Goal: Task Accomplishment & Management: Use online tool/utility

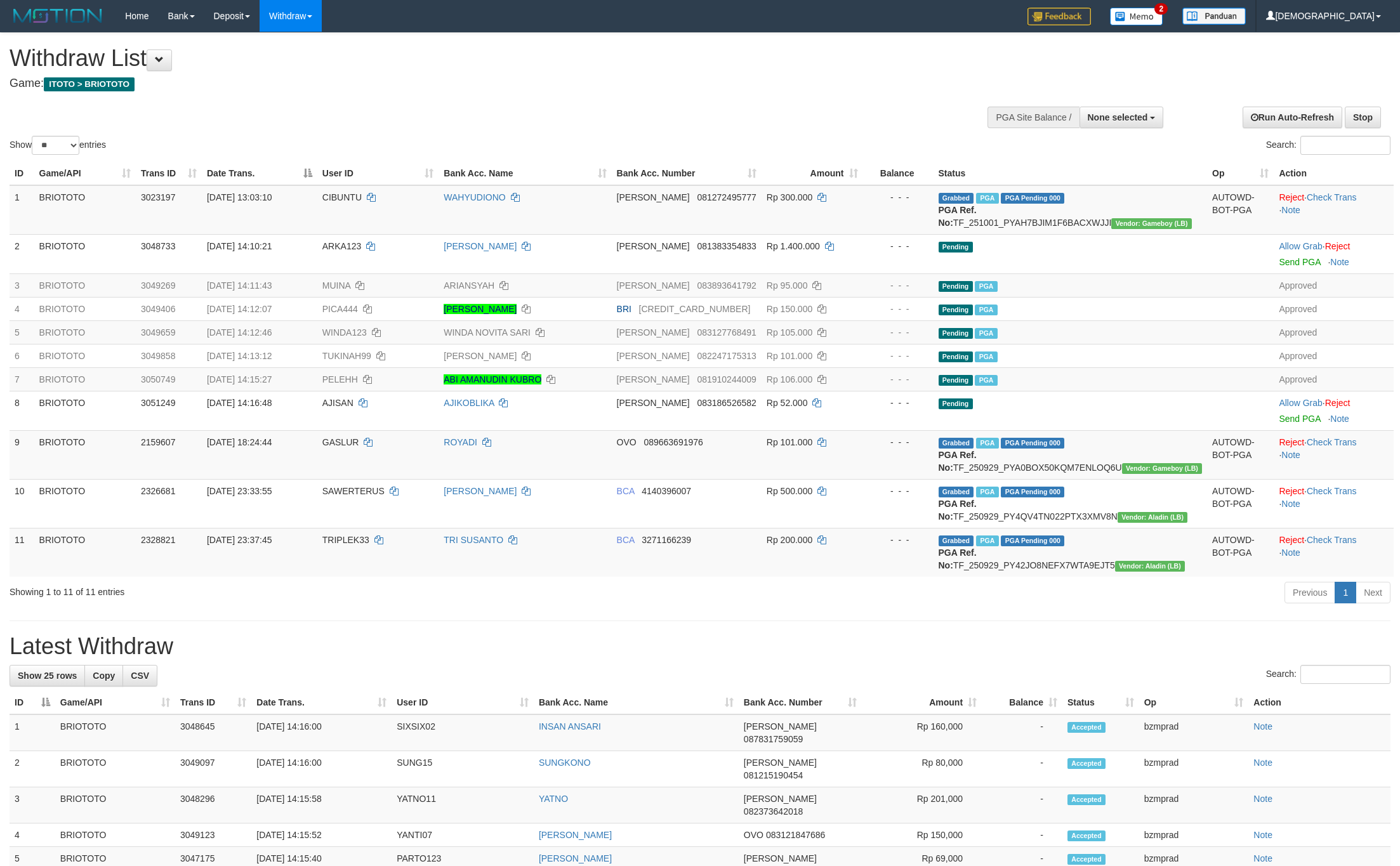
select select
select select "**"
click at [288, 46] on link "WD Fetch" at bounding box center [310, 44] width 100 height 16
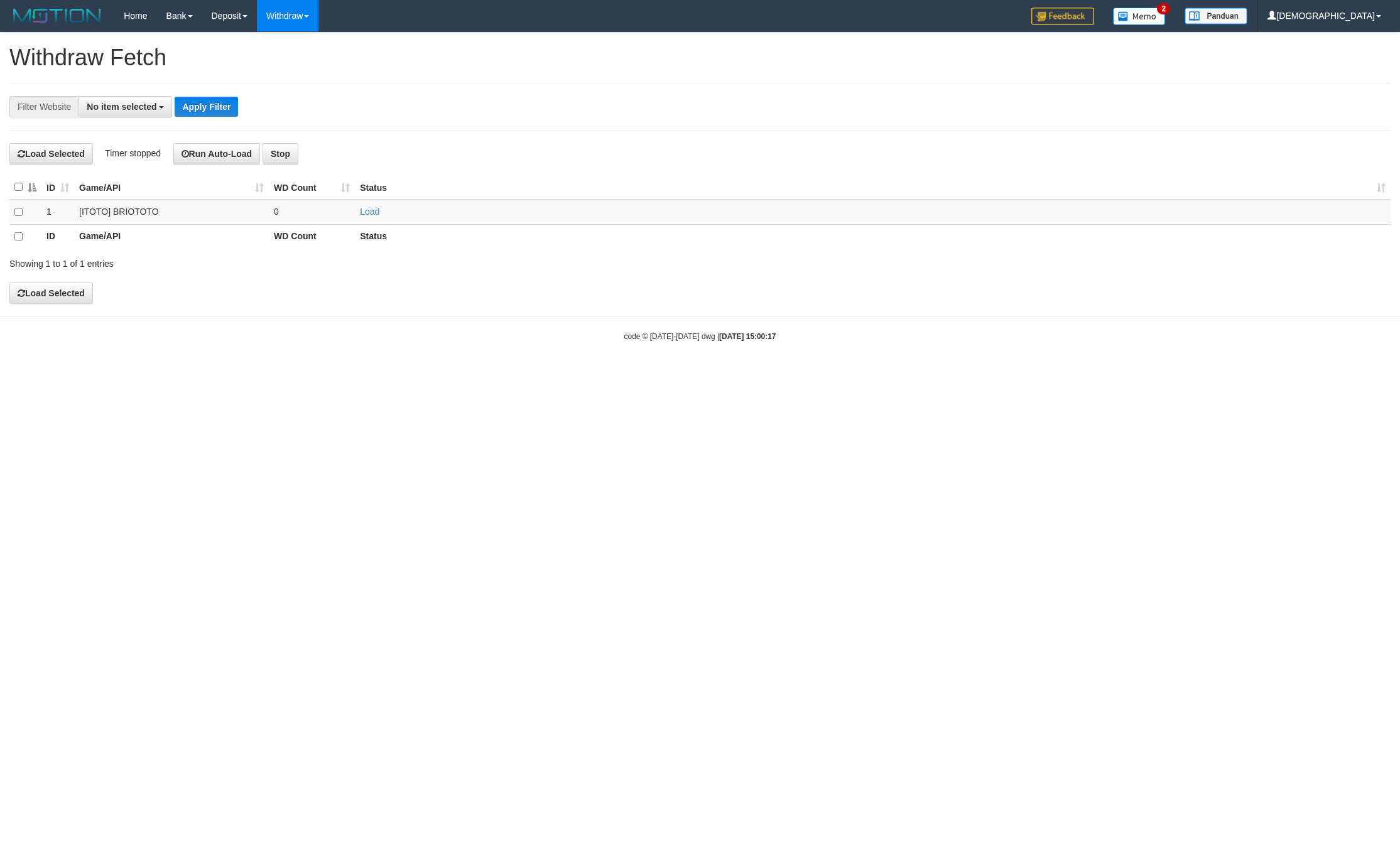
select select
click at [369, 221] on td "Load" at bounding box center [872, 212] width 1036 height 24
click at [364, 213] on link "Load" at bounding box center [369, 212] width 19 height 10
drag, startPoint x: 318, startPoint y: 218, endPoint x: 309, endPoint y: 4, distance: 214.2
click at [318, 217] on td "..." at bounding box center [312, 212] width 86 height 24
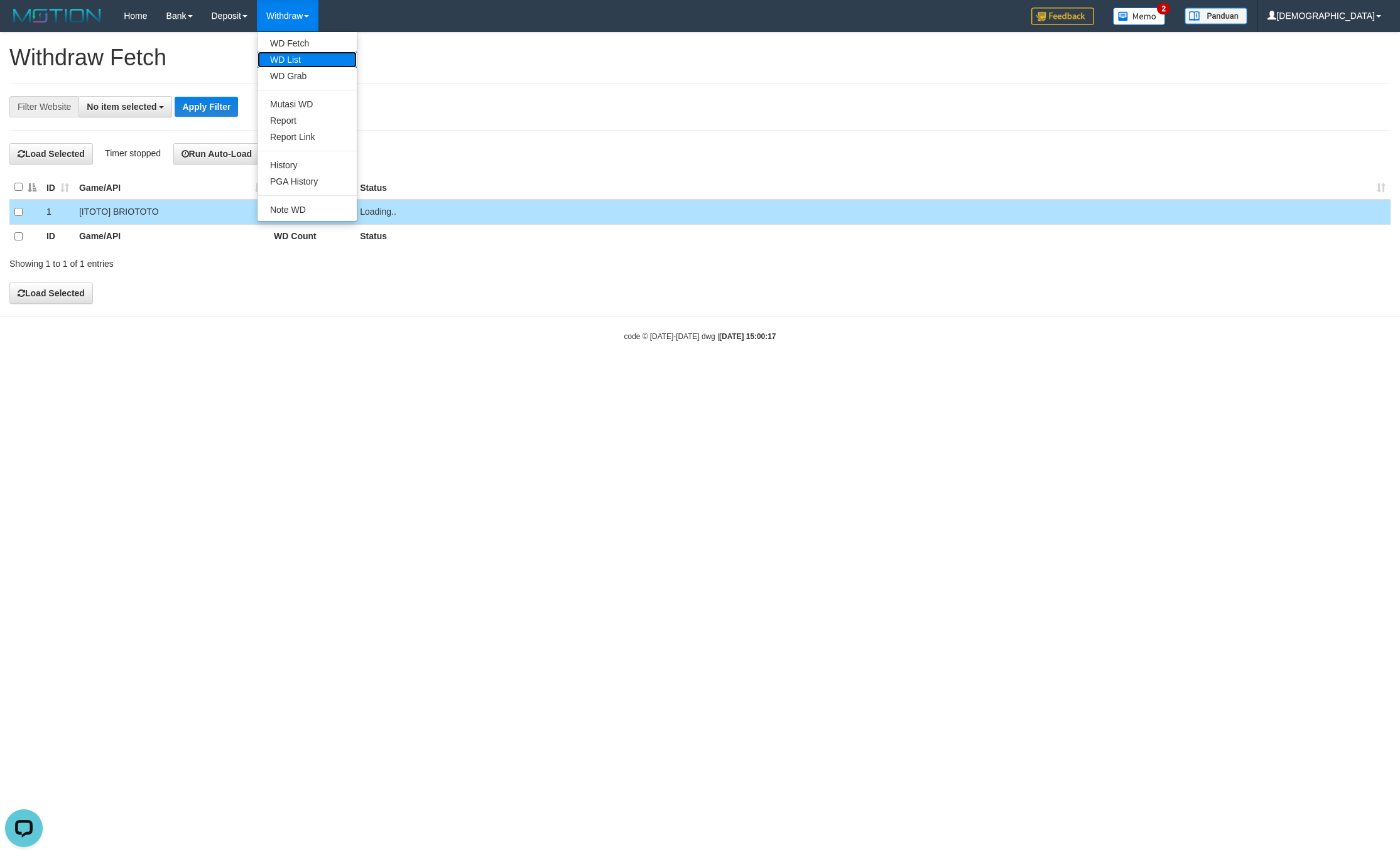
click at [281, 58] on link "WD List" at bounding box center [307, 60] width 99 height 16
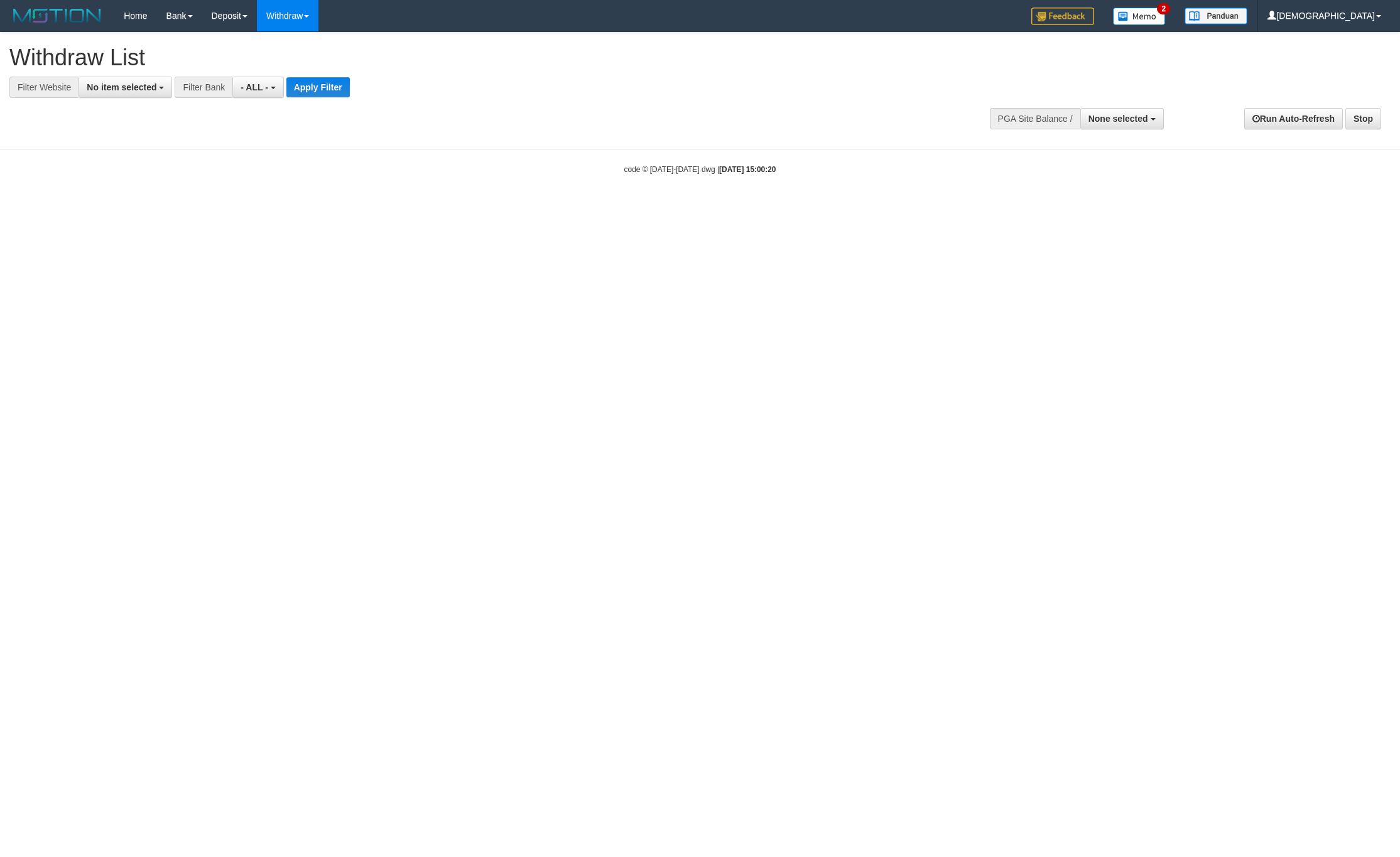
select select
click at [290, 41] on link "WD Fetch" at bounding box center [307, 44] width 99 height 16
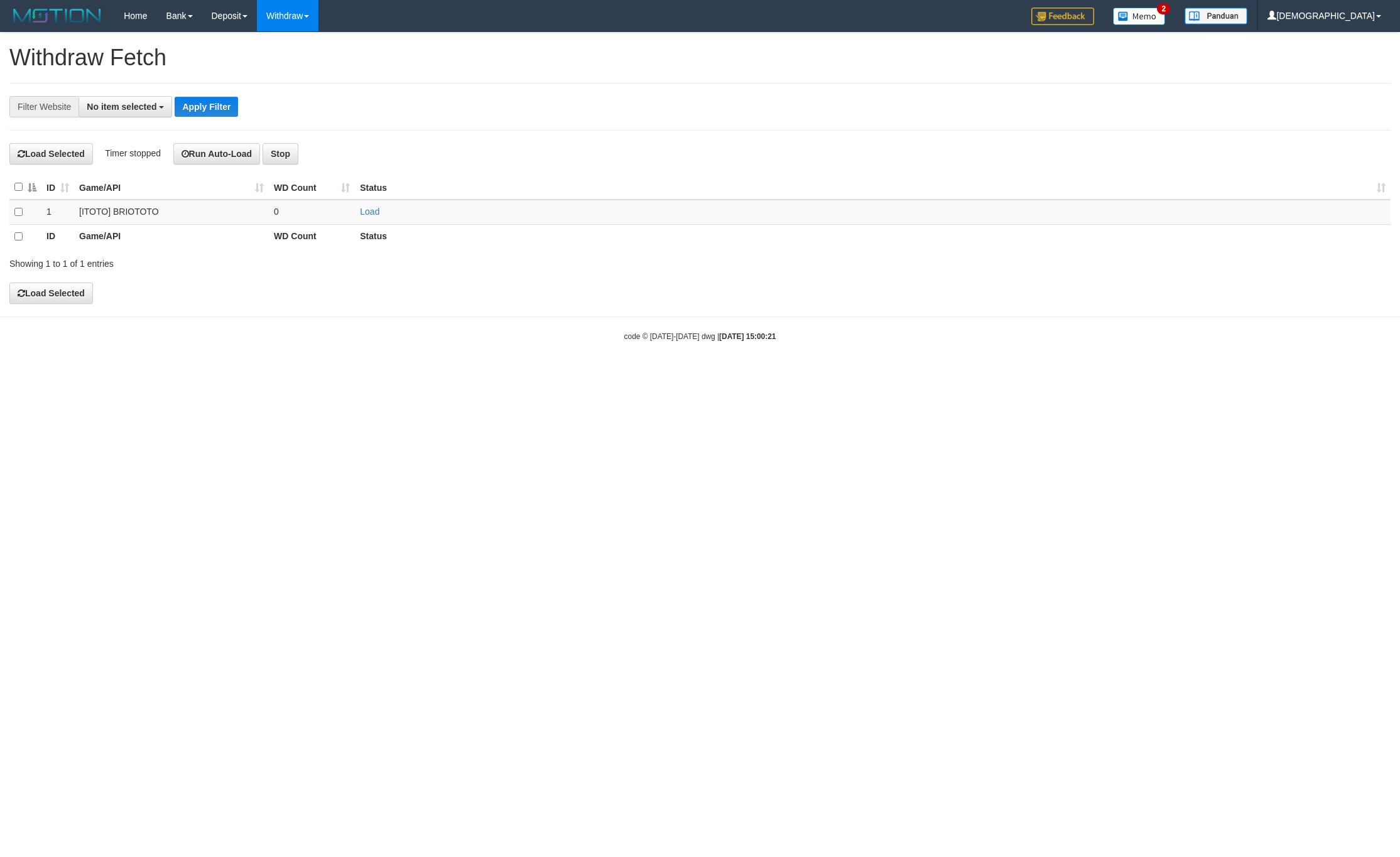
select select
click at [370, 211] on link "Load" at bounding box center [369, 212] width 19 height 10
click at [312, 208] on td "..." at bounding box center [312, 212] width 86 height 24
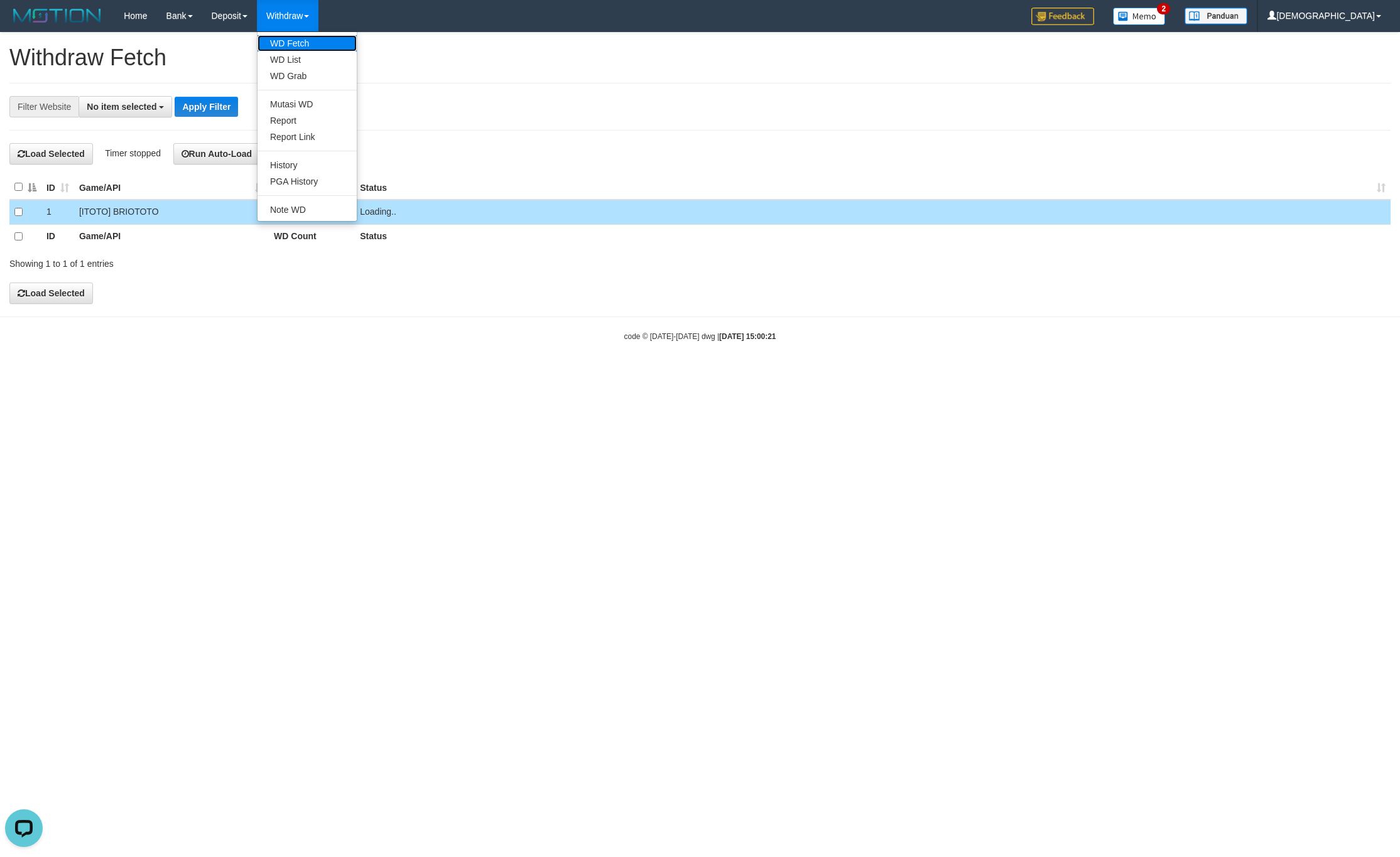
click at [313, 42] on link "WD Fetch" at bounding box center [307, 44] width 99 height 16
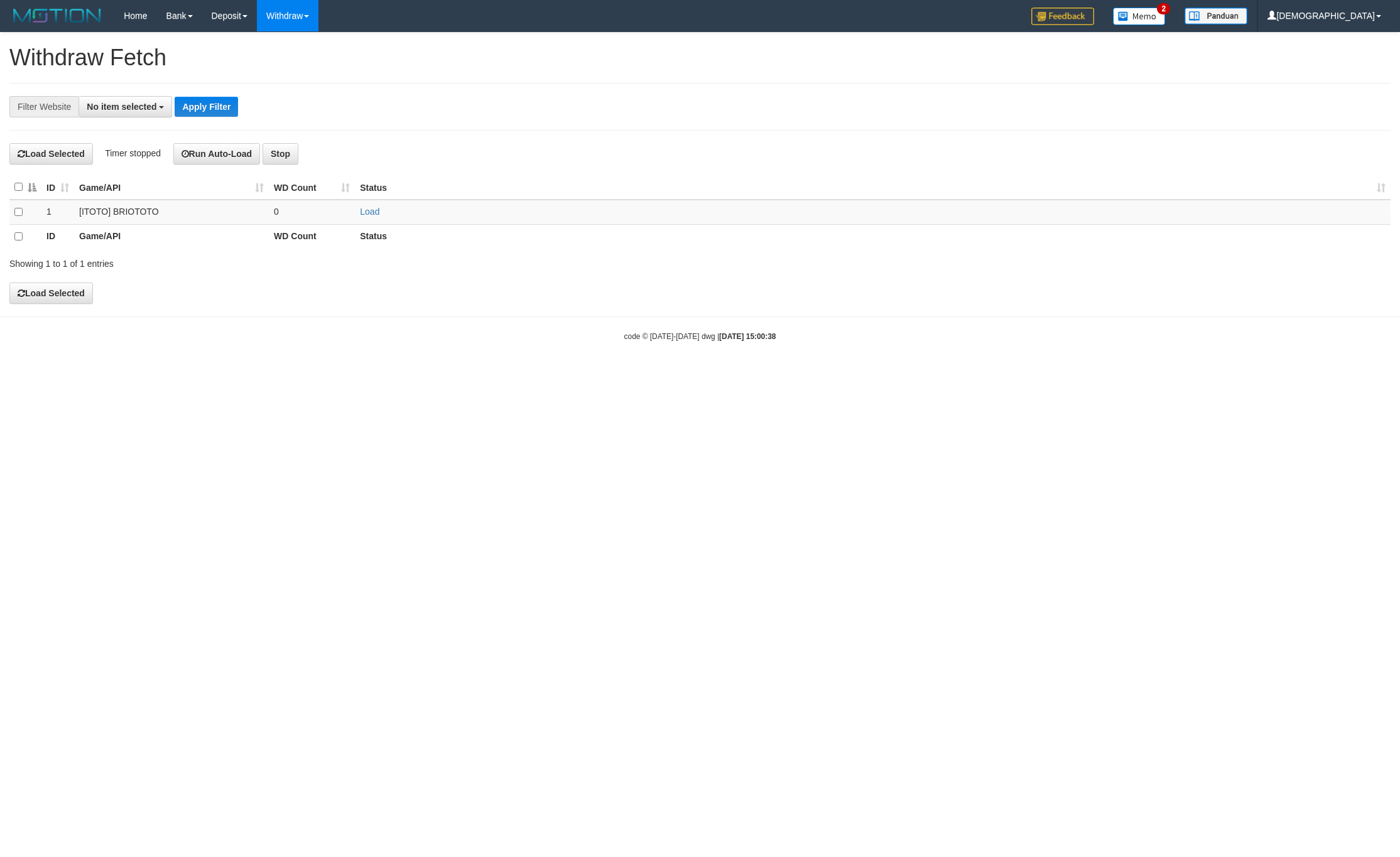
select select
click at [366, 213] on link "Load" at bounding box center [369, 212] width 19 height 10
click at [361, 207] on td "Load OK" at bounding box center [872, 212] width 1036 height 24
click at [360, 212] on link "Load" at bounding box center [369, 212] width 19 height 10
click at [306, 215] on td "..." at bounding box center [312, 212] width 86 height 24
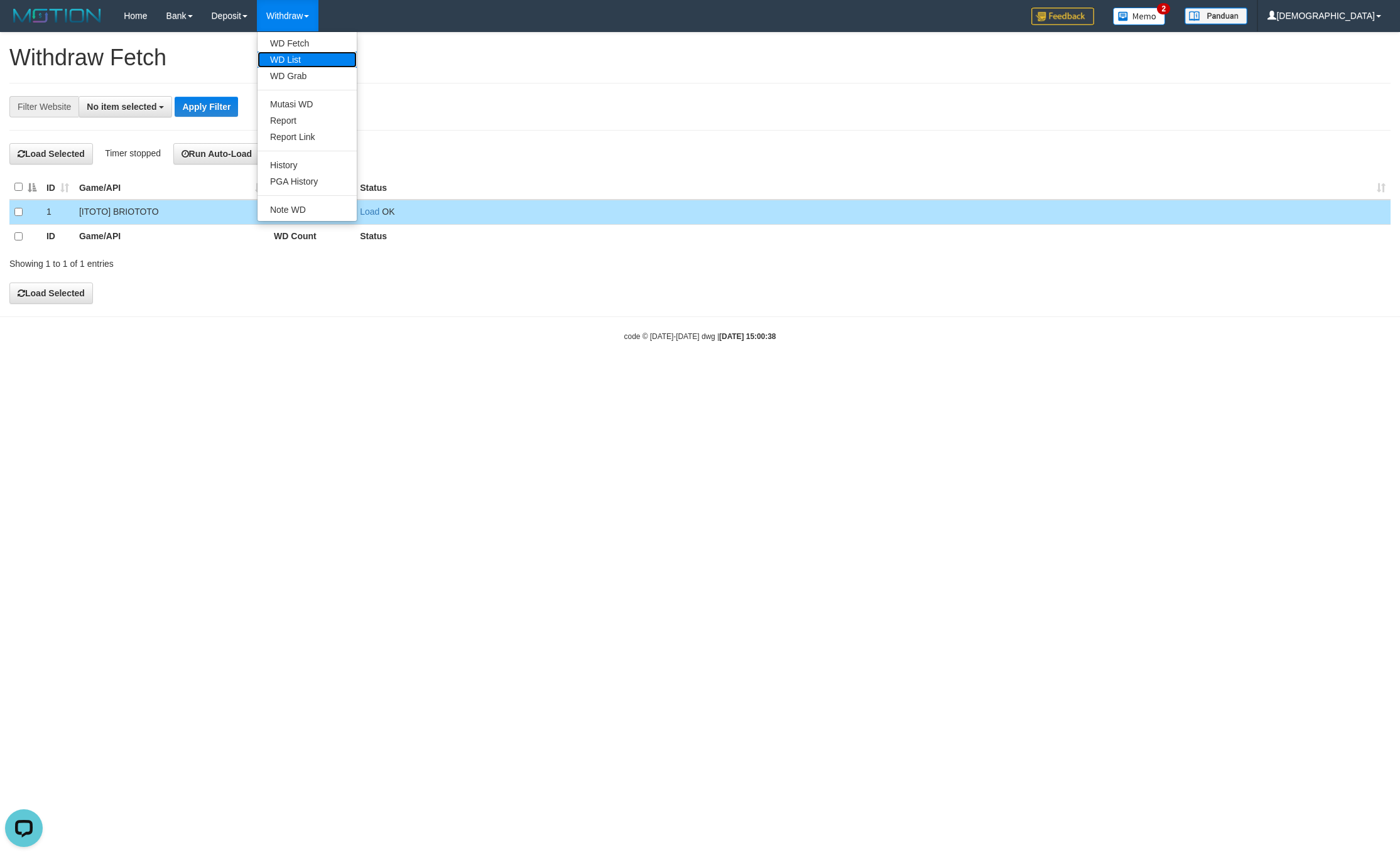
click at [312, 56] on link "WD List" at bounding box center [307, 60] width 99 height 16
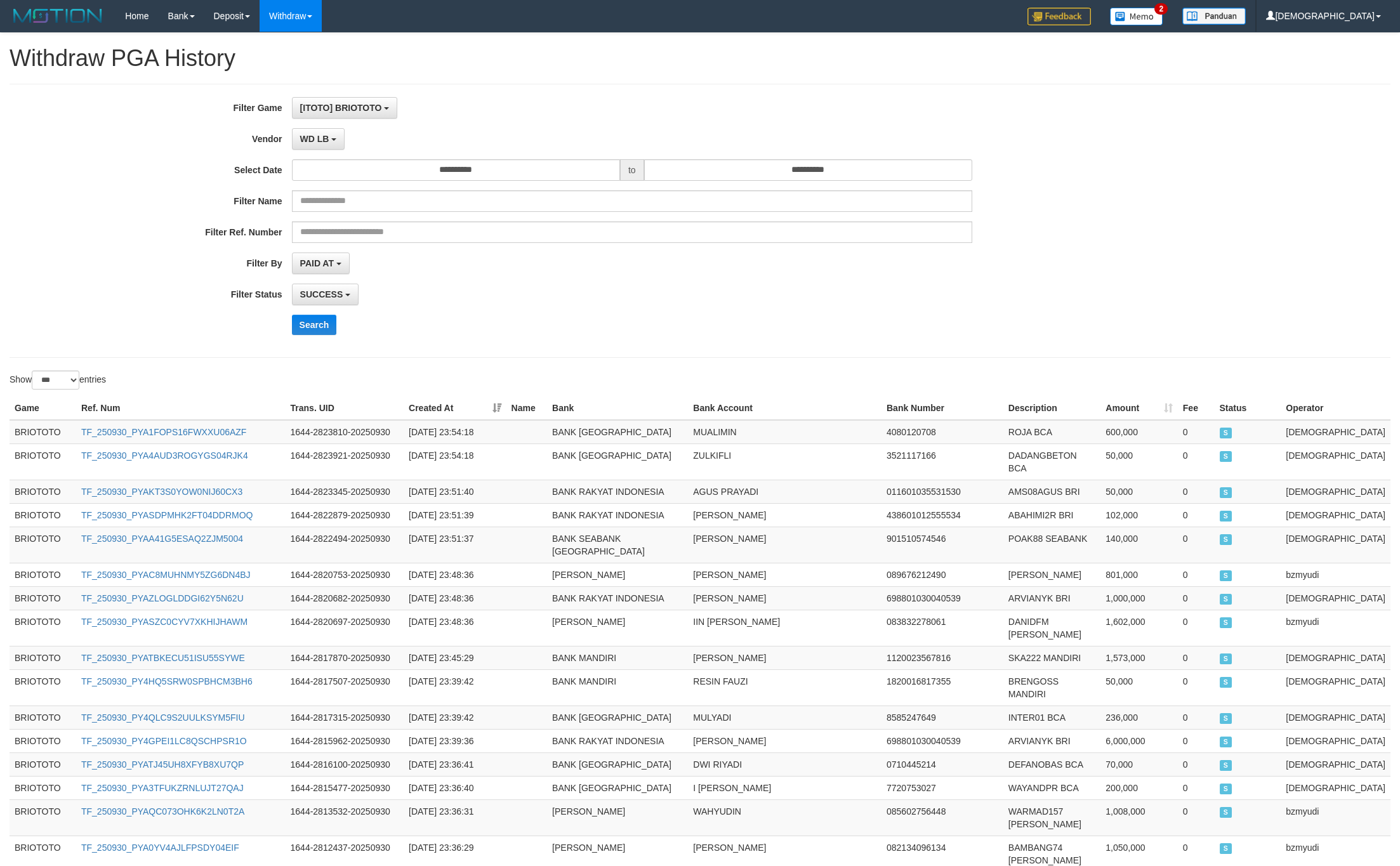
select select "**********"
select select "***"
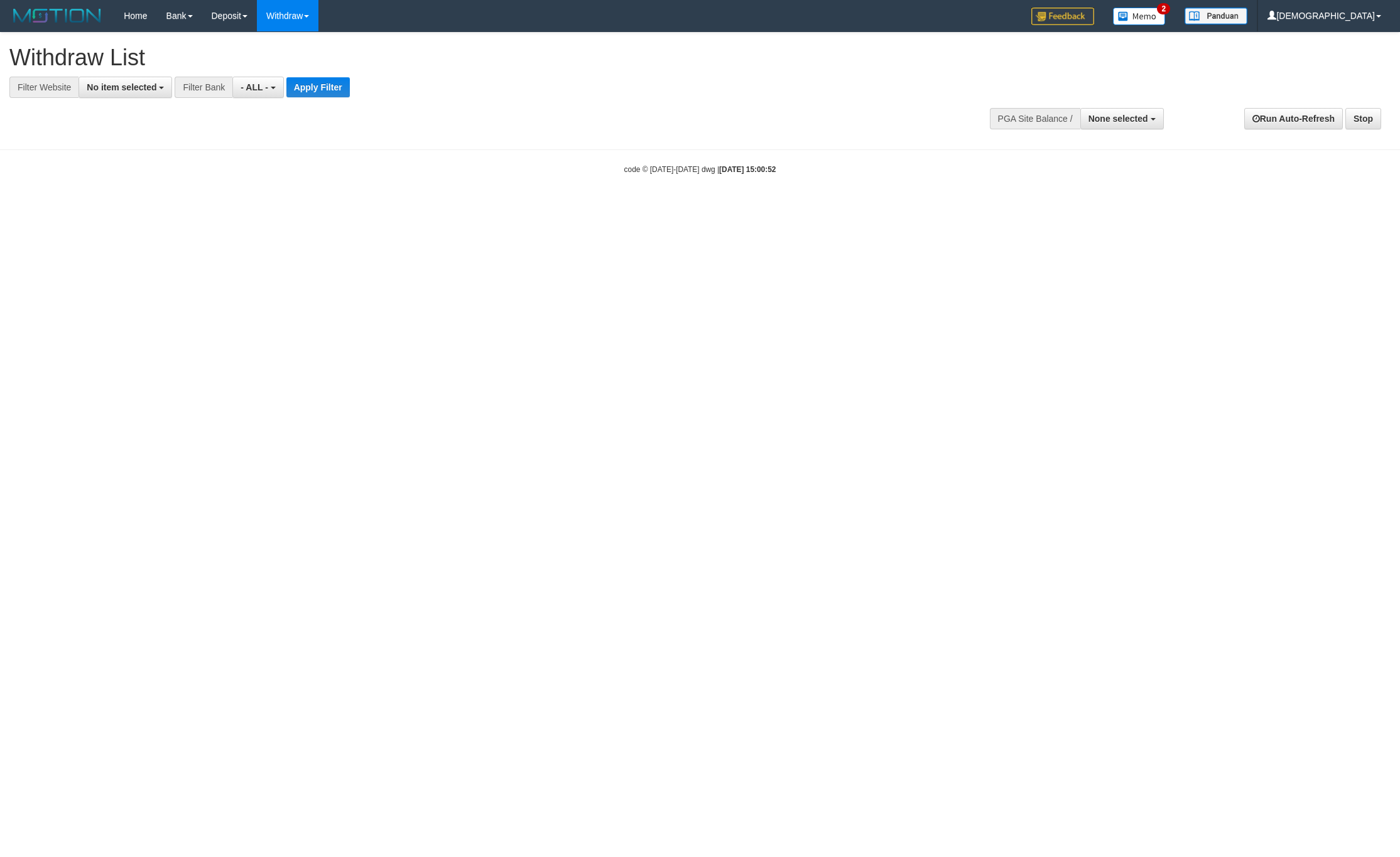
select select
click at [101, 85] on span "No item selected" at bounding box center [121, 87] width 70 height 10
click at [112, 139] on label "SELECT ALL" at bounding box center [121, 135] width 84 height 18
select select "****"
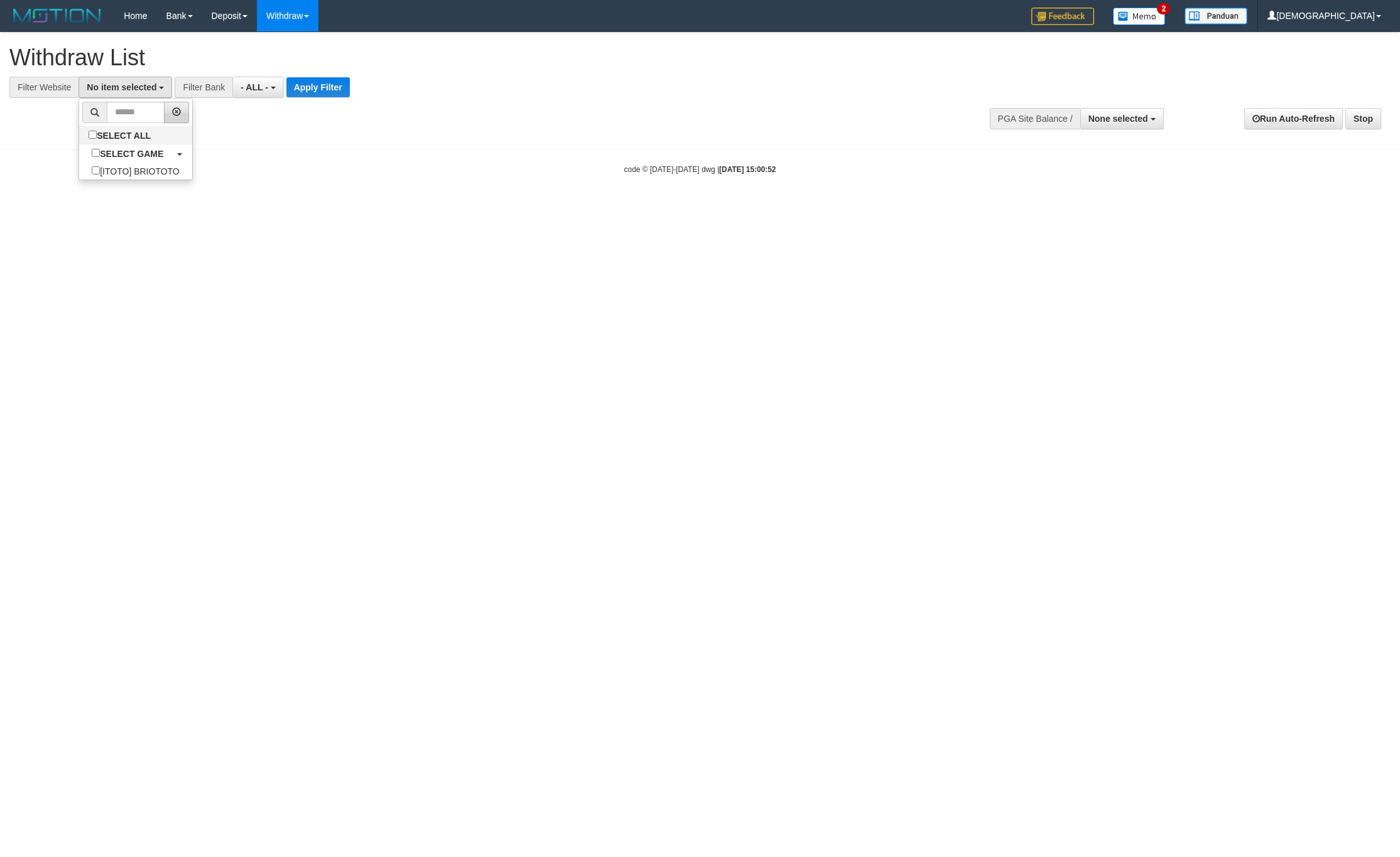
scroll to position [11, 0]
click at [296, 70] on div "**********" at bounding box center [470, 65] width 921 height 65
click at [315, 90] on button "Apply Filter" at bounding box center [329, 87] width 64 height 20
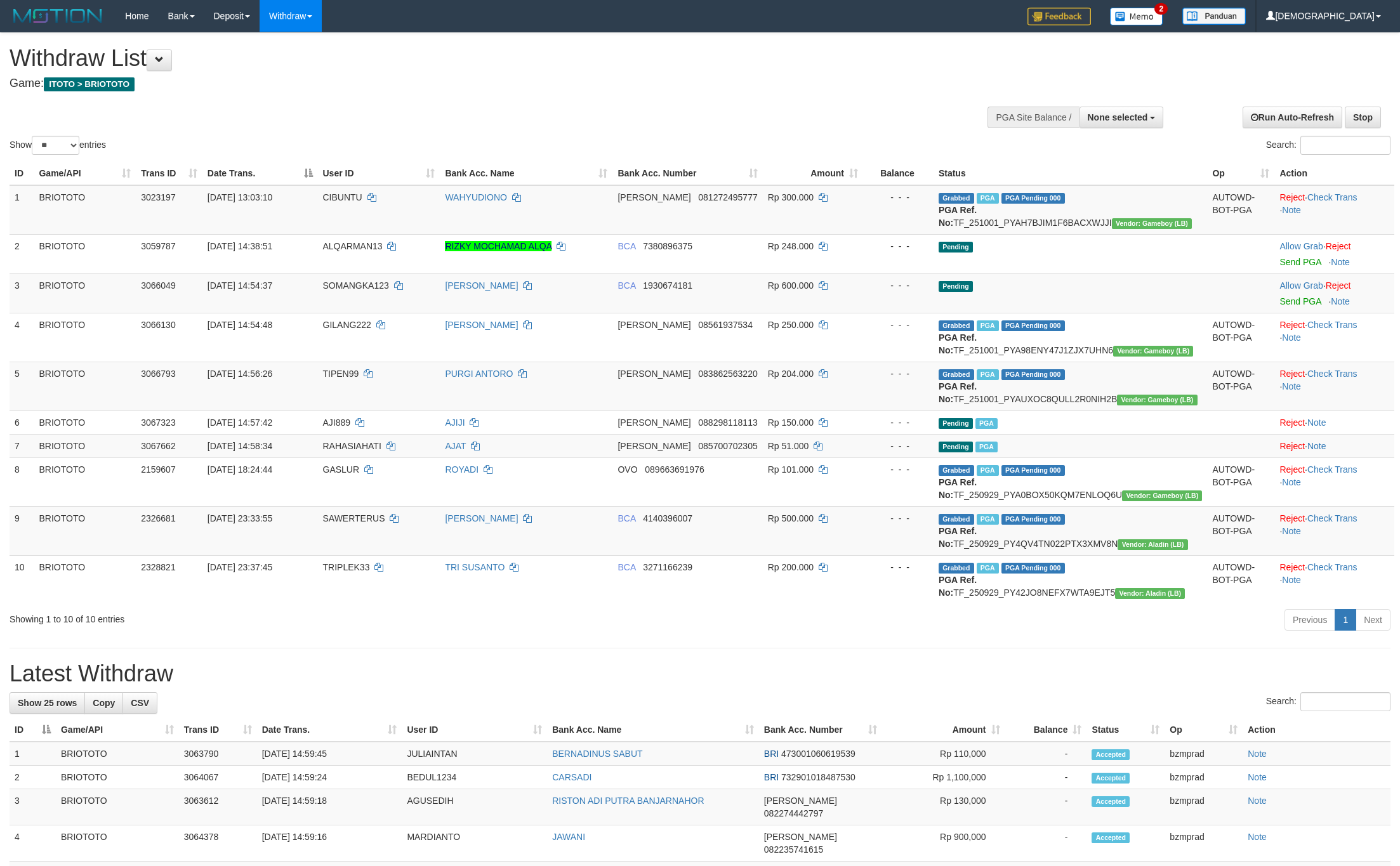
select select
select select "**"
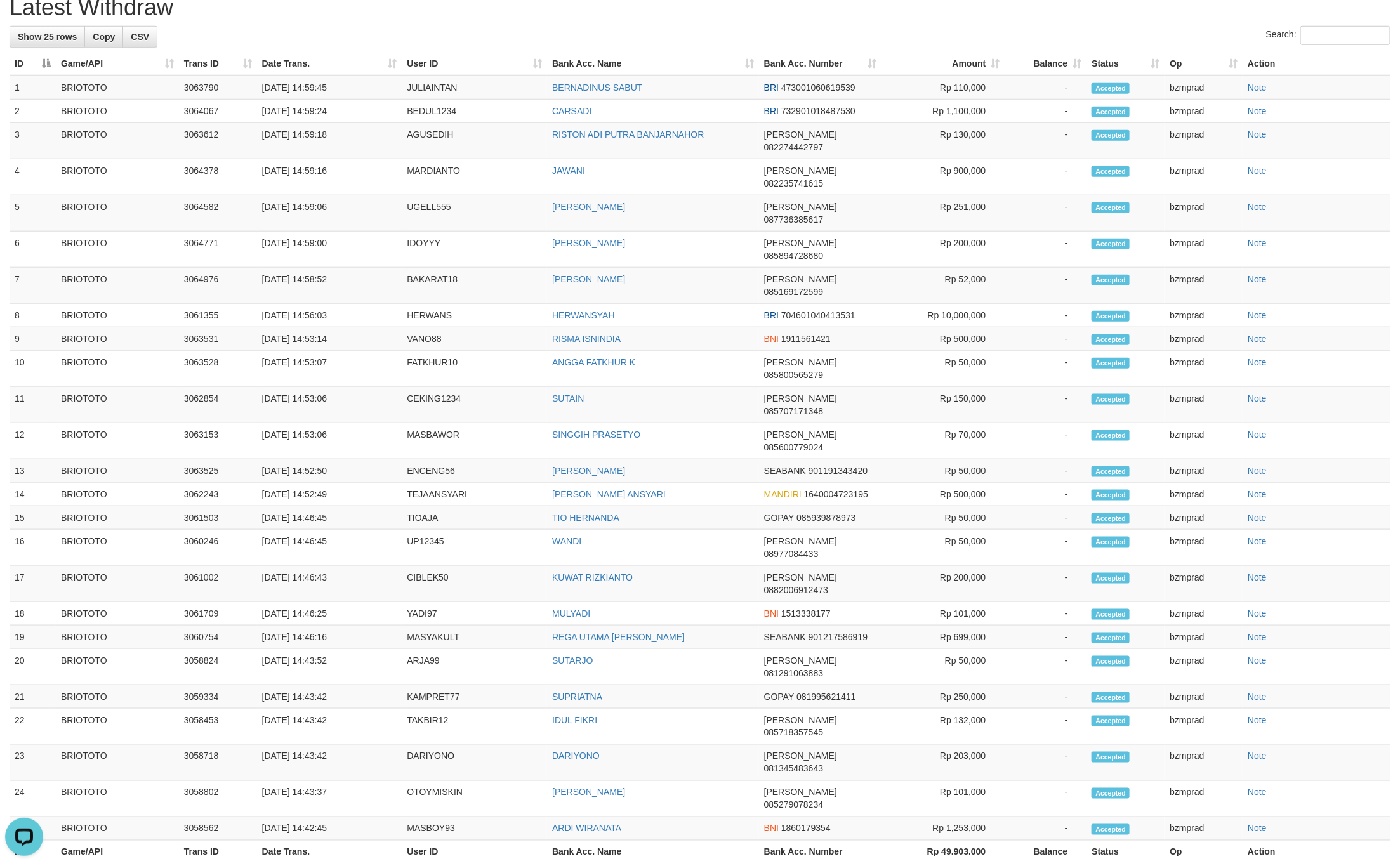
scroll to position [693, 0]
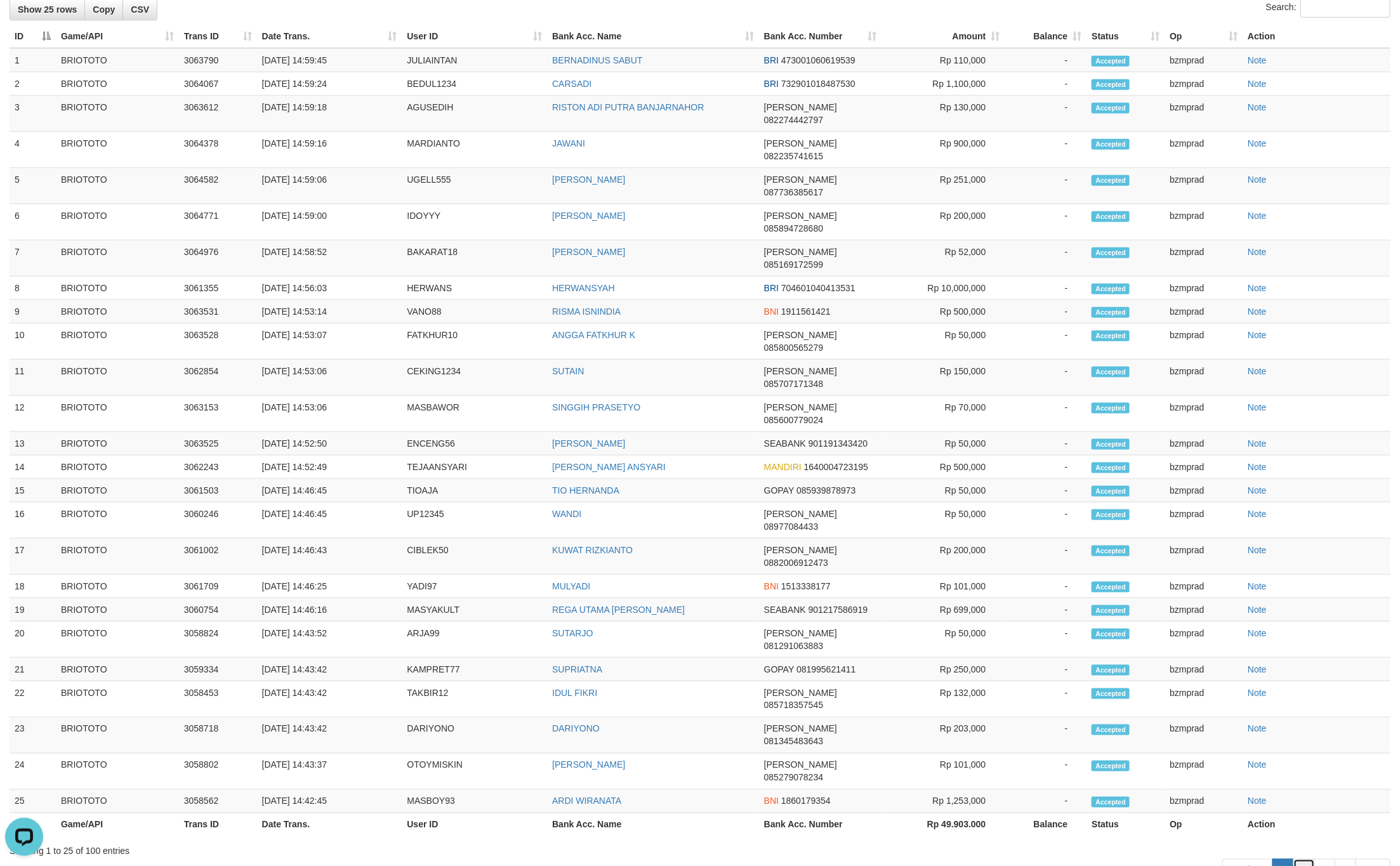
click at [1299, 859] on link "2" at bounding box center [1304, 870] width 22 height 22
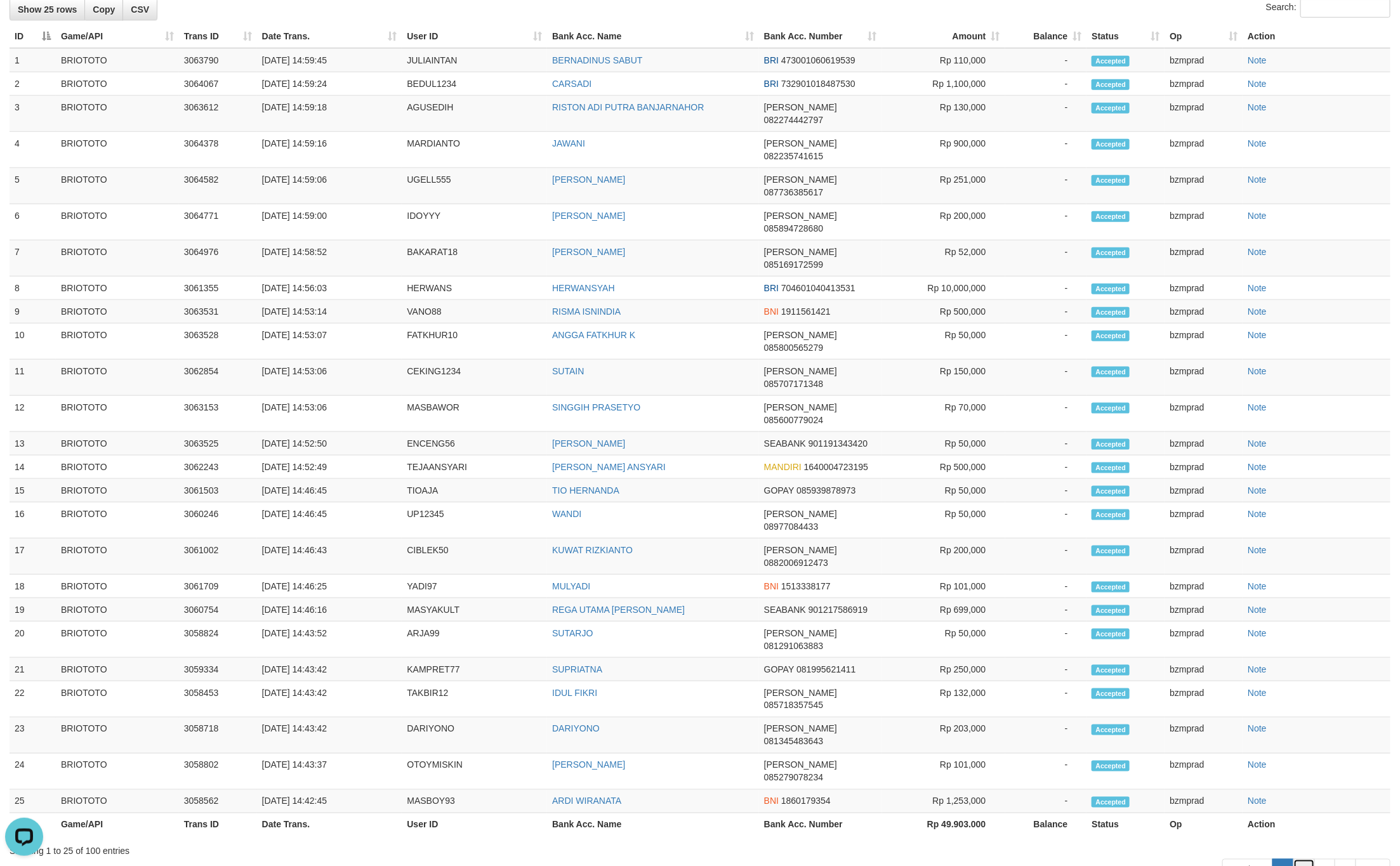
click at [1295, 859] on link "2" at bounding box center [1304, 870] width 22 height 22
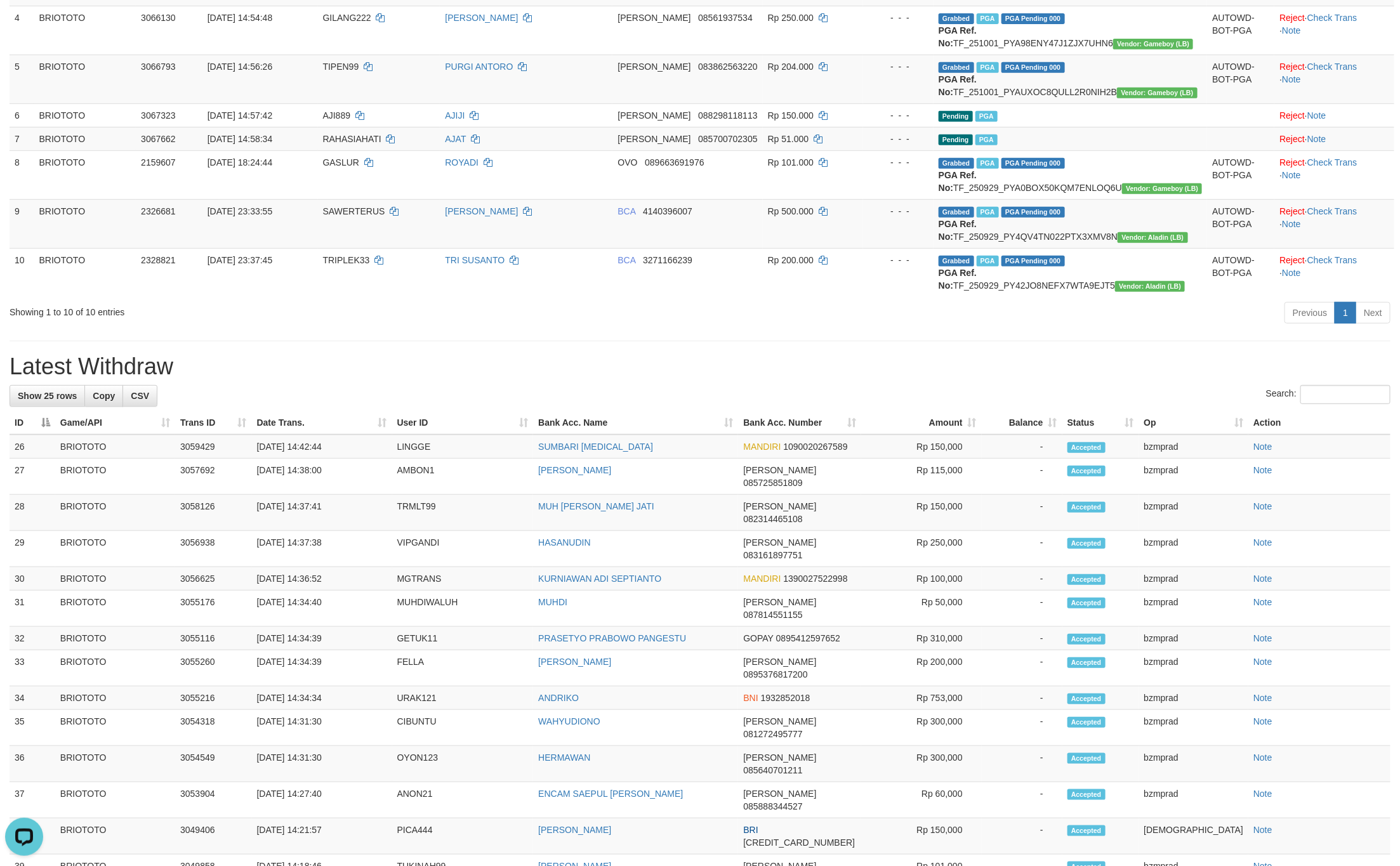
scroll to position [27, 0]
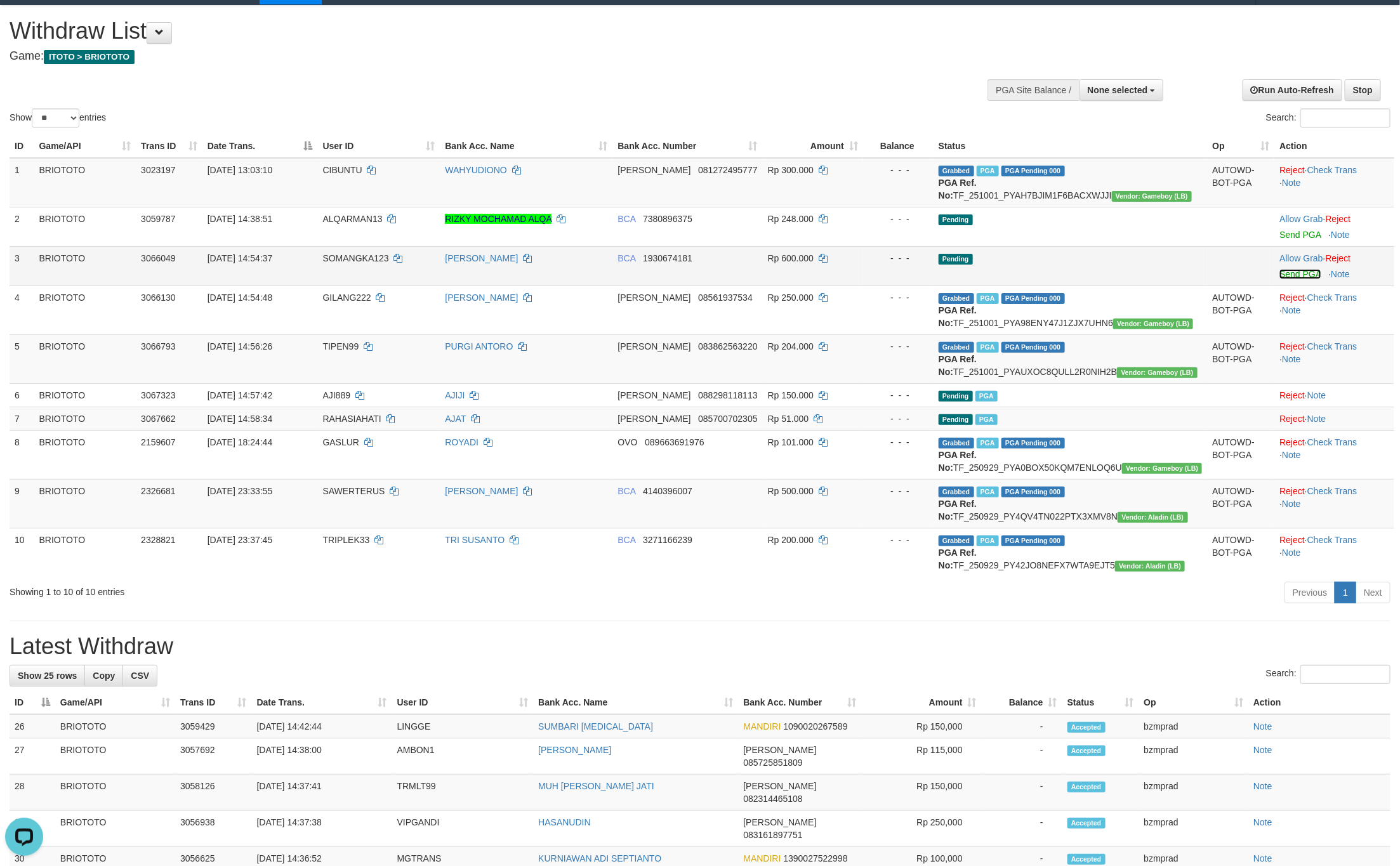
click at [1289, 279] on link "Send PGA" at bounding box center [1300, 274] width 41 height 10
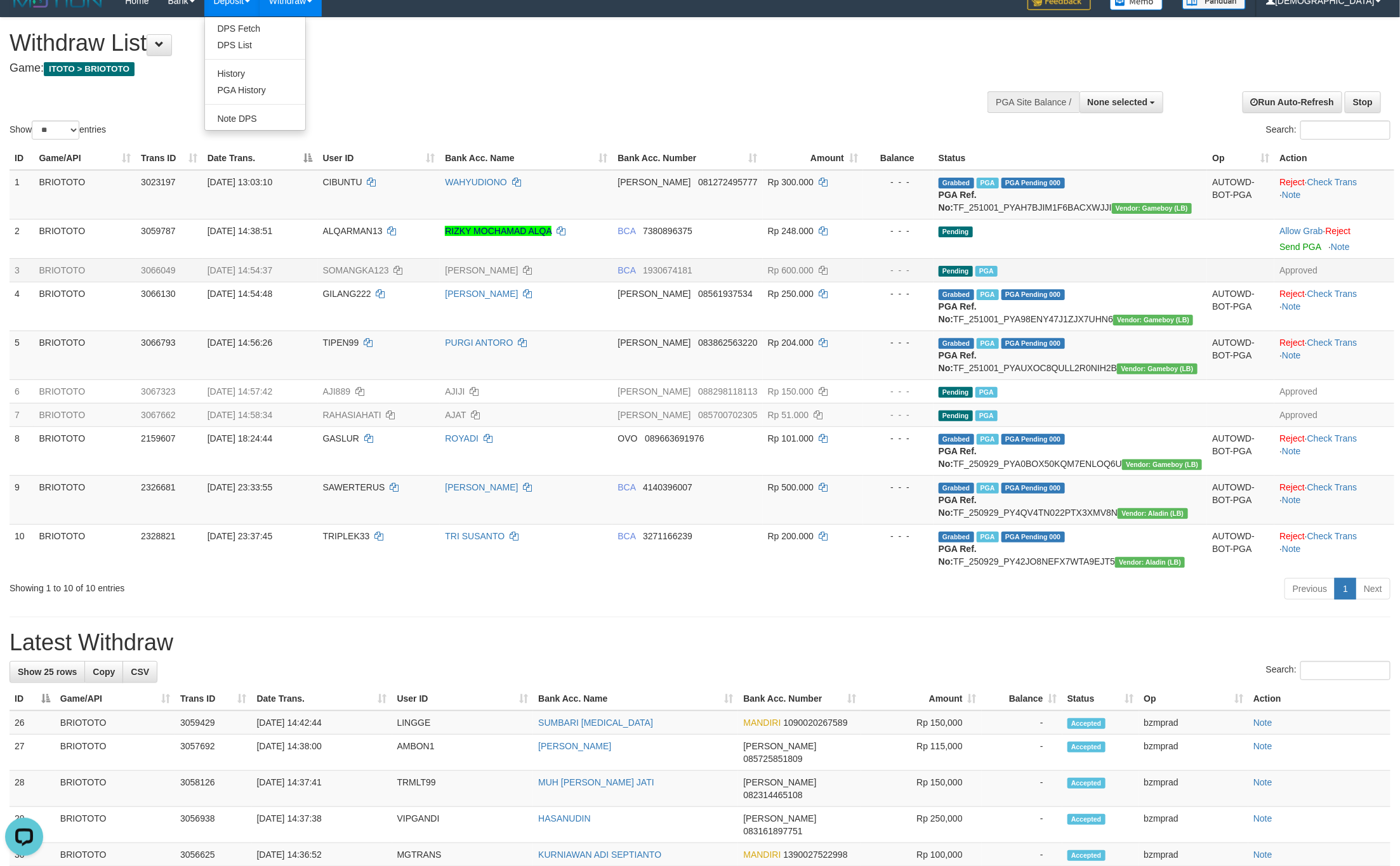
scroll to position [0, 0]
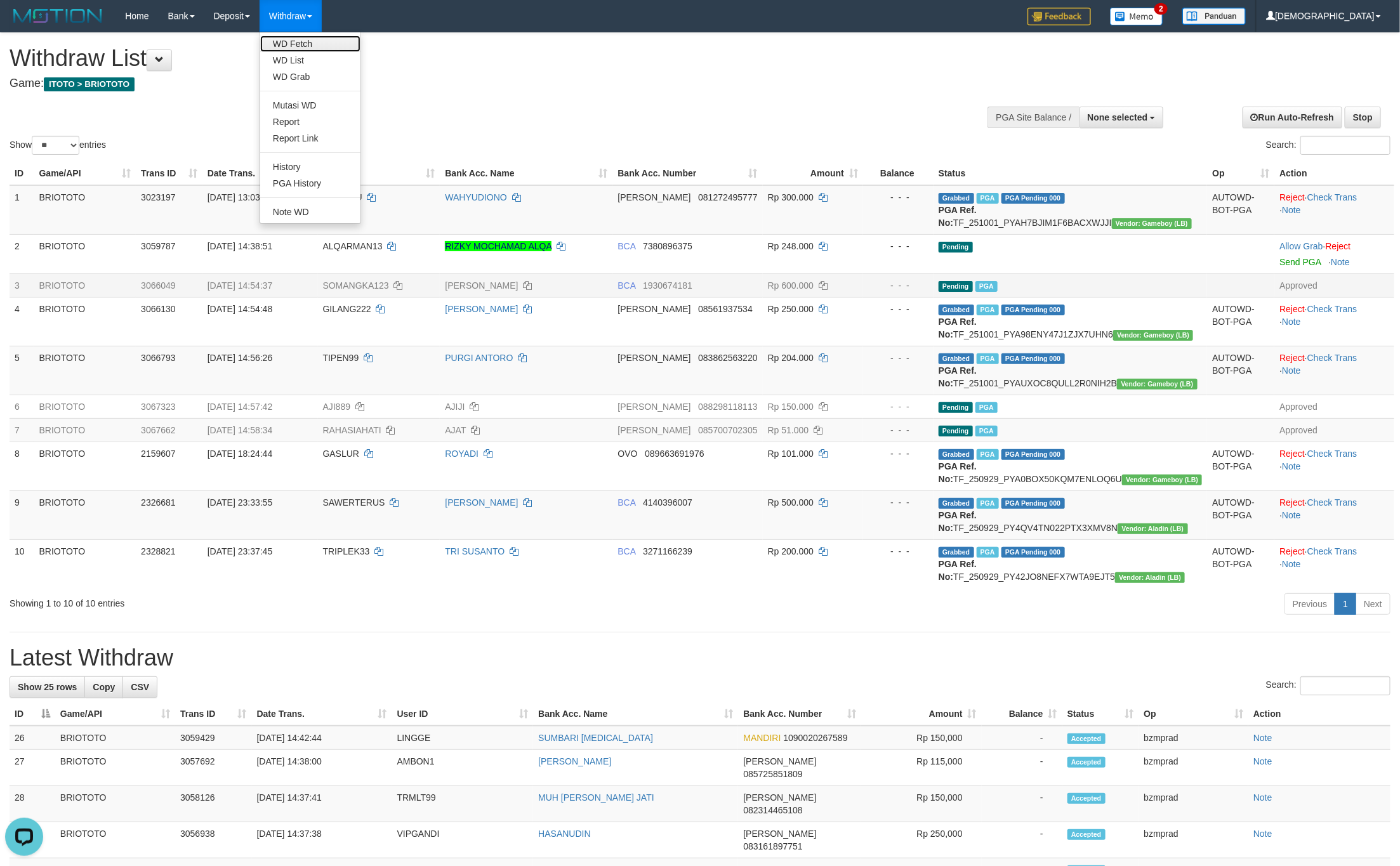
drag, startPoint x: 308, startPoint y: 39, endPoint x: 309, endPoint y: 49, distance: 10.0
click at [308, 39] on link "WD Fetch" at bounding box center [310, 44] width 100 height 16
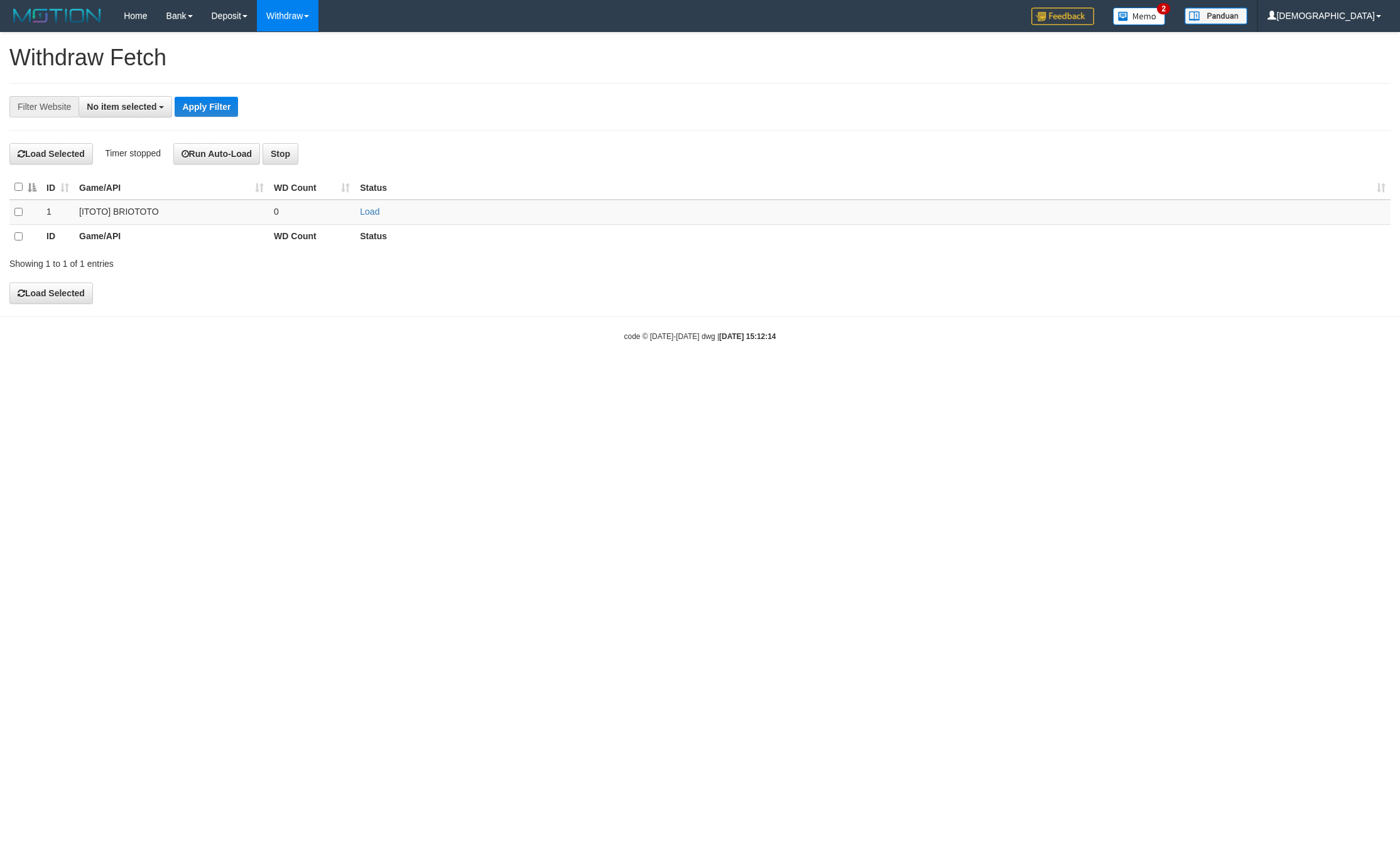
select select
click at [370, 221] on td "Load" at bounding box center [872, 212] width 1036 height 24
click at [372, 213] on link "Load" at bounding box center [369, 212] width 19 height 10
click at [330, 215] on td "..." at bounding box center [312, 212] width 86 height 24
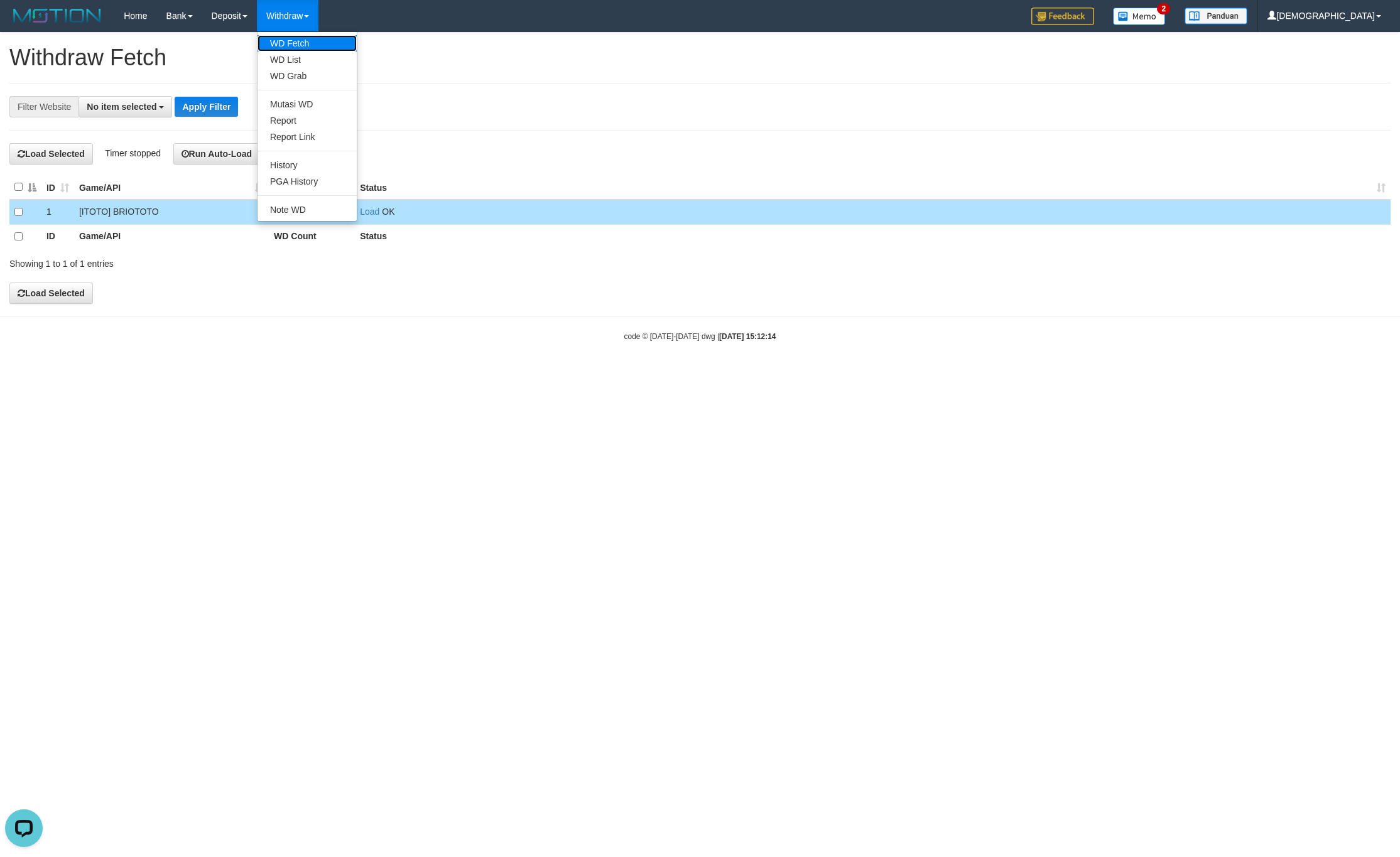
click at [281, 38] on link "WD Fetch" at bounding box center [307, 44] width 99 height 16
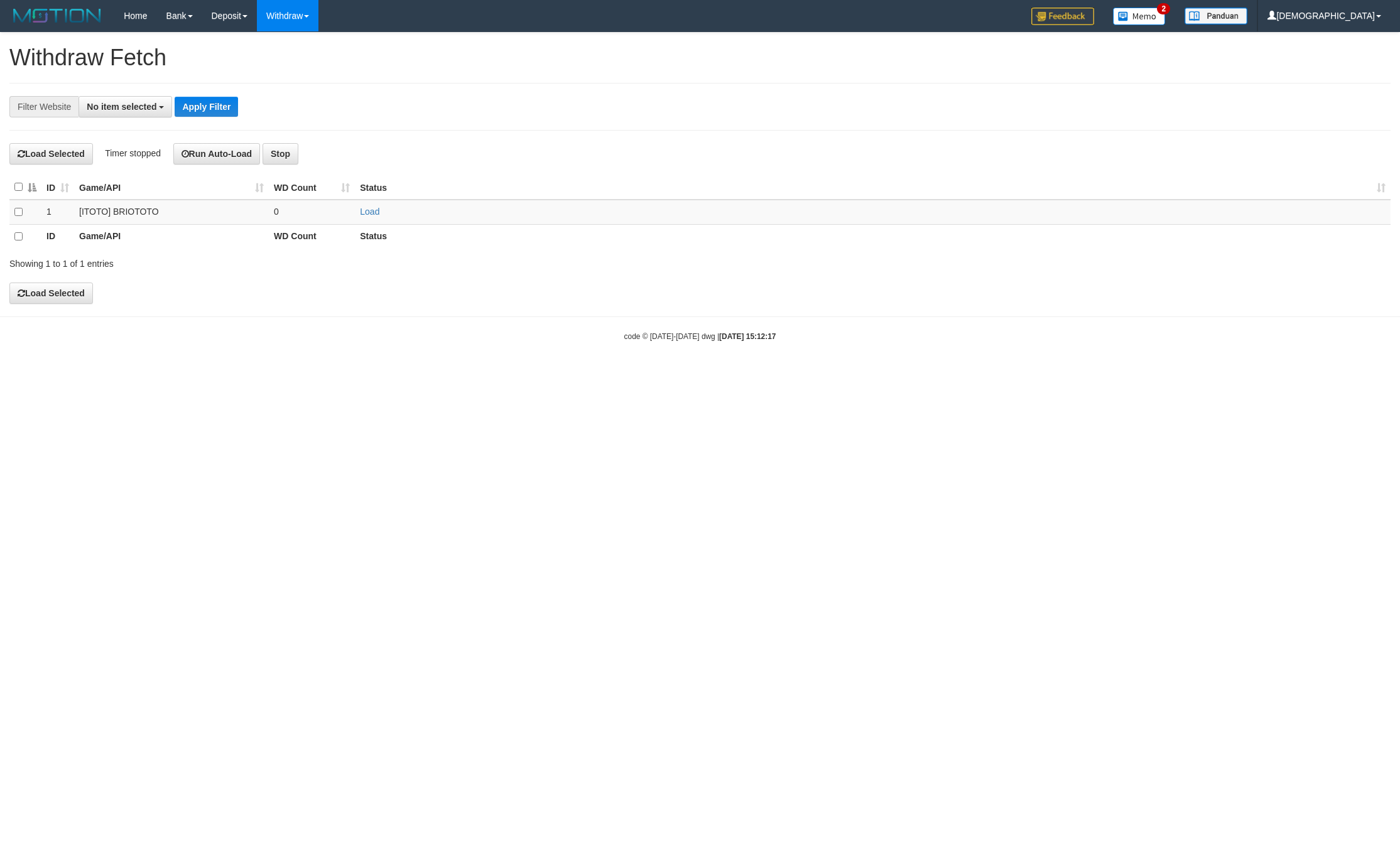
select select
drag, startPoint x: 355, startPoint y: 201, endPoint x: 358, endPoint y: 206, distance: 5.8
click at [356, 202] on table "ID Game/API WD Count Status 1 [ITOTO] BRIOTOTO 0 Load ID Game/API WD Count Stat…" at bounding box center [700, 212] width 1381 height 73
click at [358, 206] on td "Load" at bounding box center [872, 212] width 1036 height 24
click at [364, 213] on link "Load" at bounding box center [369, 212] width 19 height 10
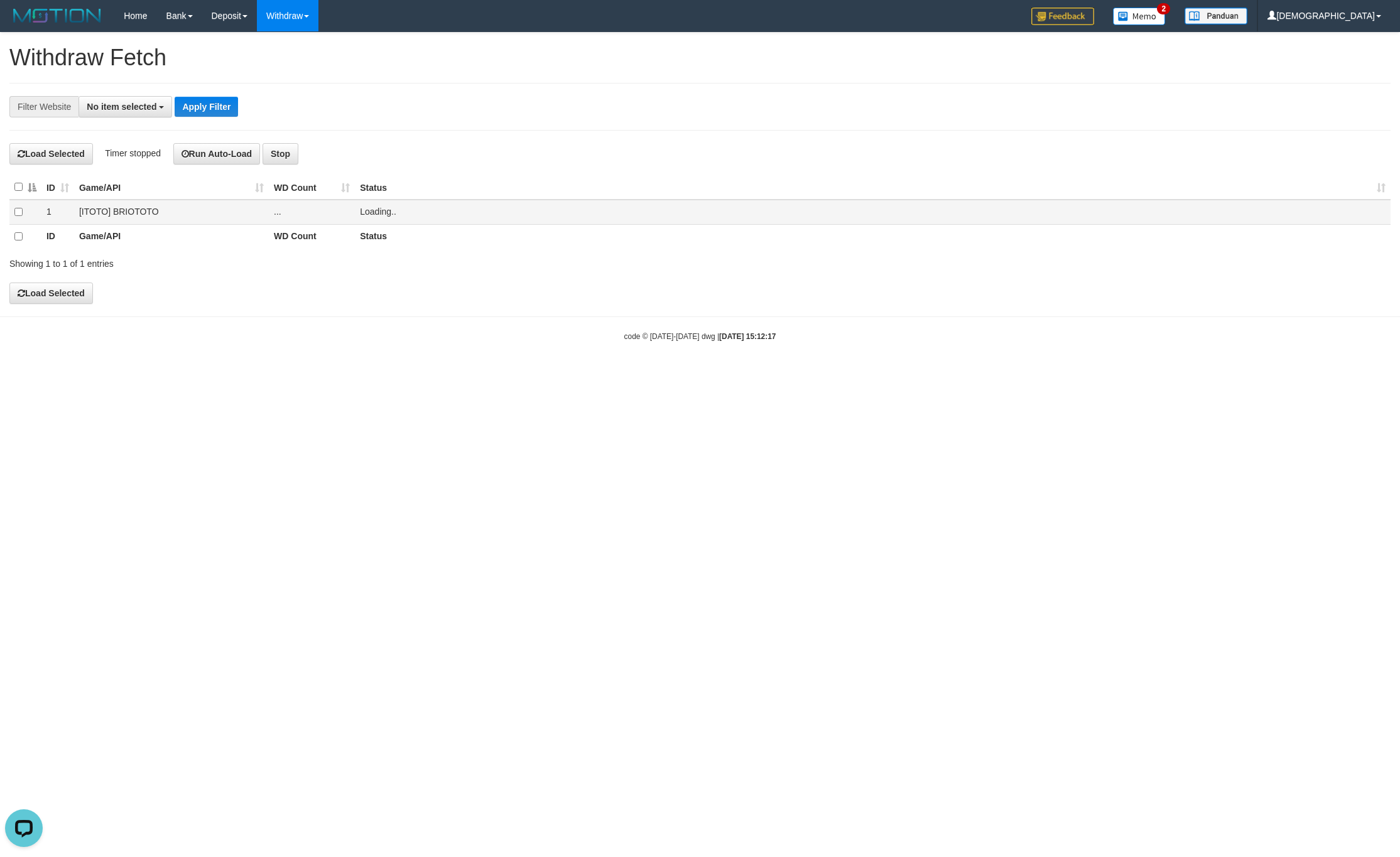
click at [344, 218] on td "..." at bounding box center [312, 212] width 86 height 24
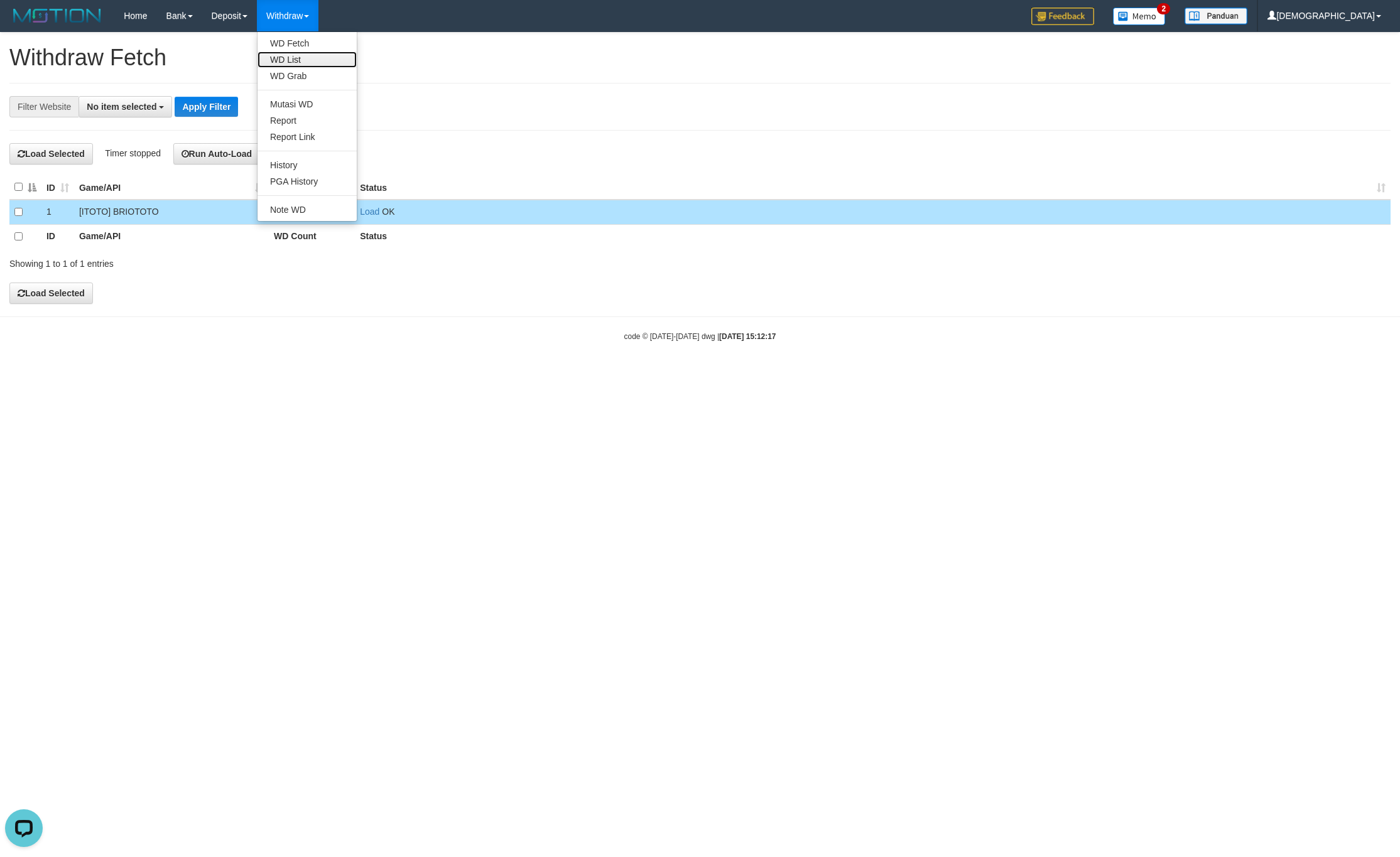
click at [287, 53] on link "WD List" at bounding box center [307, 60] width 99 height 16
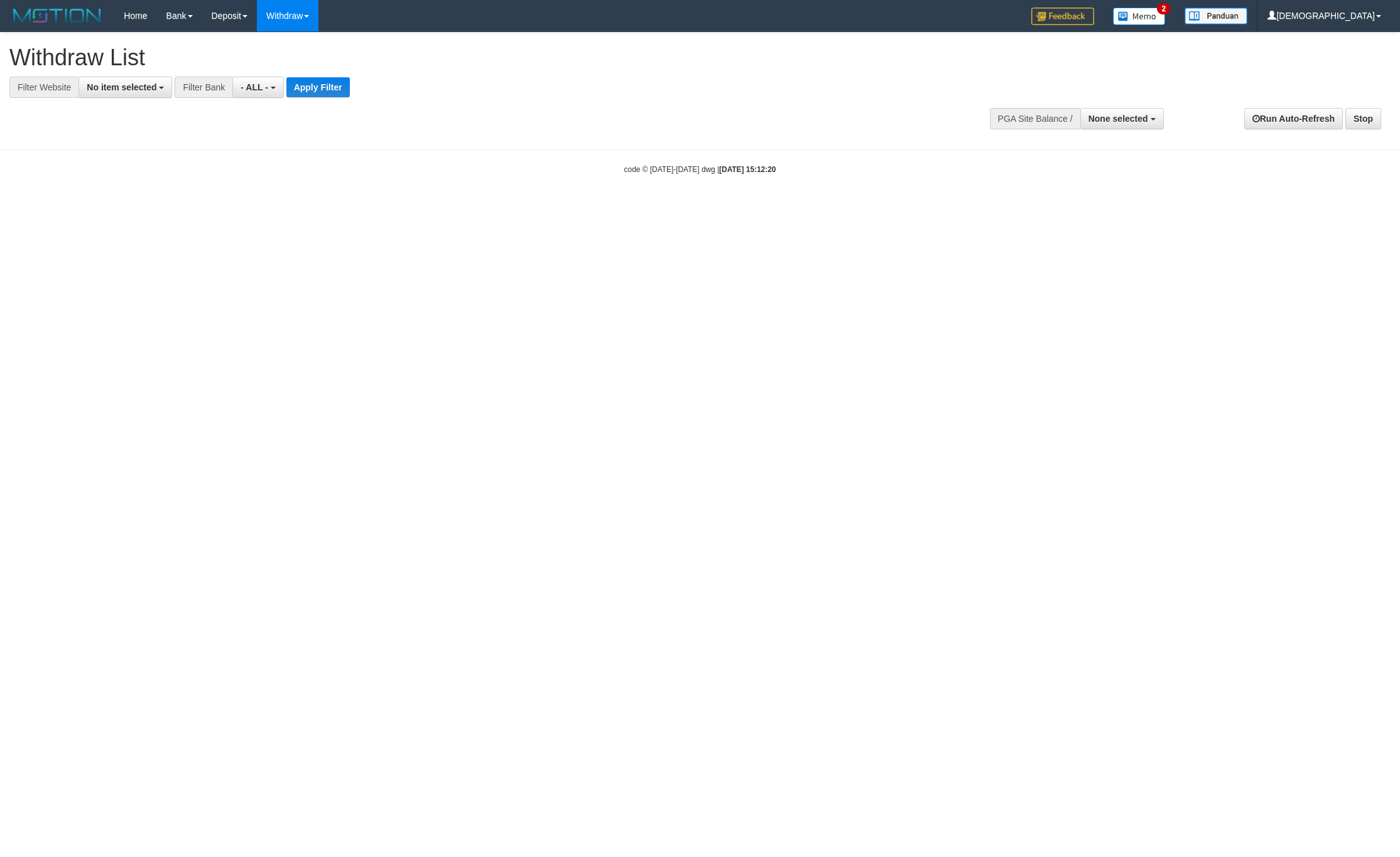
select select
click at [136, 89] on span "No item selected" at bounding box center [121, 87] width 70 height 10
click at [141, 156] on b "SELECT GAME" at bounding box center [132, 154] width 64 height 10
select select "****"
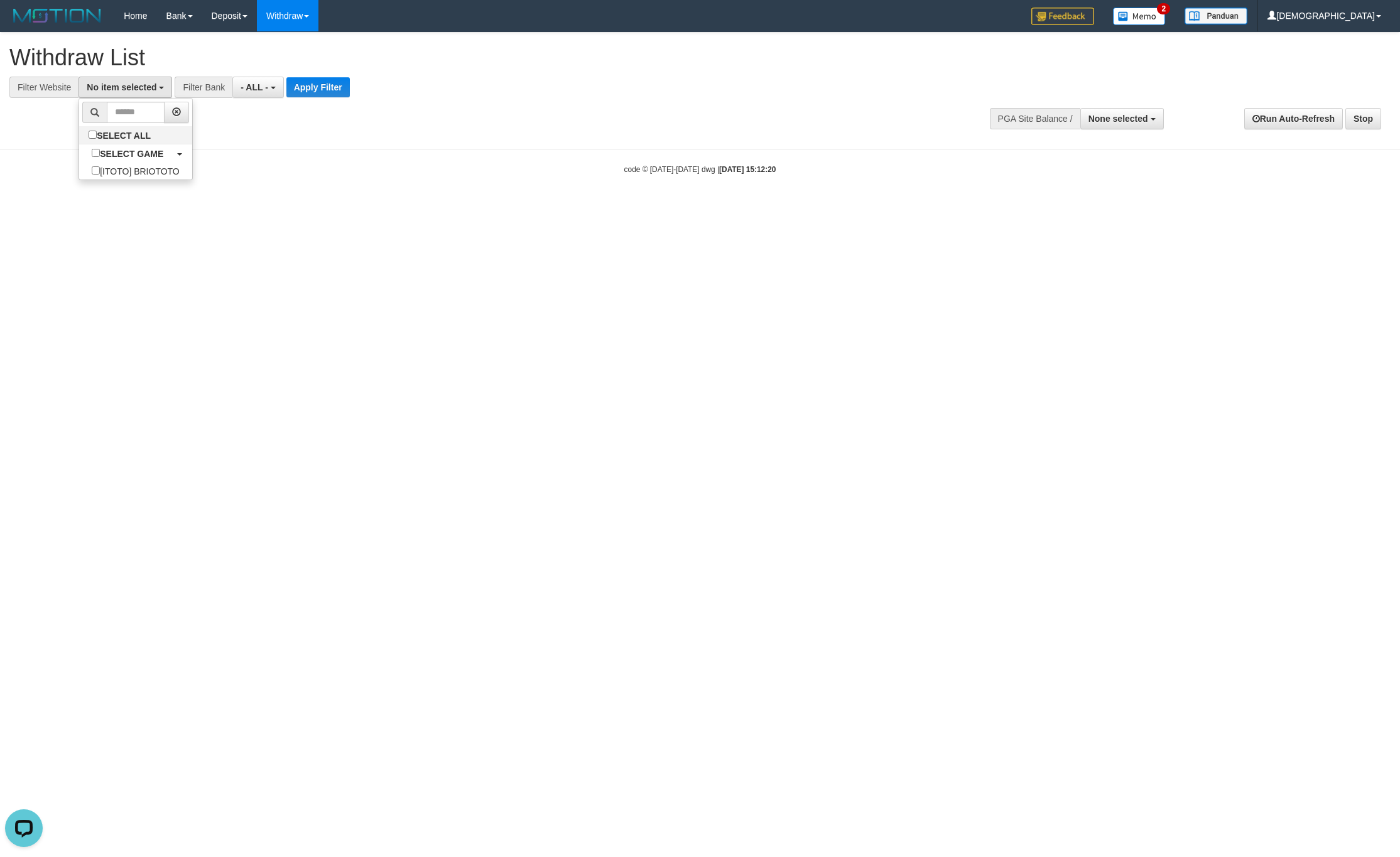
scroll to position [11, 0]
drag, startPoint x: 361, startPoint y: 80, endPoint x: 308, endPoint y: 87, distance: 53.5
click at [349, 83] on div "**********" at bounding box center [387, 87] width 775 height 21
click at [308, 87] on button "Apply Filter" at bounding box center [329, 87] width 64 height 20
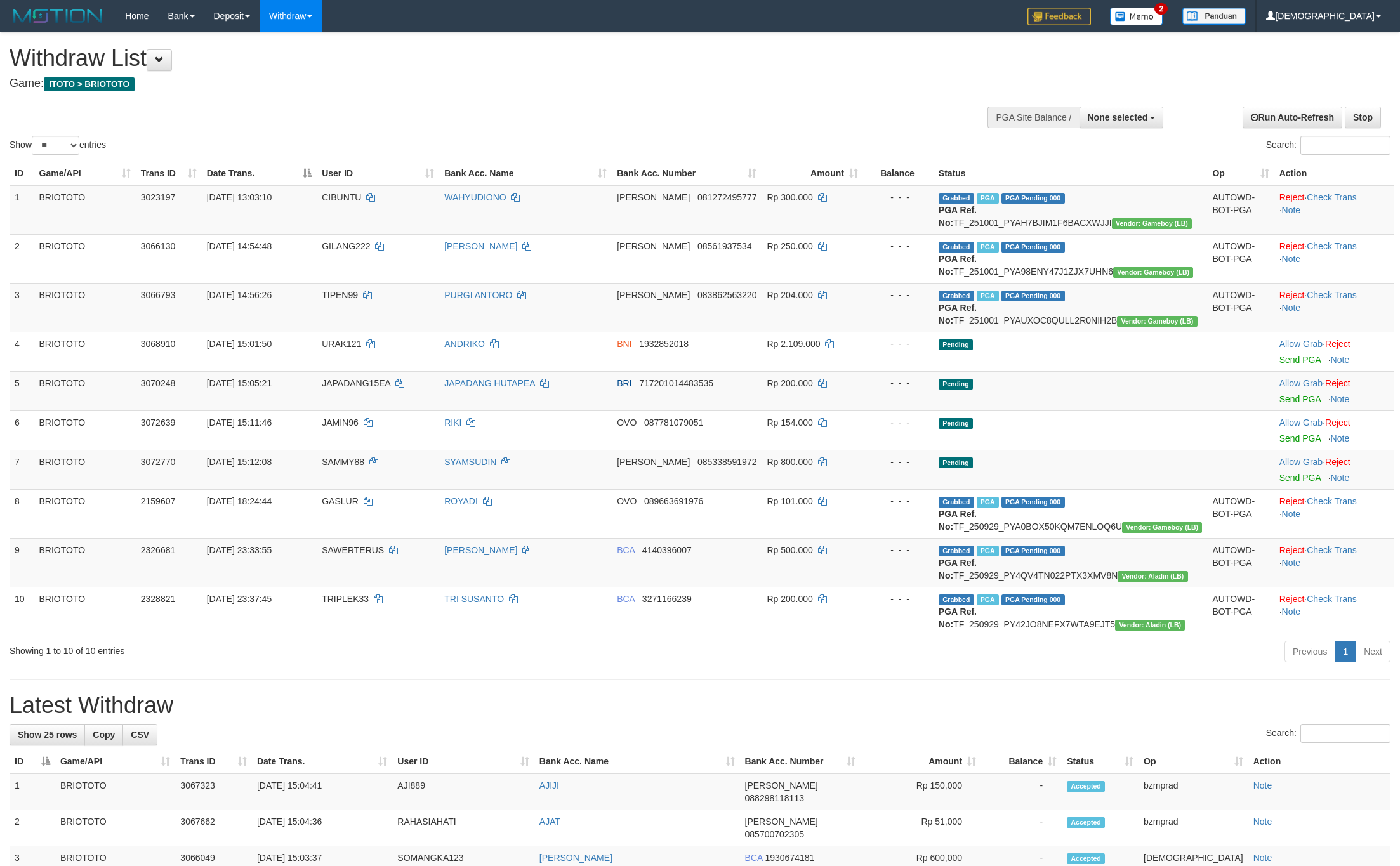
select select
select select "**"
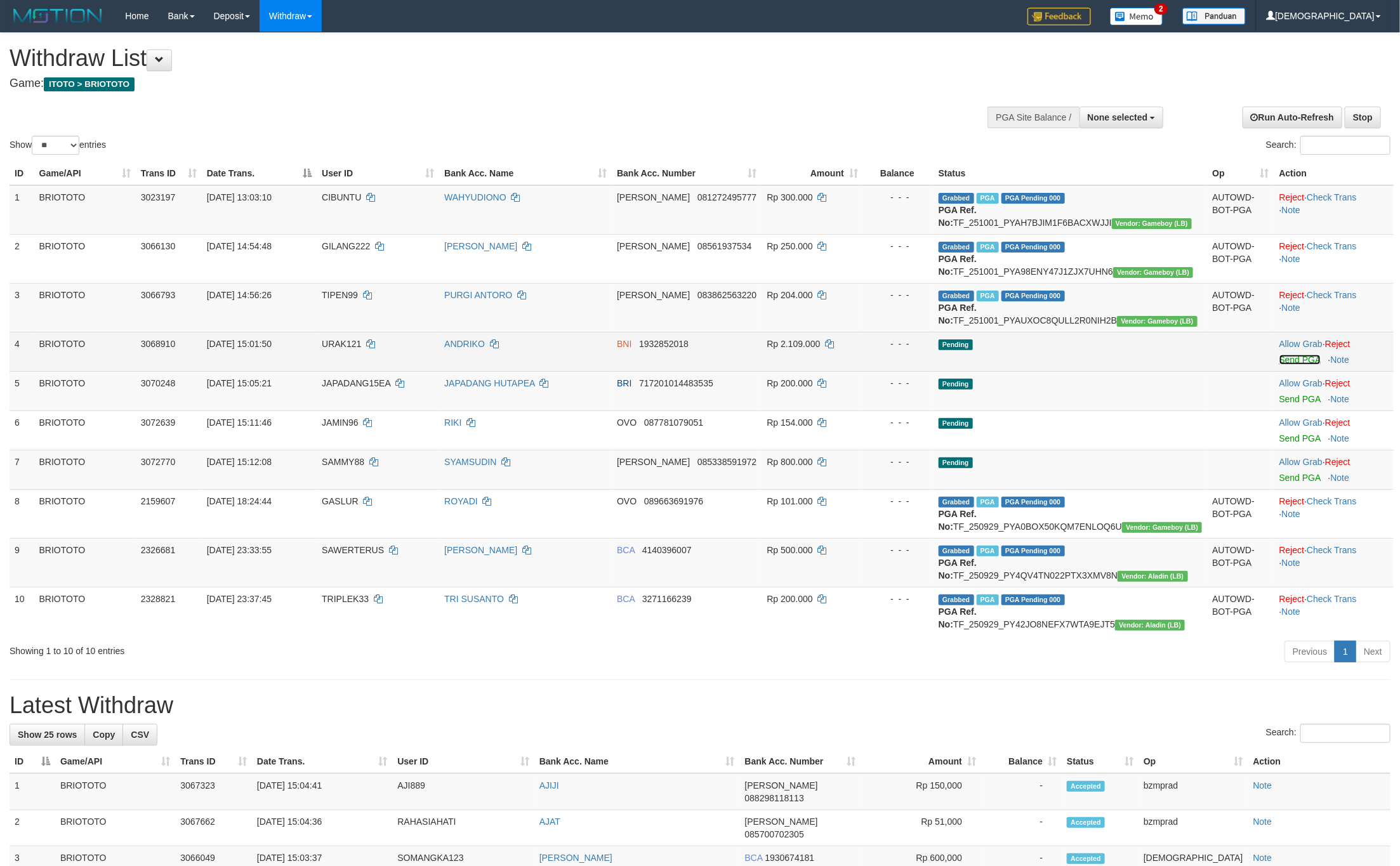
click at [1280, 365] on link "Send PGA" at bounding box center [1300, 360] width 41 height 10
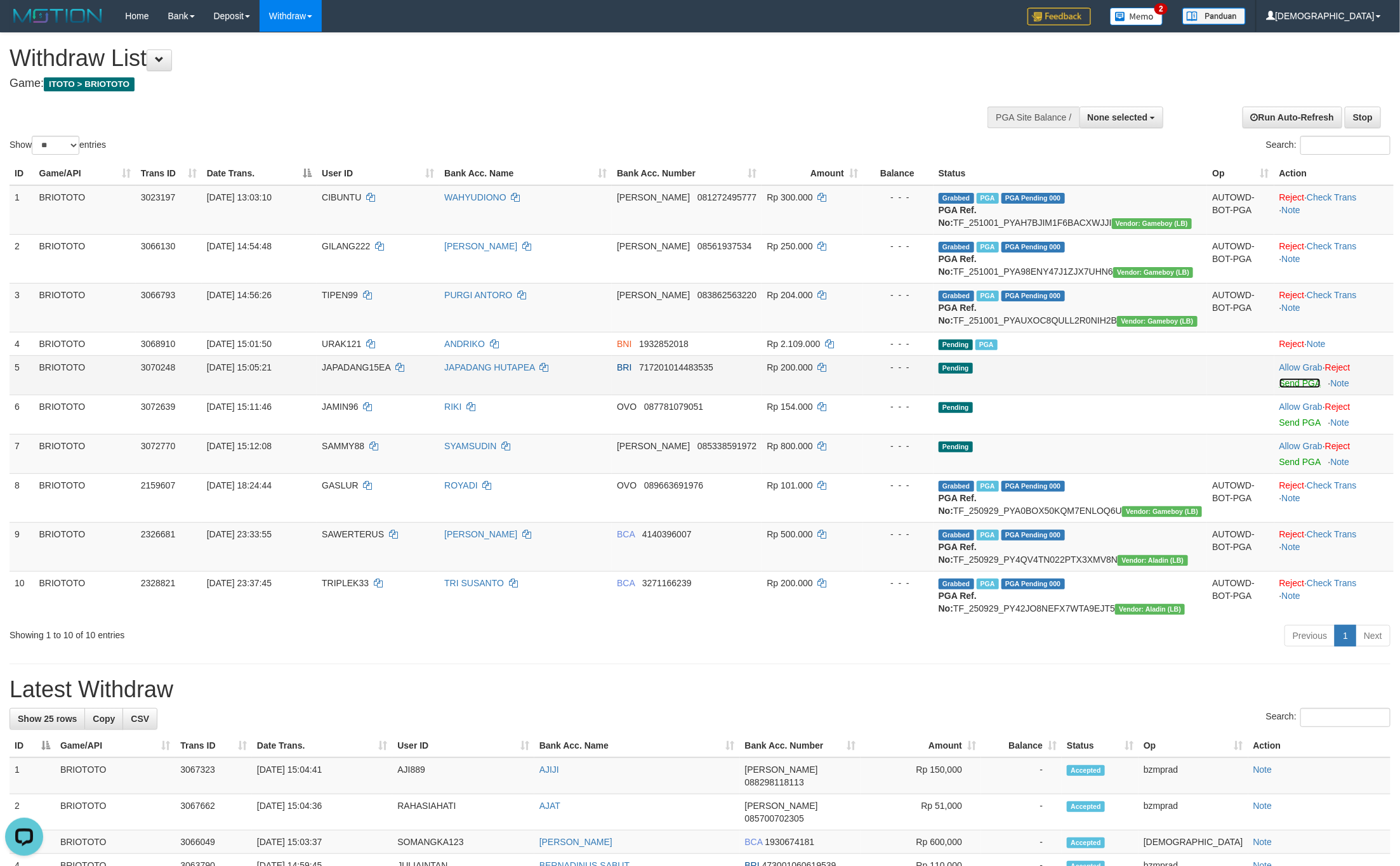
click at [1280, 388] on link "Send PGA" at bounding box center [1300, 384] width 41 height 10
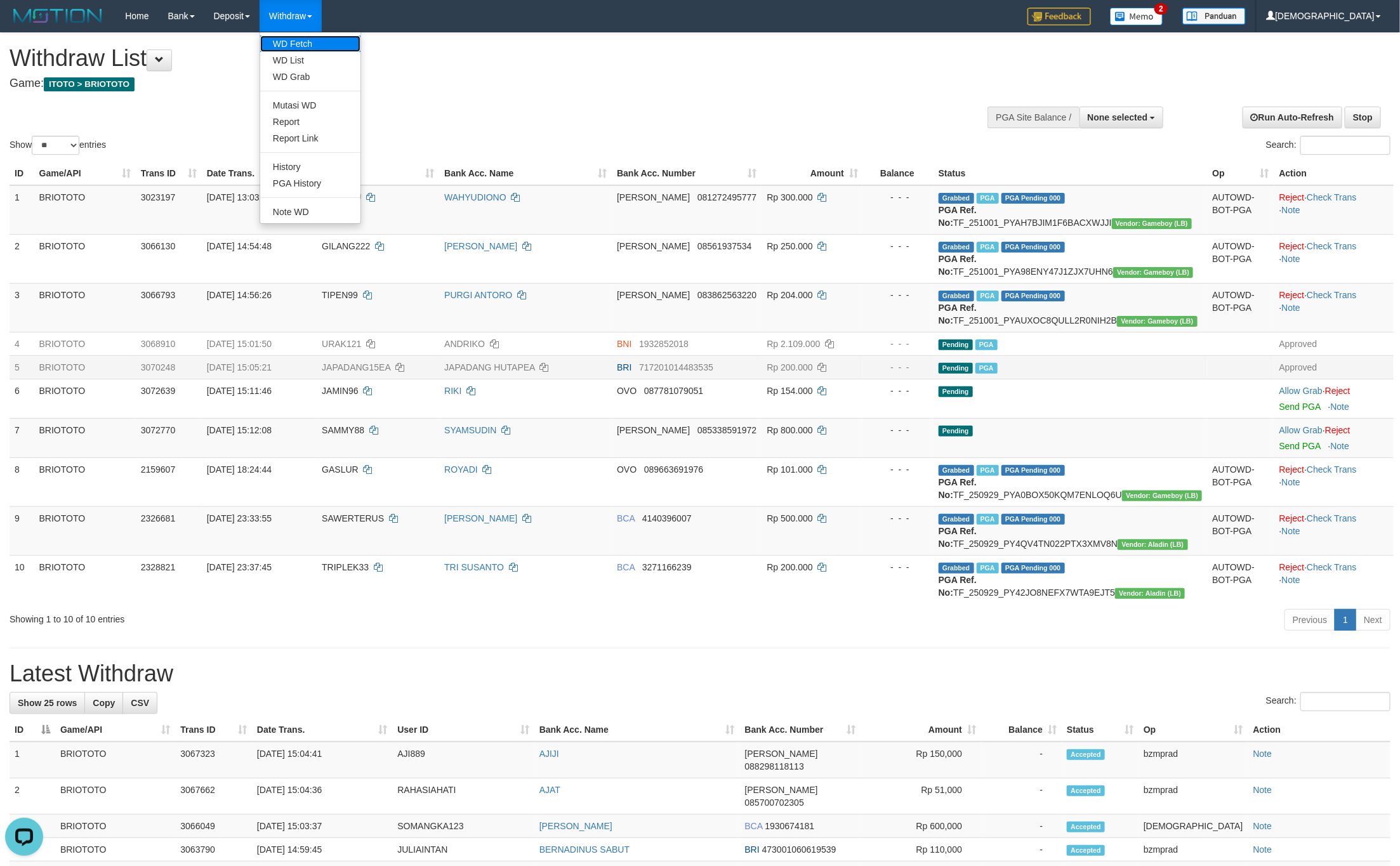
click at [309, 46] on link "WD Fetch" at bounding box center [310, 44] width 100 height 16
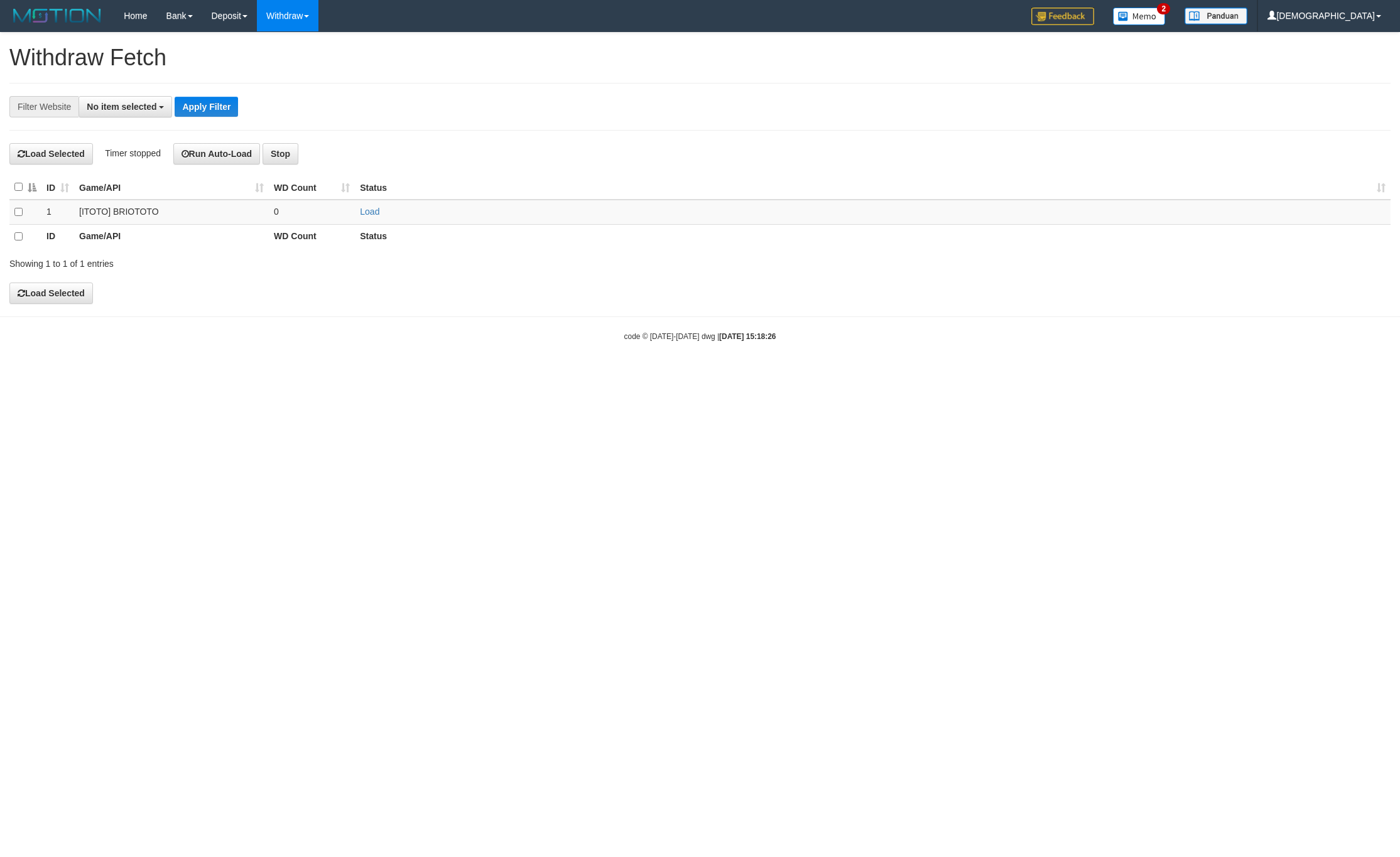
select select
click at [383, 217] on td "Load" at bounding box center [872, 212] width 1036 height 24
click at [373, 213] on link "Load" at bounding box center [369, 212] width 19 height 10
click at [311, 213] on td "..." at bounding box center [312, 212] width 86 height 24
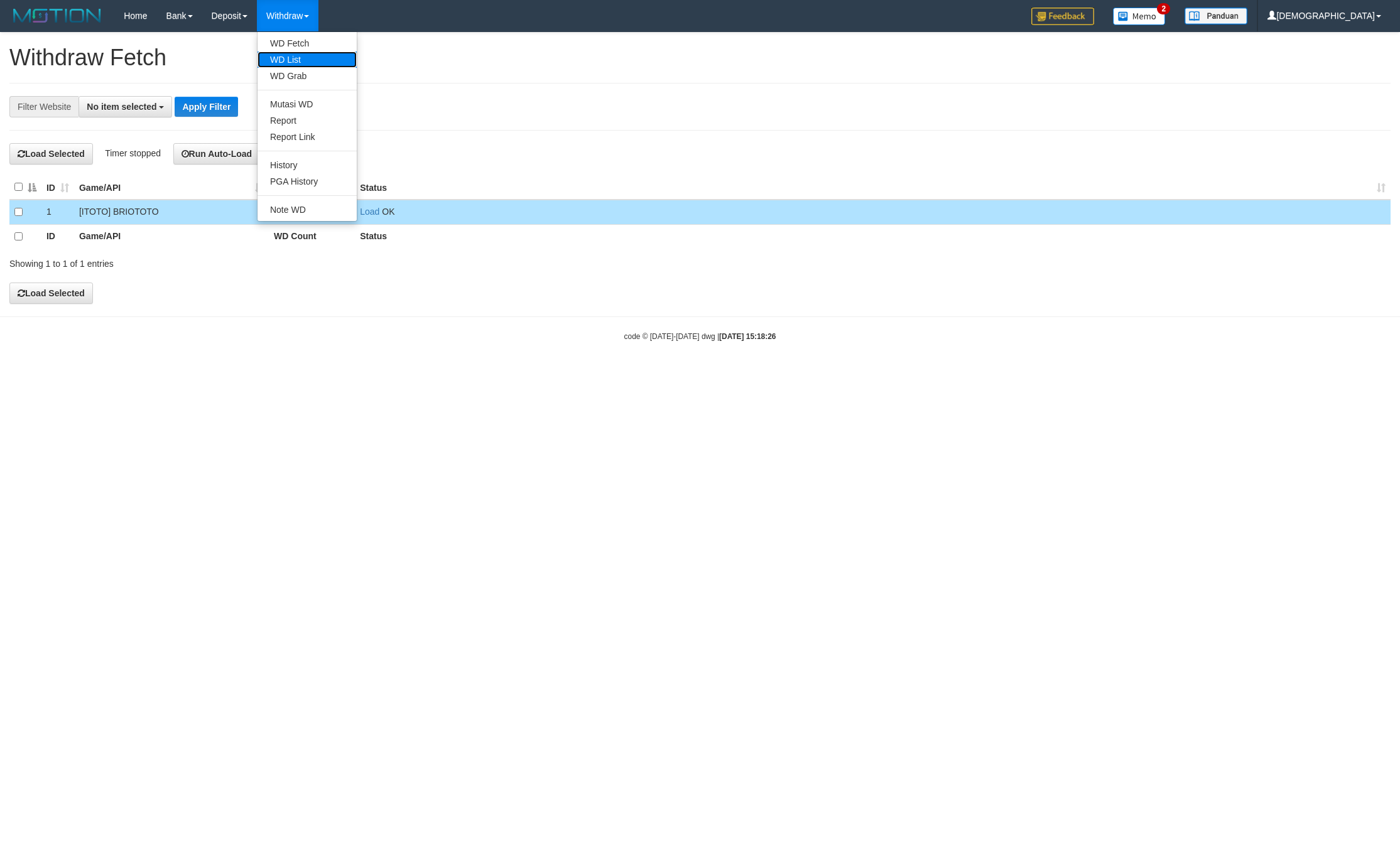
click at [308, 59] on link "WD List" at bounding box center [307, 60] width 99 height 16
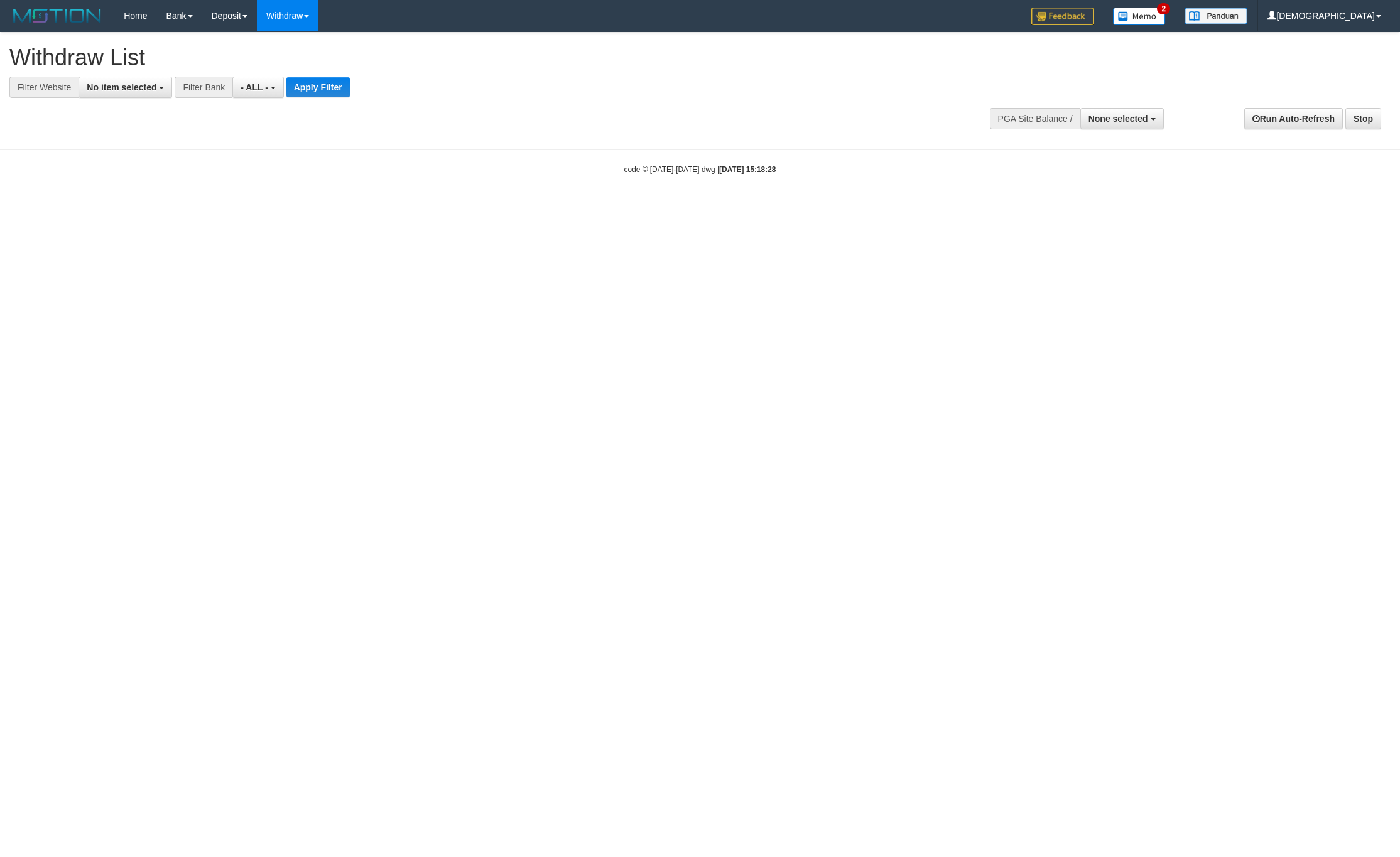
select select
click at [161, 97] on button "No item selected" at bounding box center [125, 87] width 93 height 21
click at [168, 162] on label "SELECT GAME" at bounding box center [127, 153] width 97 height 18
select select "****"
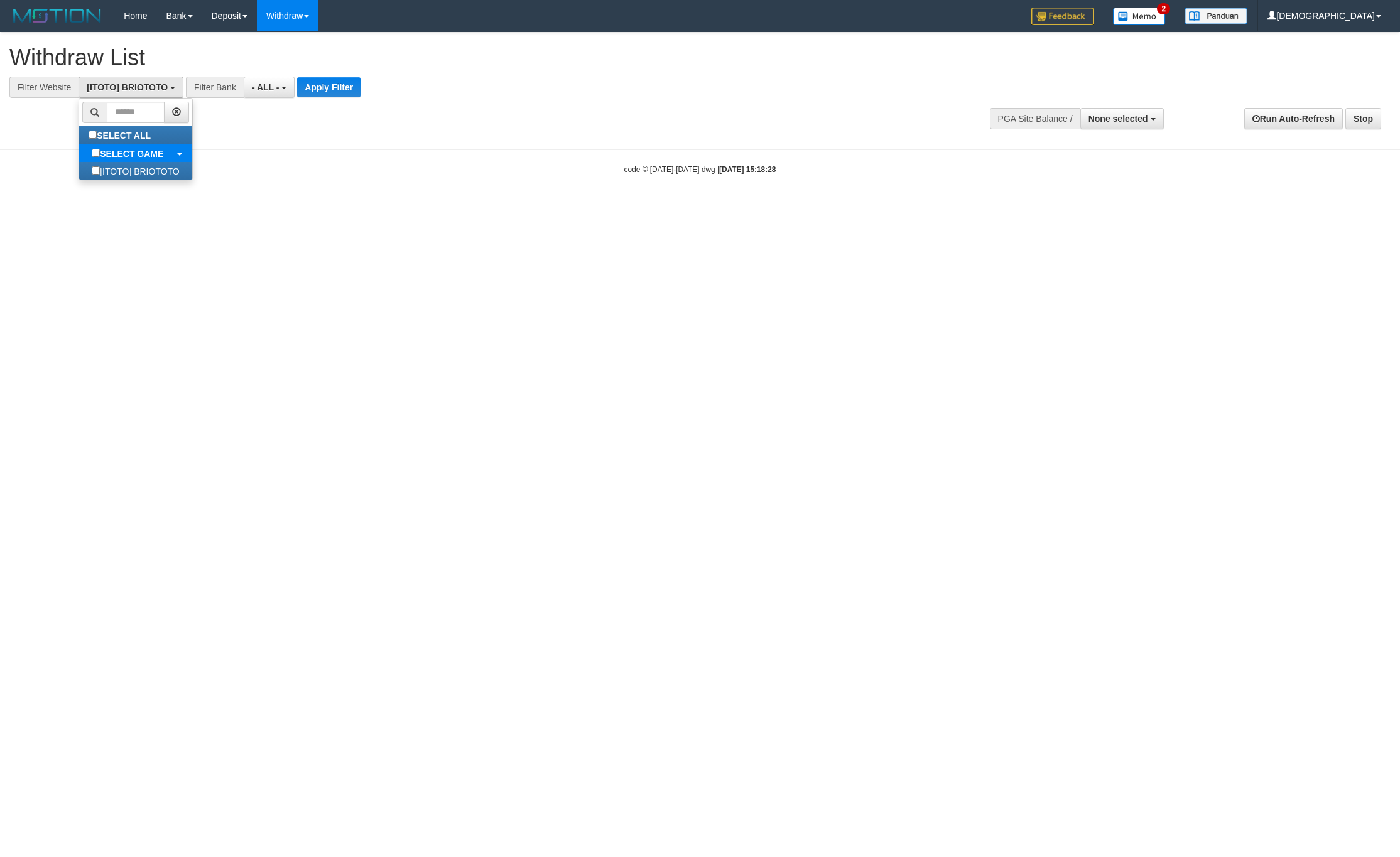
scroll to position [11, 0]
click at [315, 94] on button "Apply Filter" at bounding box center [329, 87] width 64 height 20
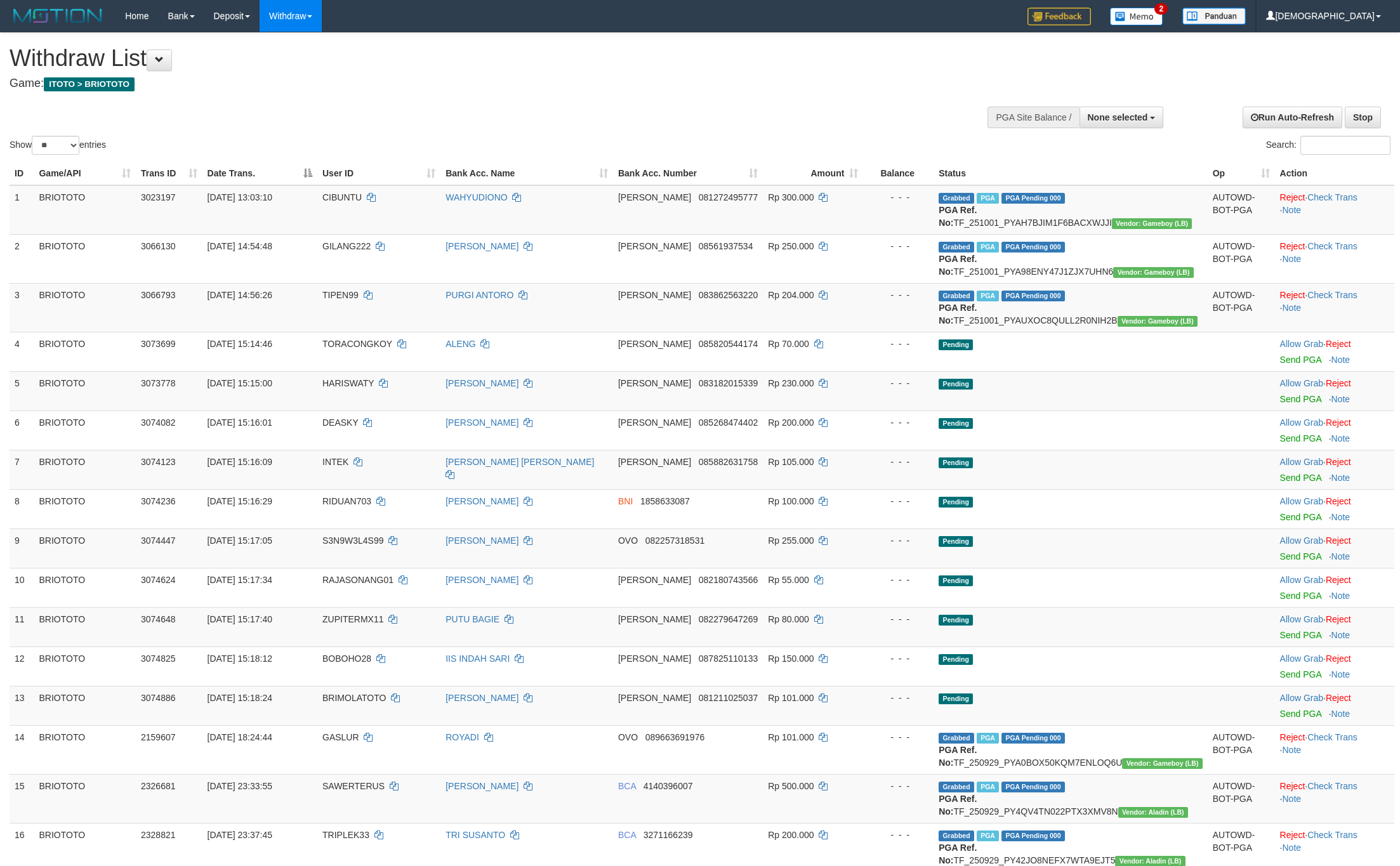
select select
select select "**"
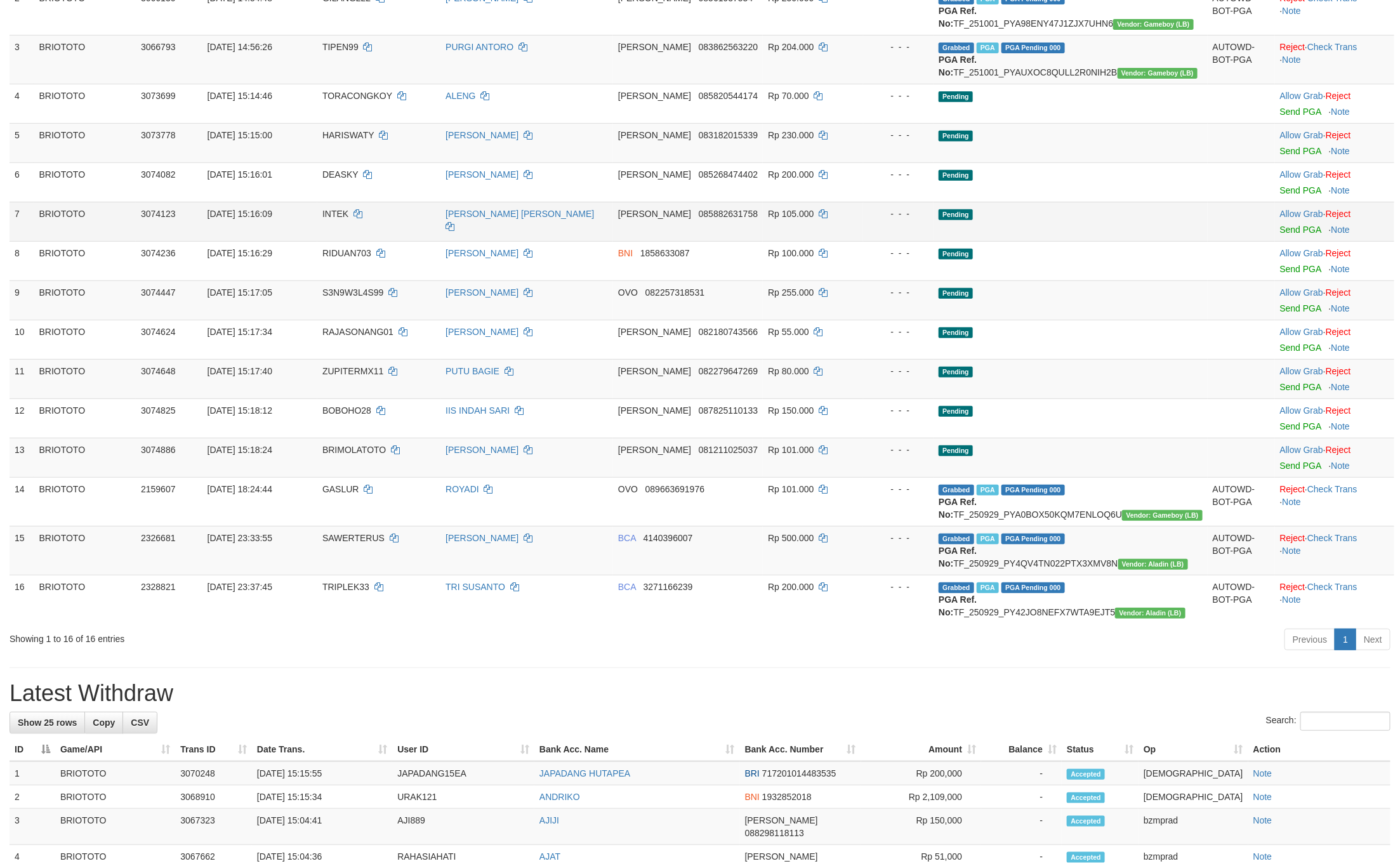
scroll to position [286, 0]
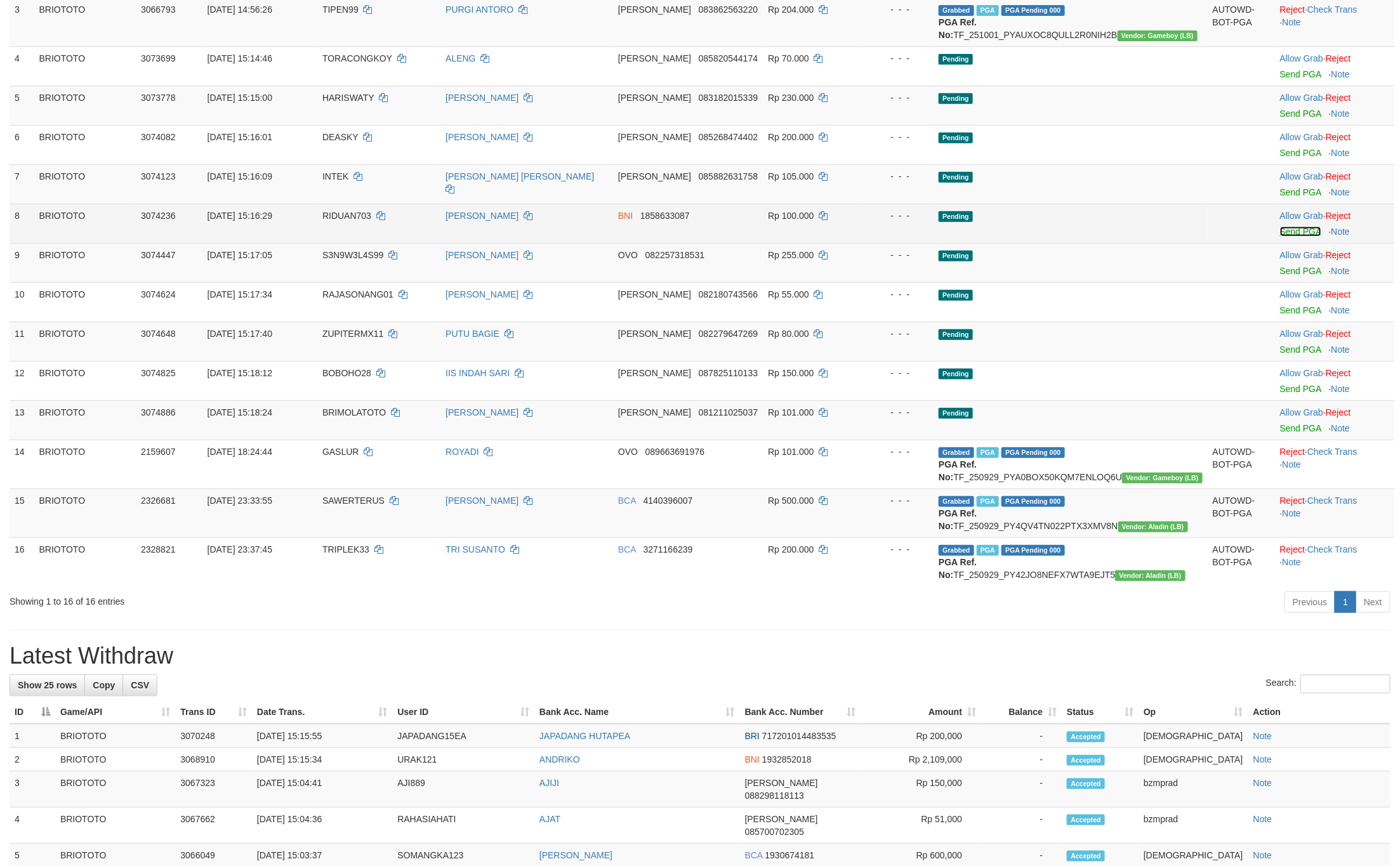
click at [1280, 236] on link "Send PGA" at bounding box center [1300, 232] width 41 height 10
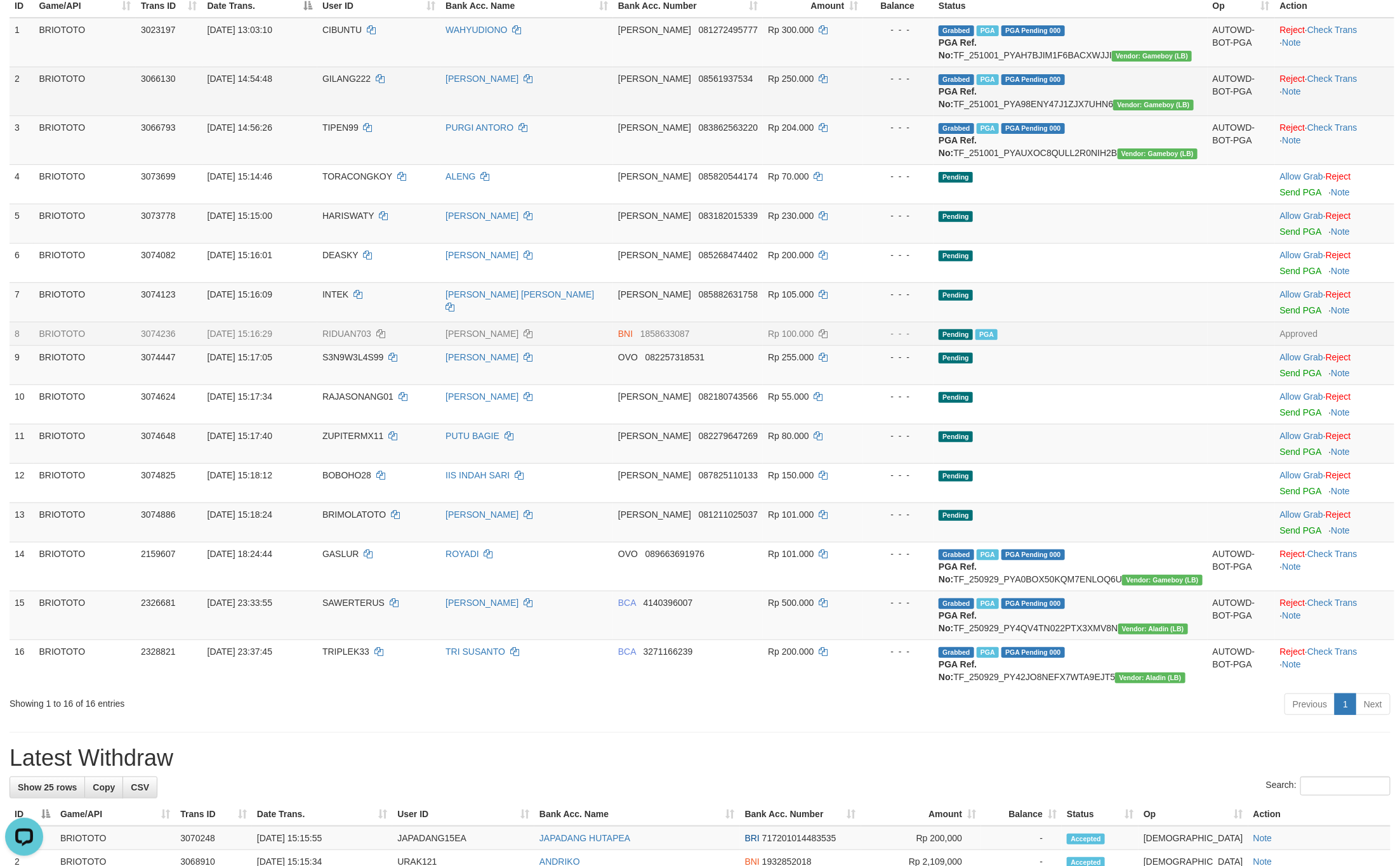
scroll to position [0, 0]
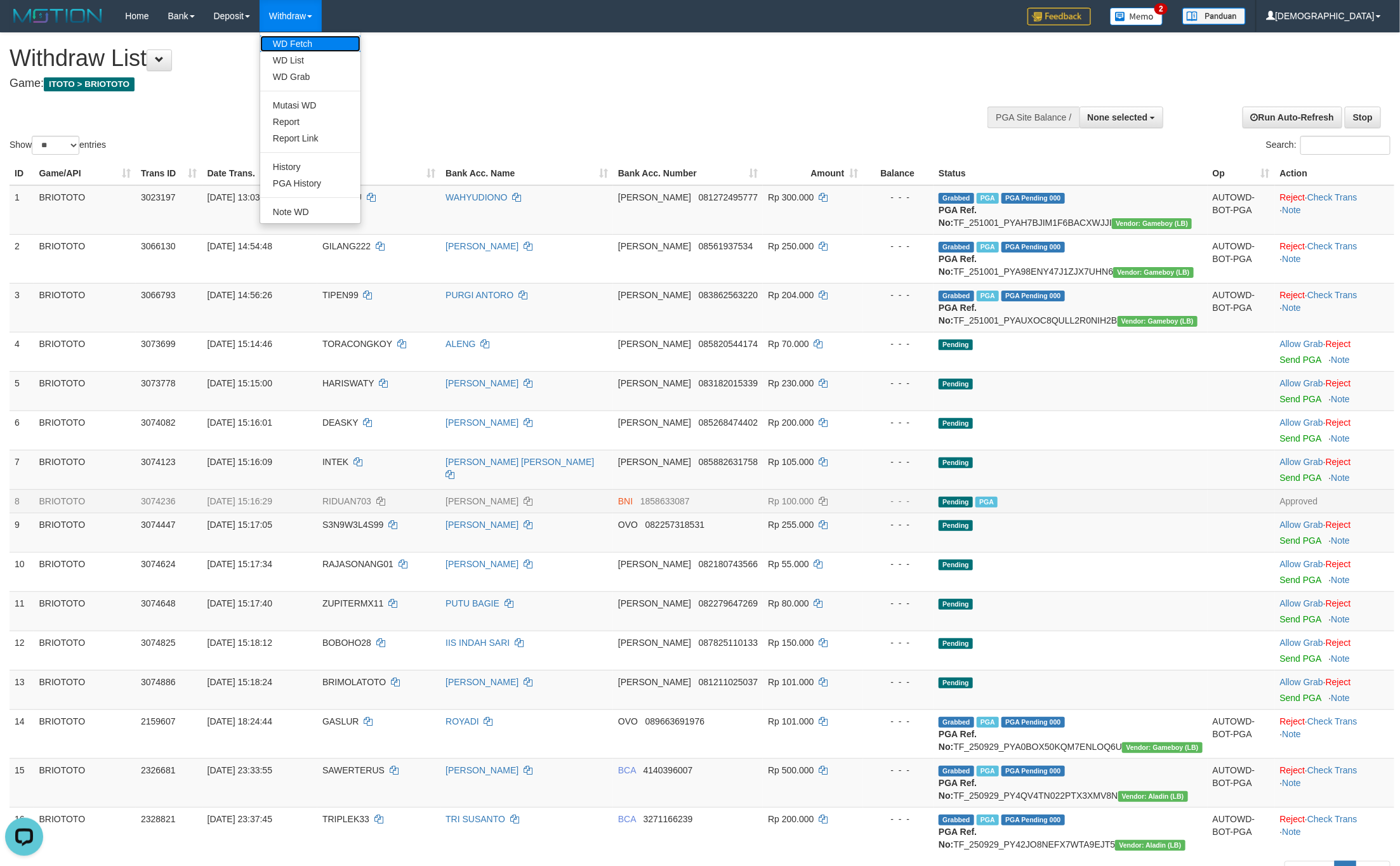
click at [291, 48] on link "WD Fetch" at bounding box center [310, 44] width 100 height 16
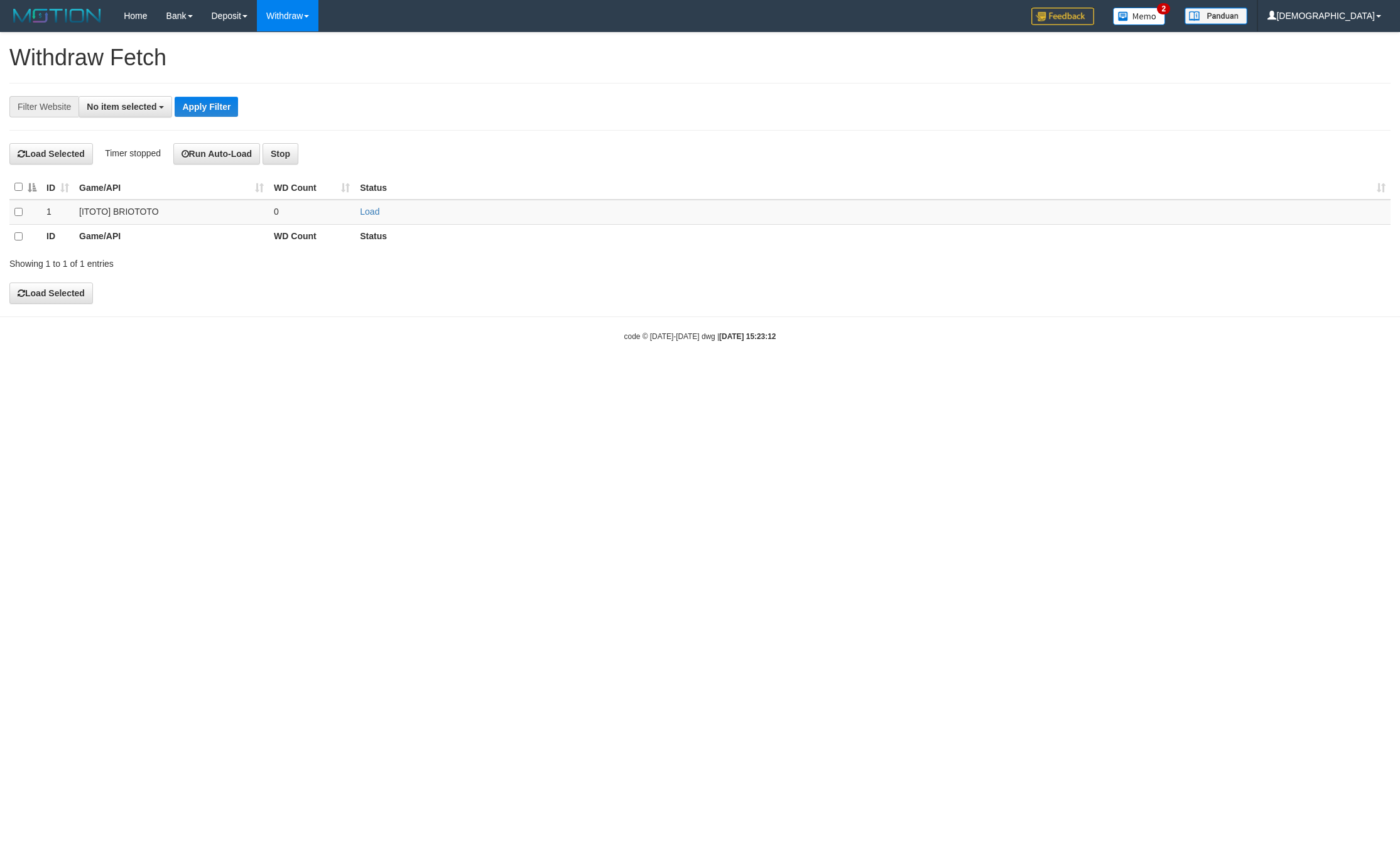
select select
click at [366, 222] on td "Load" at bounding box center [872, 212] width 1036 height 24
click at [366, 218] on td "Load" at bounding box center [872, 212] width 1036 height 24
click at [367, 211] on link "Load" at bounding box center [369, 212] width 19 height 10
click at [312, 212] on td "..." at bounding box center [312, 212] width 86 height 24
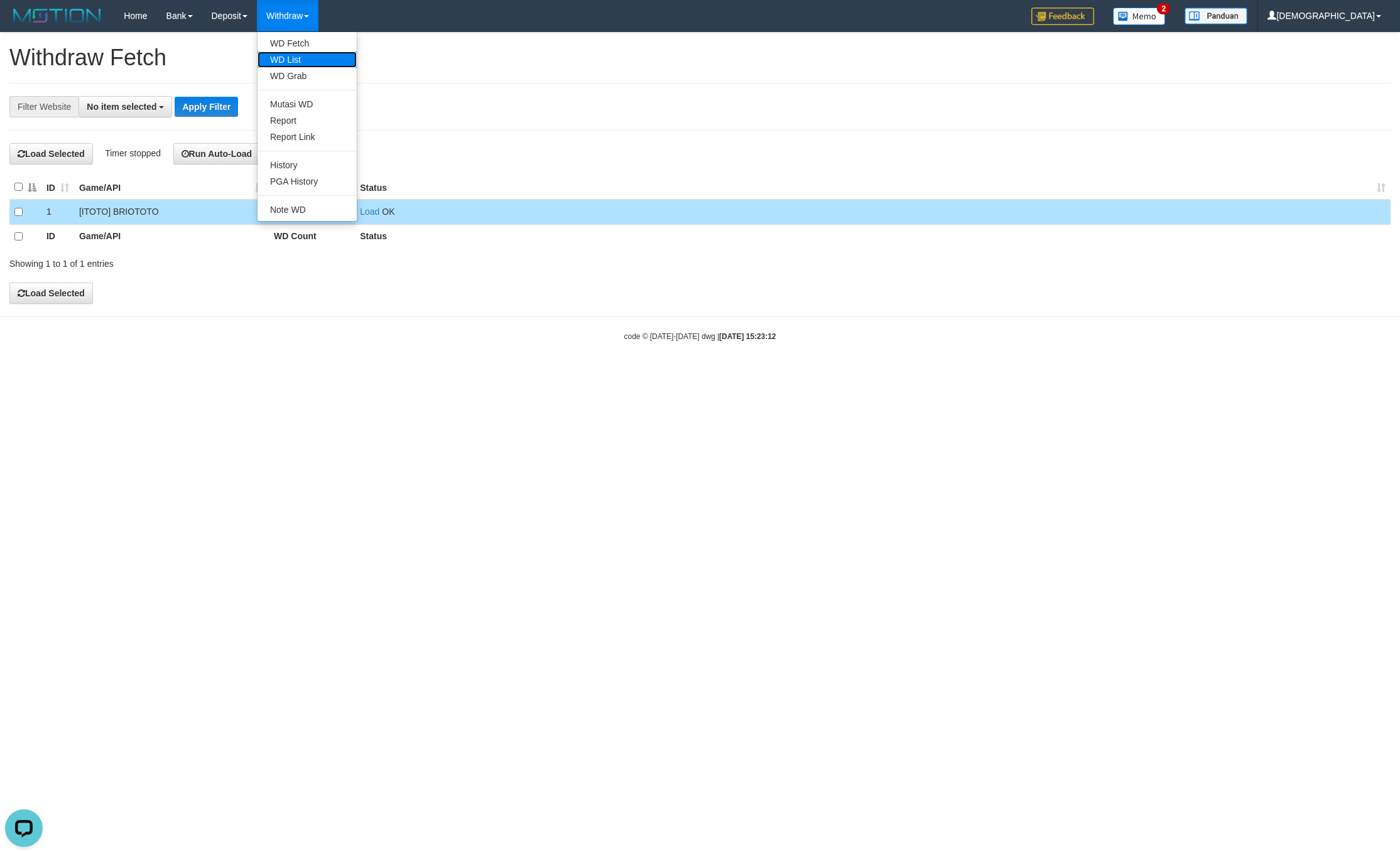
click at [322, 58] on link "WD List" at bounding box center [307, 60] width 99 height 16
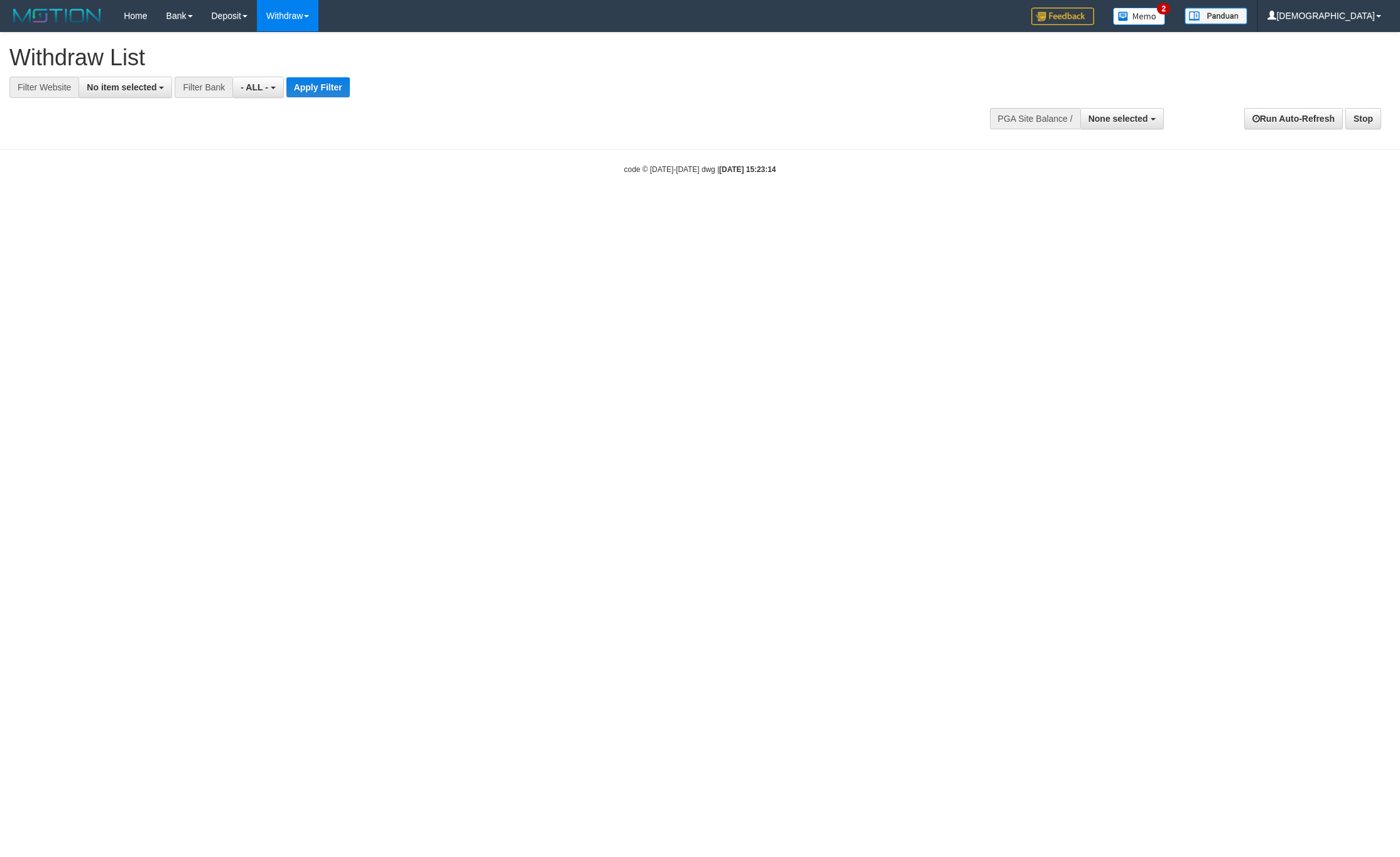
select select
click at [117, 75] on div "**********" at bounding box center [470, 65] width 921 height 65
click at [135, 85] on span "No item selected" at bounding box center [121, 87] width 70 height 10
click at [146, 132] on label "SELECT ALL" at bounding box center [121, 135] width 84 height 18
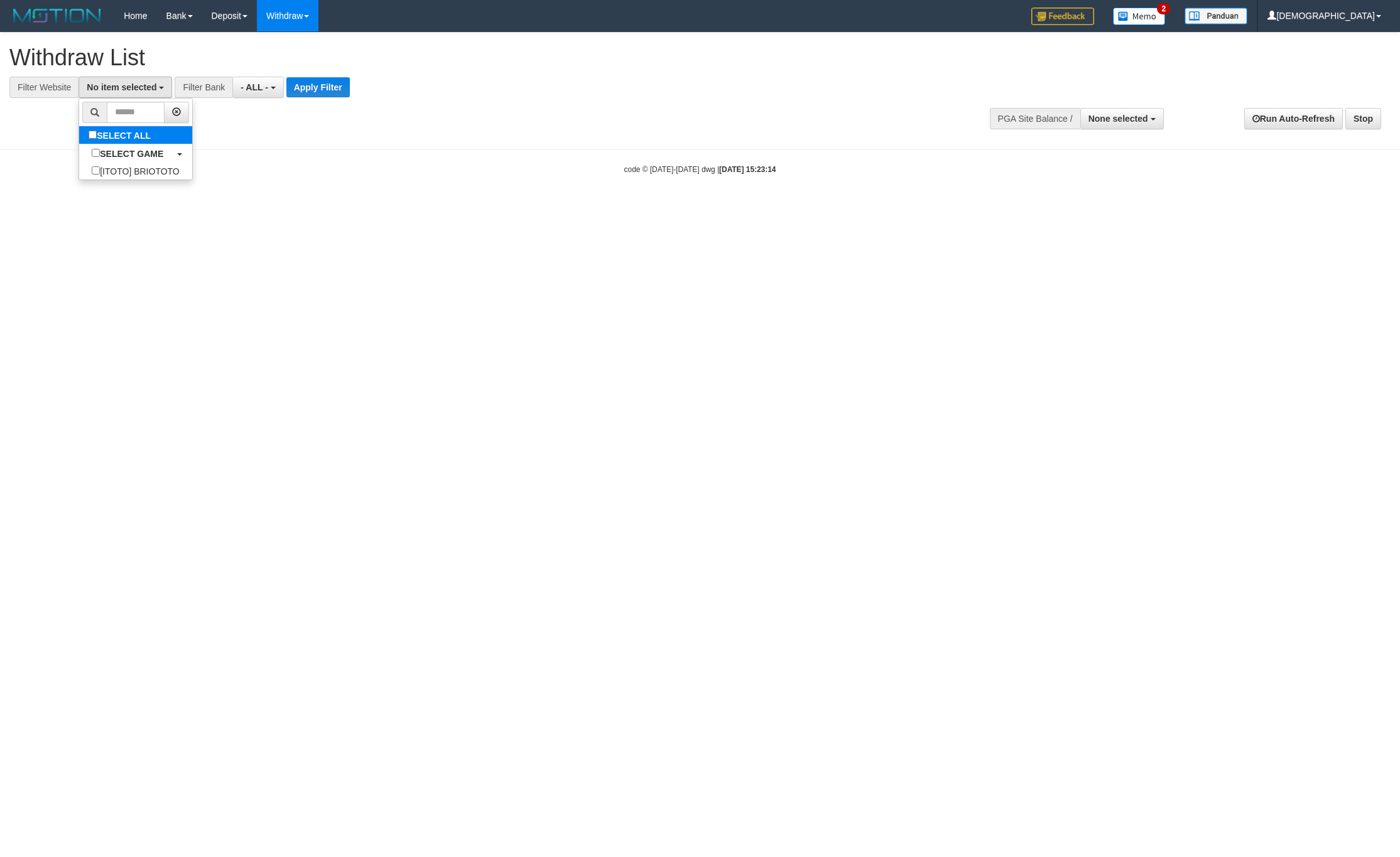
select select "****"
drag, startPoint x: 340, startPoint y: 89, endPoint x: 364, endPoint y: 96, distance: 25.0
click at [340, 87] on button "Apply Filter" at bounding box center [329, 87] width 64 height 20
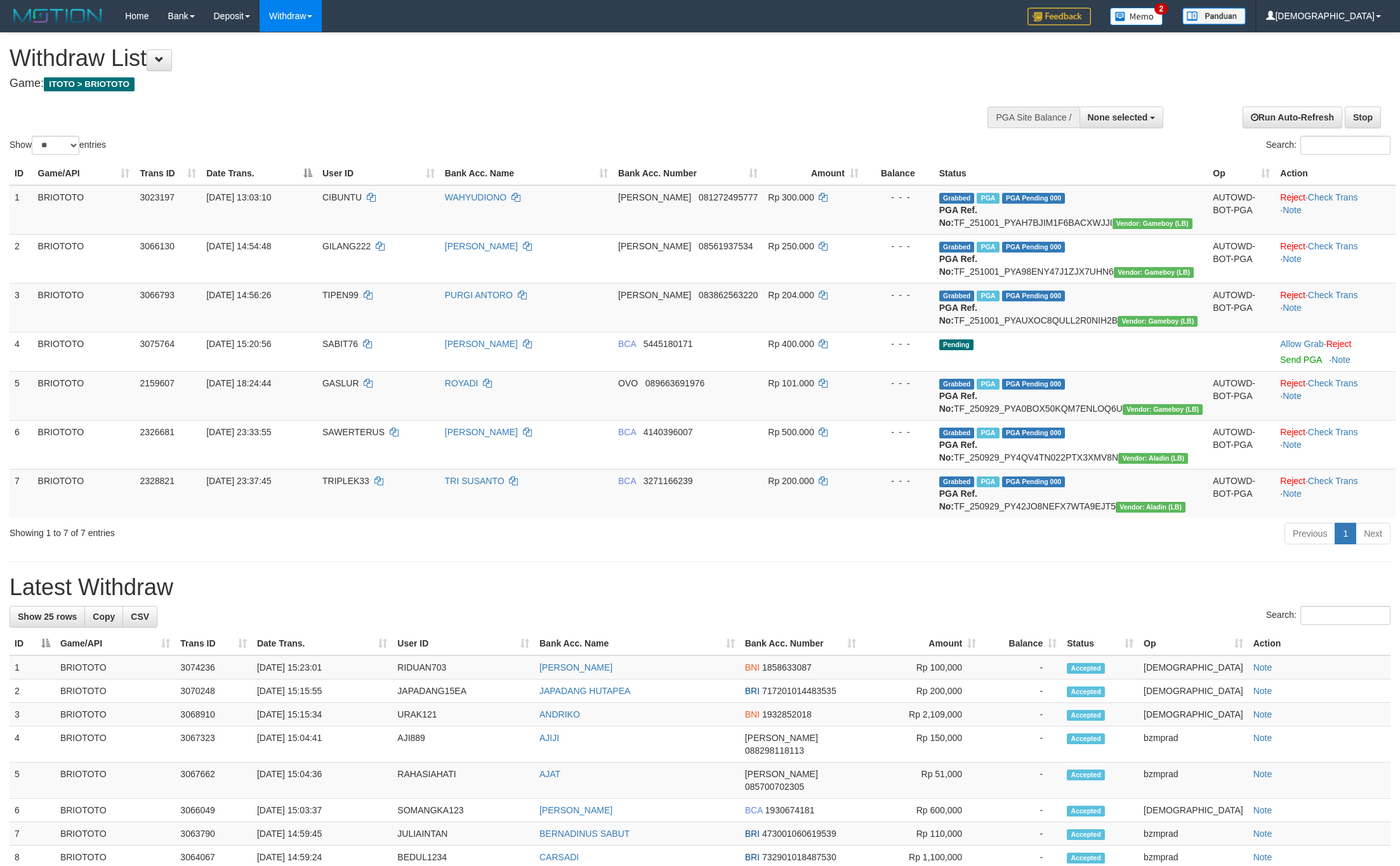
select select
select select "**"
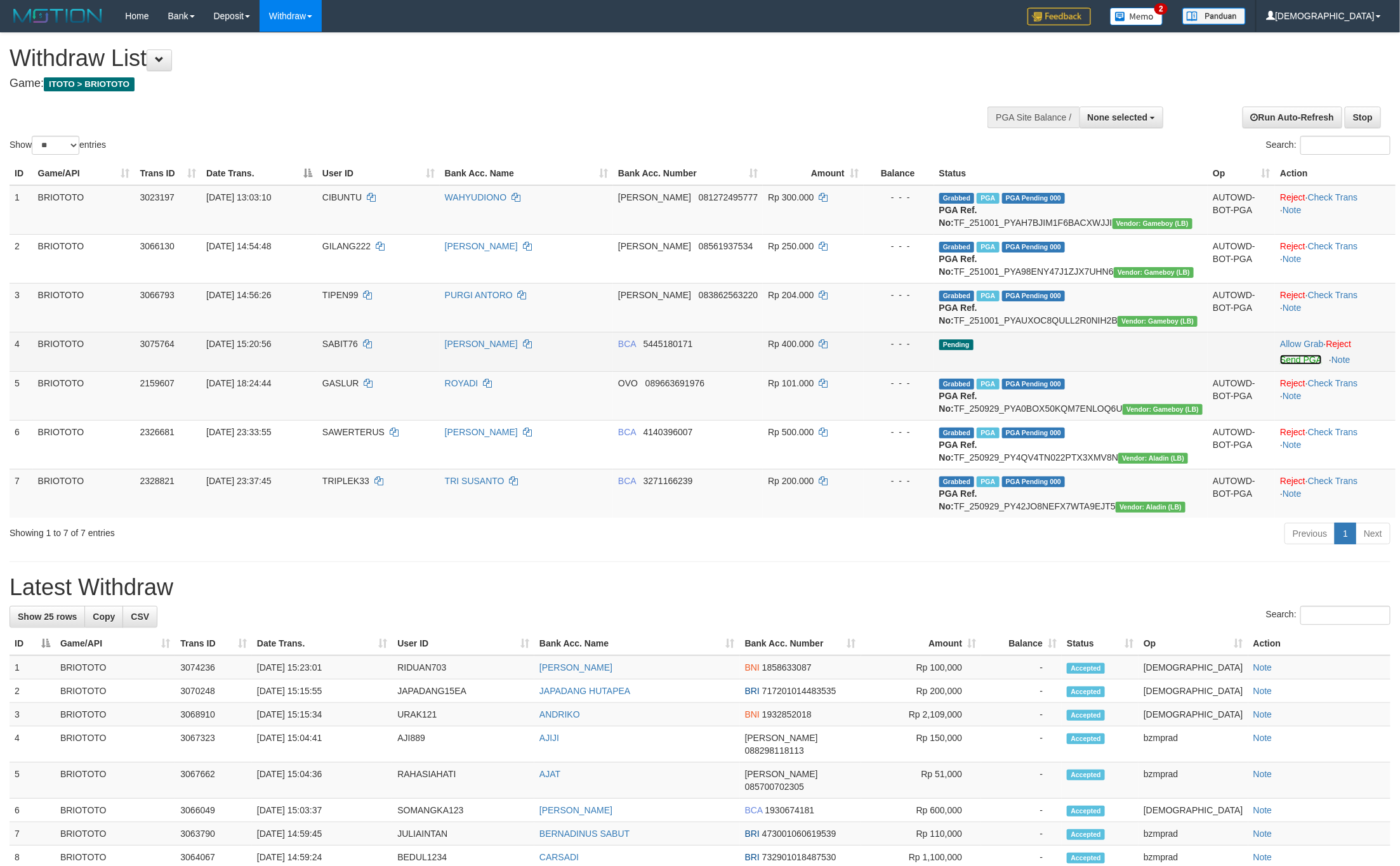
click at [1287, 365] on link "Send PGA" at bounding box center [1300, 360] width 41 height 10
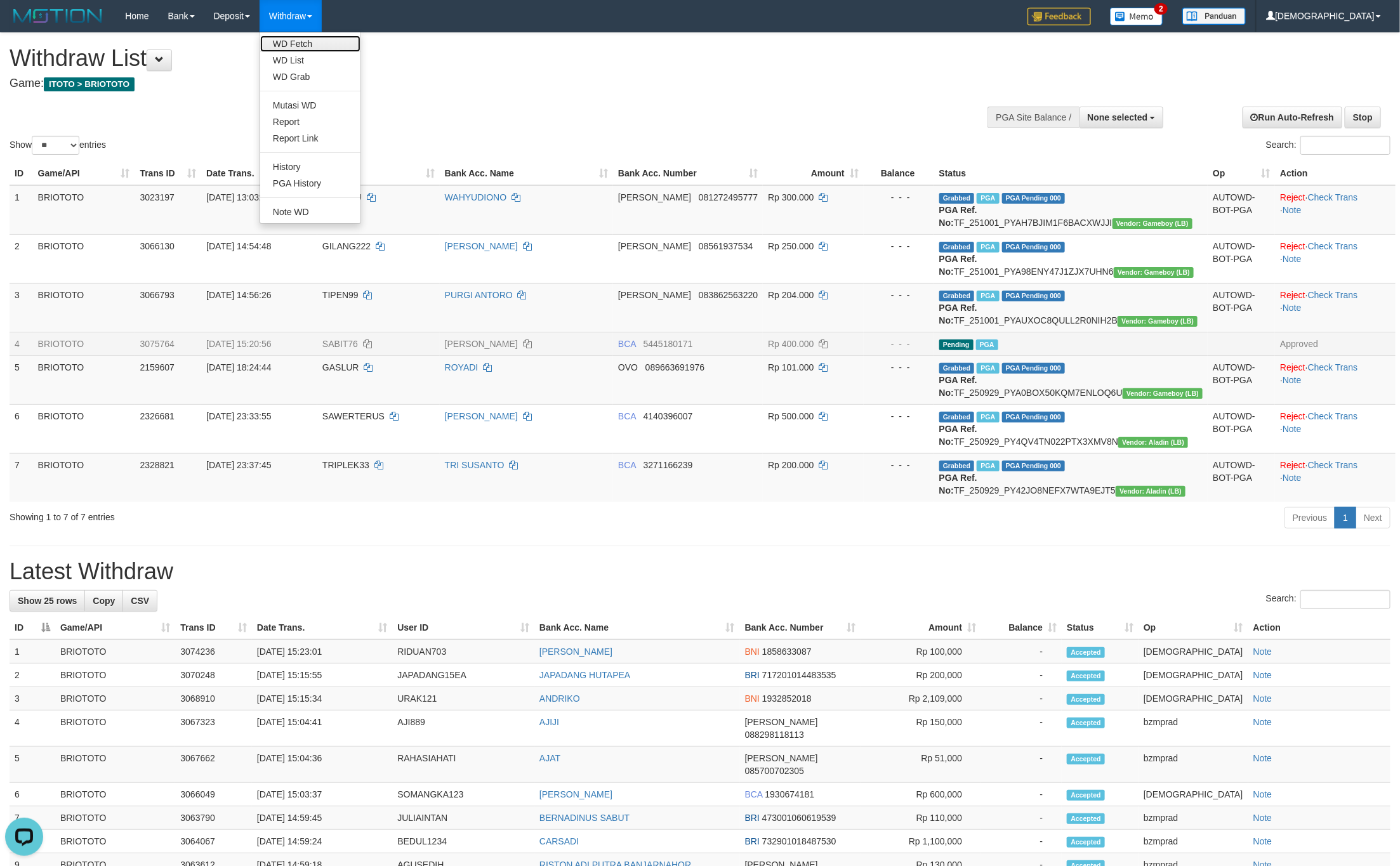
click at [299, 43] on link "WD Fetch" at bounding box center [310, 44] width 100 height 16
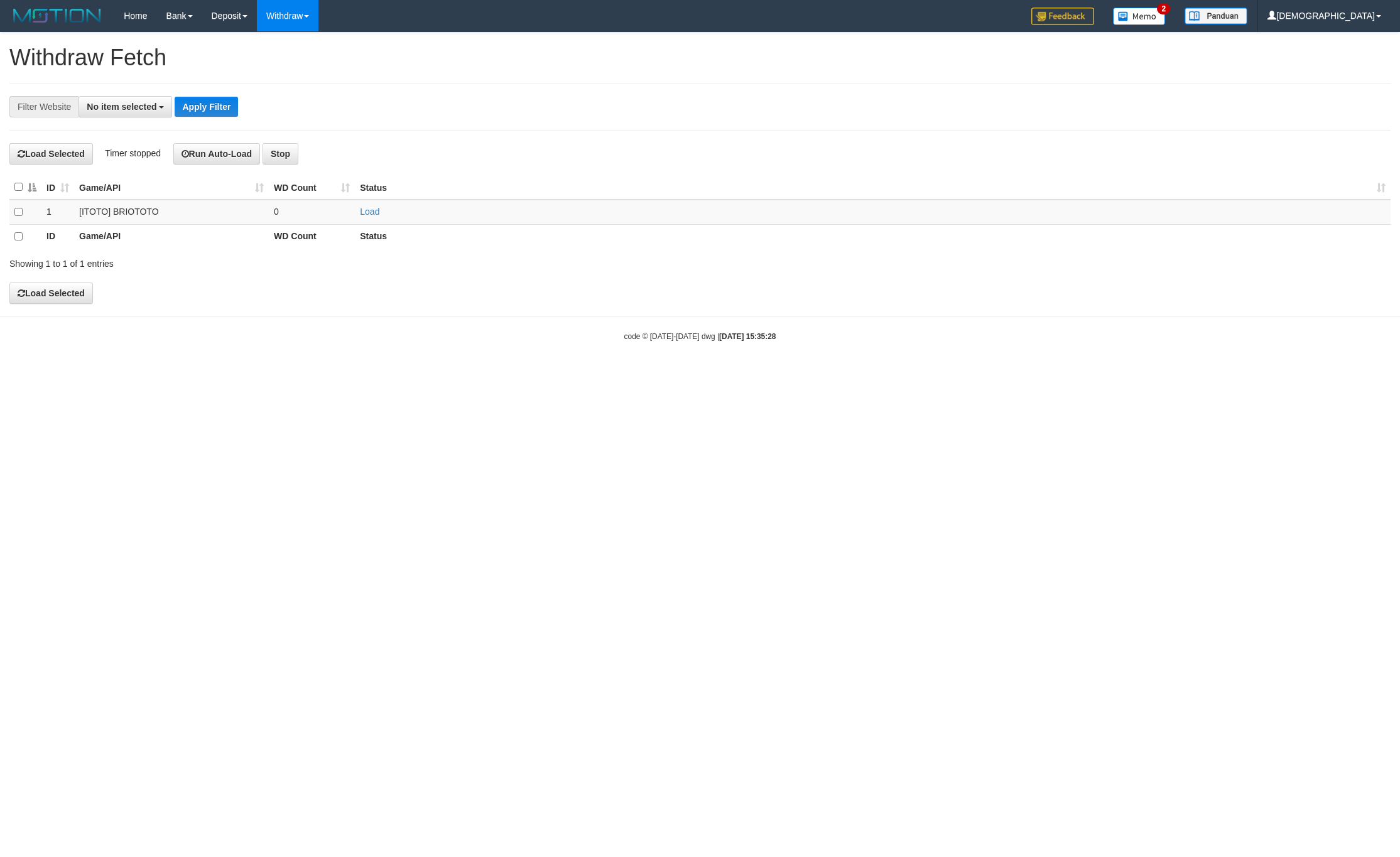
select select
click at [369, 209] on link "Load" at bounding box center [369, 212] width 19 height 10
click at [346, 209] on td "0" at bounding box center [312, 212] width 86 height 24
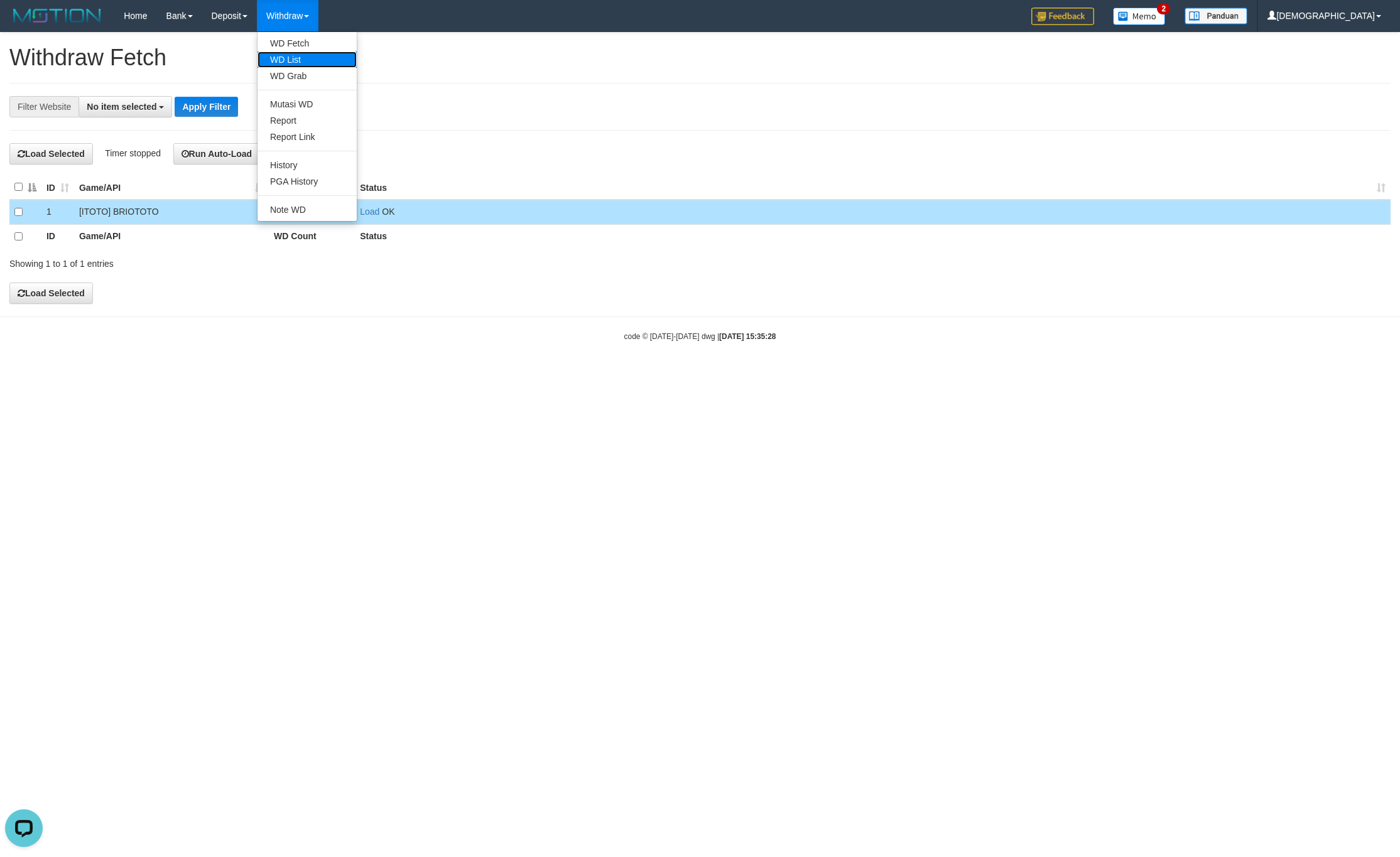
click at [292, 57] on link "WD List" at bounding box center [307, 60] width 99 height 16
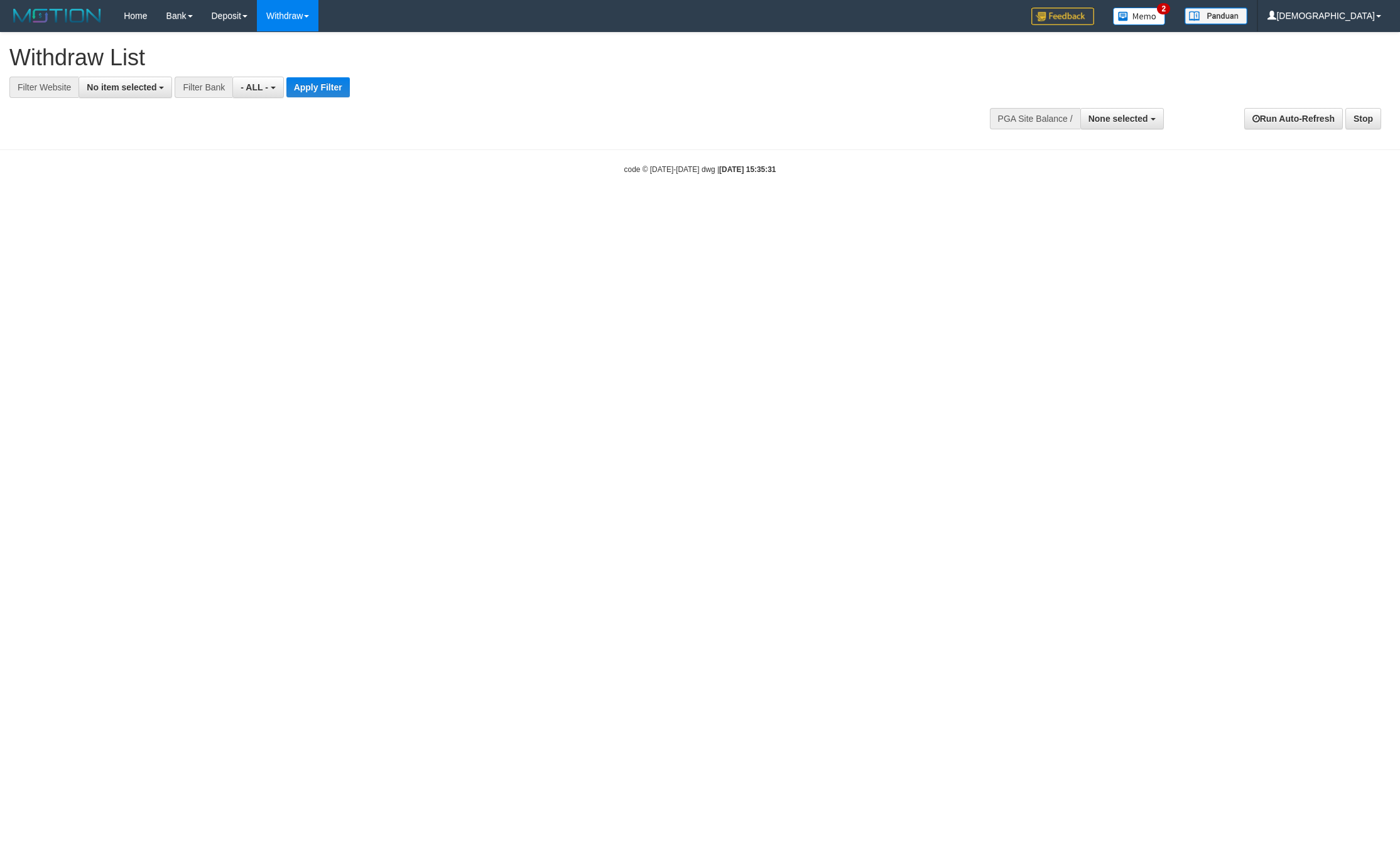
select select
click at [151, 83] on span "No item selected" at bounding box center [121, 87] width 70 height 10
click at [153, 155] on b "SELECT GAME" at bounding box center [132, 154] width 64 height 10
select select "****"
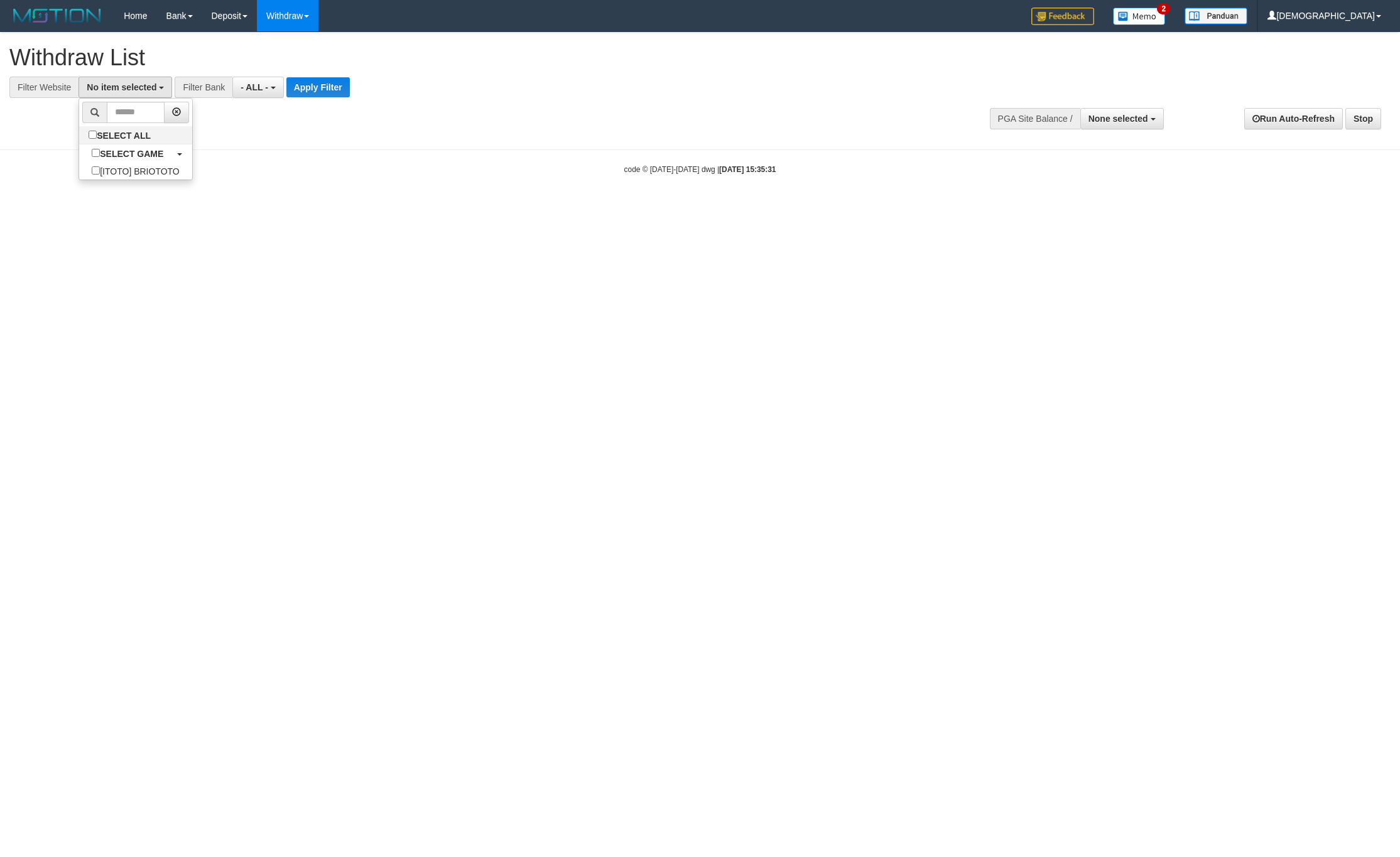
scroll to position [11, 0]
click at [339, 73] on div "**********" at bounding box center [470, 65] width 921 height 65
drag, startPoint x: 341, startPoint y: 94, endPoint x: 367, endPoint y: 98, distance: 26.3
click at [343, 94] on button "Apply Filter" at bounding box center [329, 87] width 64 height 20
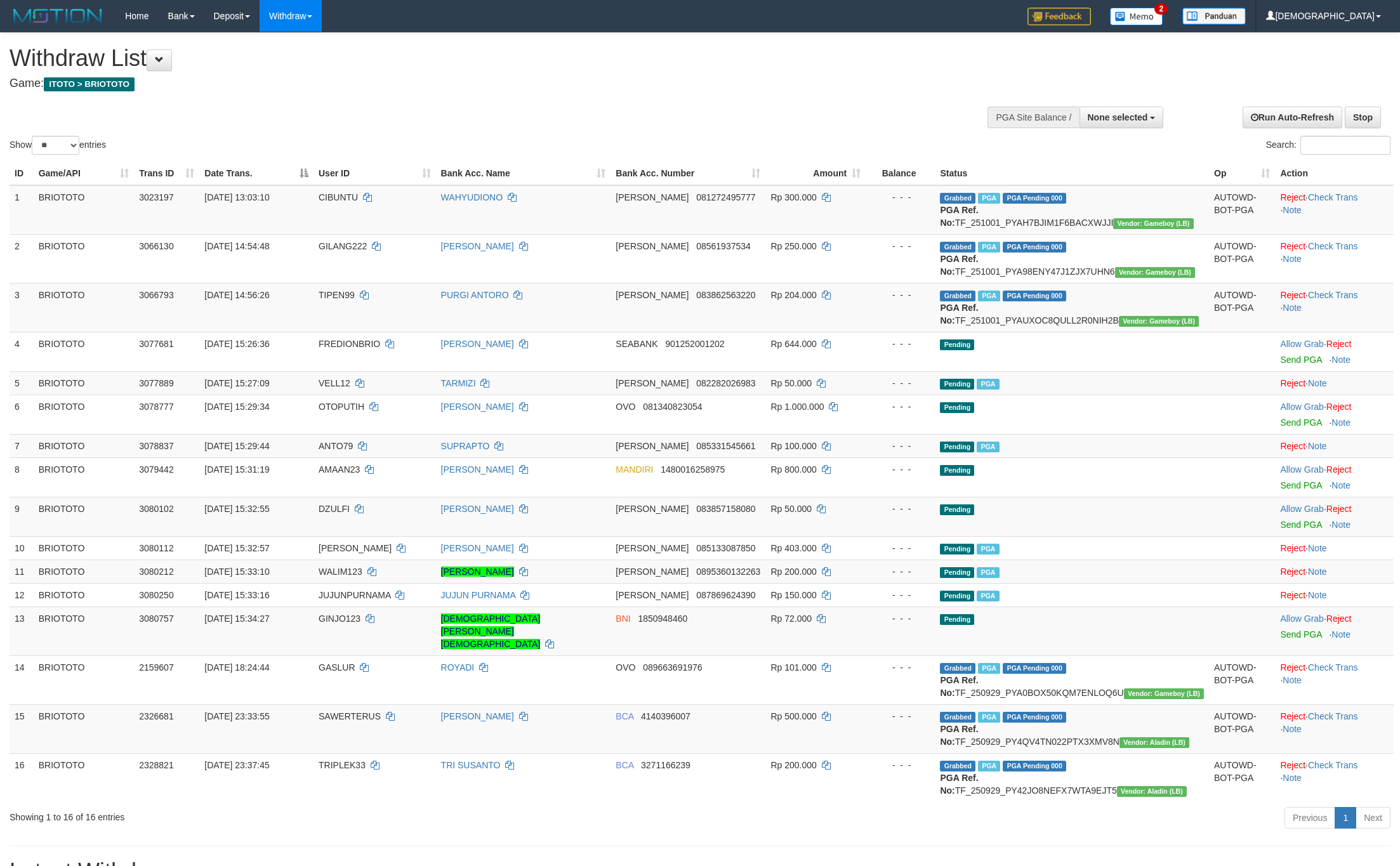
select select
select select "**"
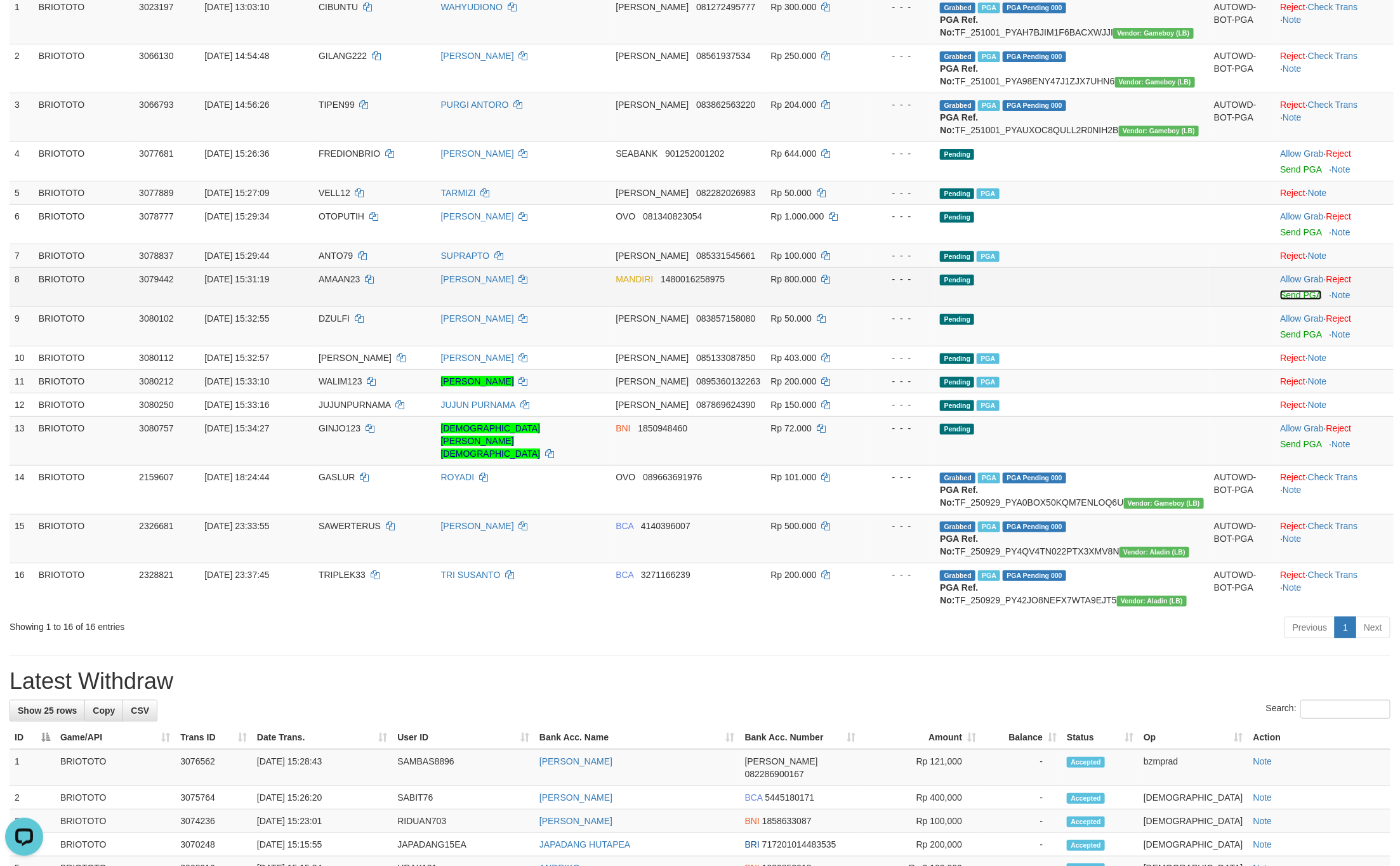
drag, startPoint x: 1295, startPoint y: 333, endPoint x: 1228, endPoint y: 326, distance: 67.4
click at [1295, 300] on link "Send PGA" at bounding box center [1300, 295] width 41 height 10
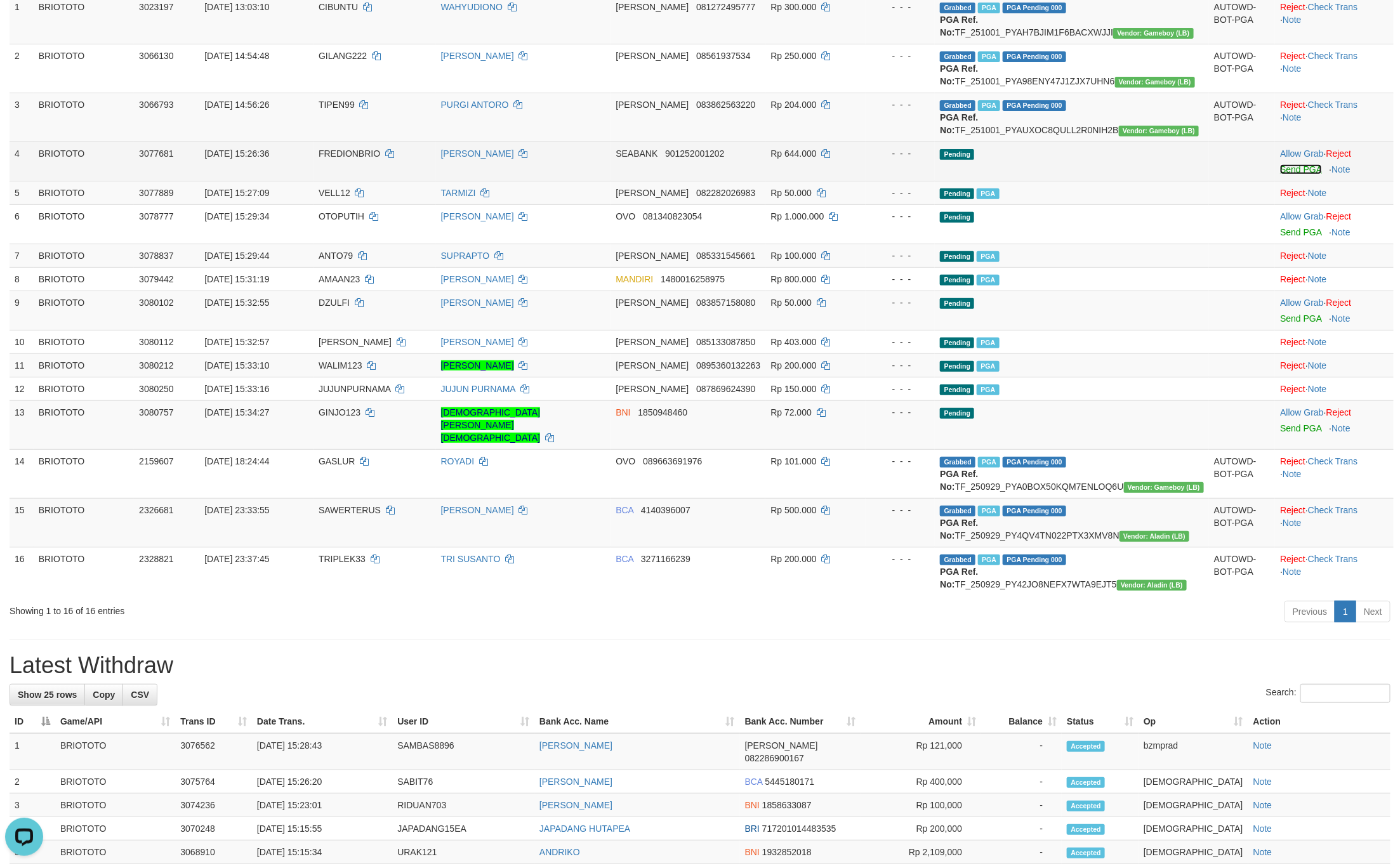
click at [1286, 174] on link "Send PGA" at bounding box center [1300, 170] width 41 height 10
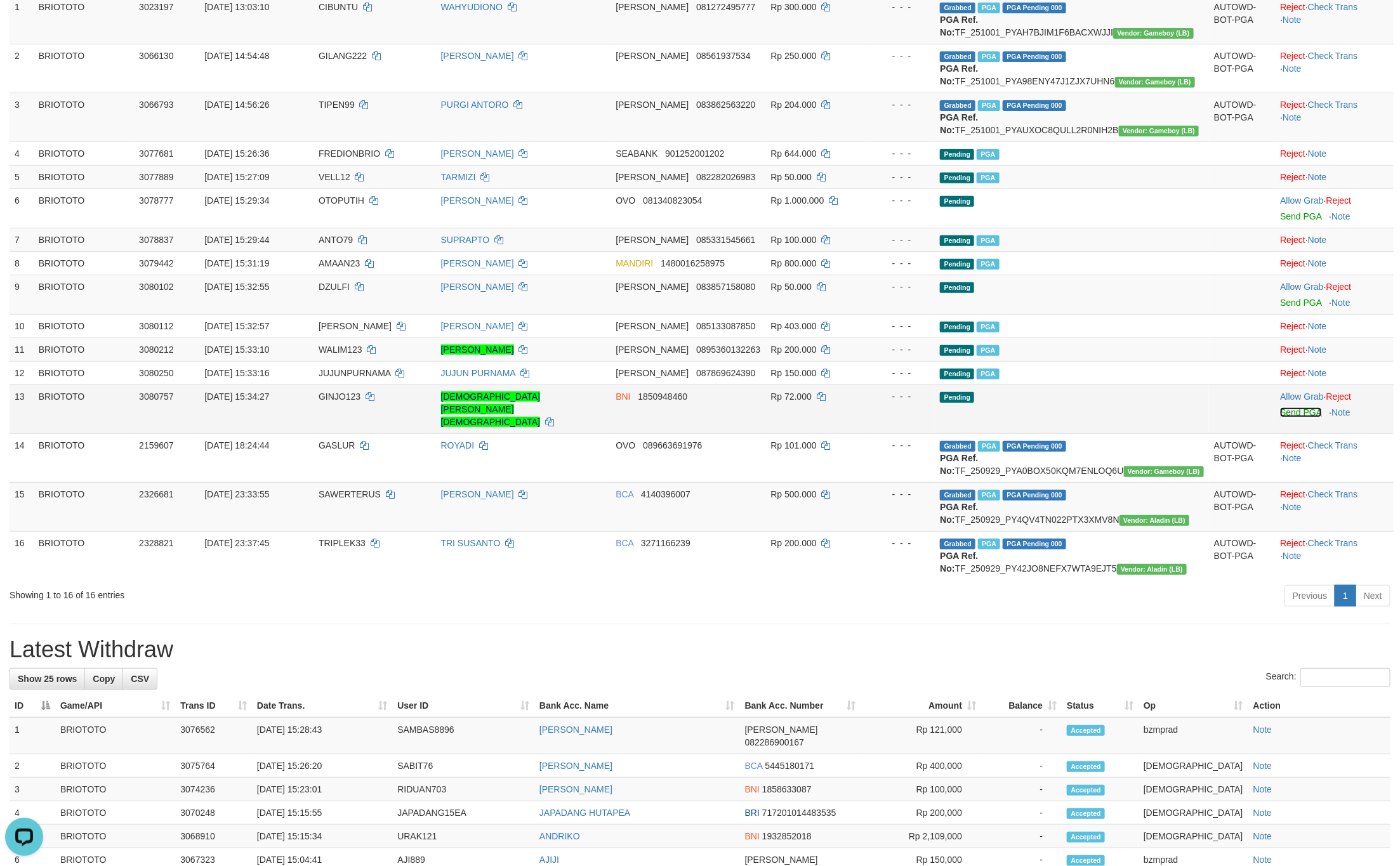
click at [1297, 417] on link "Send PGA" at bounding box center [1300, 413] width 41 height 10
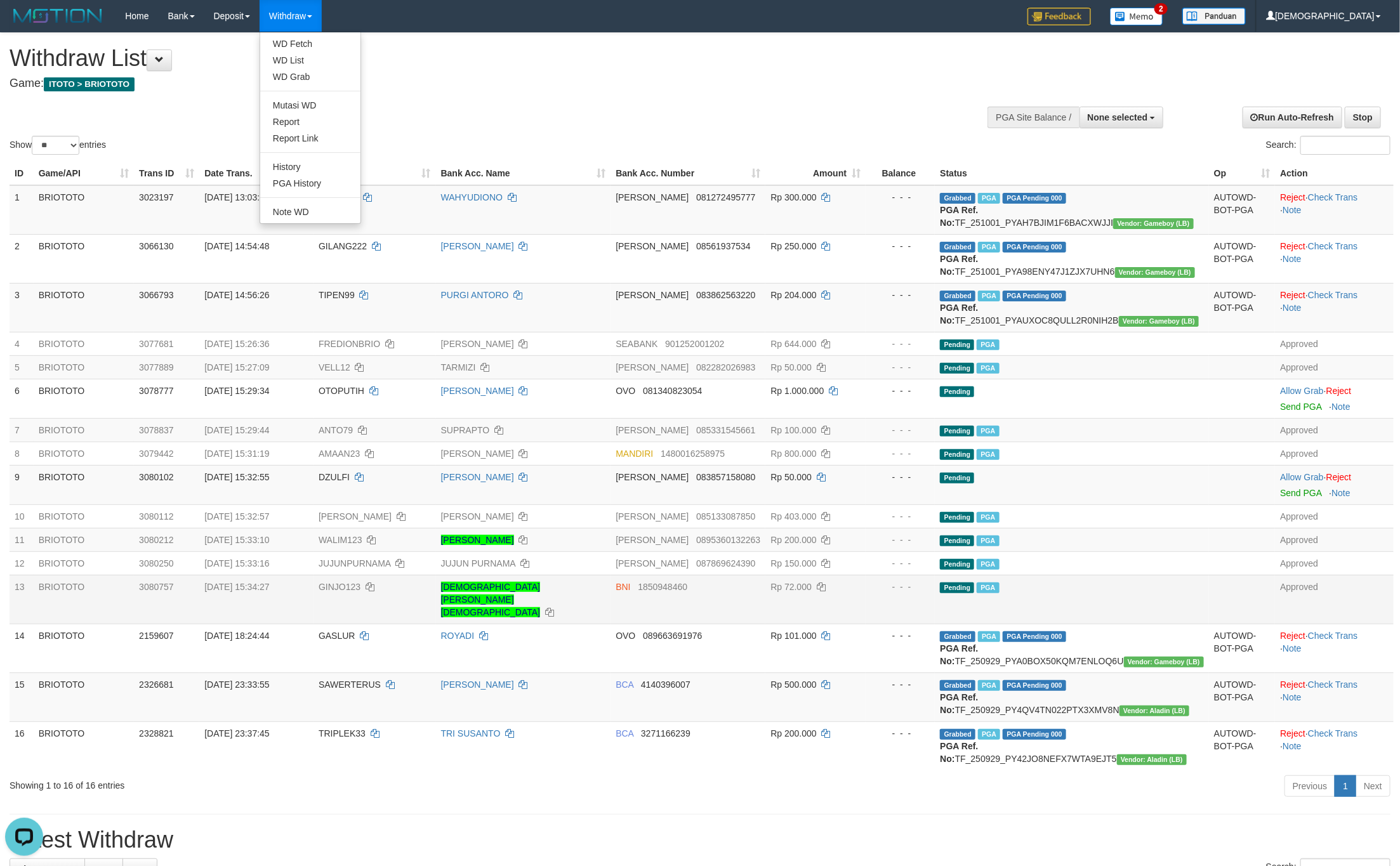
click at [293, 33] on ul "WD Fetch WD List WD Grab Mutasi WD Report Report Link History PGA History Note …" at bounding box center [310, 127] width 102 height 192
click at [294, 42] on link "WD Fetch" at bounding box center [310, 44] width 100 height 16
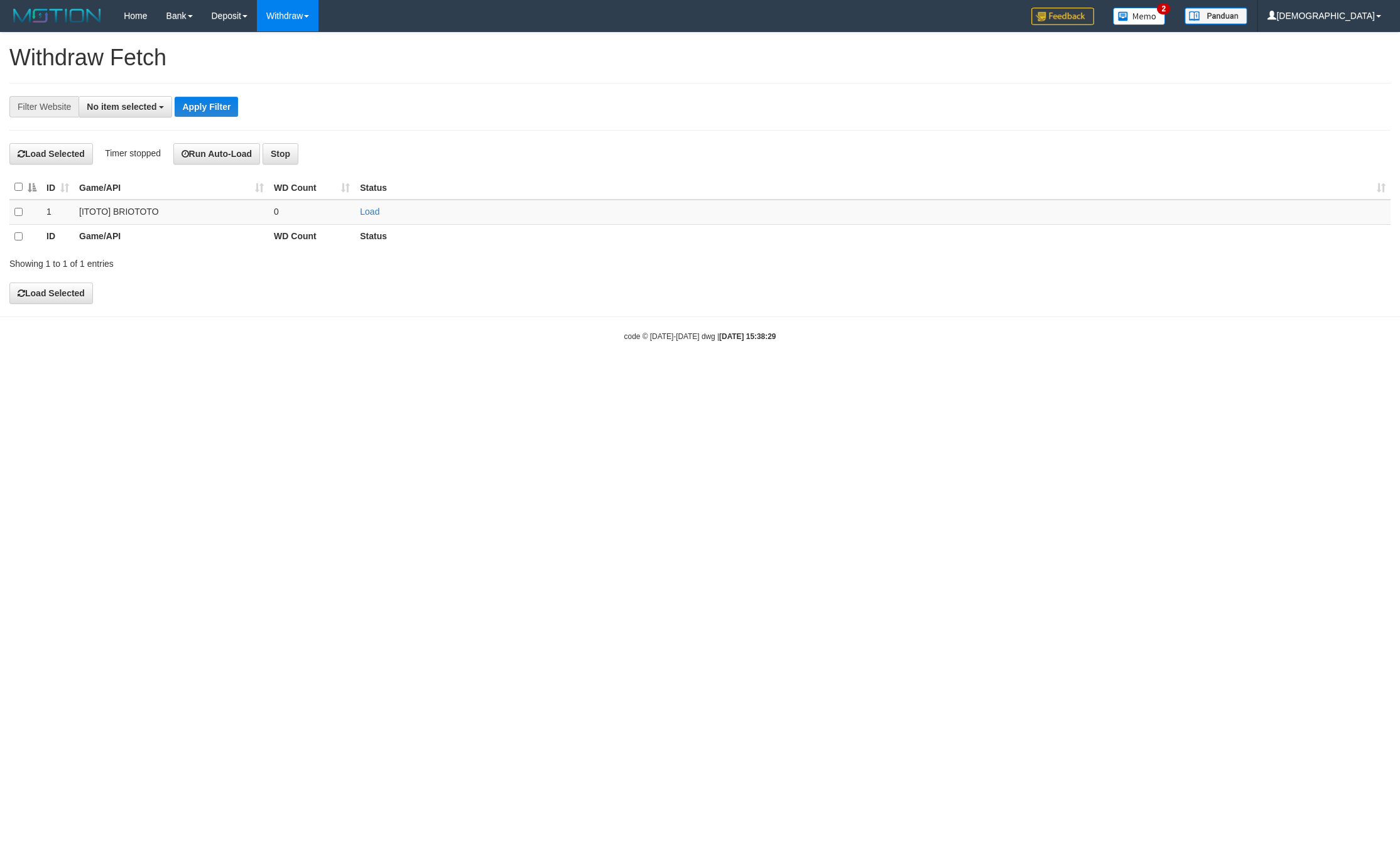
select select
click at [368, 215] on link "Load" at bounding box center [369, 212] width 19 height 10
click at [289, 213] on td "..." at bounding box center [312, 212] width 86 height 24
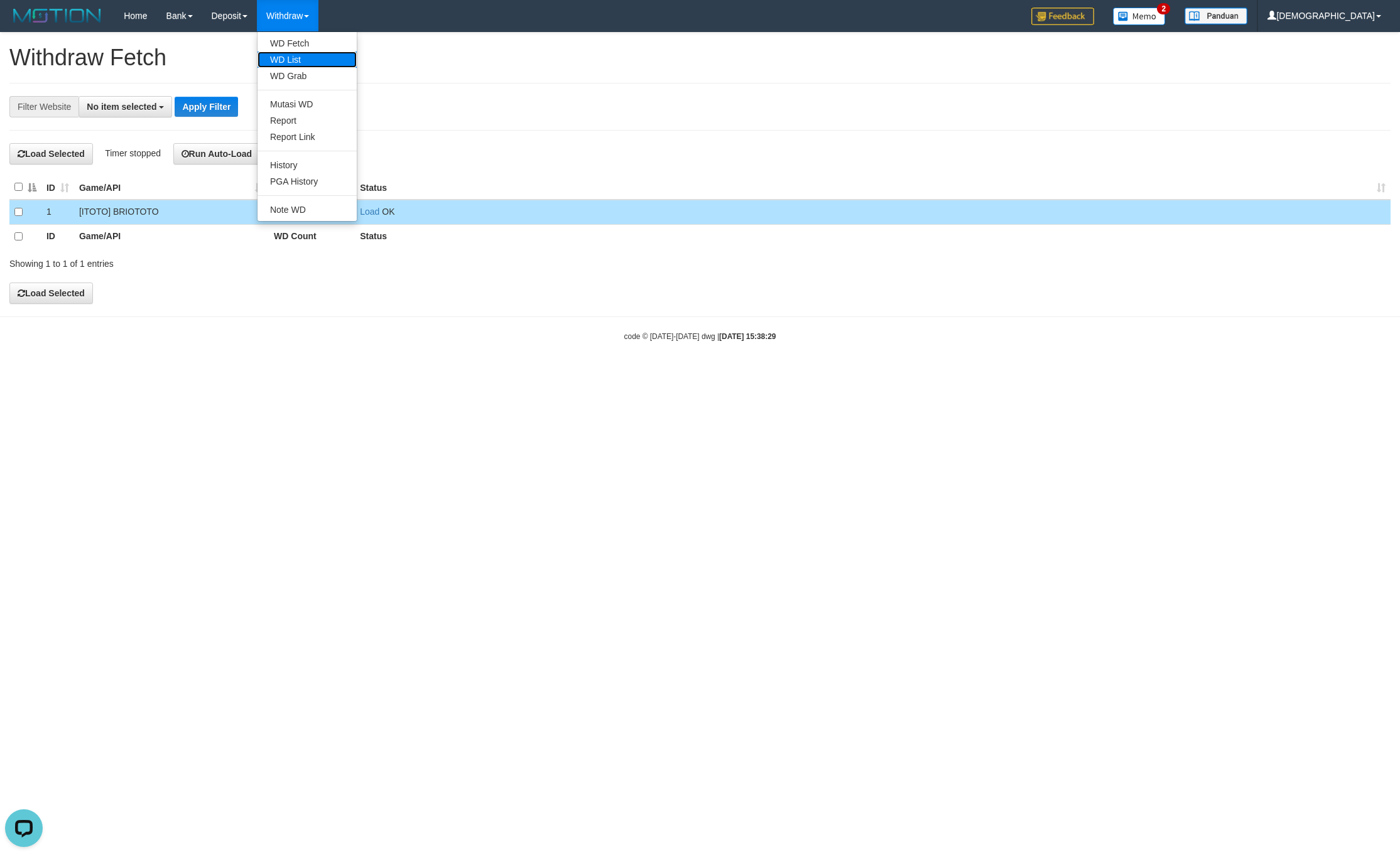
click at [304, 63] on link "WD List" at bounding box center [307, 60] width 99 height 16
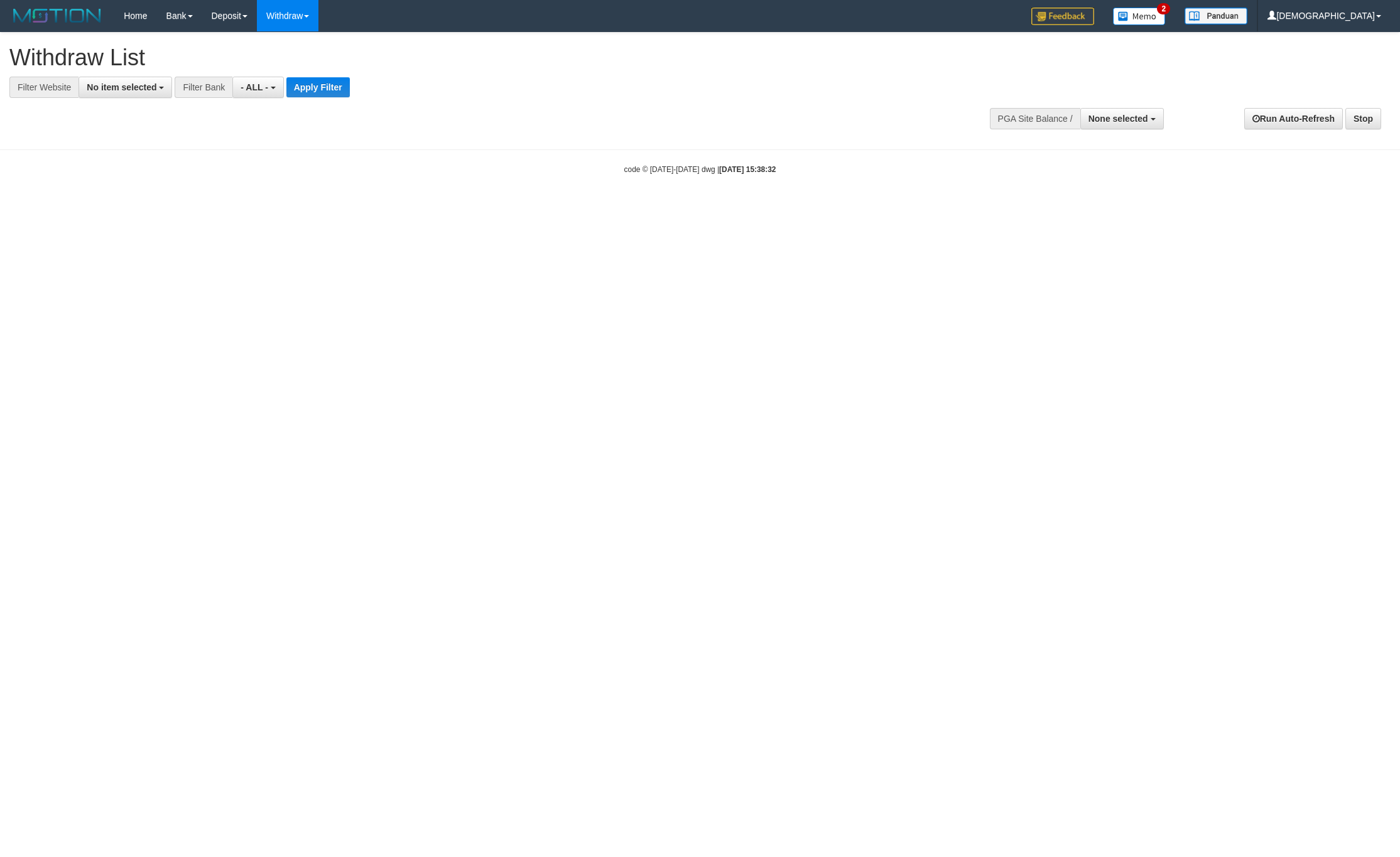
select select
click at [119, 89] on span "No item selected" at bounding box center [121, 87] width 70 height 10
drag, startPoint x: 134, startPoint y: 170, endPoint x: 211, endPoint y: 151, distance: 79.3
click at [136, 159] on ul "SELECT ALL SELECT GAME [ITOTO] BRIOTOTO" at bounding box center [135, 138] width 114 height 82
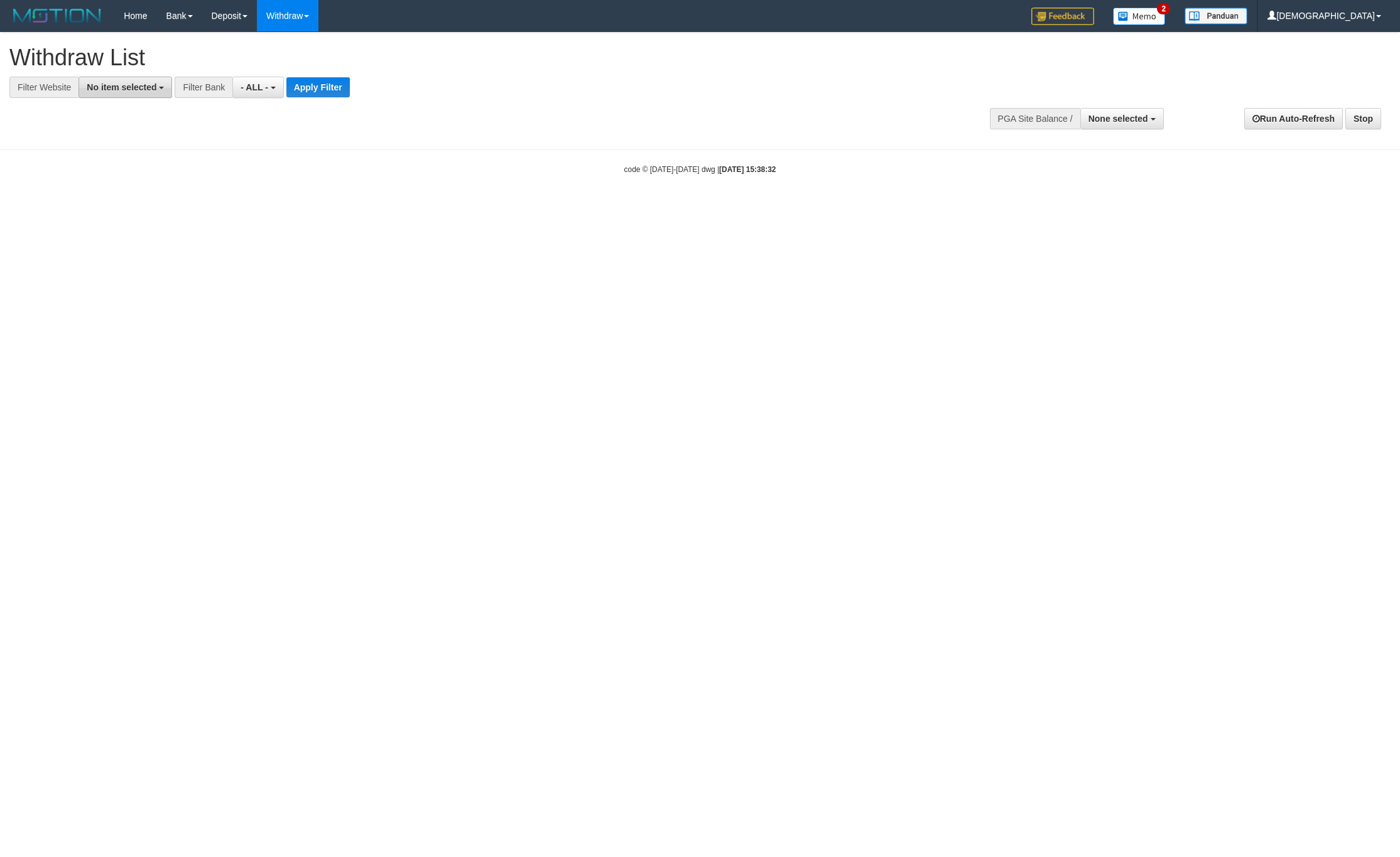
click at [94, 85] on span "No item selected" at bounding box center [121, 87] width 70 height 10
drag, startPoint x: 130, startPoint y: 178, endPoint x: 168, endPoint y: 172, distance: 38.5
click at [130, 178] on label "[ITOTO] BRIOTOTO" at bounding box center [135, 171] width 113 height 18
select select "****"
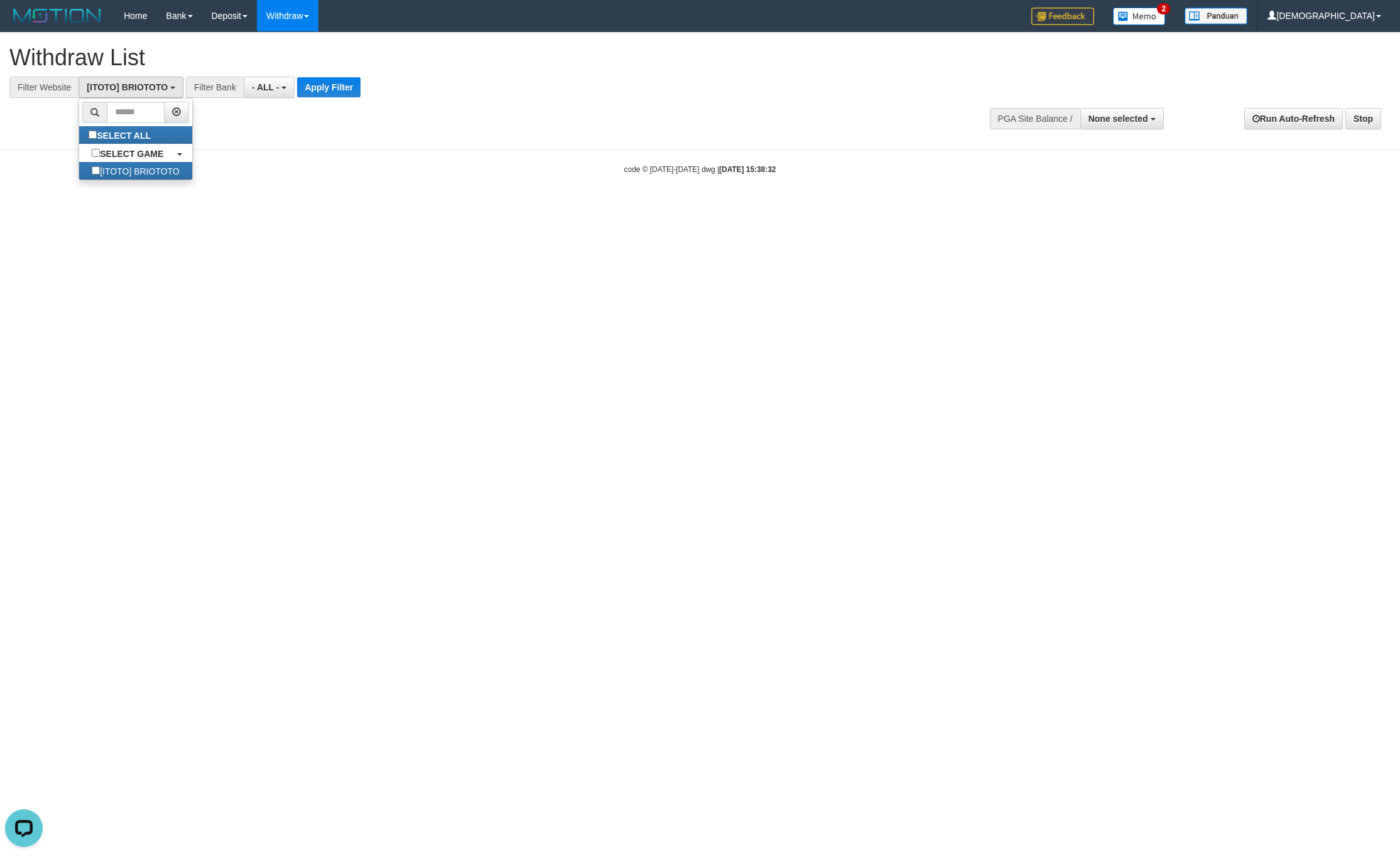
click at [366, 83] on div "**********" at bounding box center [387, 87] width 775 height 21
click at [351, 94] on button "Apply Filter" at bounding box center [329, 87] width 64 height 20
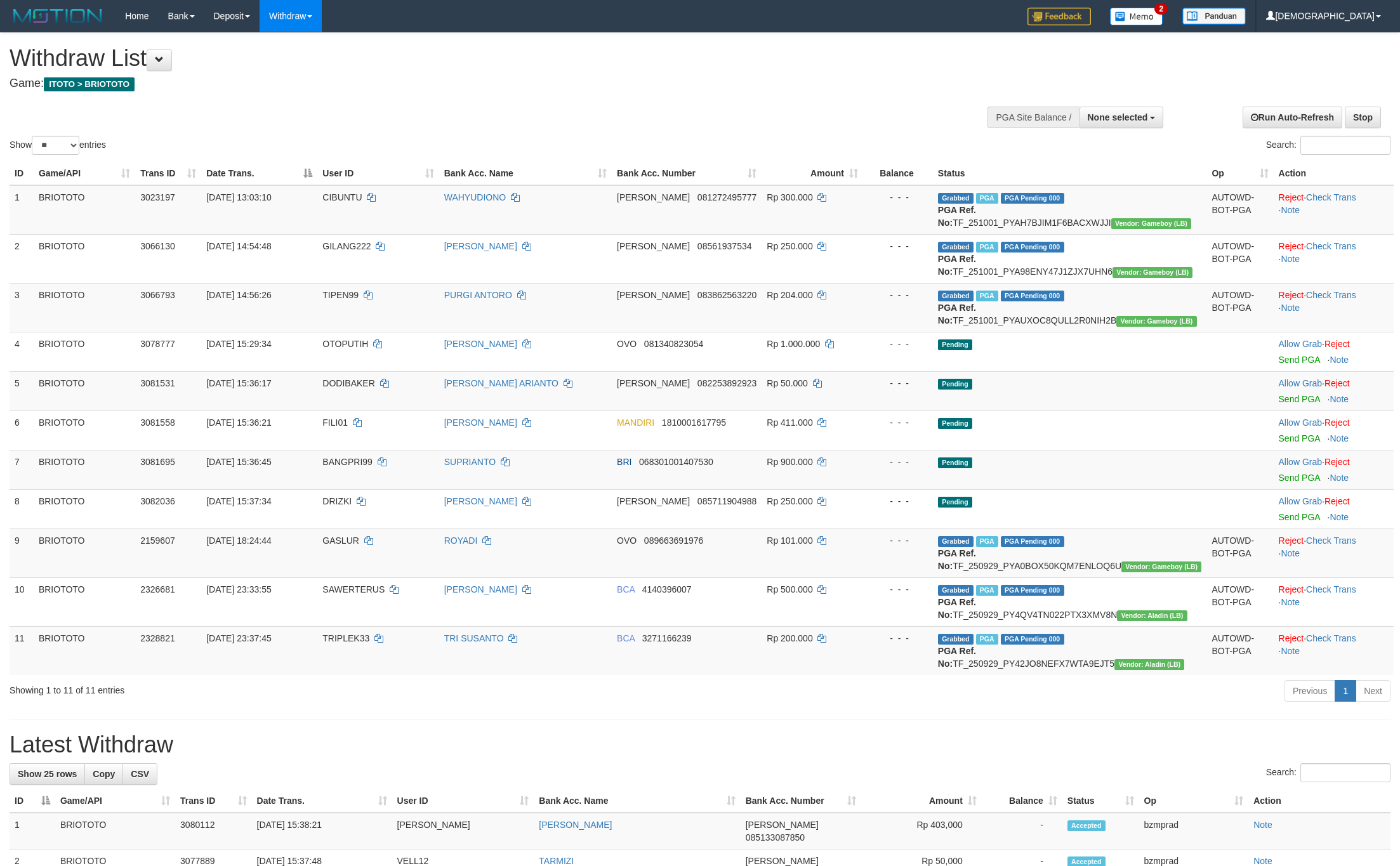
select select
select select "**"
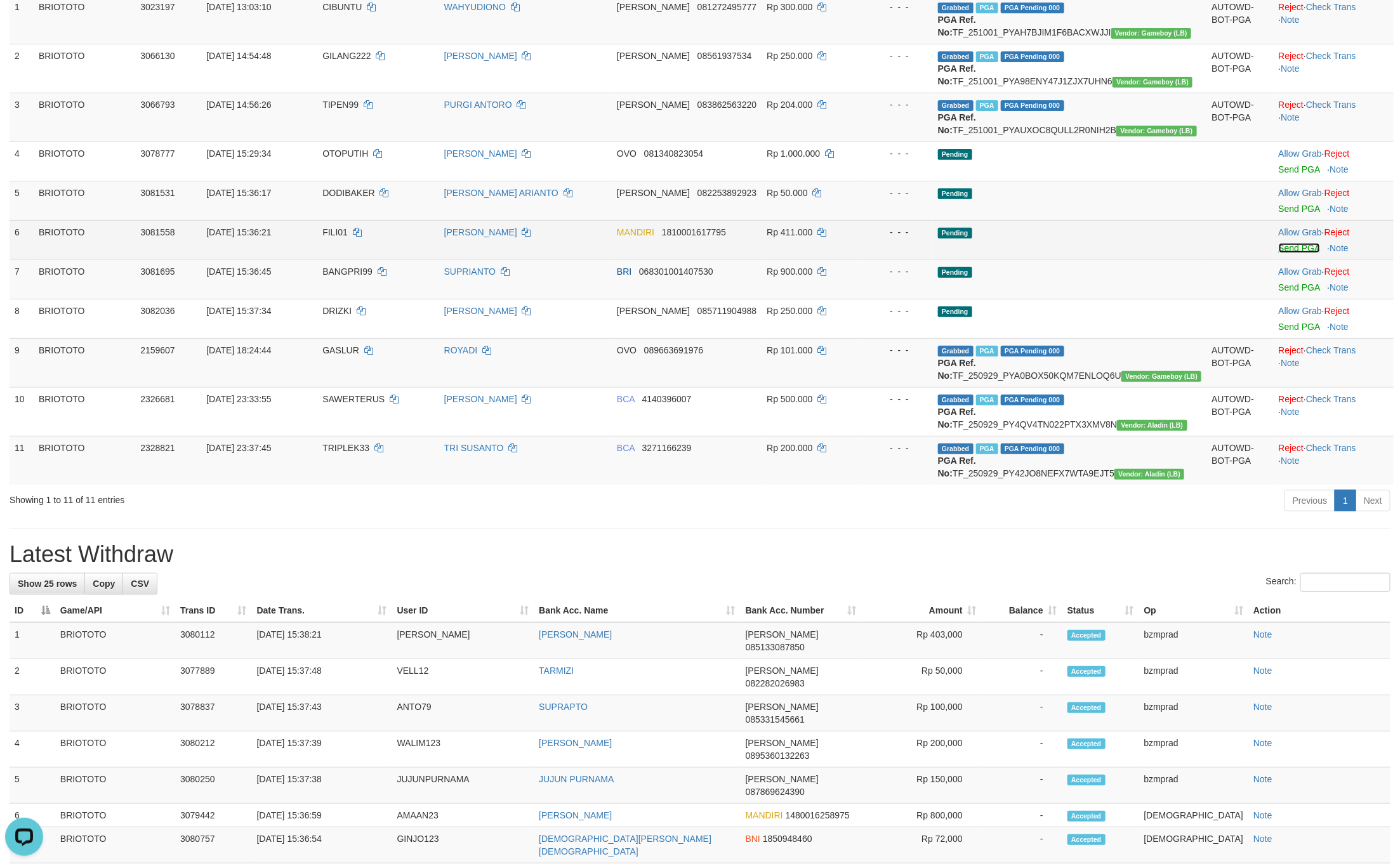
click at [1296, 254] on link "Send PGA" at bounding box center [1299, 248] width 41 height 10
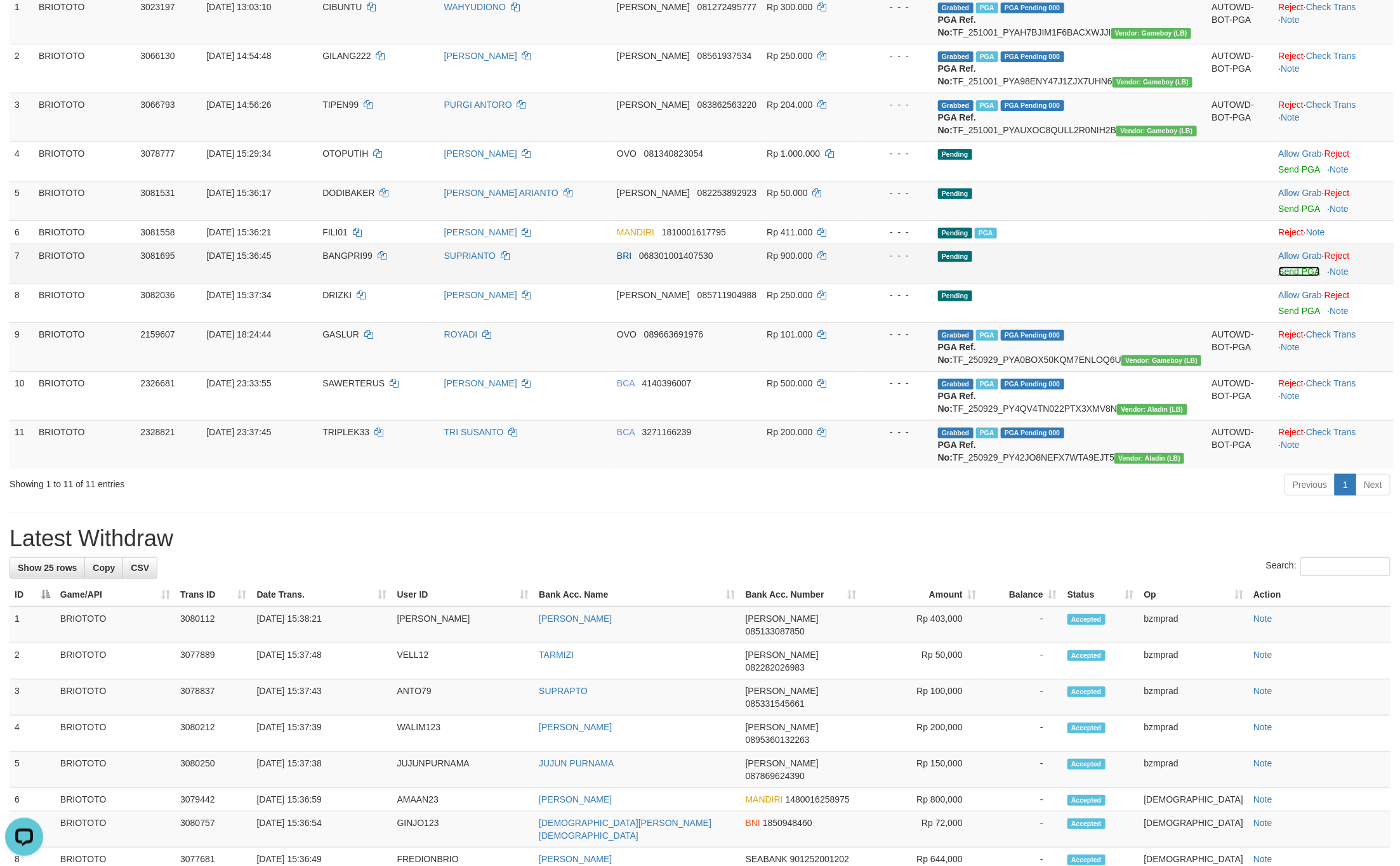
click at [1285, 277] on link "Send PGA" at bounding box center [1299, 271] width 41 height 10
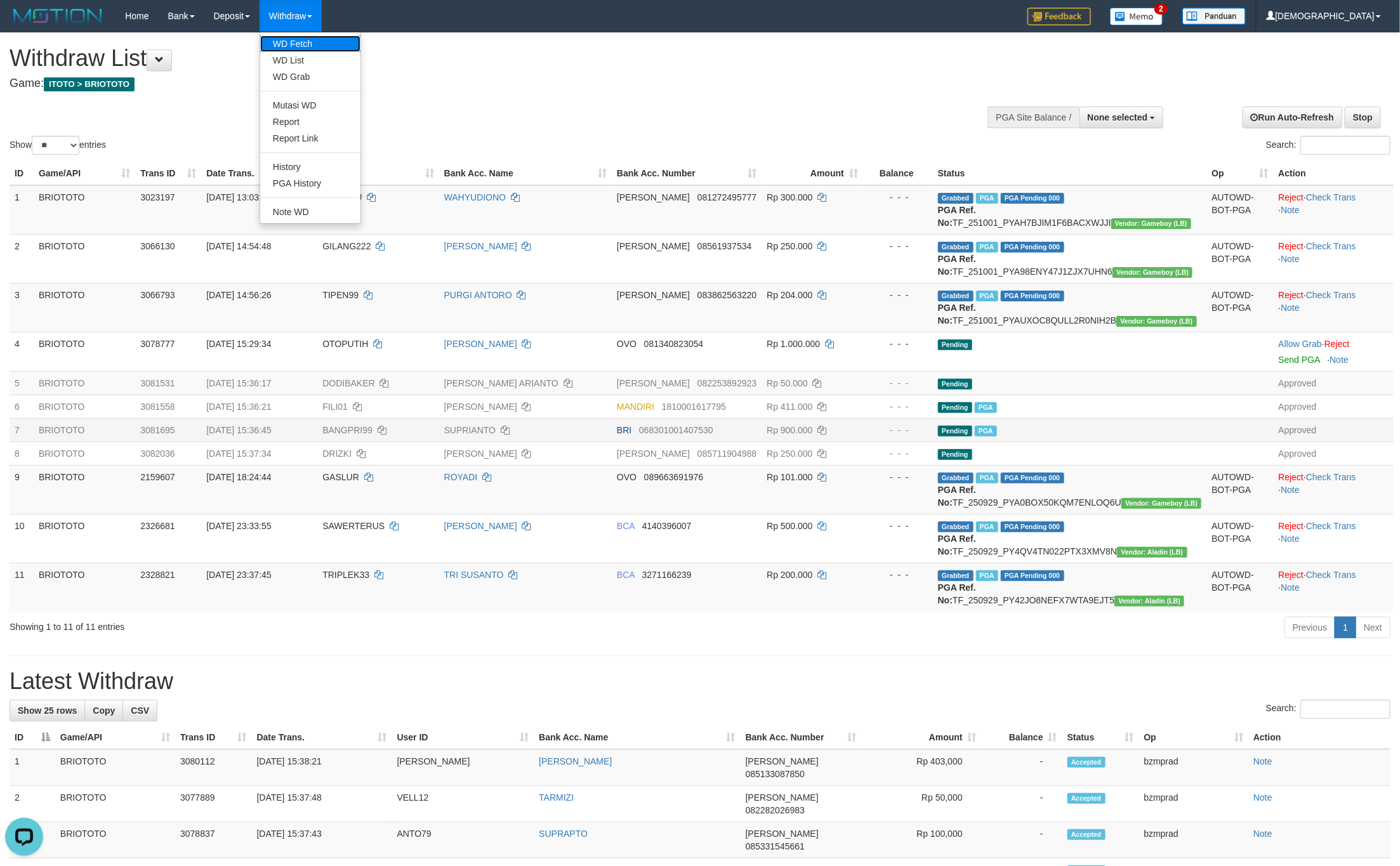
click at [315, 42] on link "WD Fetch" at bounding box center [310, 44] width 100 height 16
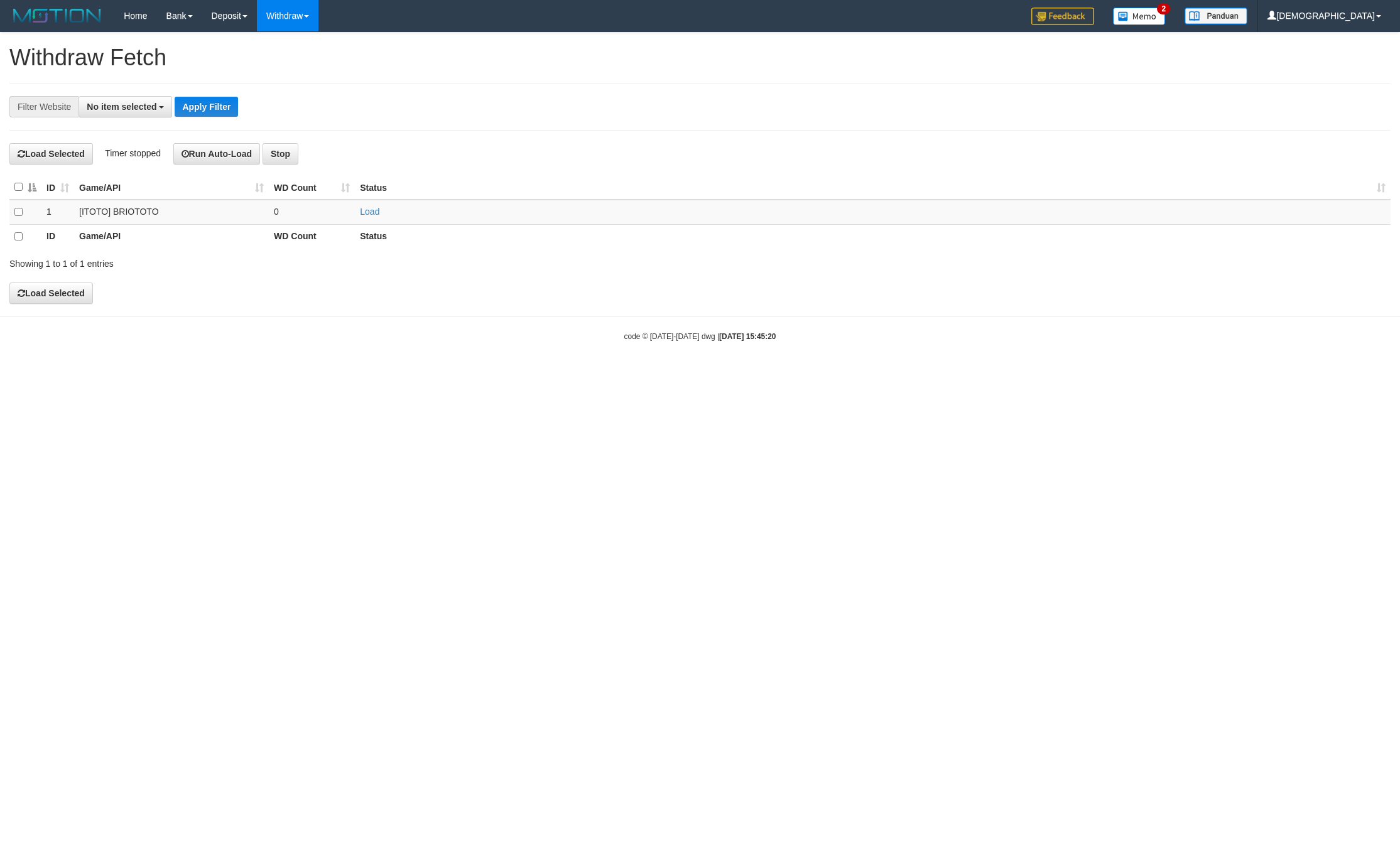
select select
click at [375, 217] on link "Load" at bounding box center [369, 212] width 19 height 10
click at [324, 218] on td "..." at bounding box center [312, 212] width 86 height 24
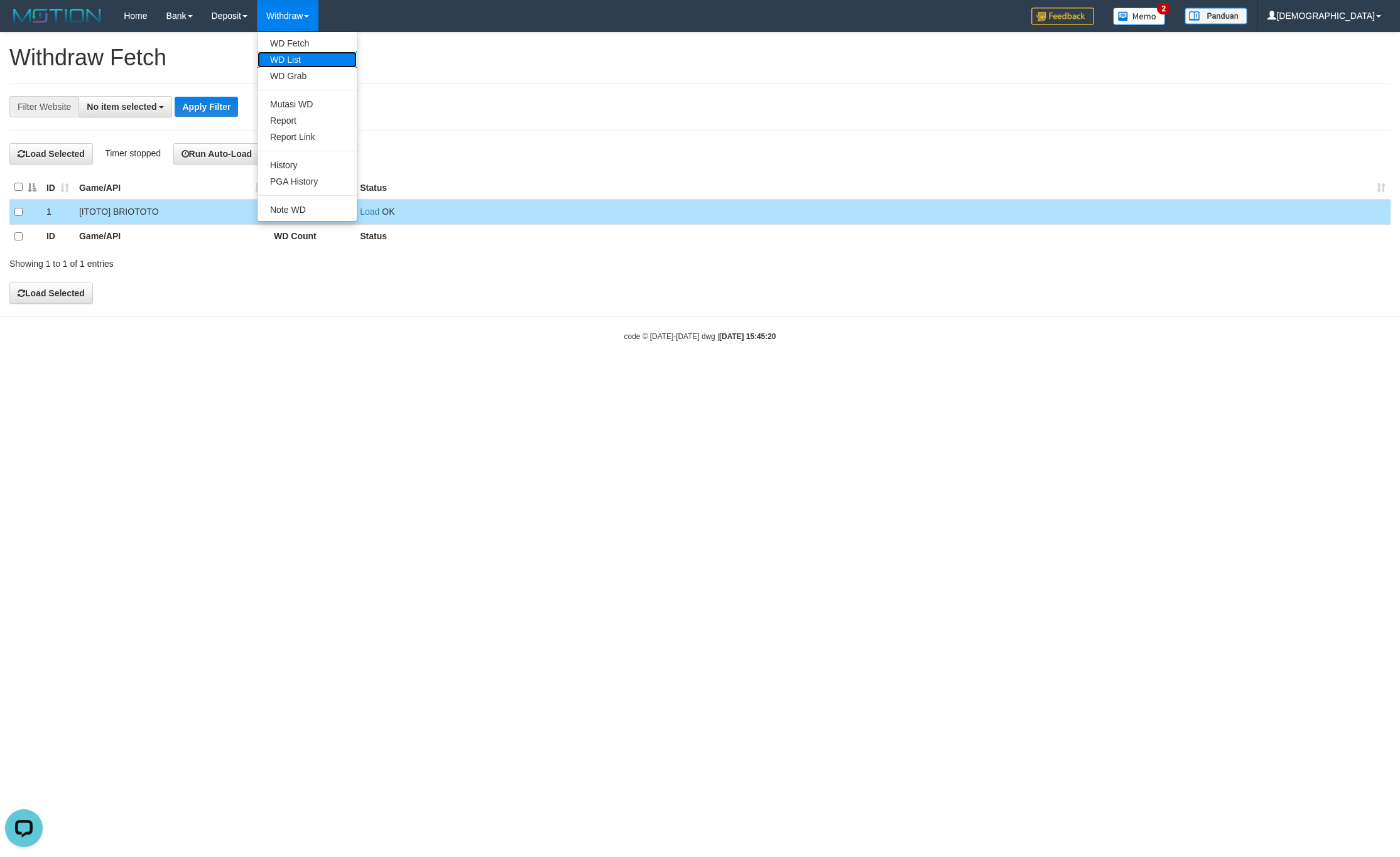
click at [324, 60] on link "WD List" at bounding box center [307, 60] width 99 height 16
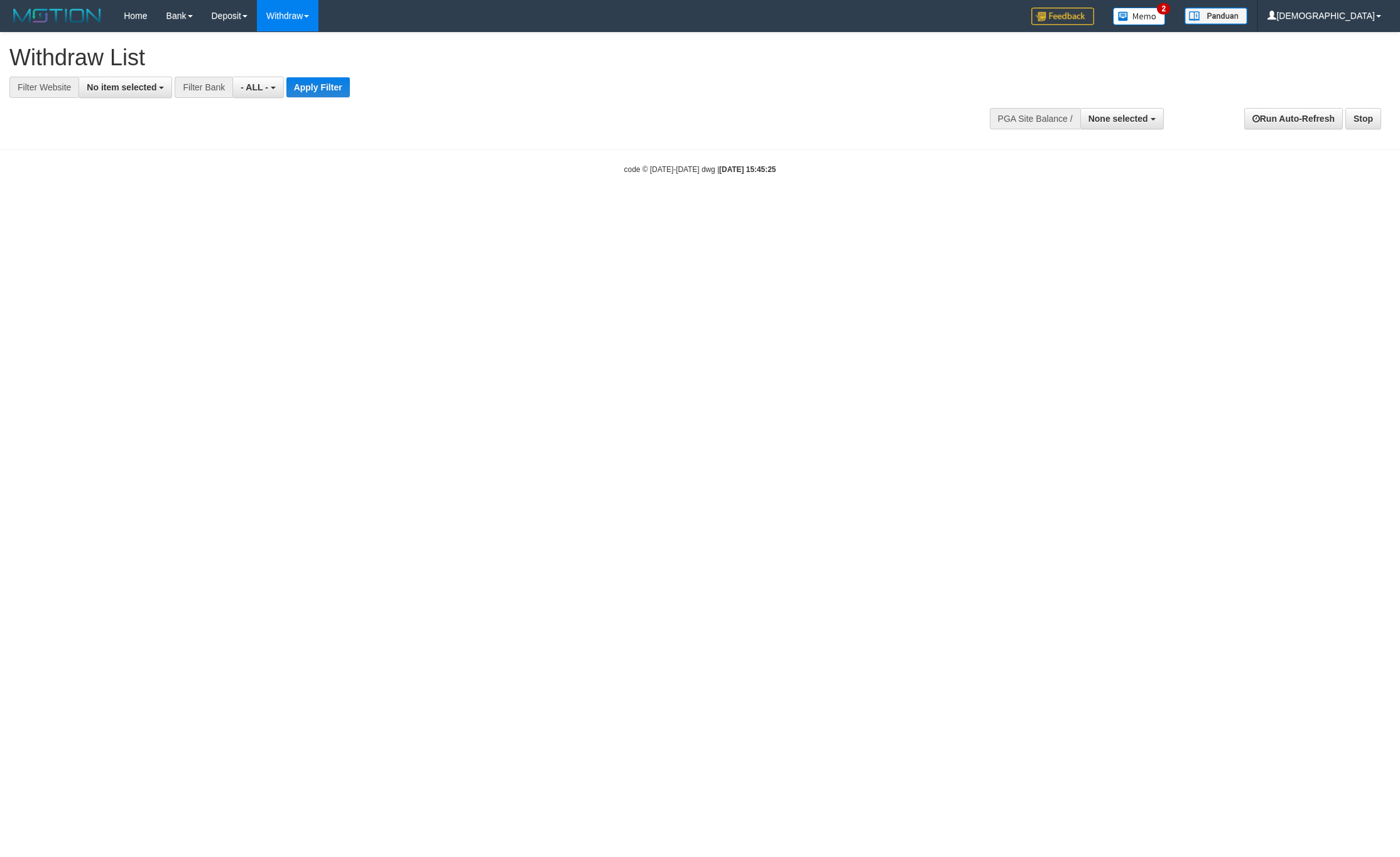
select select
click at [113, 87] on span "No item selected" at bounding box center [121, 87] width 70 height 10
click at [146, 174] on label "[ITOTO] BRIOTOTO" at bounding box center [135, 171] width 113 height 18
select select "****"
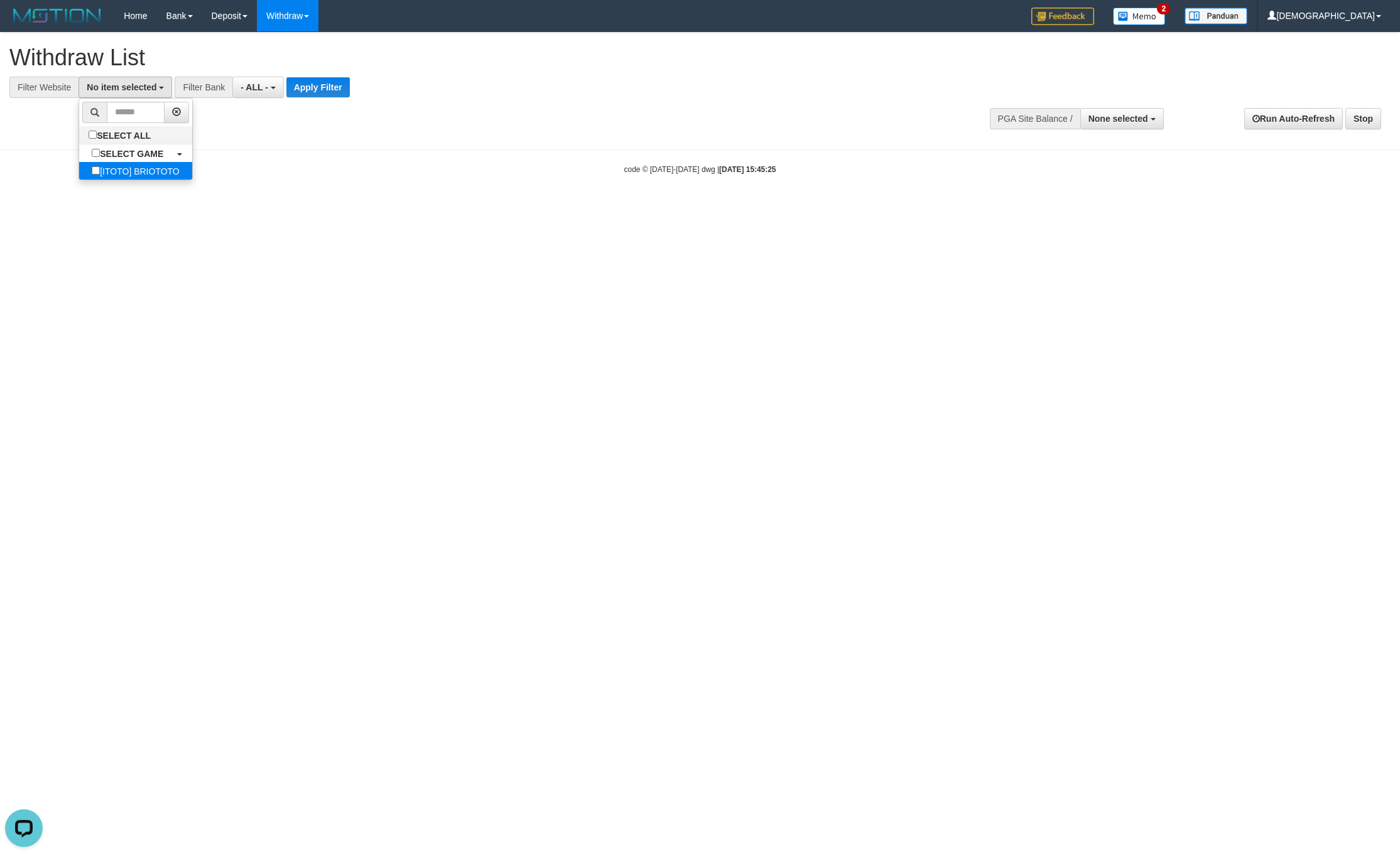
scroll to position [11, 0]
click at [323, 77] on button "Apply Filter" at bounding box center [329, 87] width 64 height 20
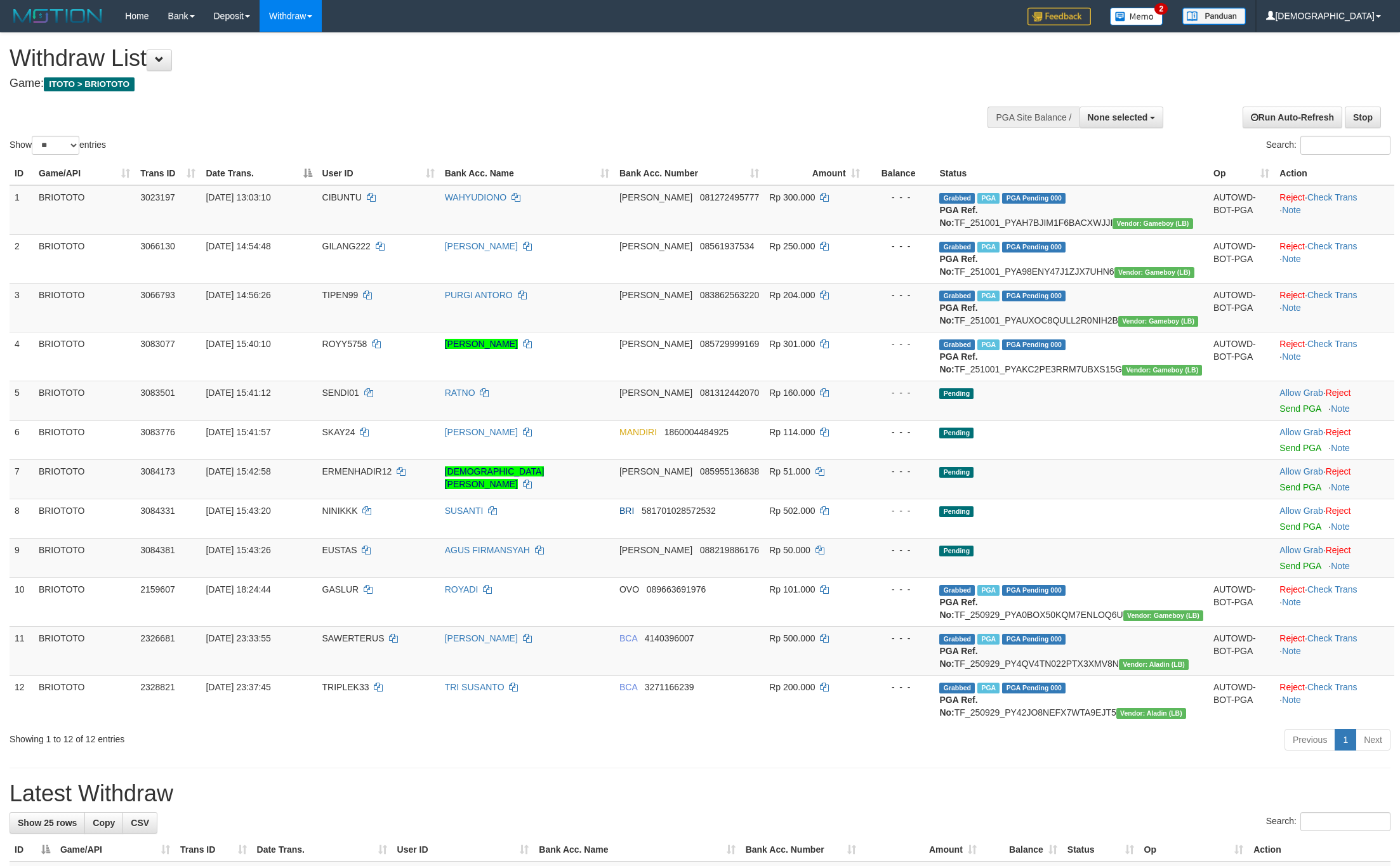
select select
select select "**"
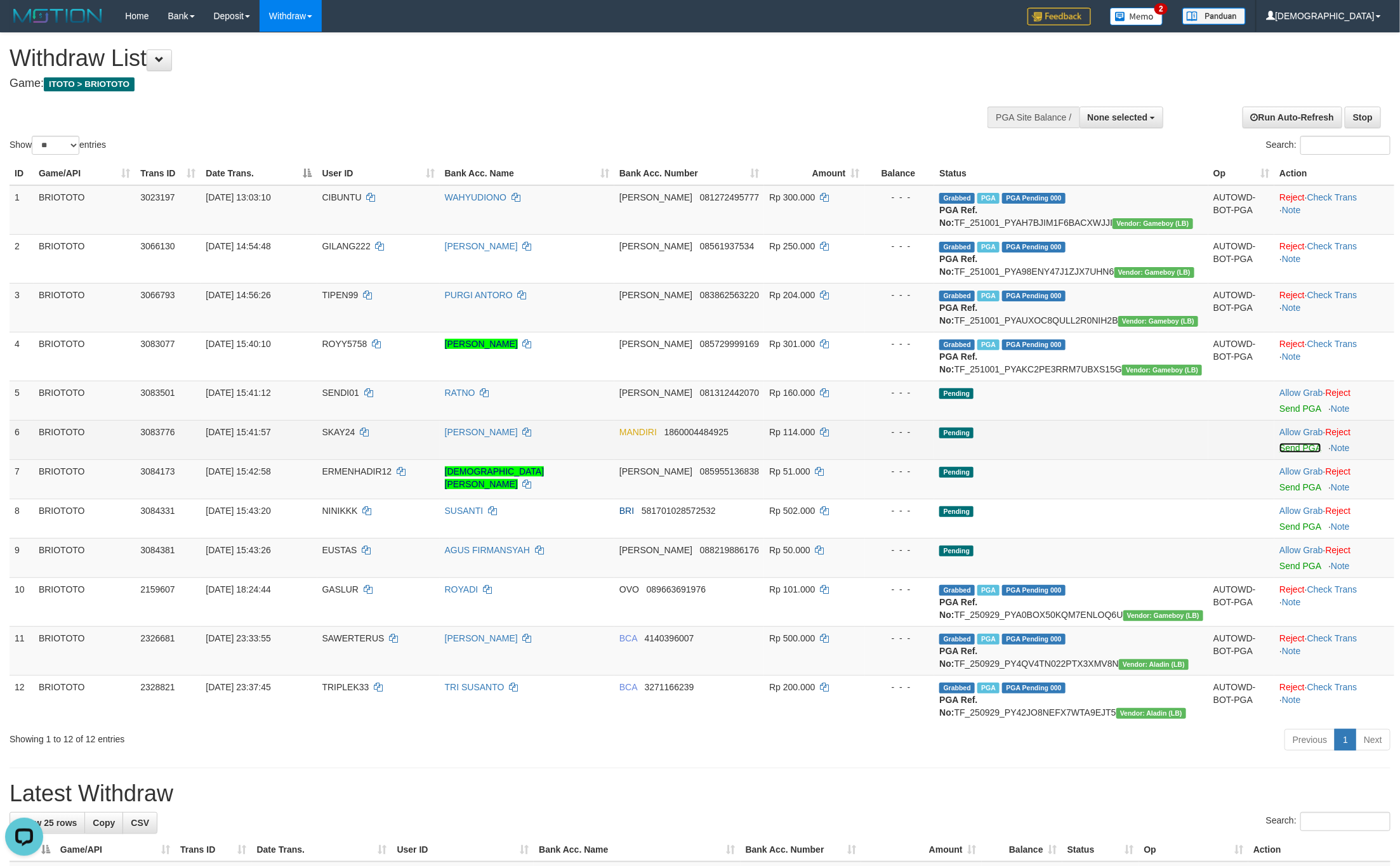
click at [1281, 453] on link "Send PGA" at bounding box center [1300, 448] width 41 height 10
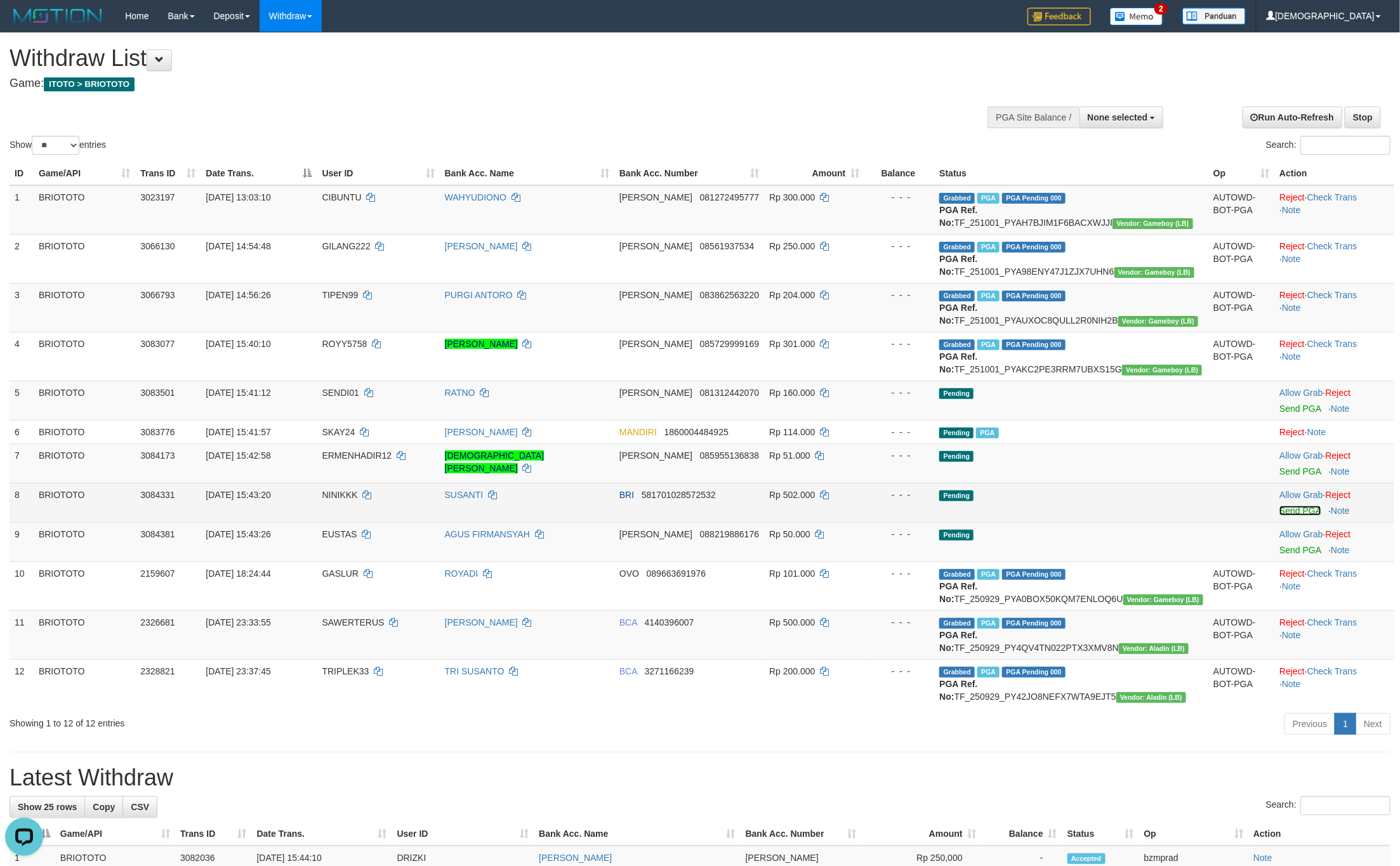
click at [1292, 516] on link "Send PGA" at bounding box center [1300, 511] width 41 height 10
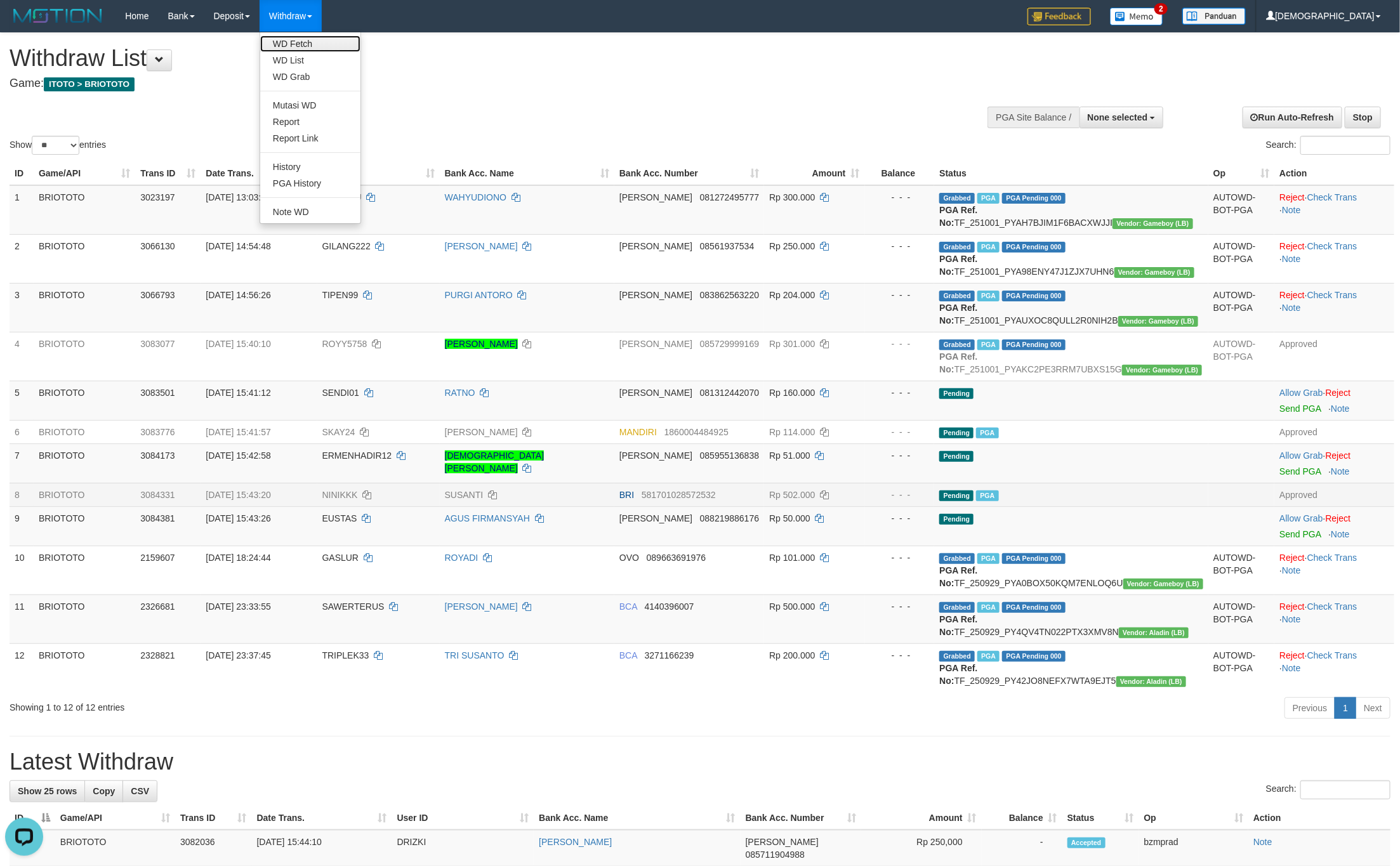
drag, startPoint x: 292, startPoint y: 36, endPoint x: 297, endPoint y: 44, distance: 9.4
click at [292, 36] on link "WD Fetch" at bounding box center [310, 44] width 100 height 16
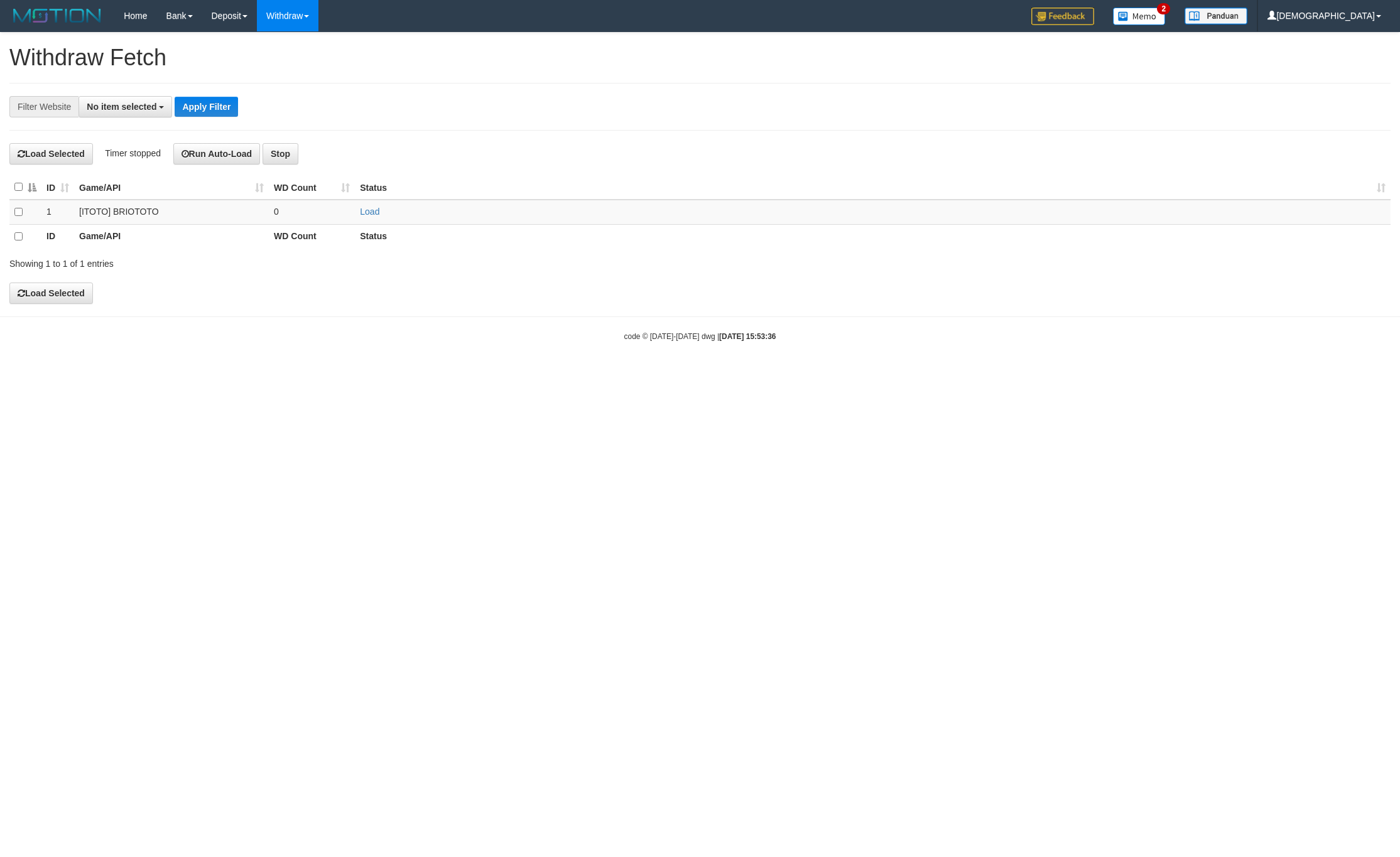
select select
click at [377, 213] on link "Load" at bounding box center [369, 212] width 19 height 10
click at [352, 213] on td "..." at bounding box center [312, 212] width 86 height 24
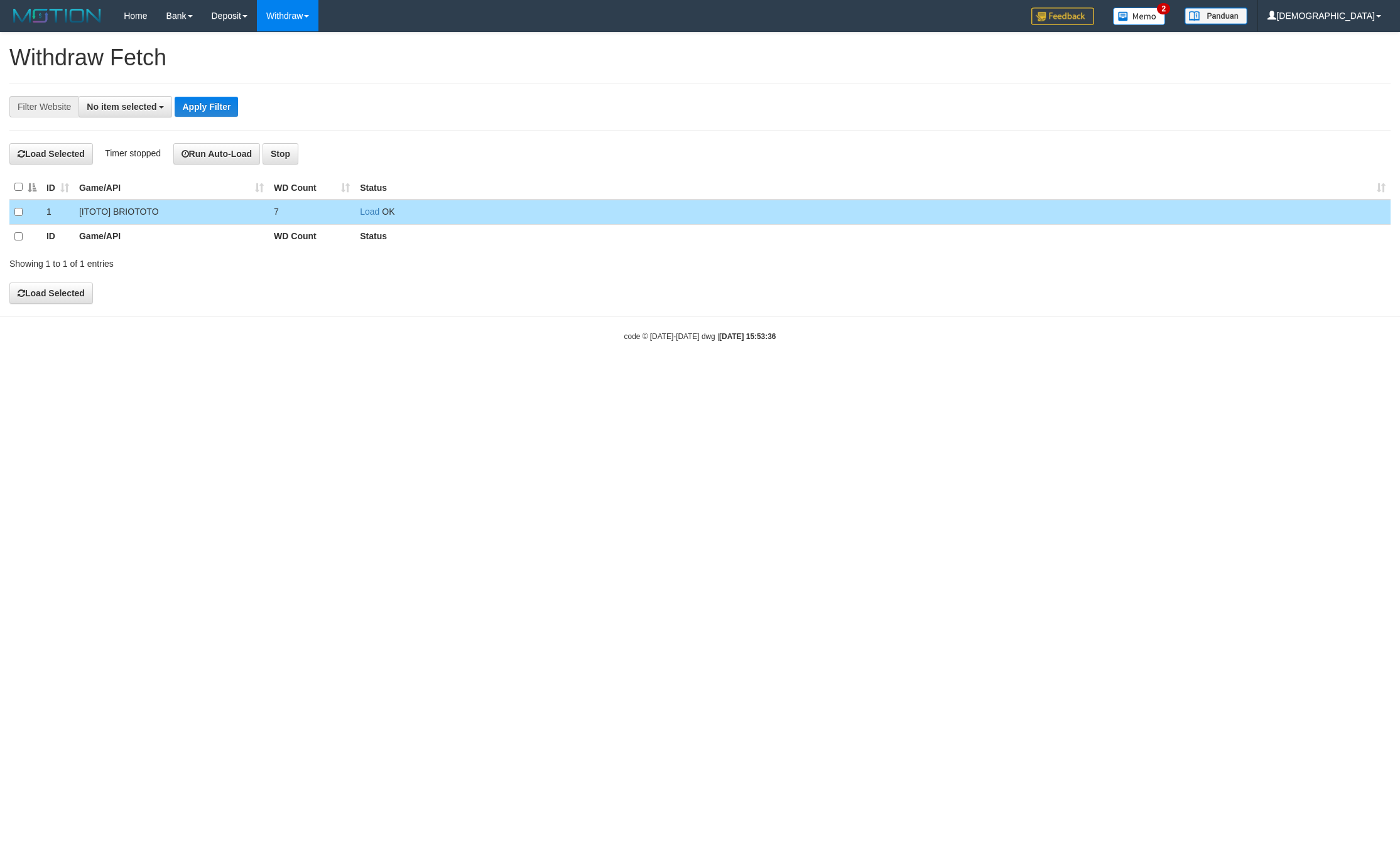
click at [302, 212] on td "7" at bounding box center [312, 212] width 86 height 24
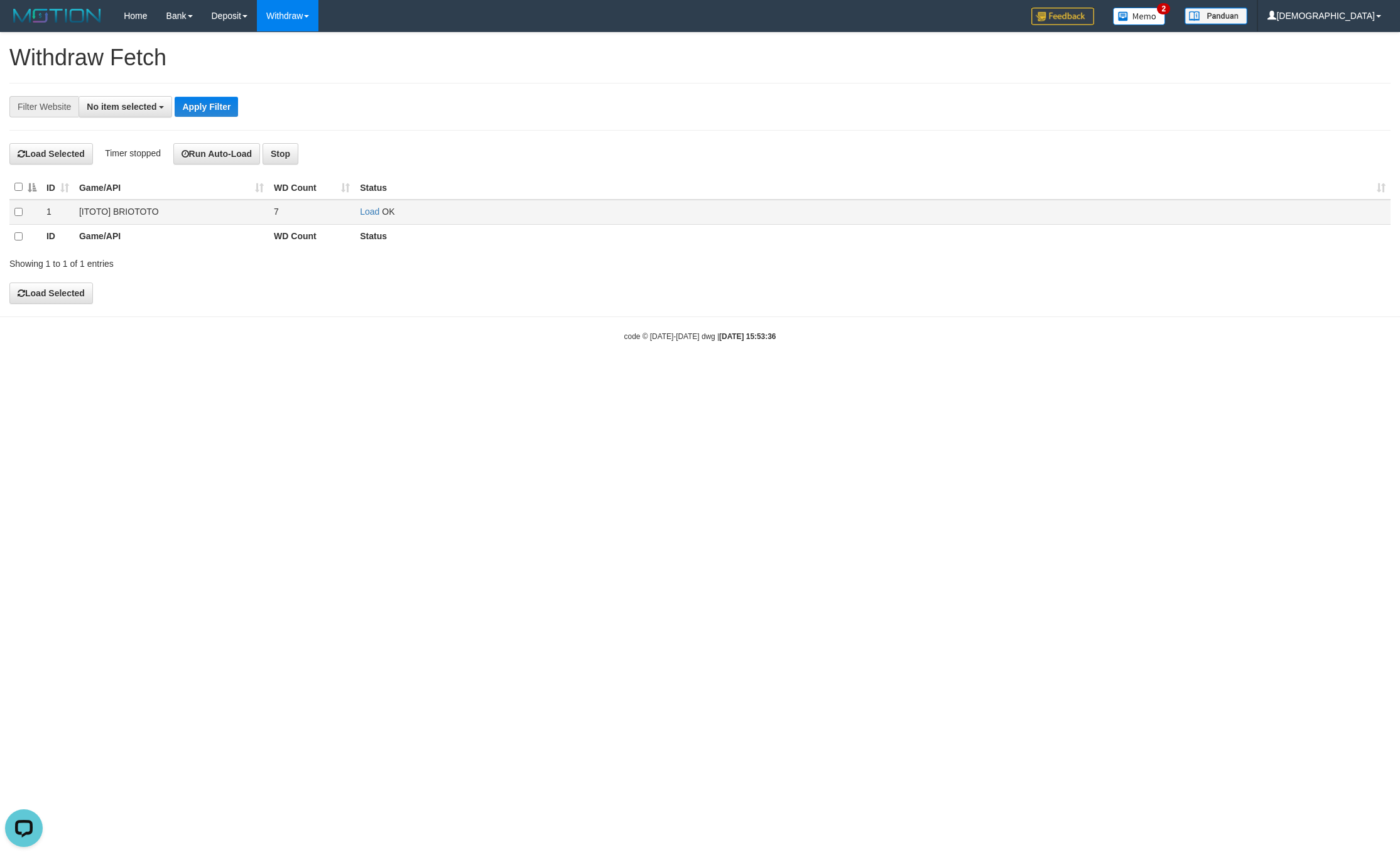
click at [298, 218] on td "7" at bounding box center [312, 212] width 86 height 24
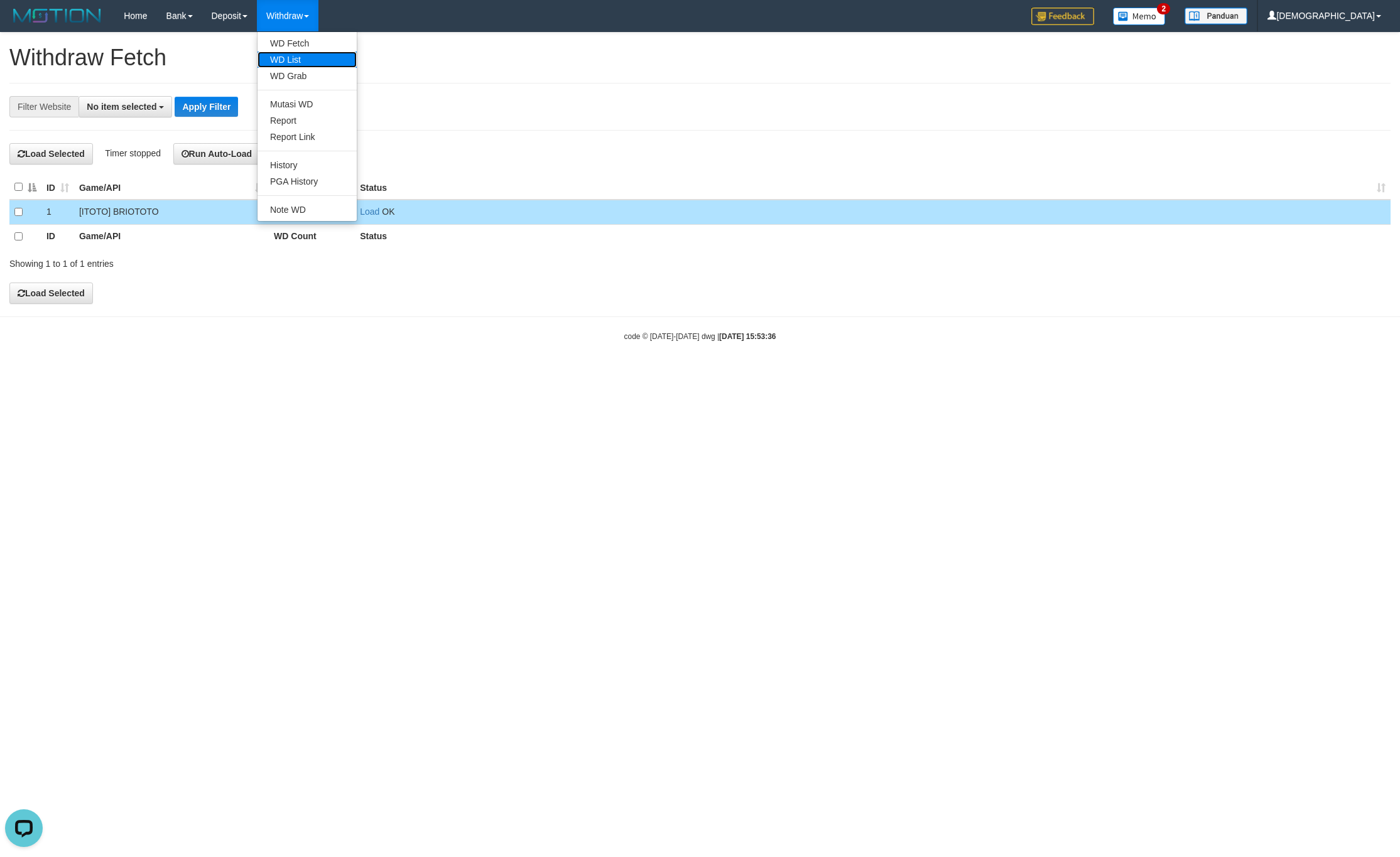
click at [296, 57] on link "WD List" at bounding box center [307, 60] width 99 height 16
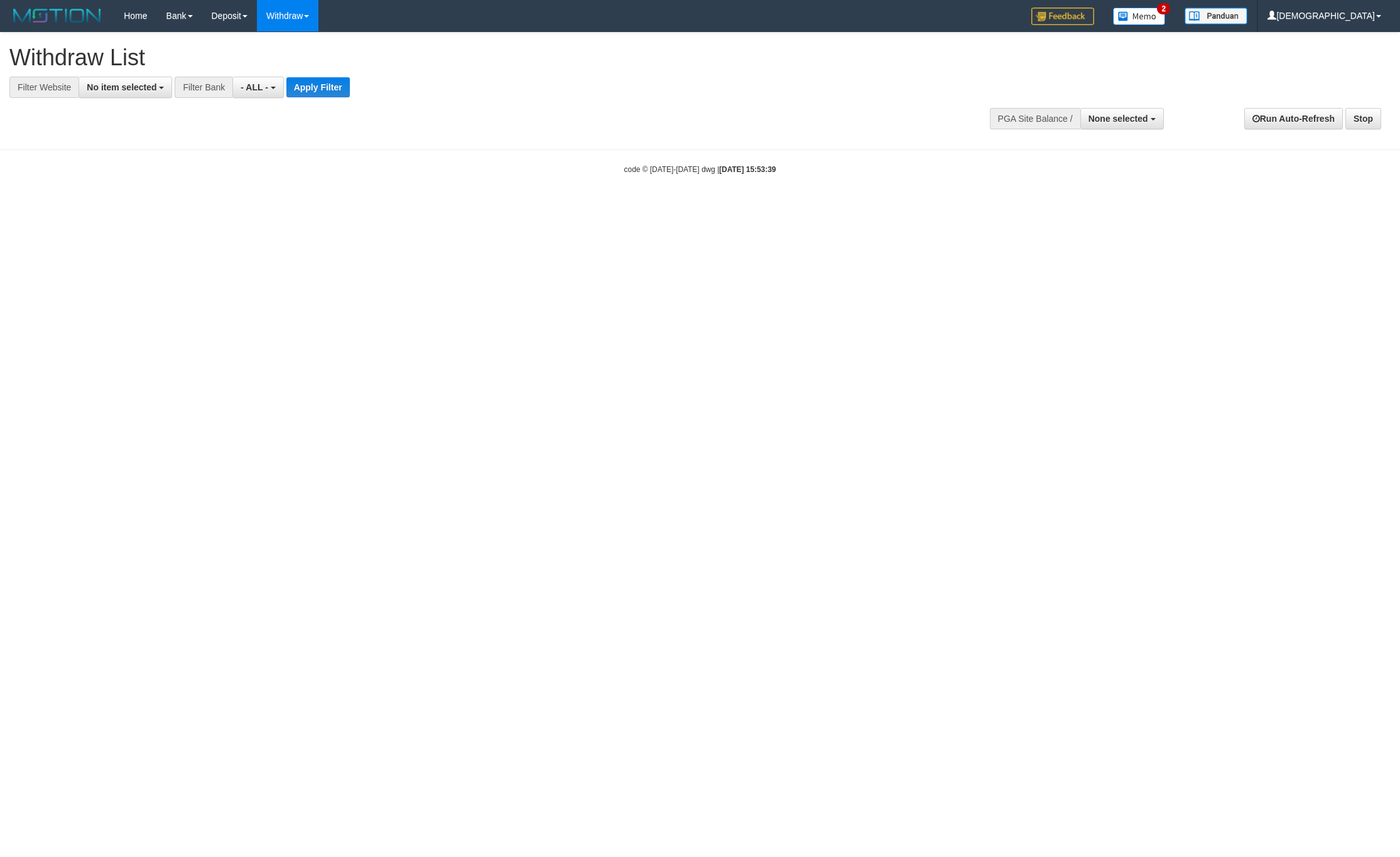
select select
click at [147, 94] on button "No item selected" at bounding box center [125, 87] width 93 height 21
click at [147, 180] on label "[ITOTO] BRIOTOTO" at bounding box center [135, 171] width 113 height 18
select select "****"
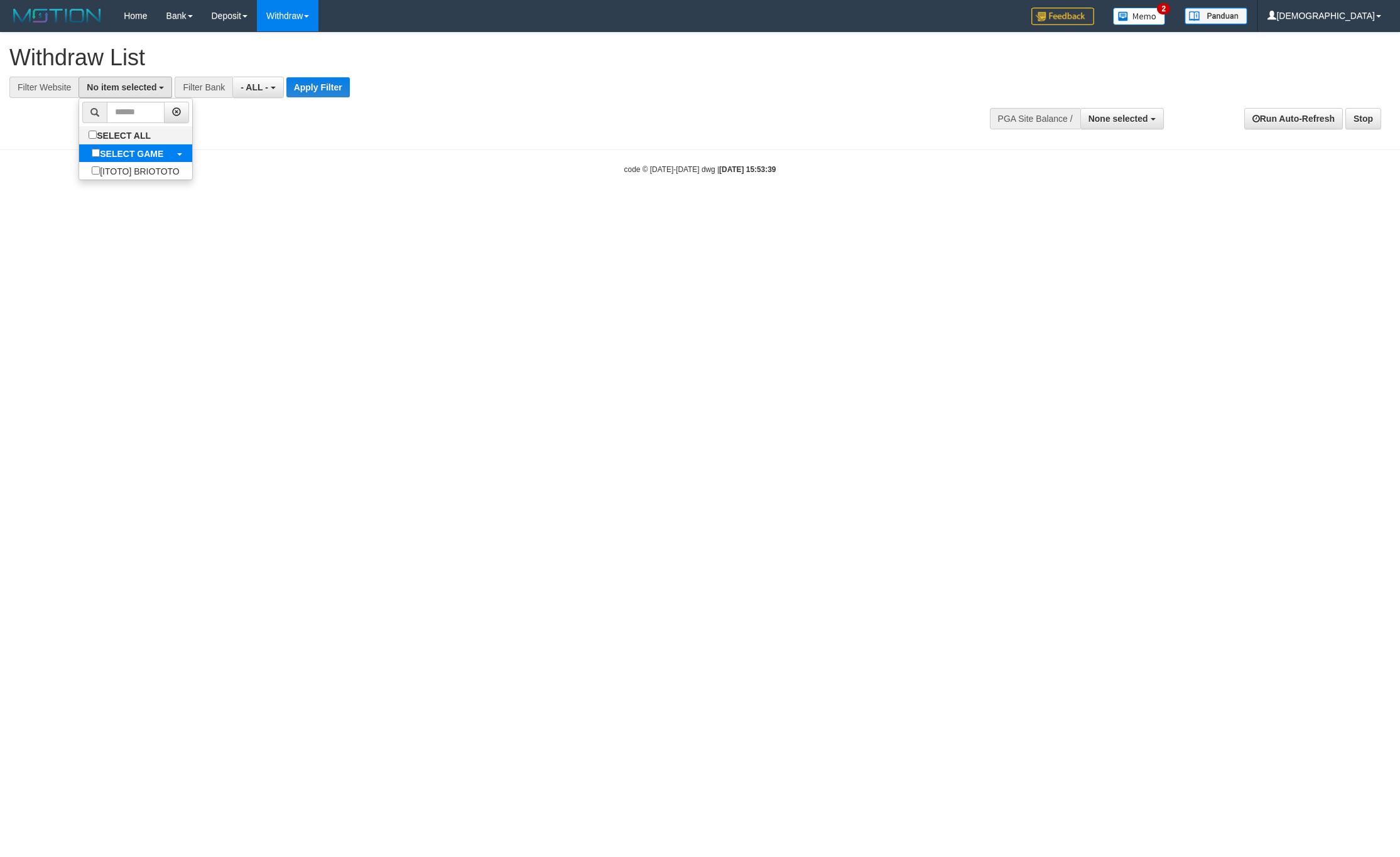
scroll to position [11, 0]
click at [291, 98] on div at bounding box center [700, 98] width 1381 height 1
click at [317, 93] on button "Apply Filter" at bounding box center [329, 87] width 64 height 20
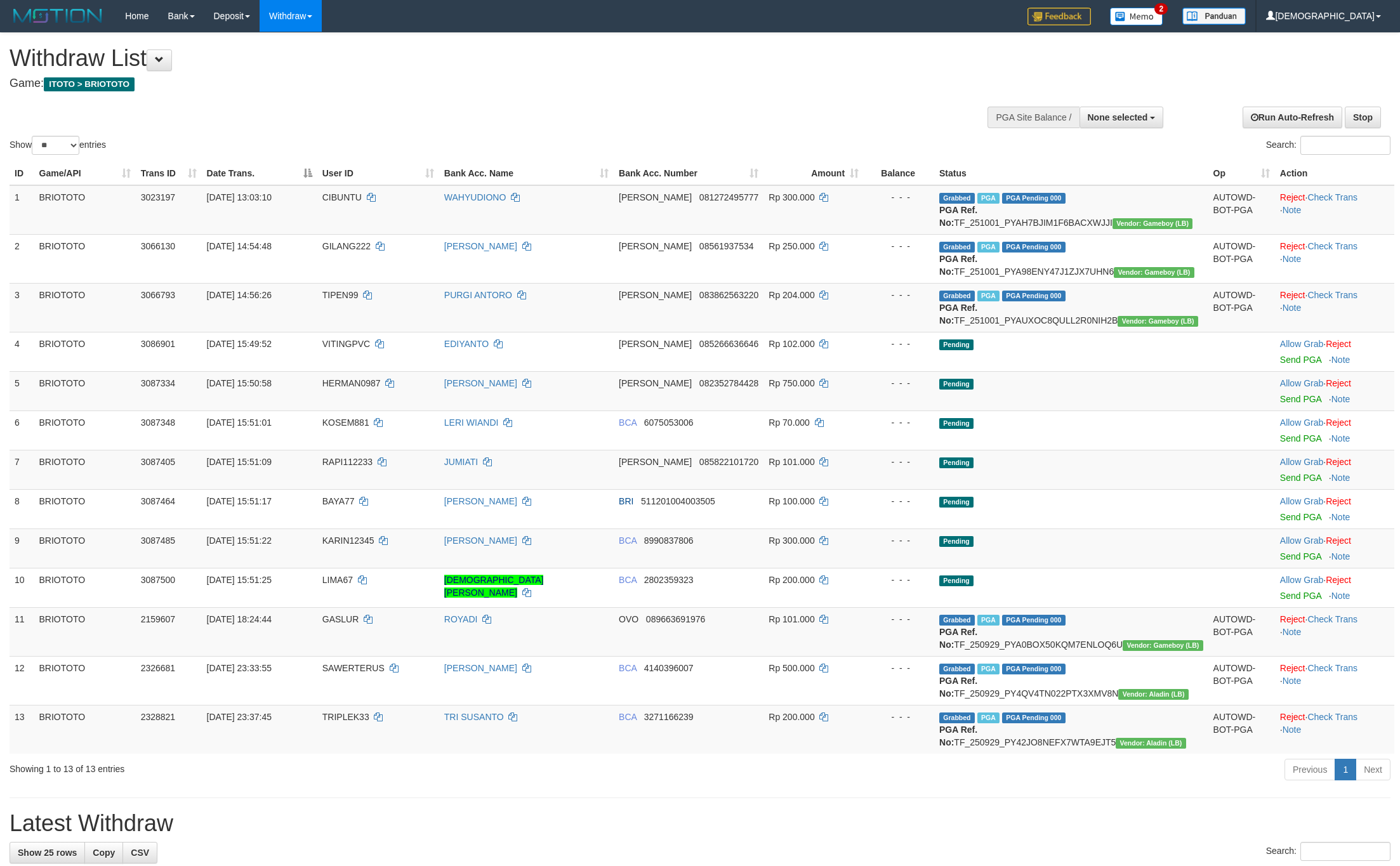
select select
select select "**"
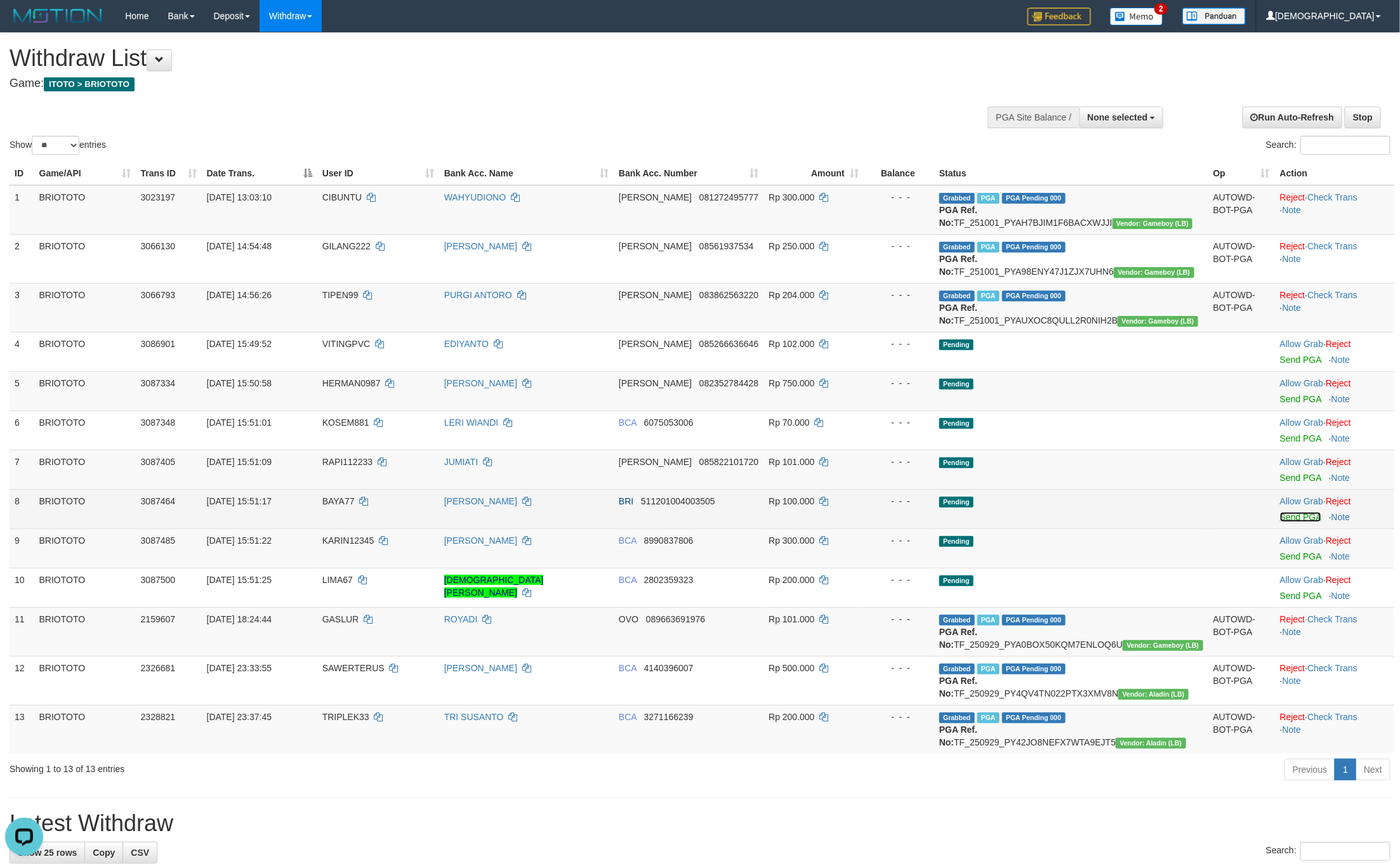
click at [1285, 522] on link "Send PGA" at bounding box center [1300, 518] width 41 height 10
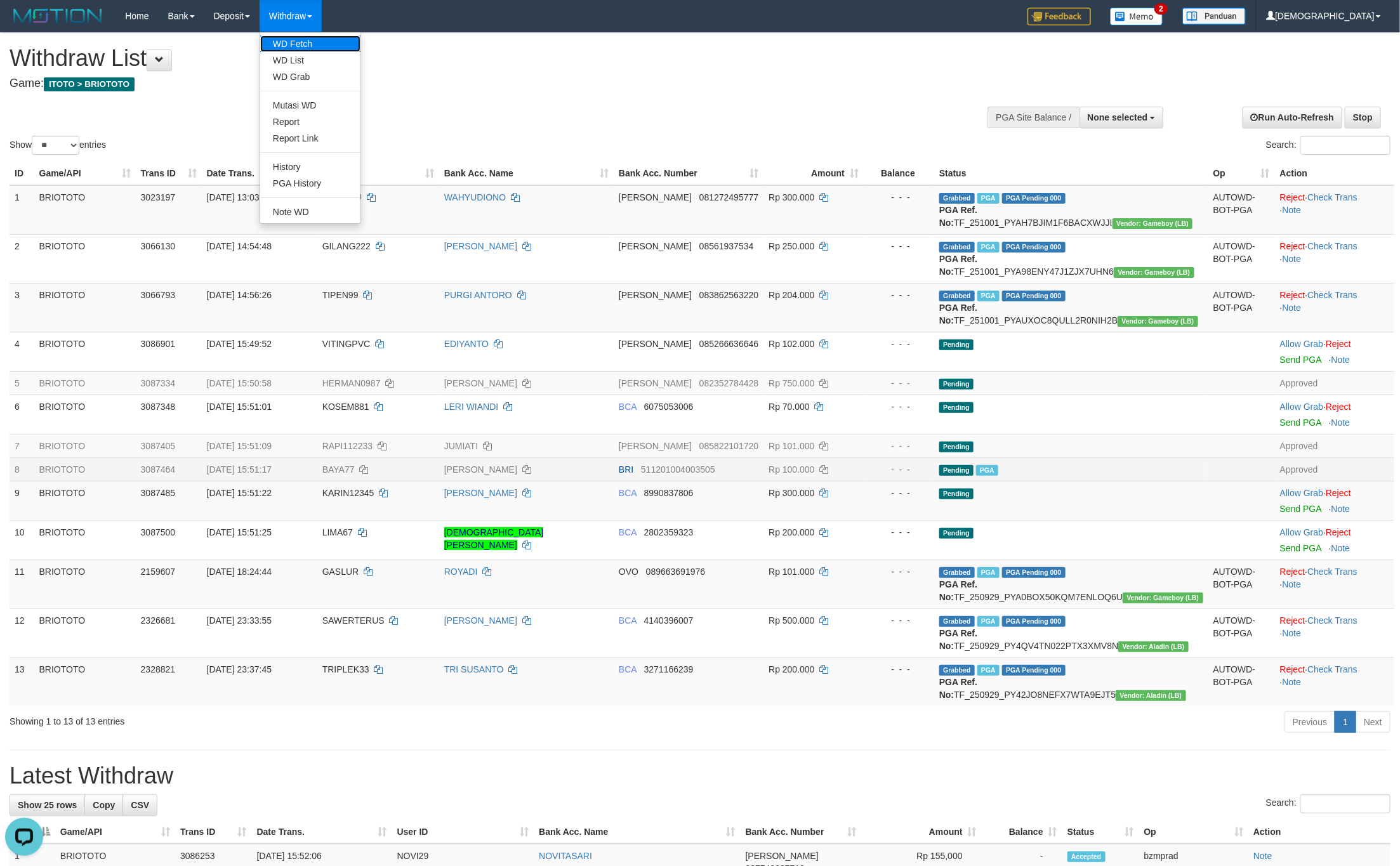
click at [278, 37] on link "WD Fetch" at bounding box center [310, 44] width 100 height 16
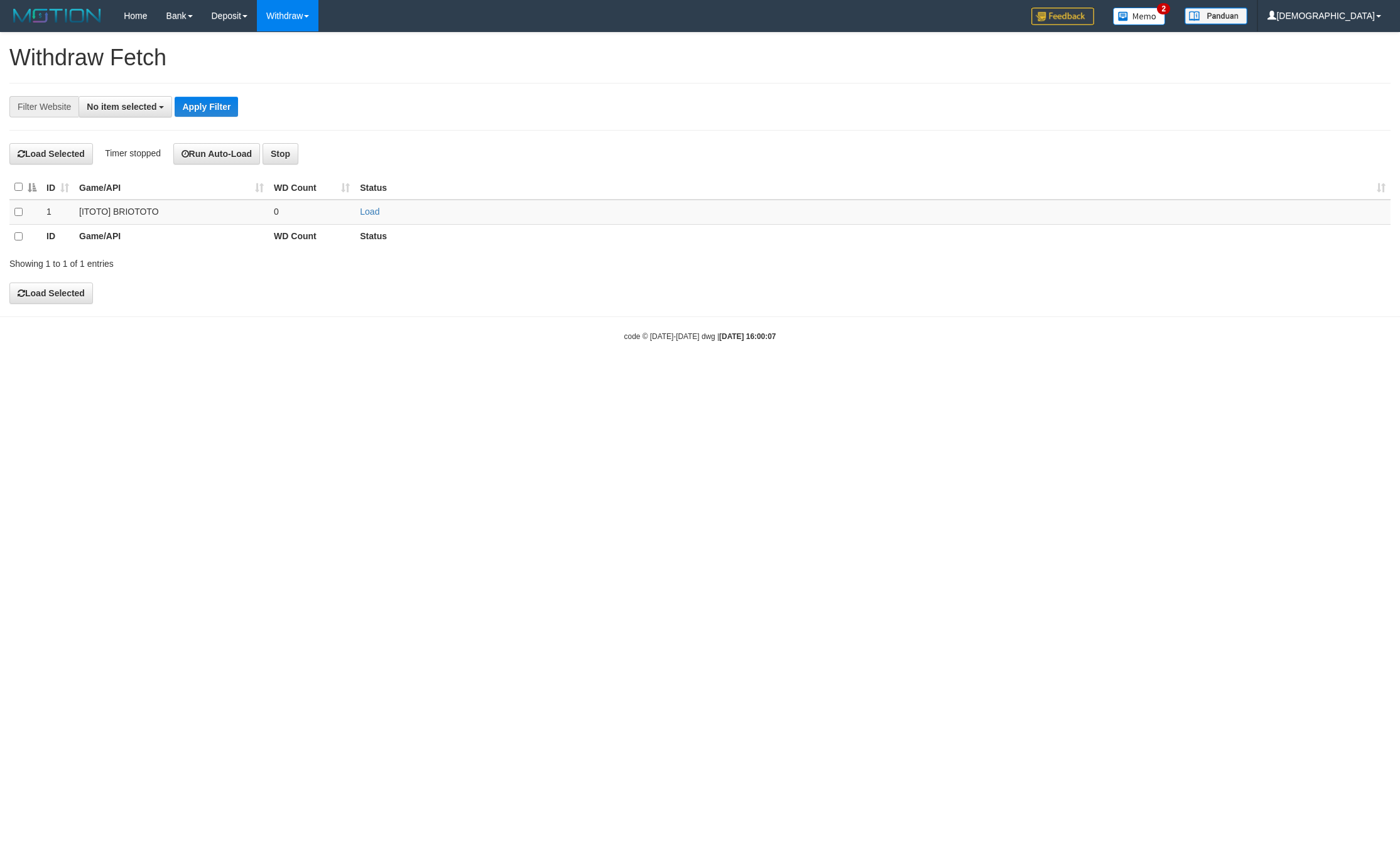
select select
click at [367, 209] on link "Load" at bounding box center [369, 212] width 19 height 10
click at [344, 217] on td "..." at bounding box center [312, 212] width 86 height 24
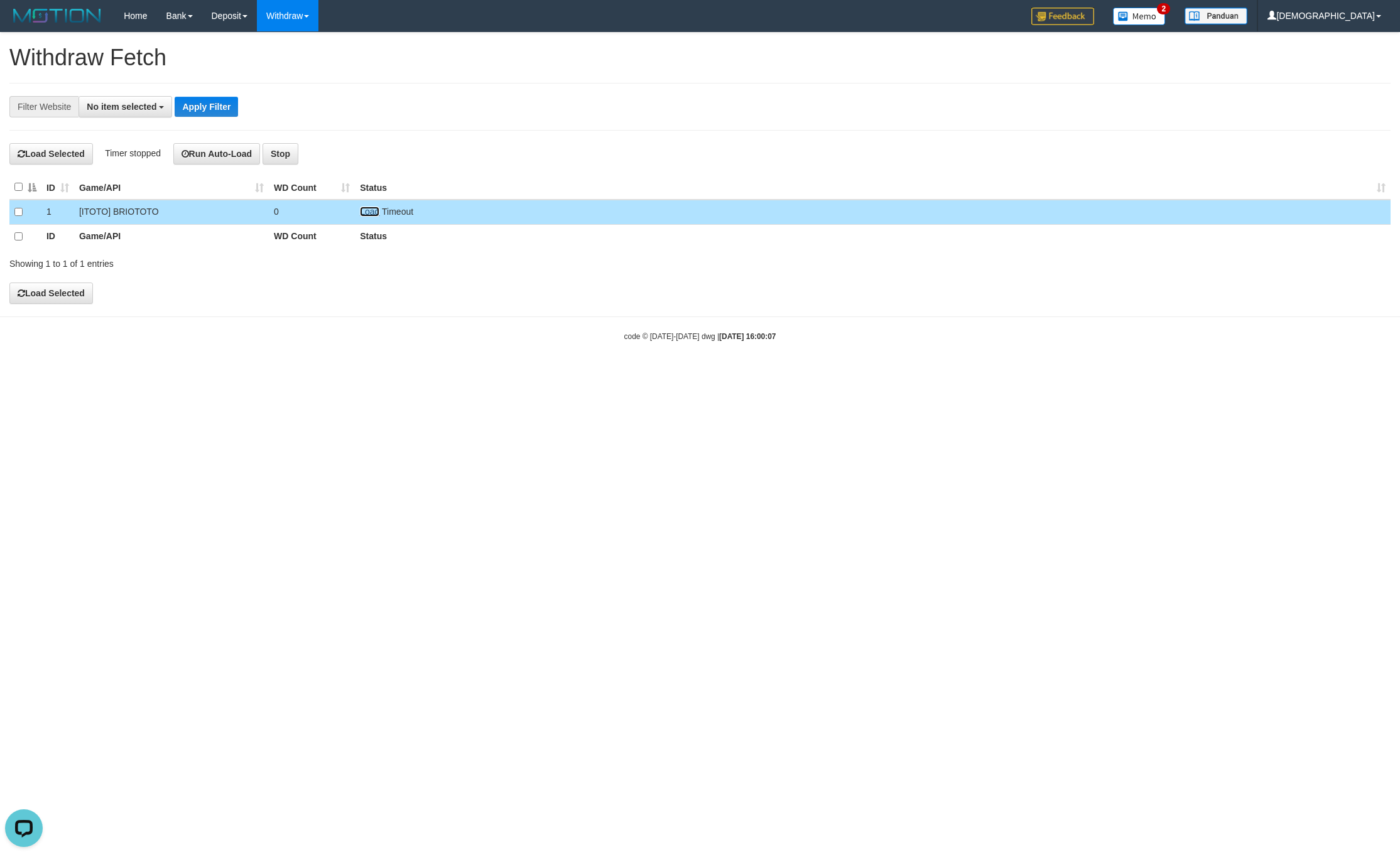
click at [374, 215] on link "Load" at bounding box center [369, 212] width 19 height 10
click at [295, 60] on link "WD List" at bounding box center [307, 60] width 99 height 16
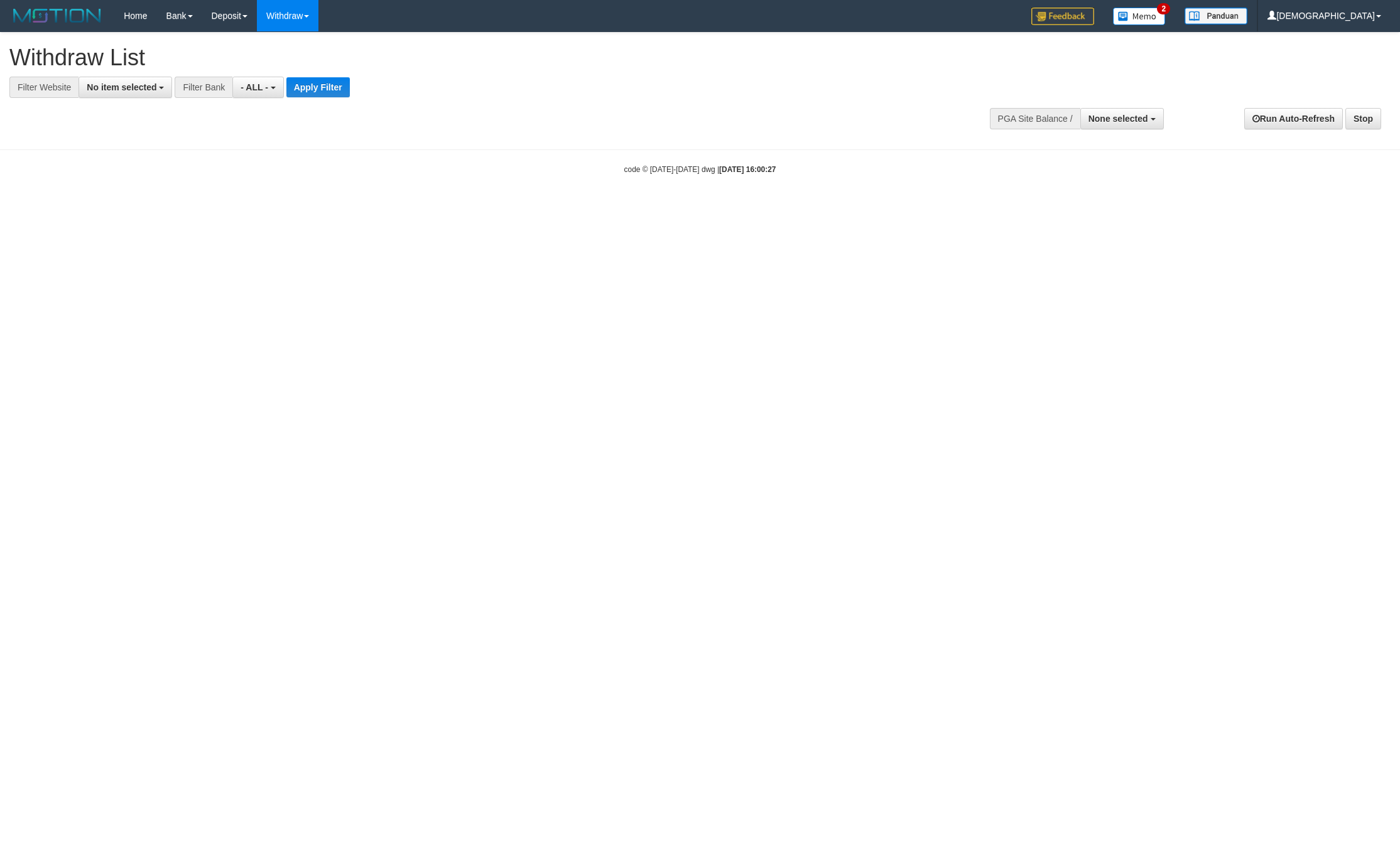
select select
click at [112, 89] on span "No item selected" at bounding box center [121, 87] width 70 height 10
click at [147, 162] on label "SELECT GAME" at bounding box center [127, 153] width 97 height 18
select select "****"
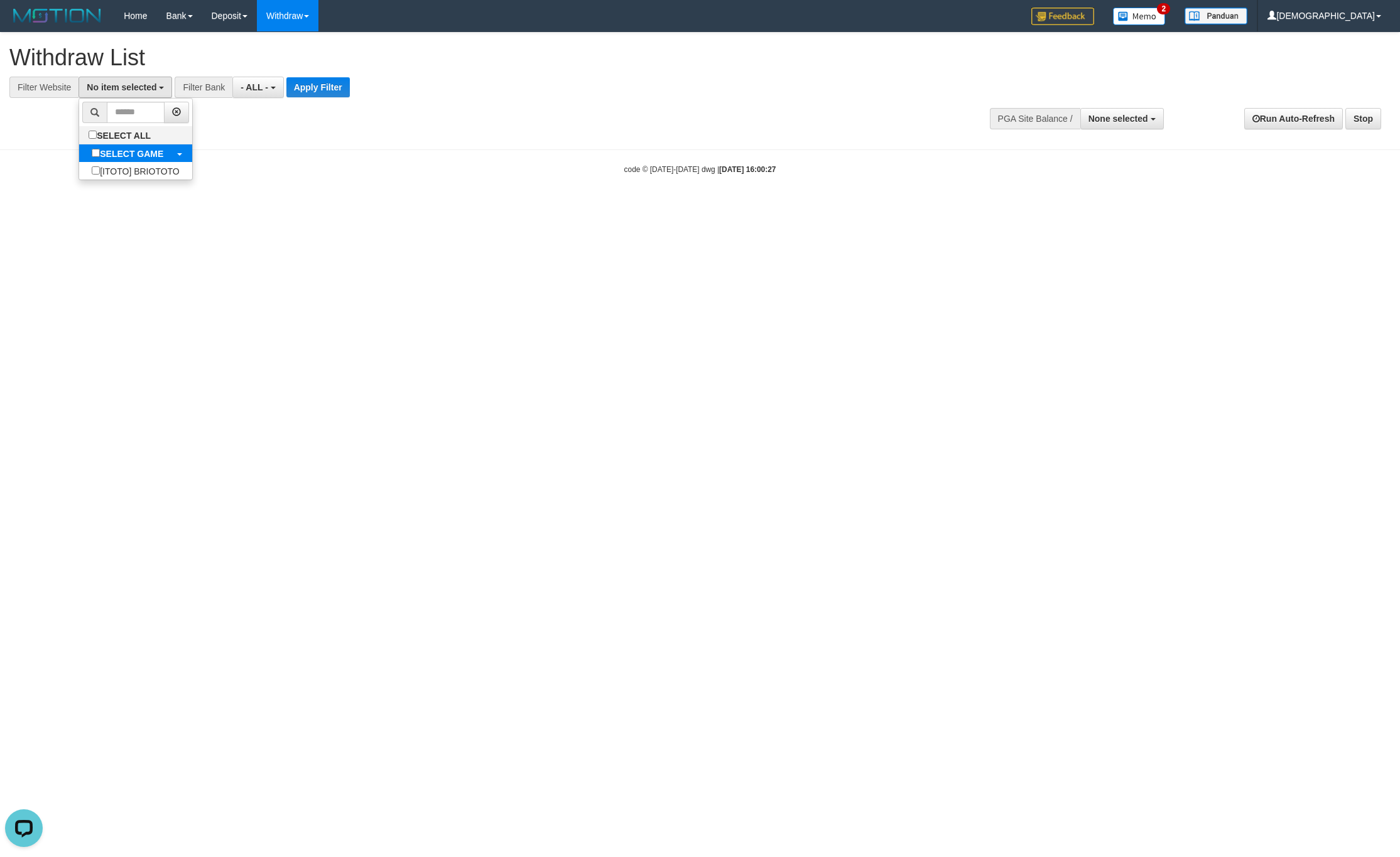
scroll to position [11, 0]
click at [336, 81] on button "Apply Filter" at bounding box center [329, 87] width 64 height 20
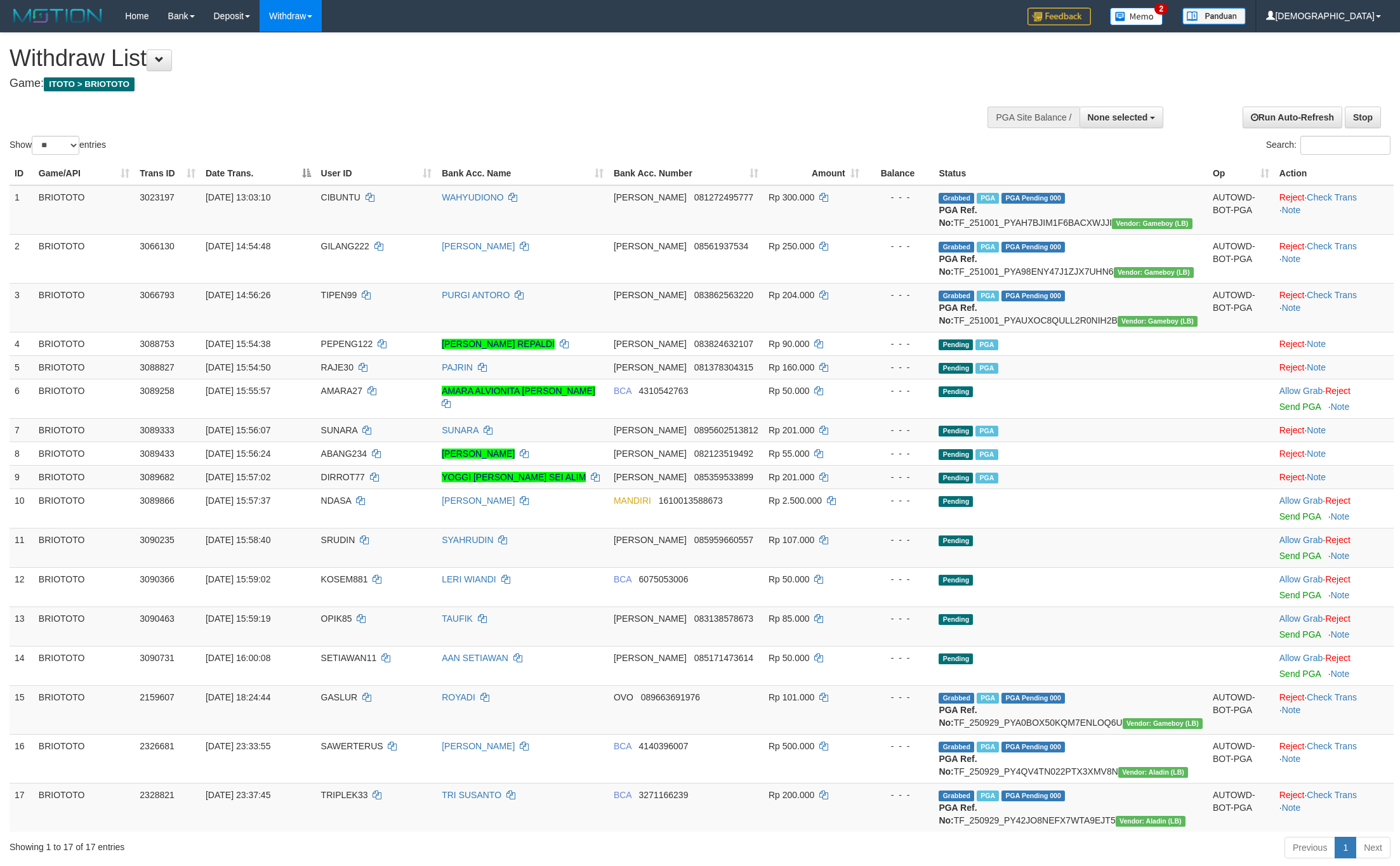
select select
select select "**"
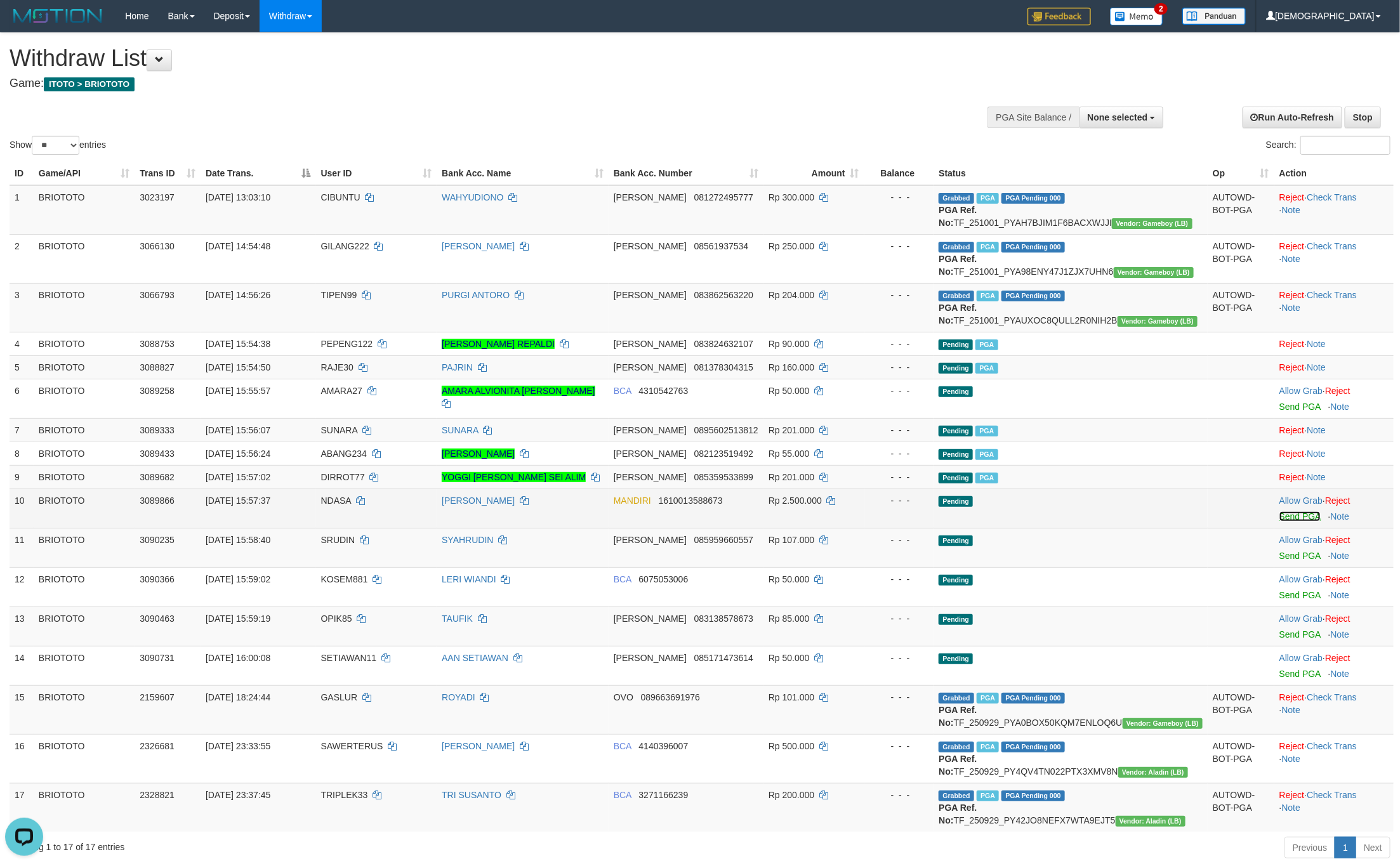
click at [1288, 521] on link "Send PGA" at bounding box center [1300, 517] width 41 height 10
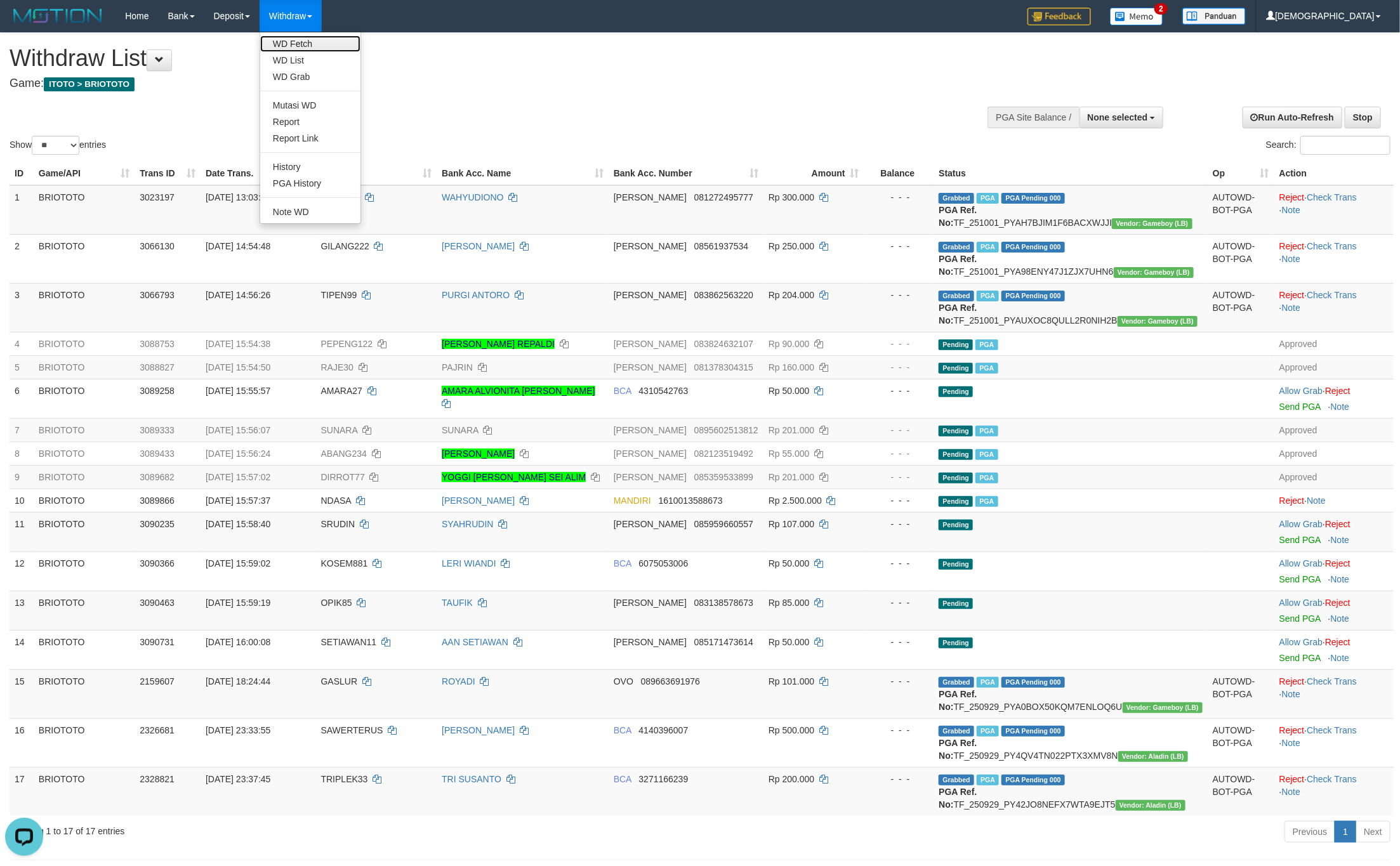
click at [299, 46] on link "WD Fetch" at bounding box center [310, 44] width 100 height 16
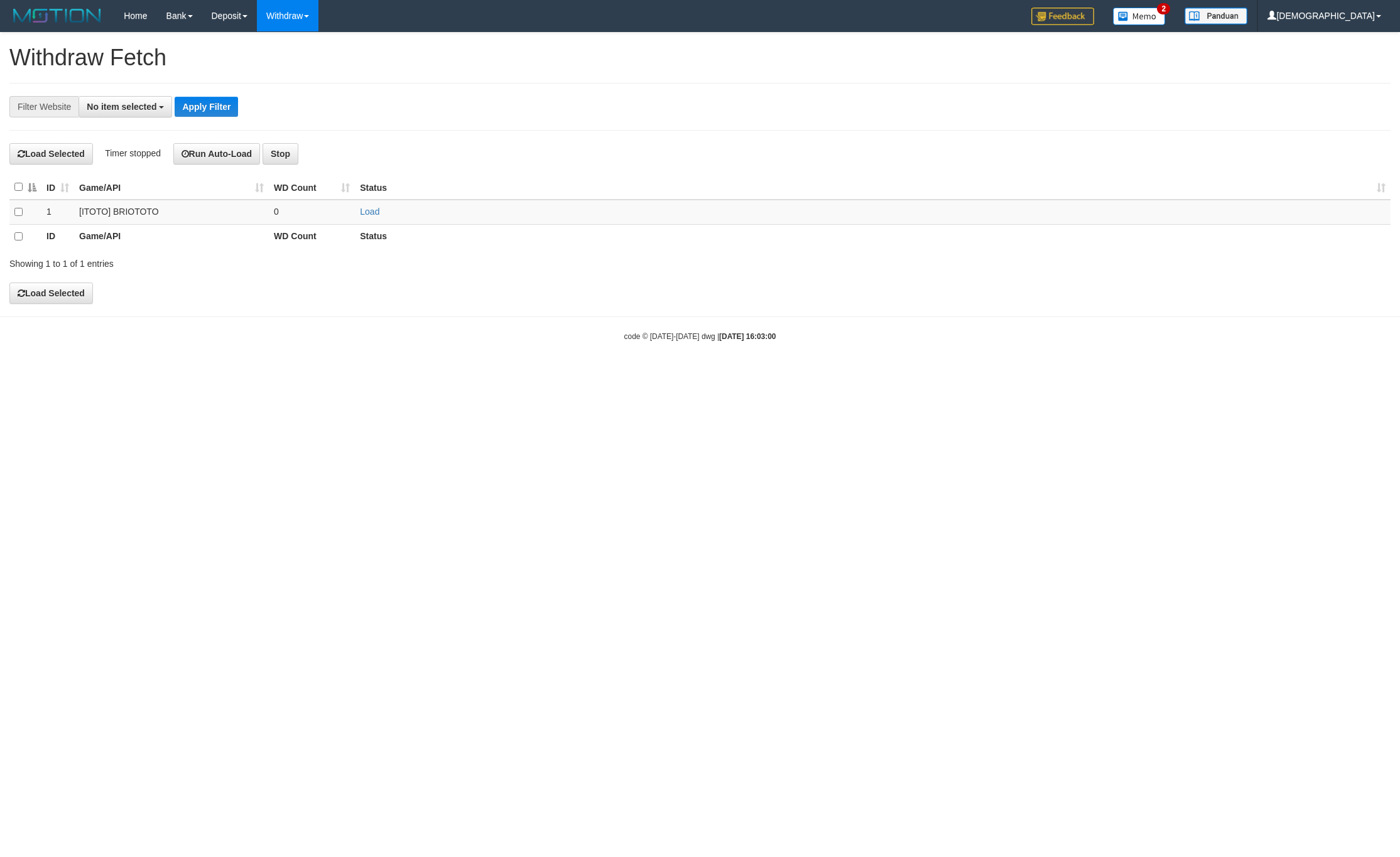
select select
click at [372, 209] on link "Load" at bounding box center [369, 212] width 19 height 10
drag, startPoint x: 342, startPoint y: 213, endPoint x: 334, endPoint y: 202, distance: 13.6
click at [341, 213] on td "..." at bounding box center [312, 212] width 86 height 24
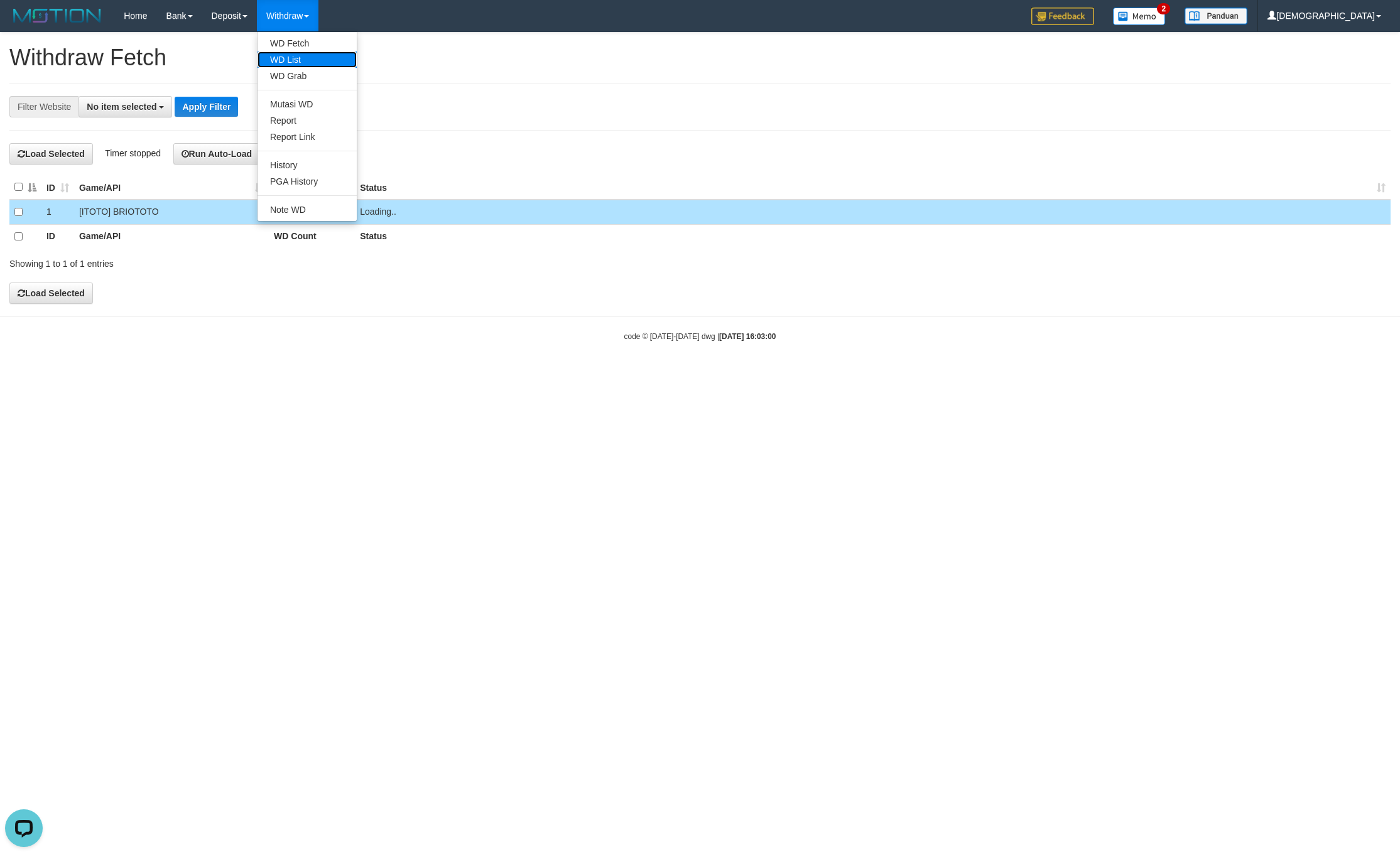
click at [292, 60] on link "WD List" at bounding box center [307, 60] width 99 height 16
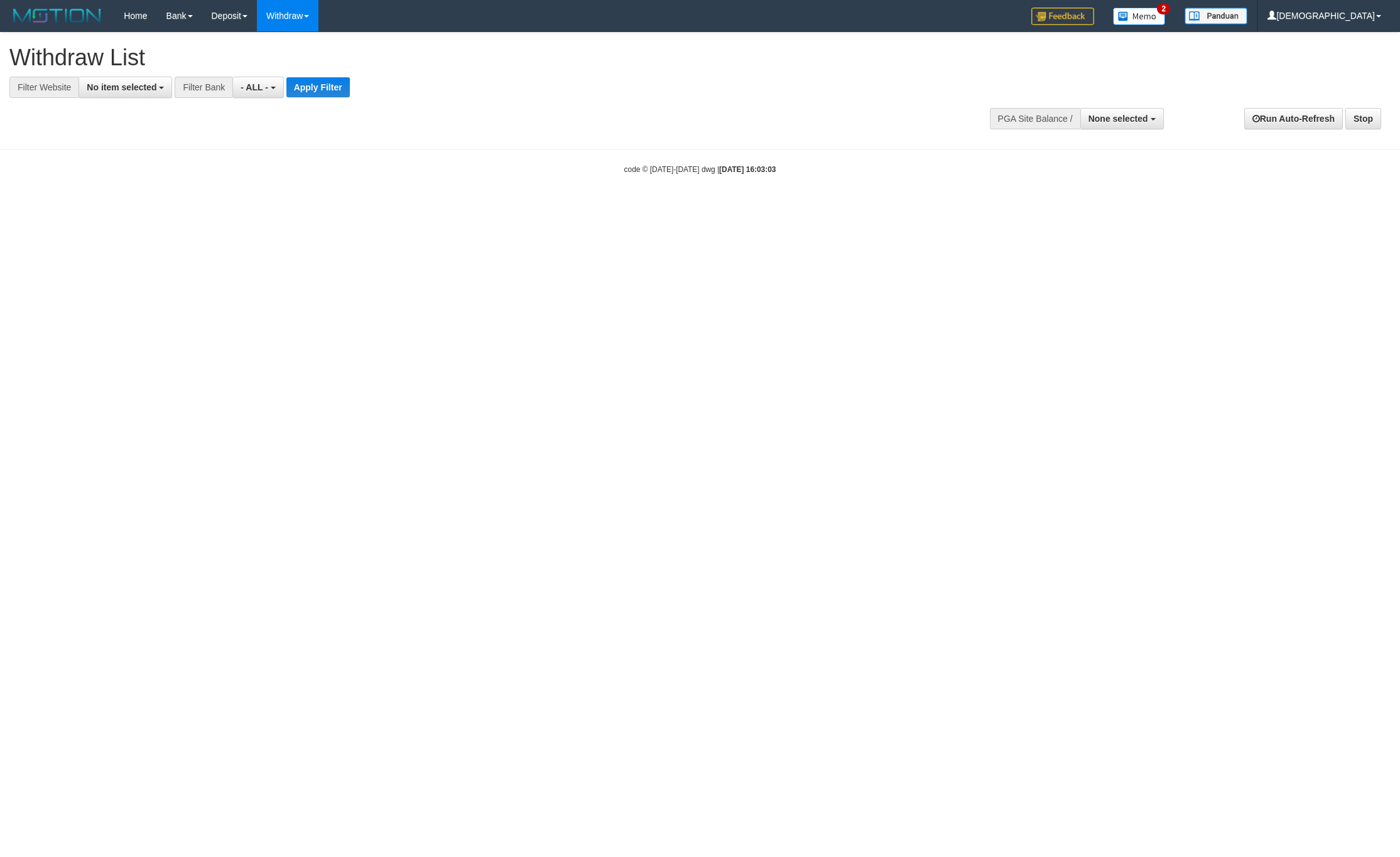
select select
drag, startPoint x: 149, startPoint y: 83, endPoint x: 147, endPoint y: 155, distance: 72.0
click at [147, 83] on span "No item selected" at bounding box center [121, 87] width 70 height 10
click at [147, 158] on b "SELECT GAME" at bounding box center [132, 154] width 64 height 10
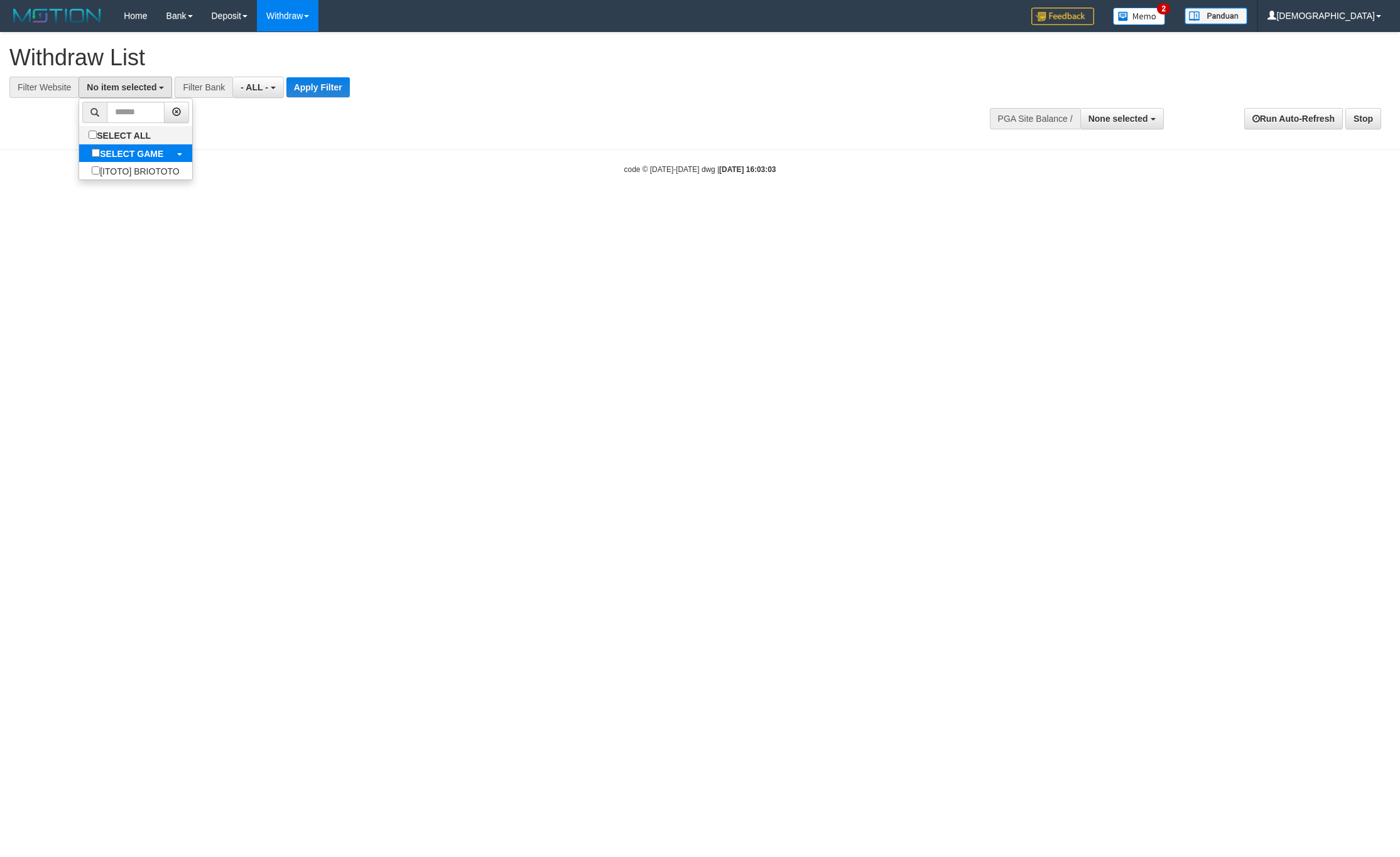
select select "****"
click at [324, 90] on button "Apply Filter" at bounding box center [329, 87] width 64 height 20
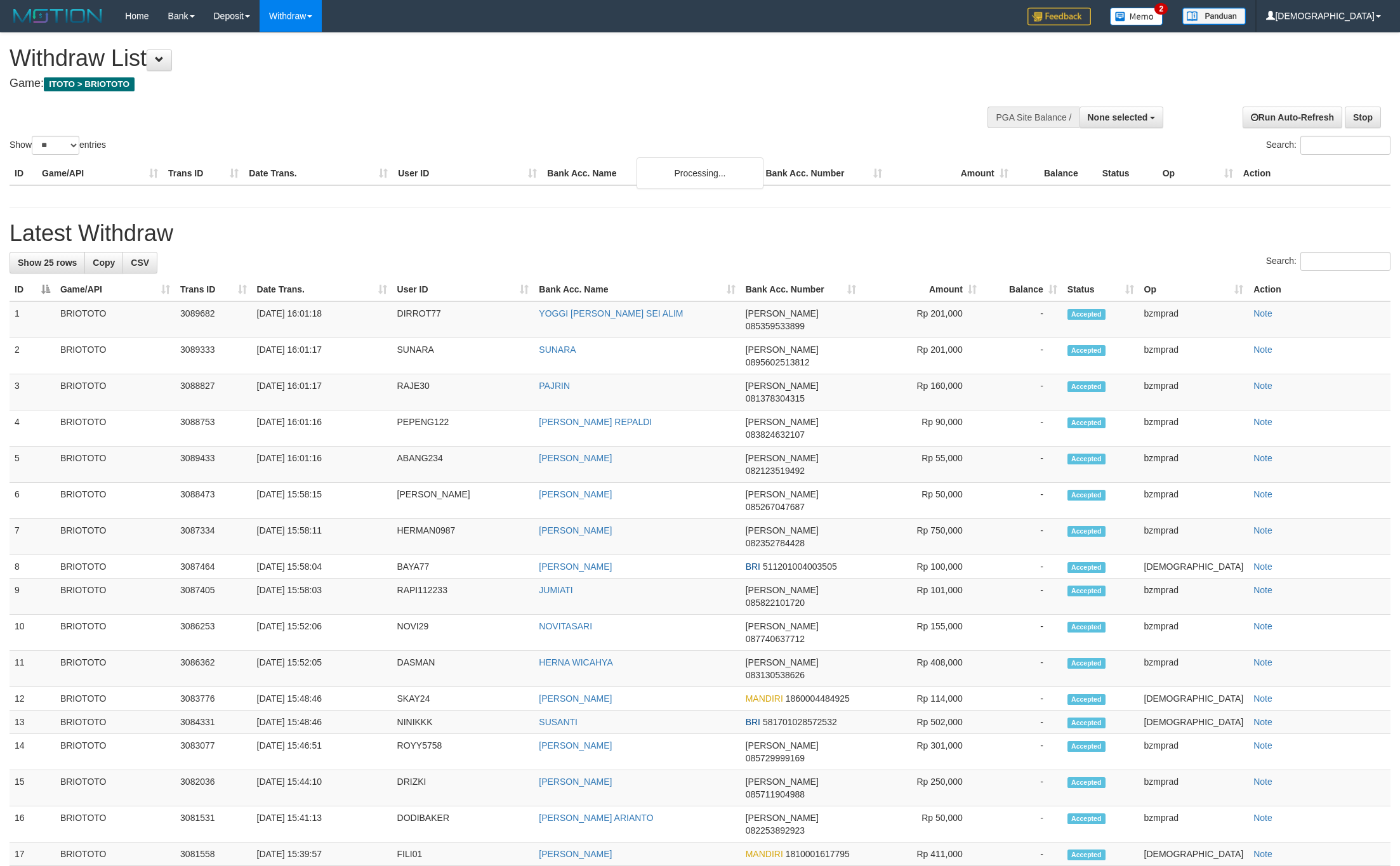
select select
select select "**"
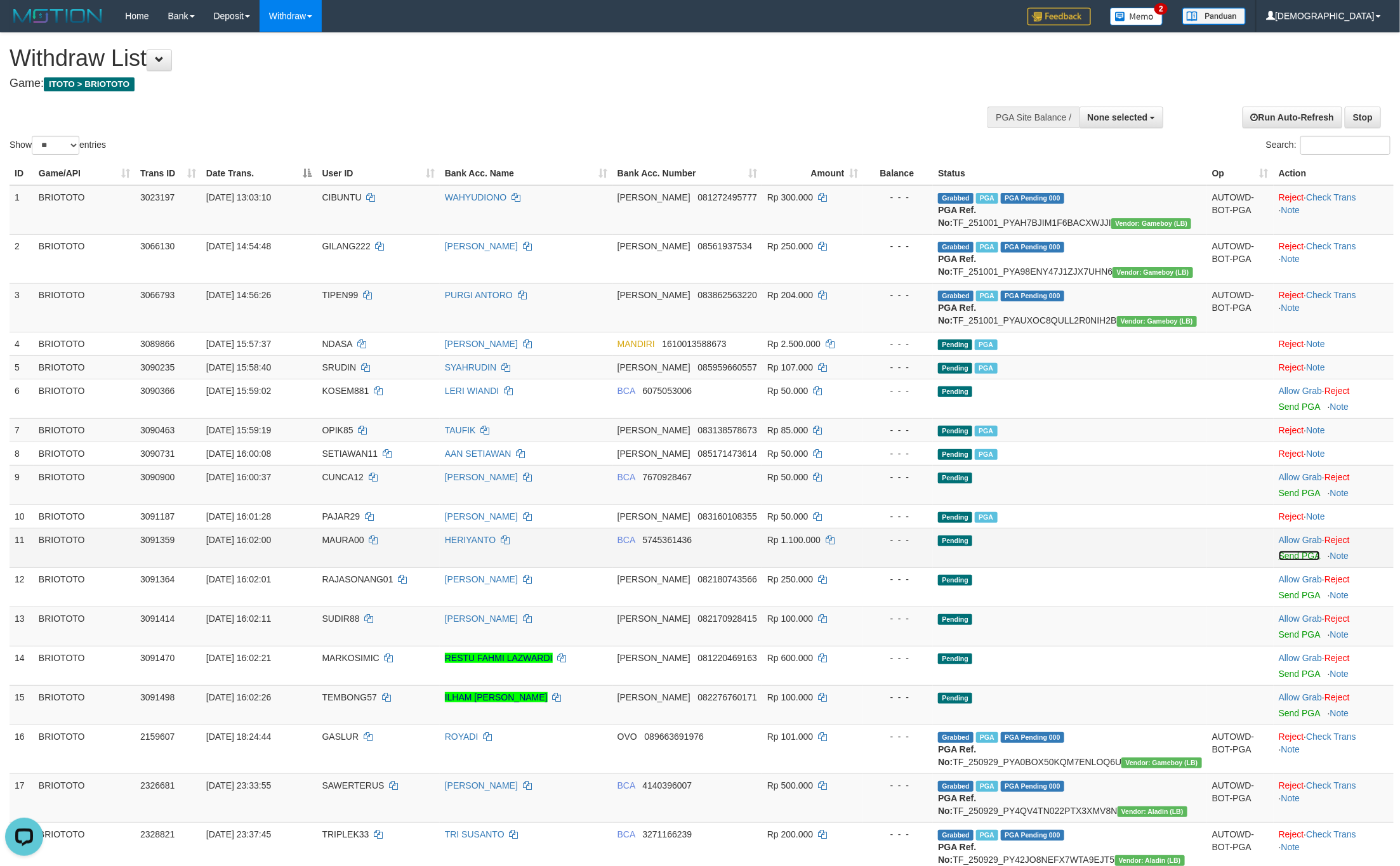
click at [1292, 561] on link "Send PGA" at bounding box center [1299, 556] width 41 height 10
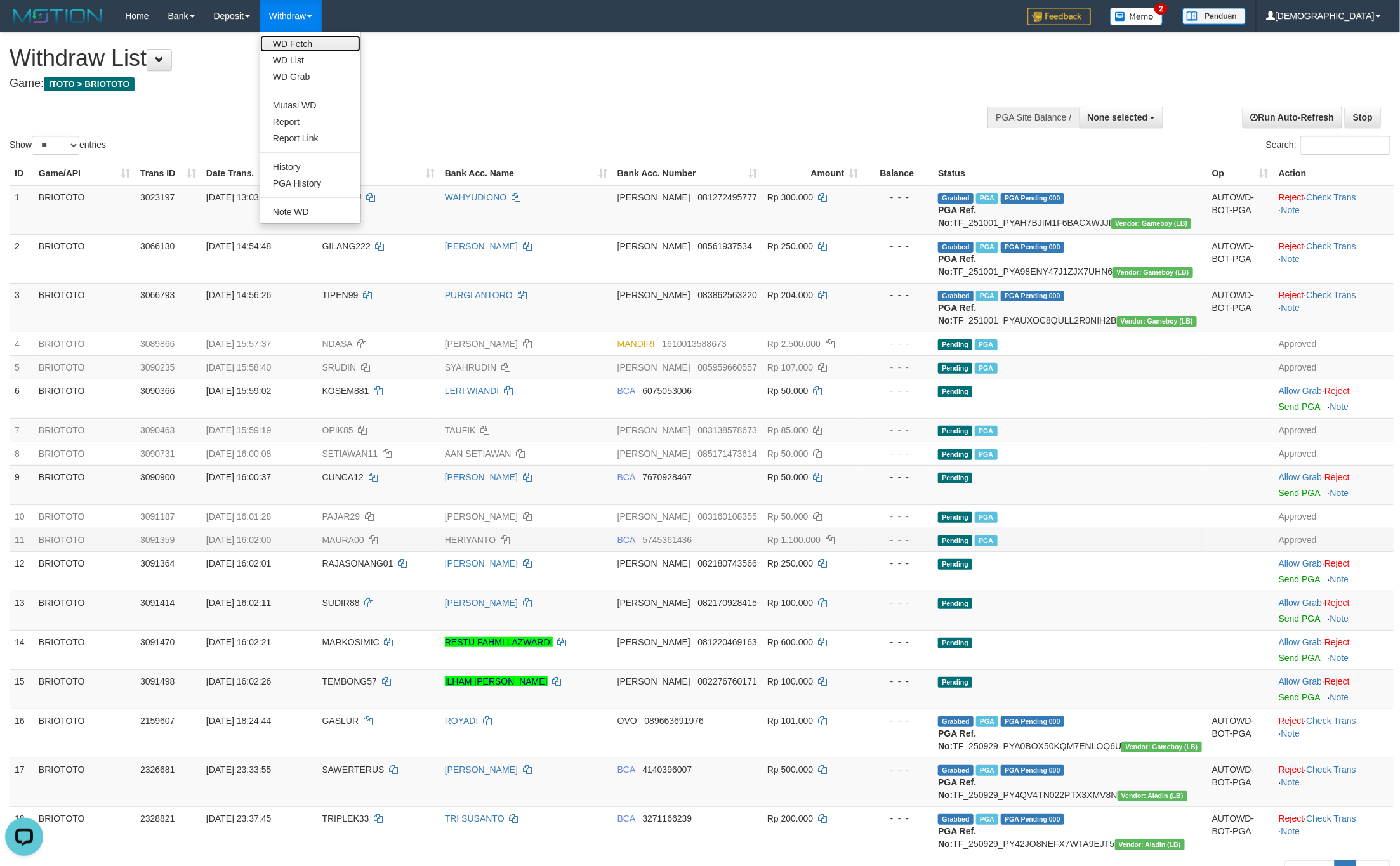
click at [295, 44] on link "WD Fetch" at bounding box center [310, 44] width 100 height 16
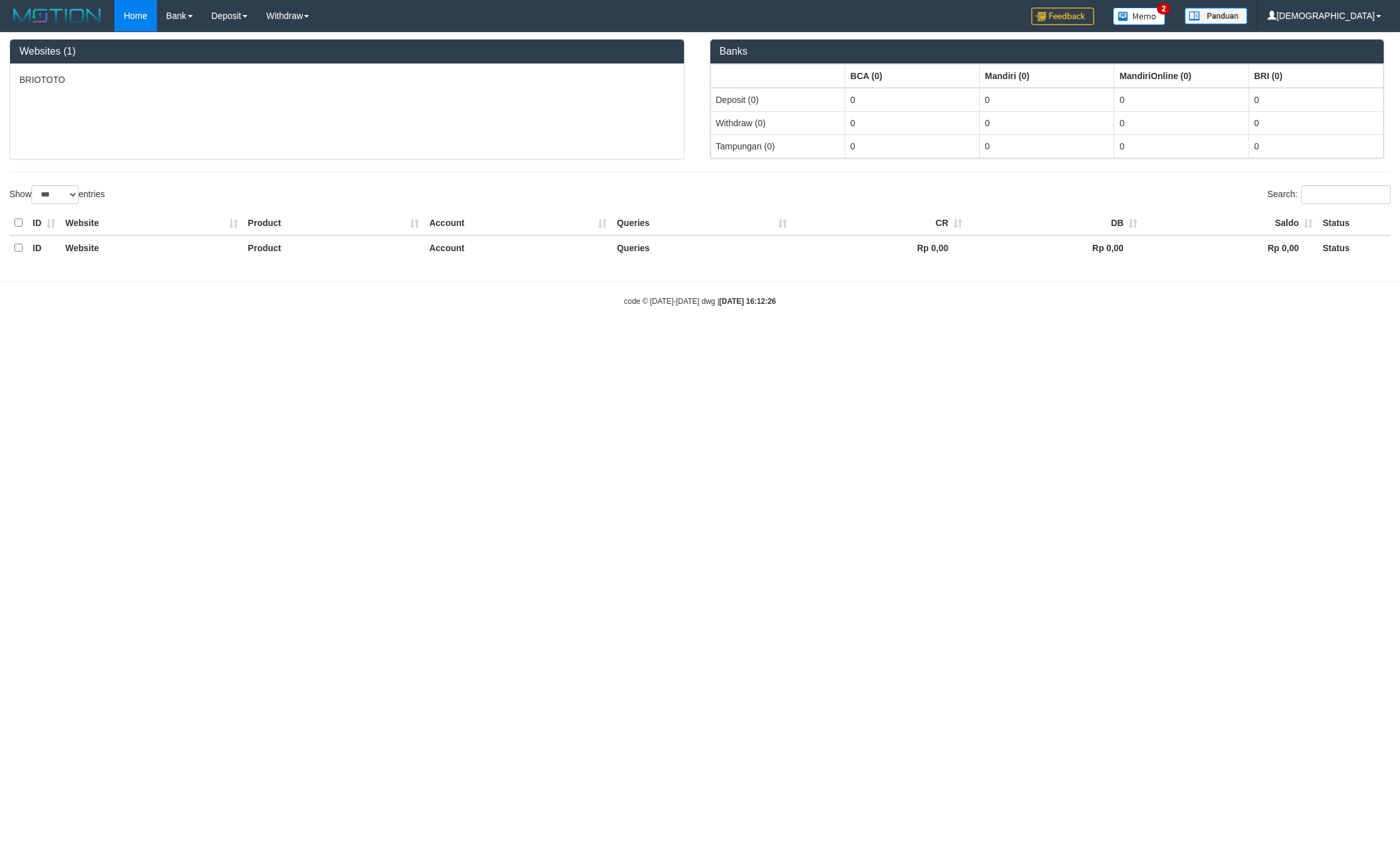
select select "***"
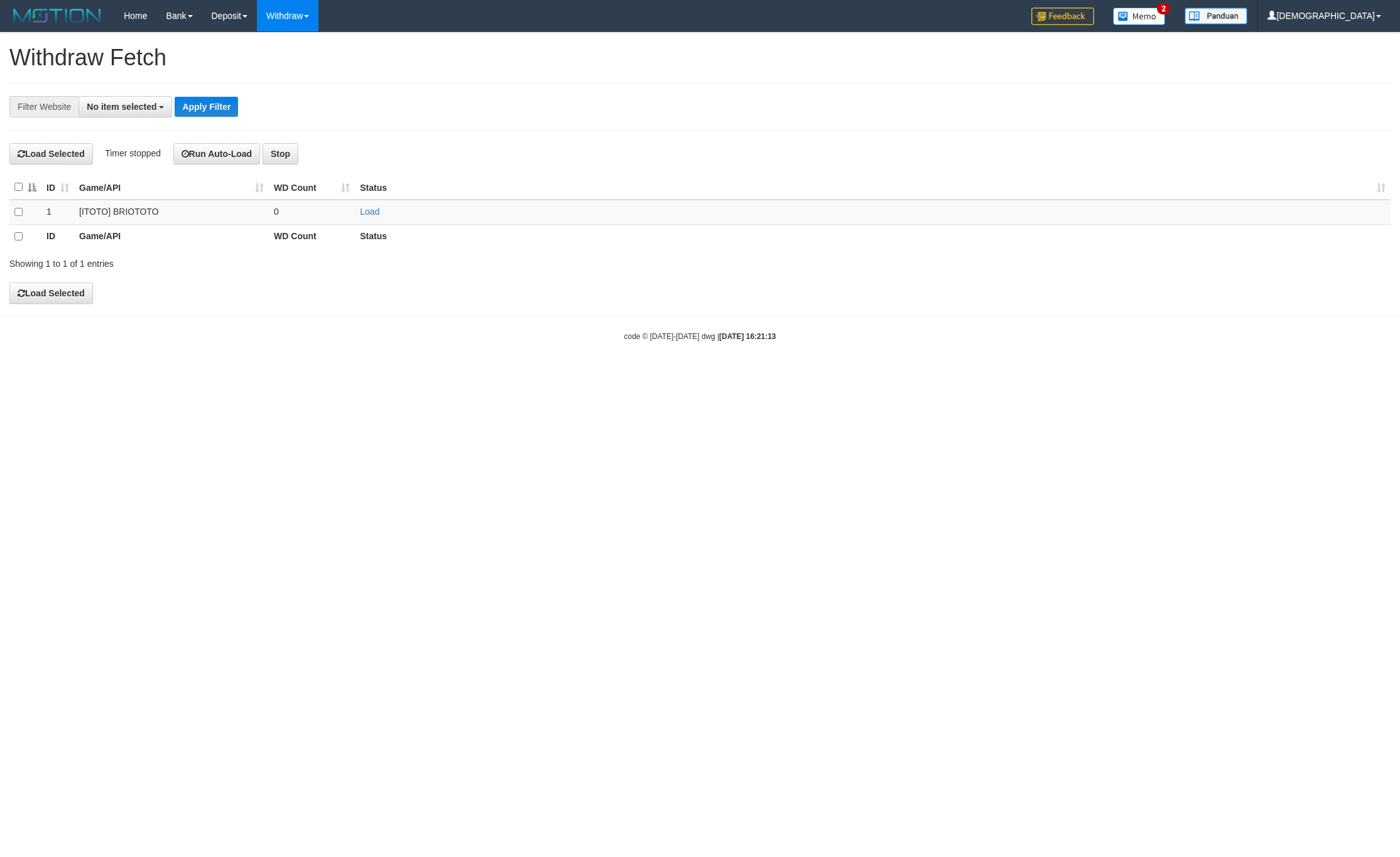
select select
click at [366, 206] on td "Load" at bounding box center [872, 212] width 1036 height 24
drag, startPoint x: 357, startPoint y: 211, endPoint x: 374, endPoint y: 213, distance: 17.1
click at [358, 212] on td "Load" at bounding box center [872, 212] width 1036 height 24
click at [374, 213] on link "Load" at bounding box center [369, 212] width 19 height 10
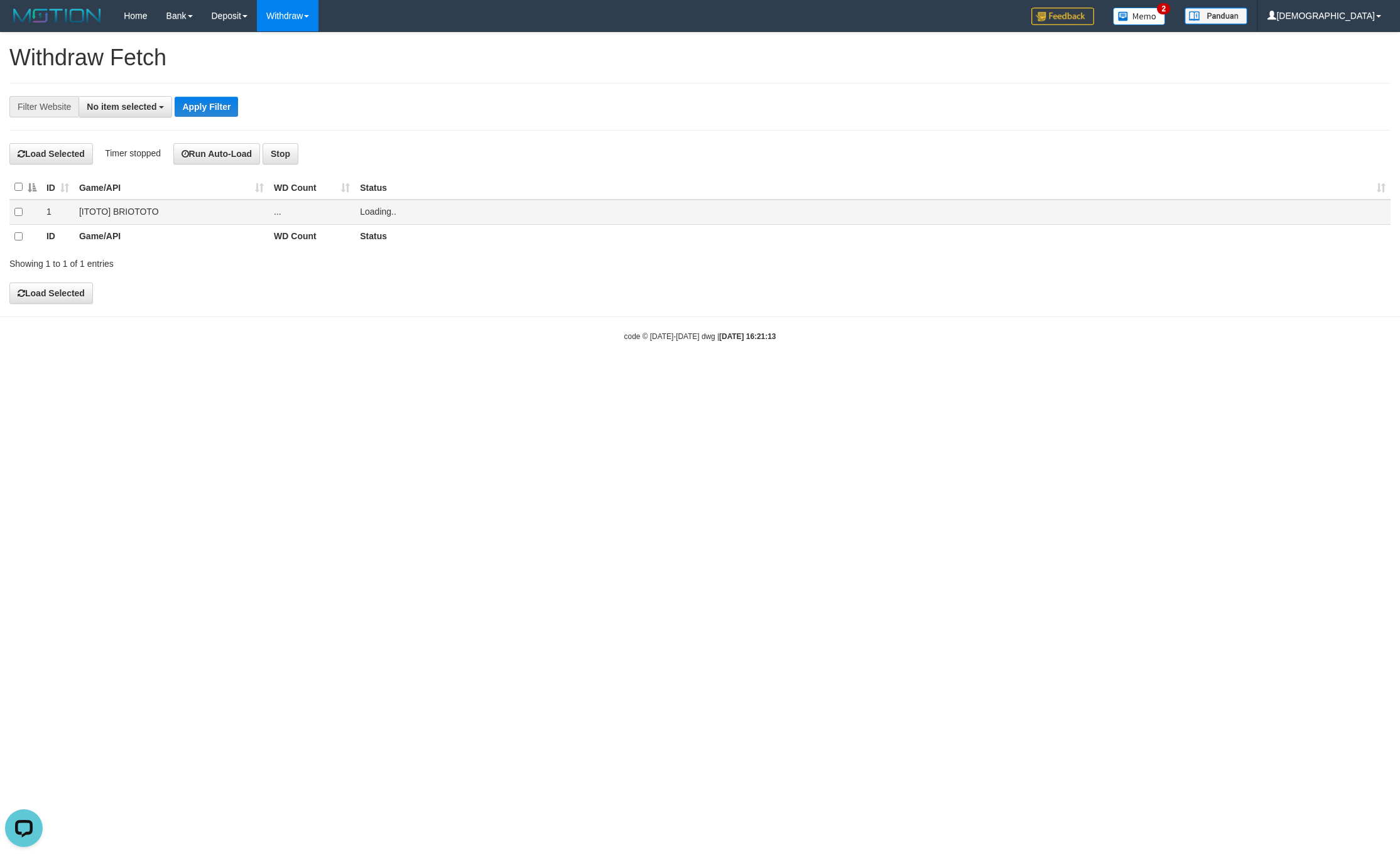
click at [278, 215] on span "..." at bounding box center [278, 212] width 7 height 10
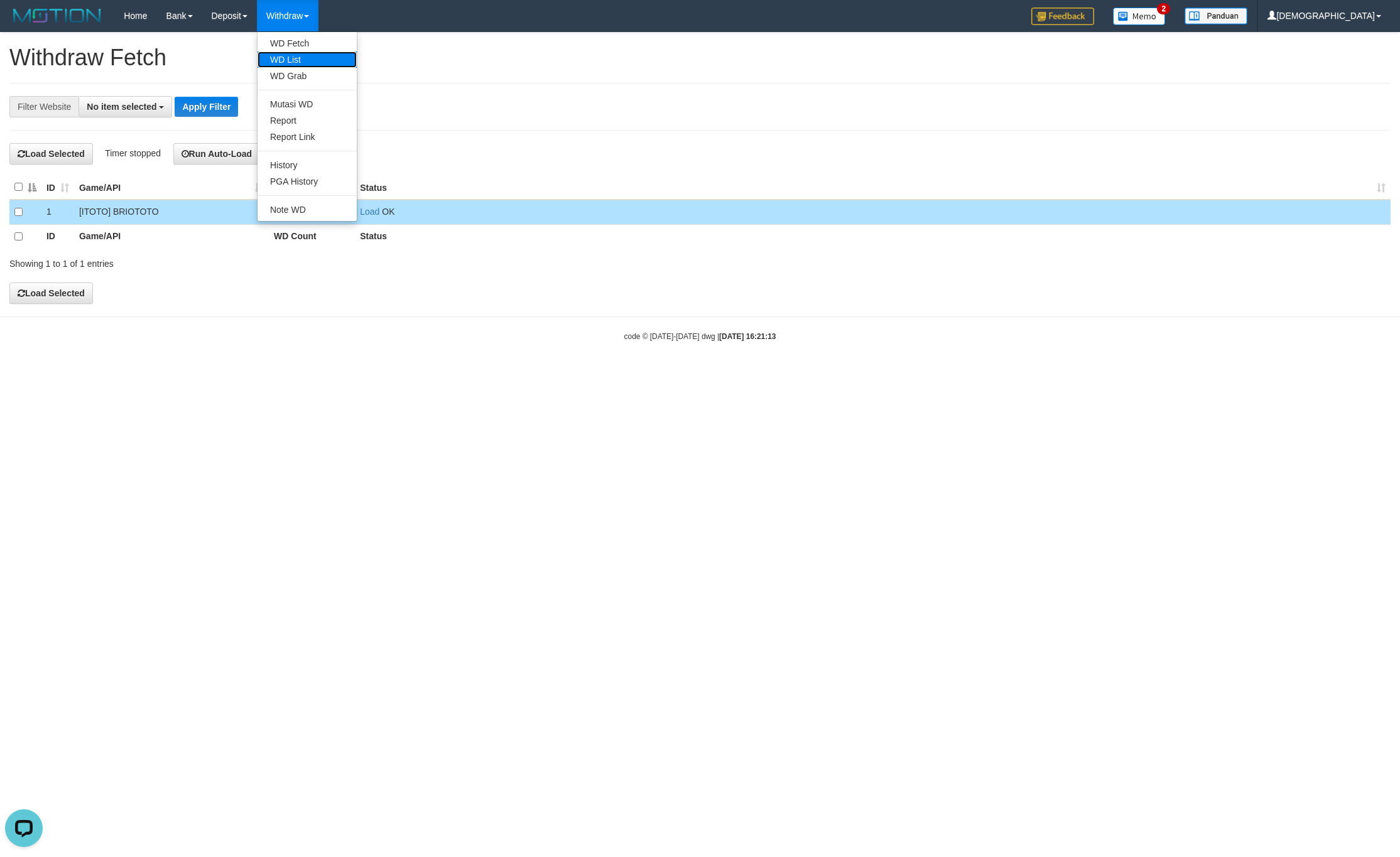
click at [306, 64] on link "WD List" at bounding box center [307, 60] width 99 height 16
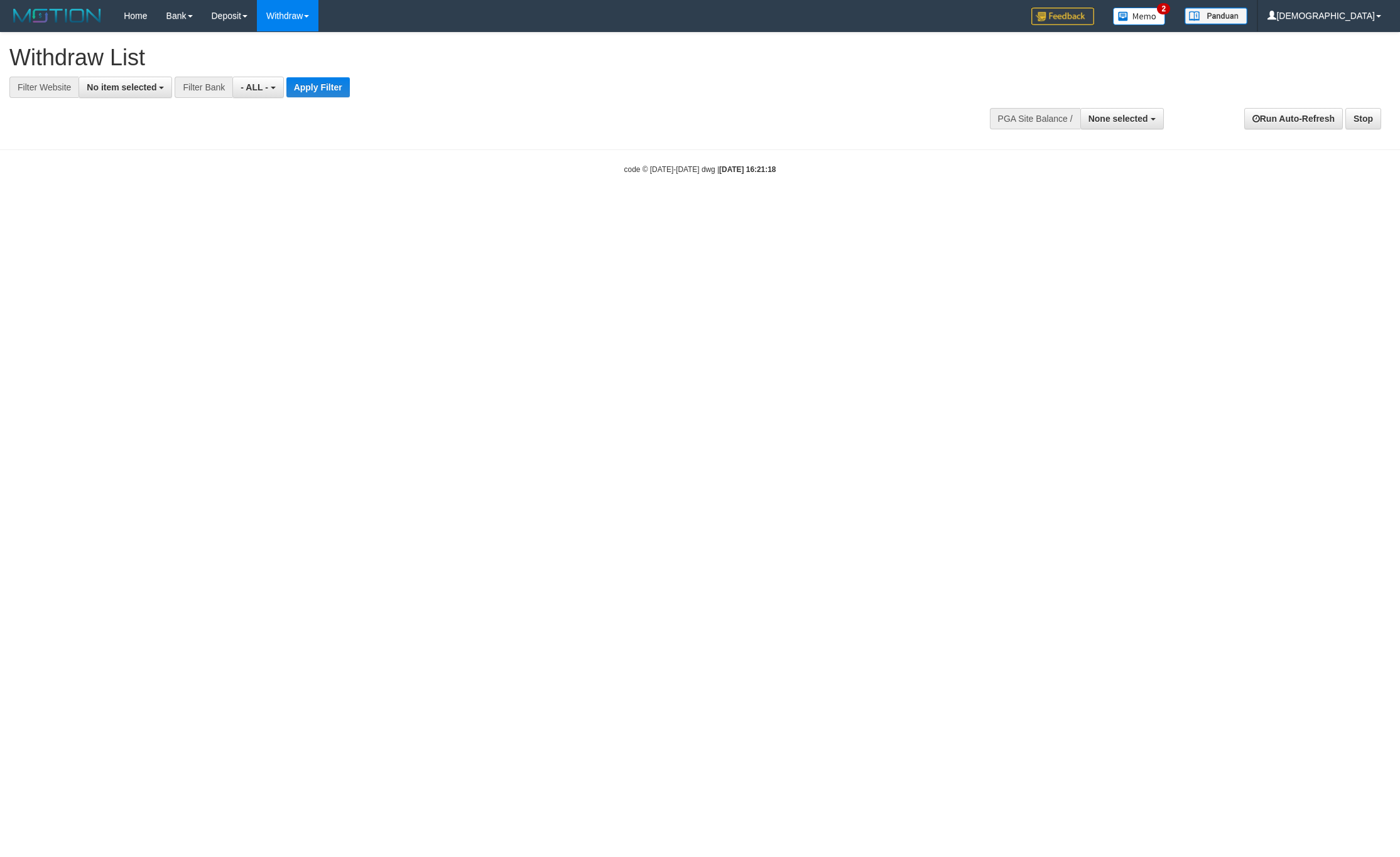
select select
click at [140, 87] on span "No item selected" at bounding box center [121, 87] width 70 height 10
click at [138, 162] on label "SELECT GAME" at bounding box center [127, 153] width 97 height 18
select select "****"
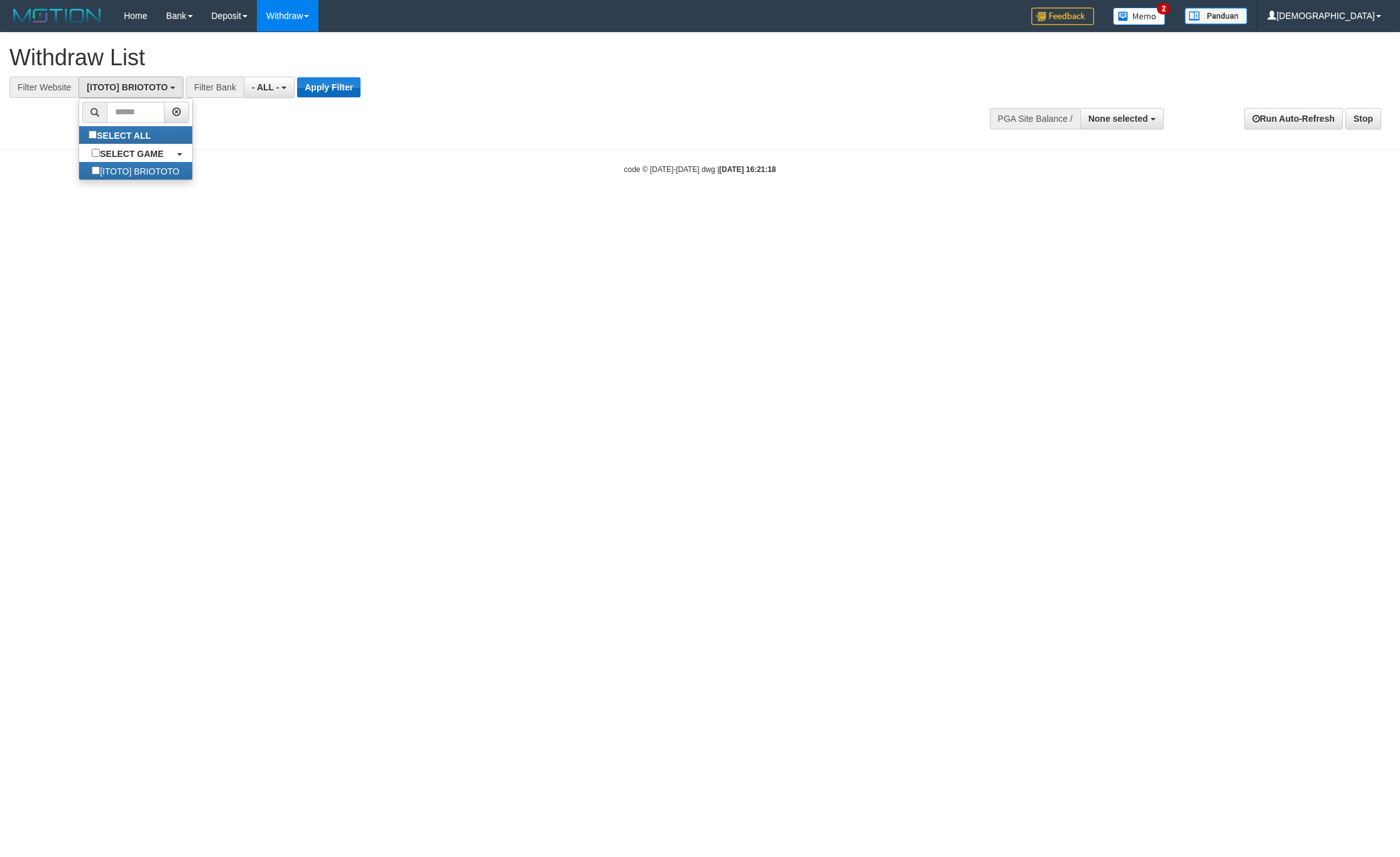
scroll to position [11, 0]
click at [323, 89] on button "Apply Filter" at bounding box center [329, 87] width 64 height 20
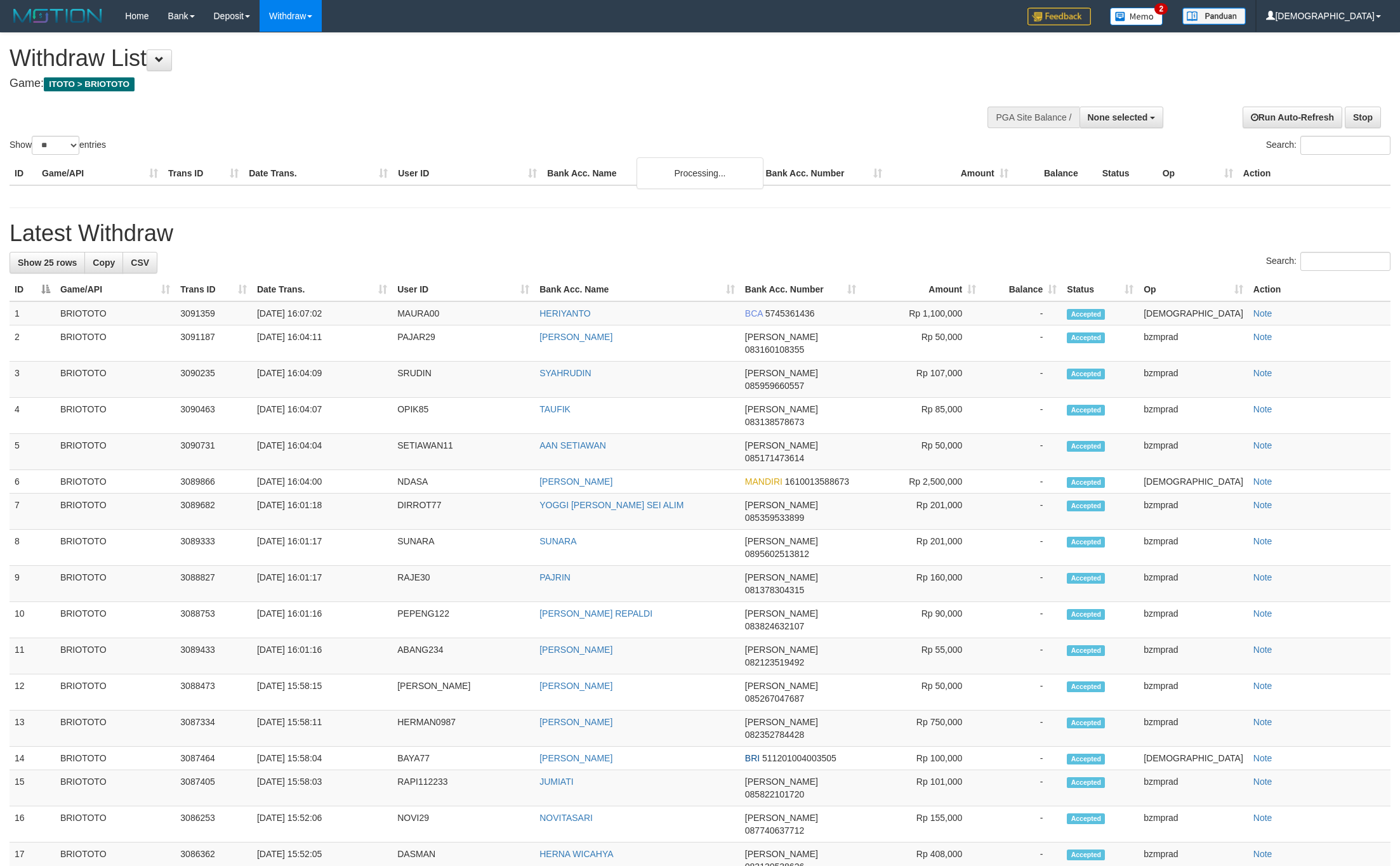
select select
select select "**"
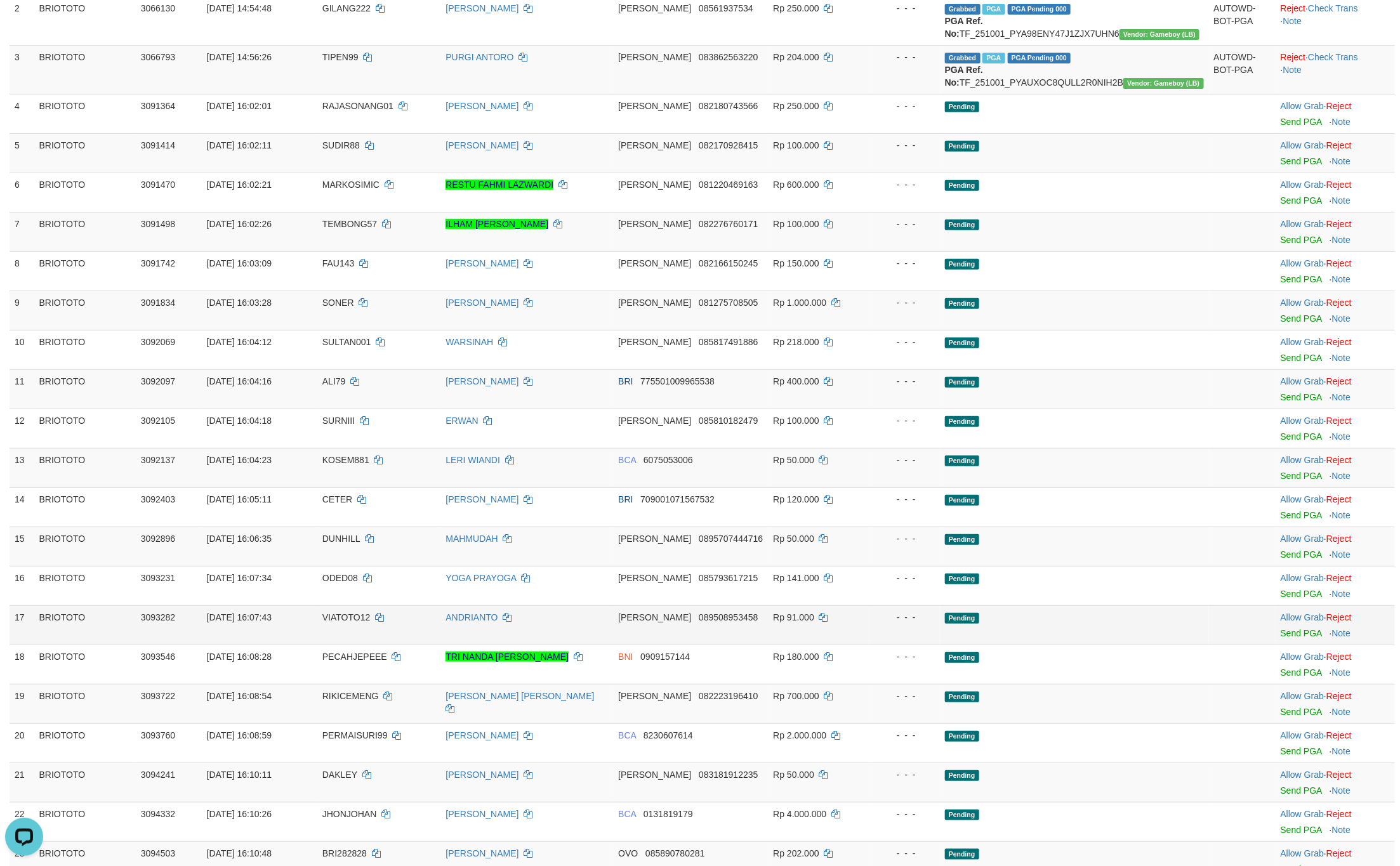
scroll to position [286, 0]
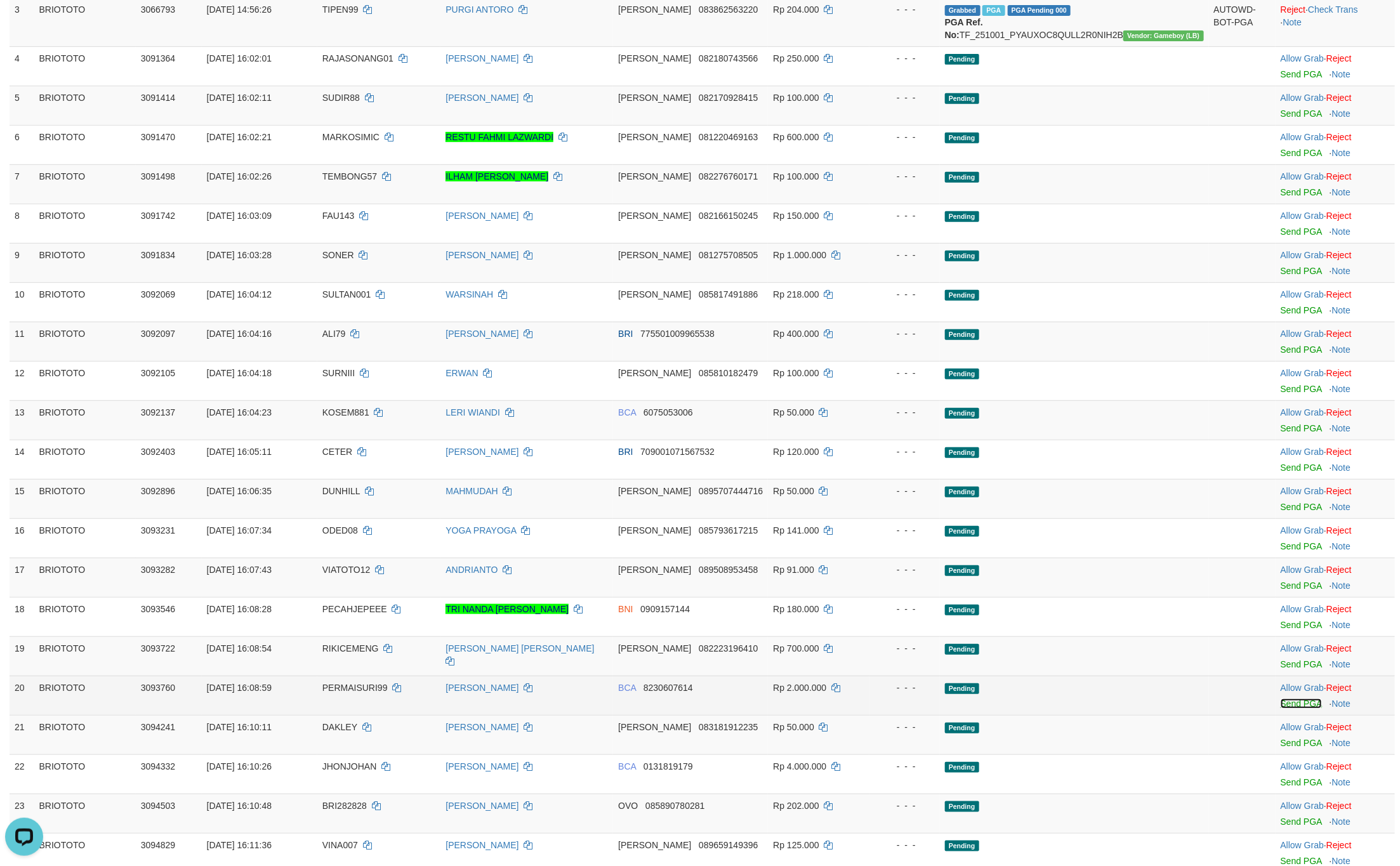
click at [1293, 709] on link "Send PGA" at bounding box center [1301, 704] width 41 height 10
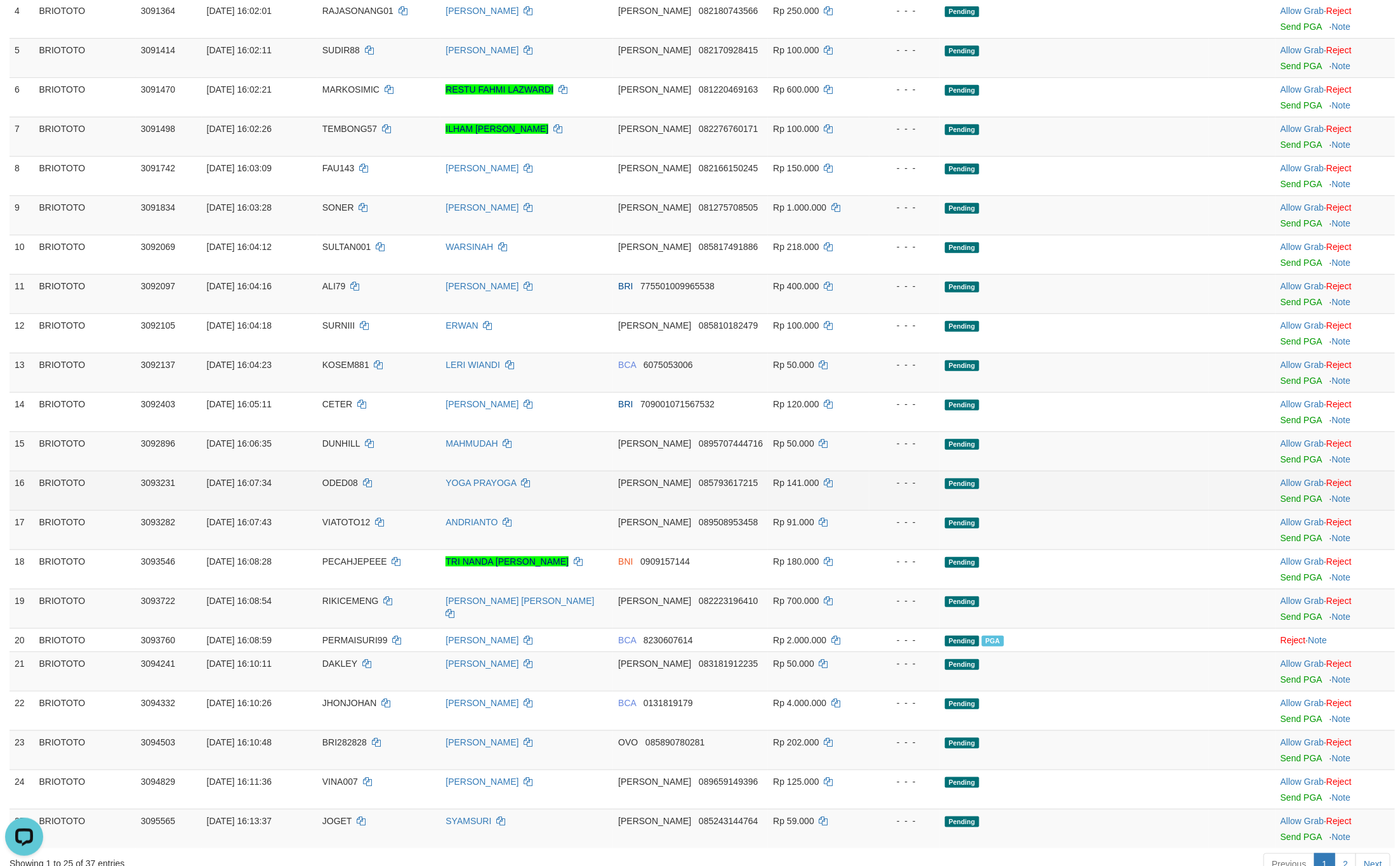
scroll to position [381, 0]
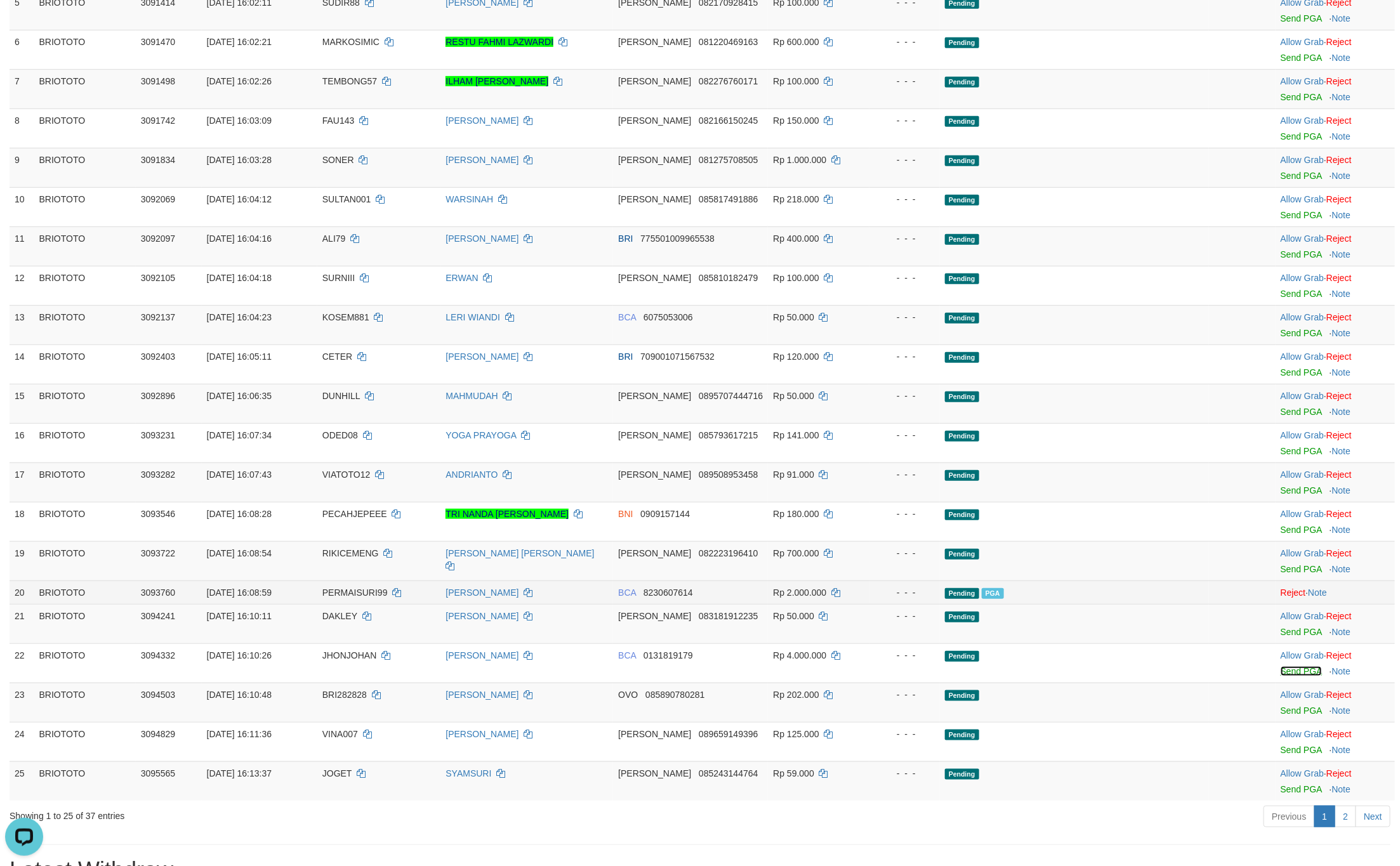
drag, startPoint x: 1289, startPoint y: 714, endPoint x: 1082, endPoint y: 633, distance: 222.3
click at [1289, 677] on link "Send PGA" at bounding box center [1301, 672] width 41 height 10
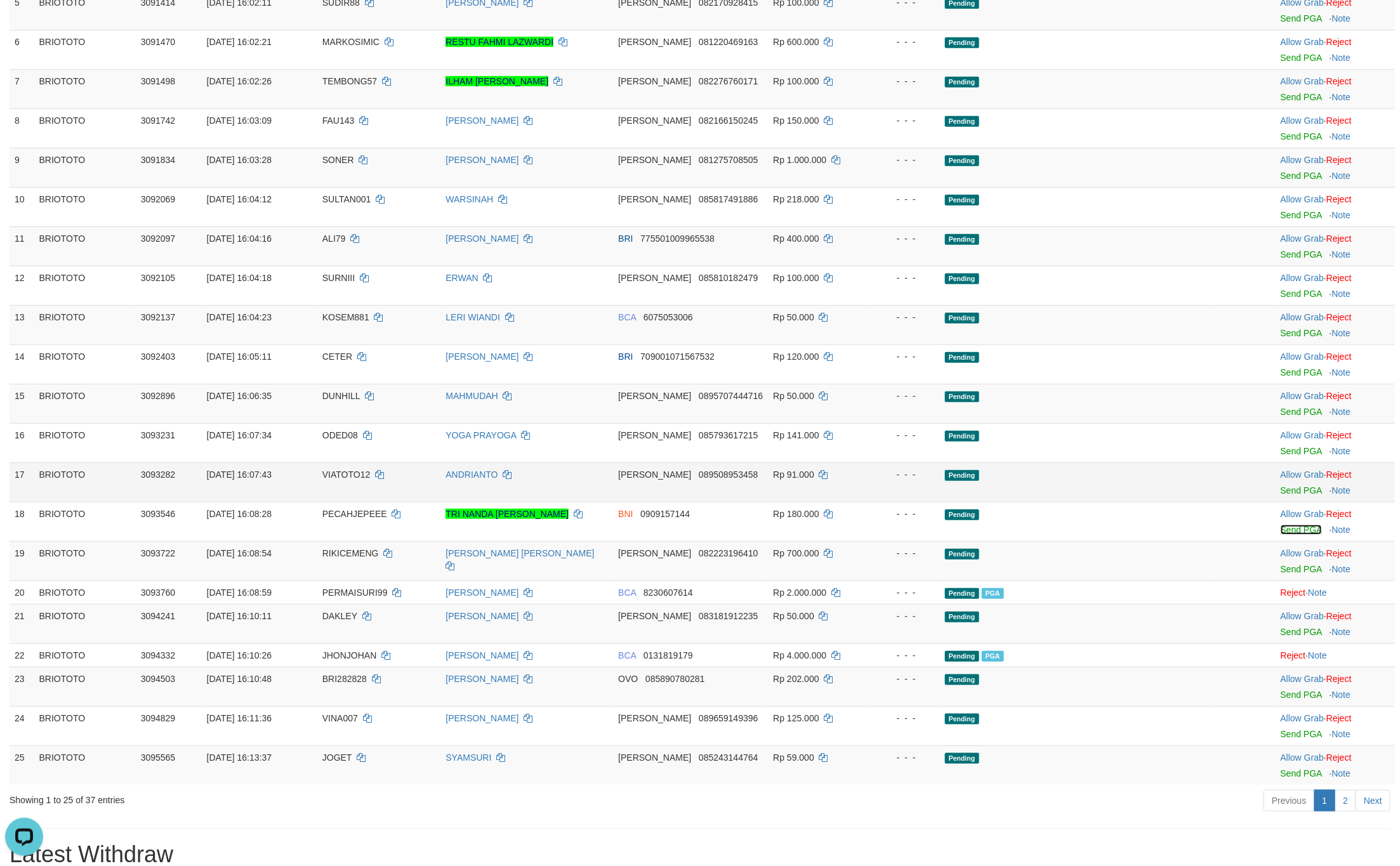
drag, startPoint x: 1293, startPoint y: 571, endPoint x: 1192, endPoint y: 541, distance: 105.4
click at [1293, 535] on link "Send PGA" at bounding box center [1301, 530] width 41 height 10
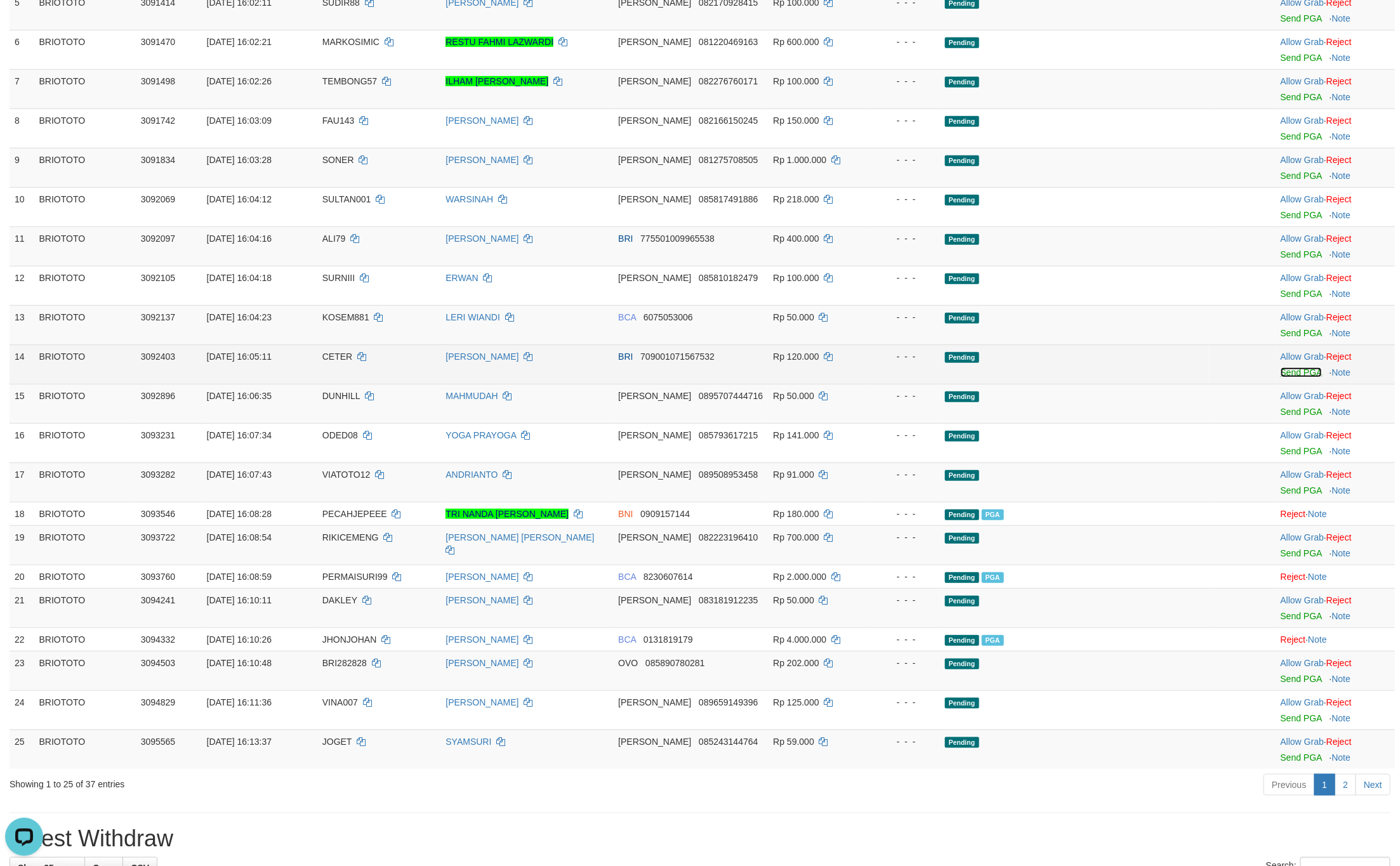
click at [1280, 378] on link "Send PGA" at bounding box center [1301, 372] width 41 height 10
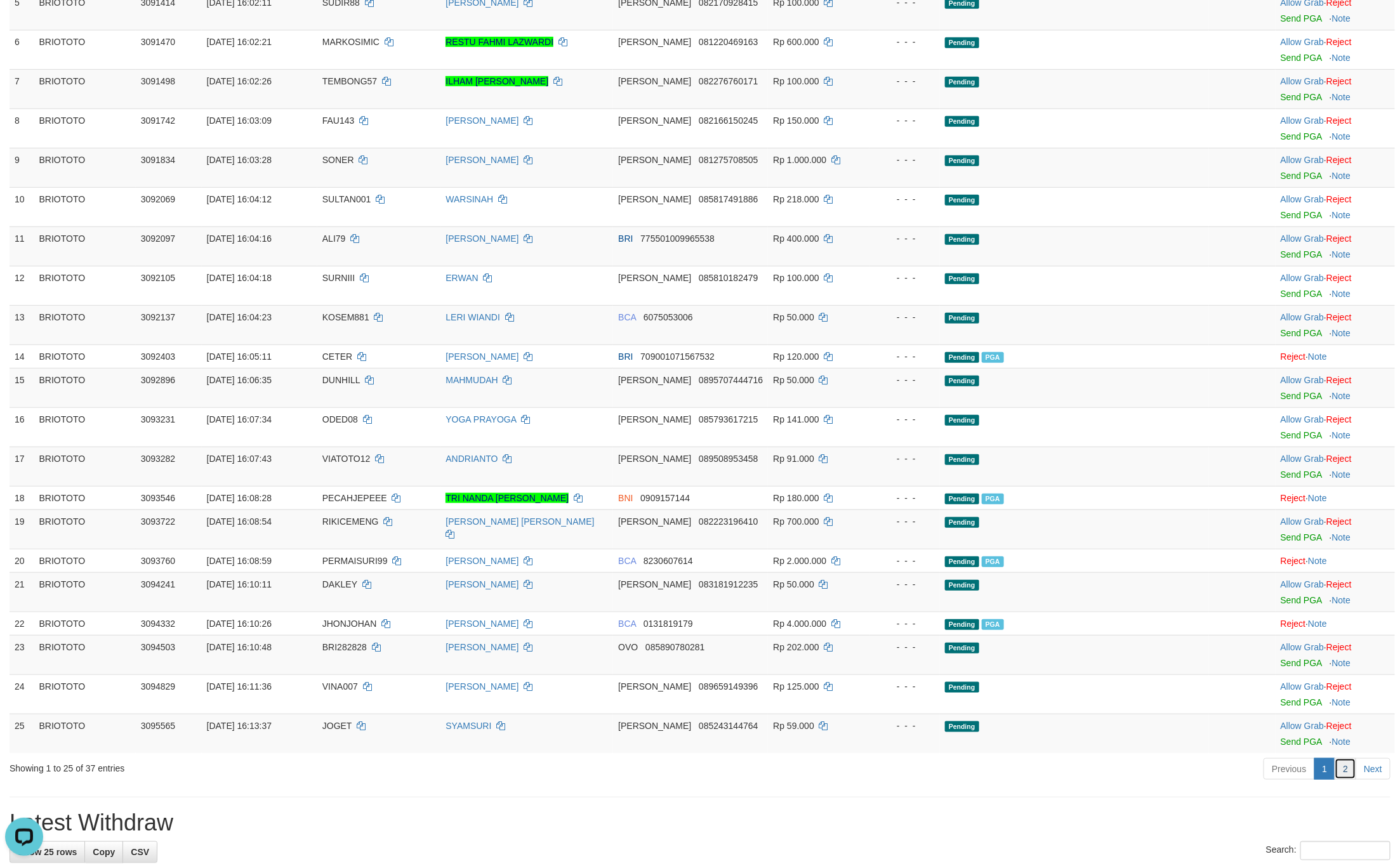
click at [1346, 780] on link "2" at bounding box center [1345, 769] width 22 height 22
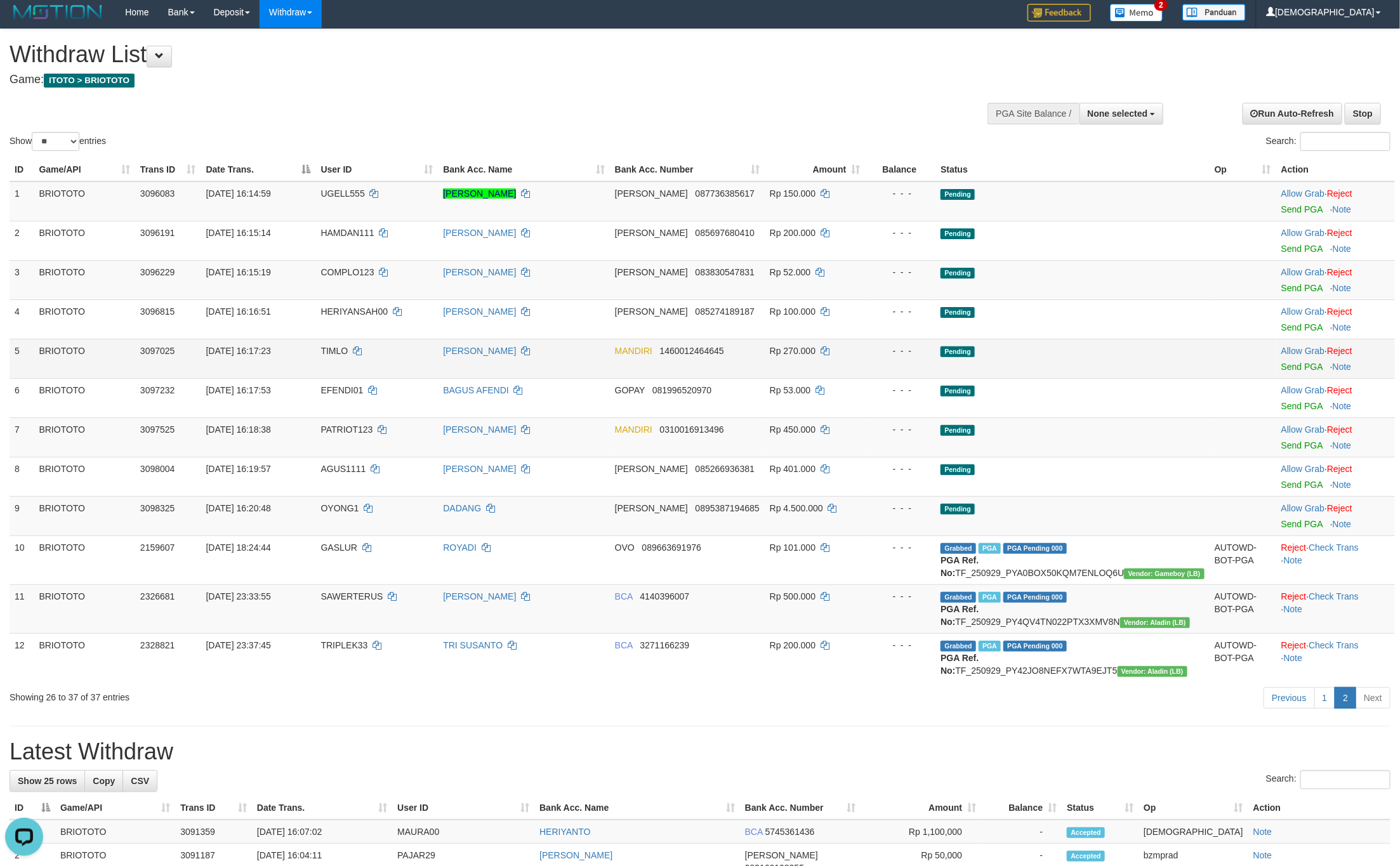
scroll to position [0, 0]
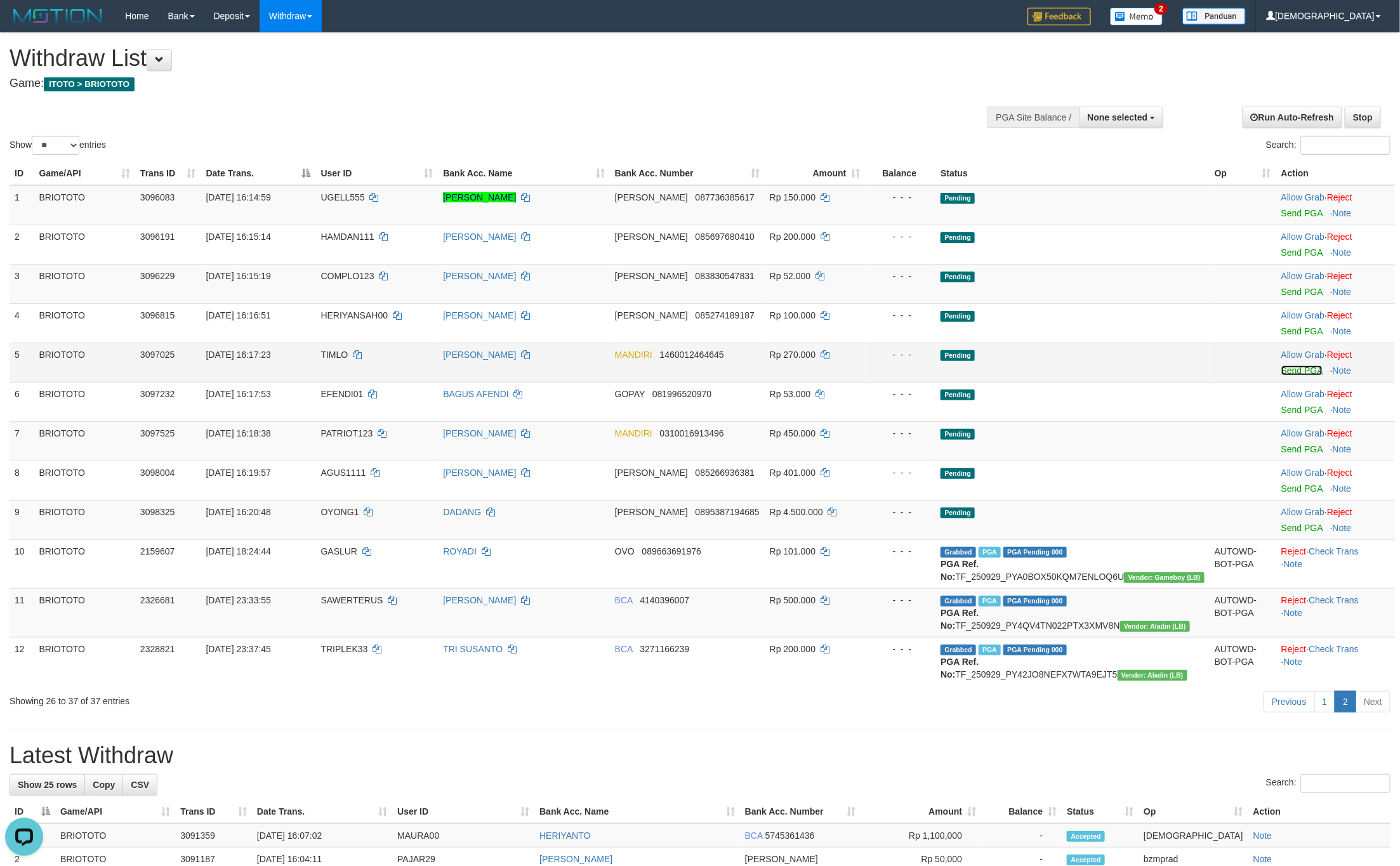
click at [1281, 374] on link "Send PGA" at bounding box center [1301, 371] width 41 height 10
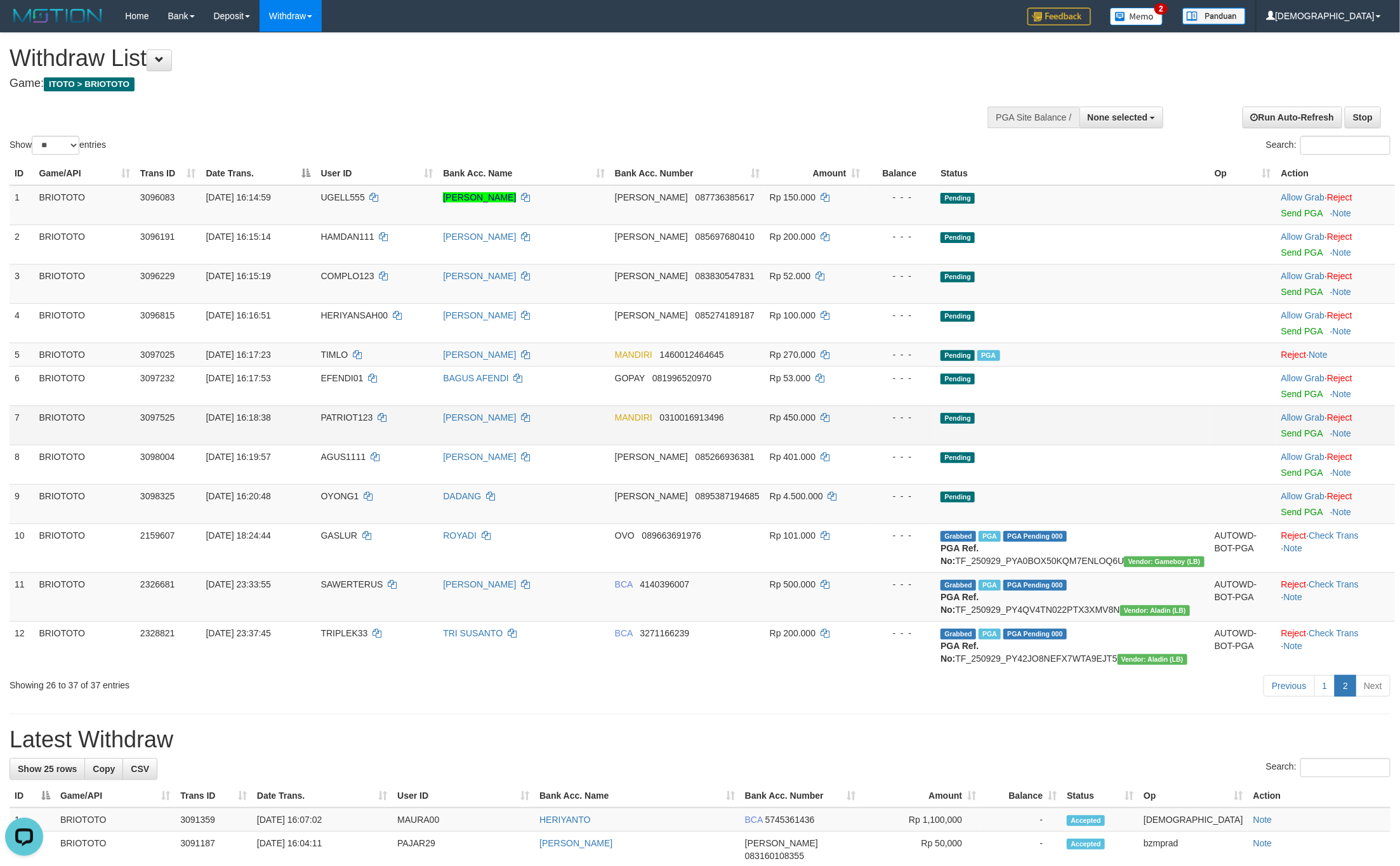
click at [1299, 427] on div at bounding box center [1335, 426] width 108 height 3
click at [1301, 432] on link "Send PGA" at bounding box center [1301, 434] width 41 height 10
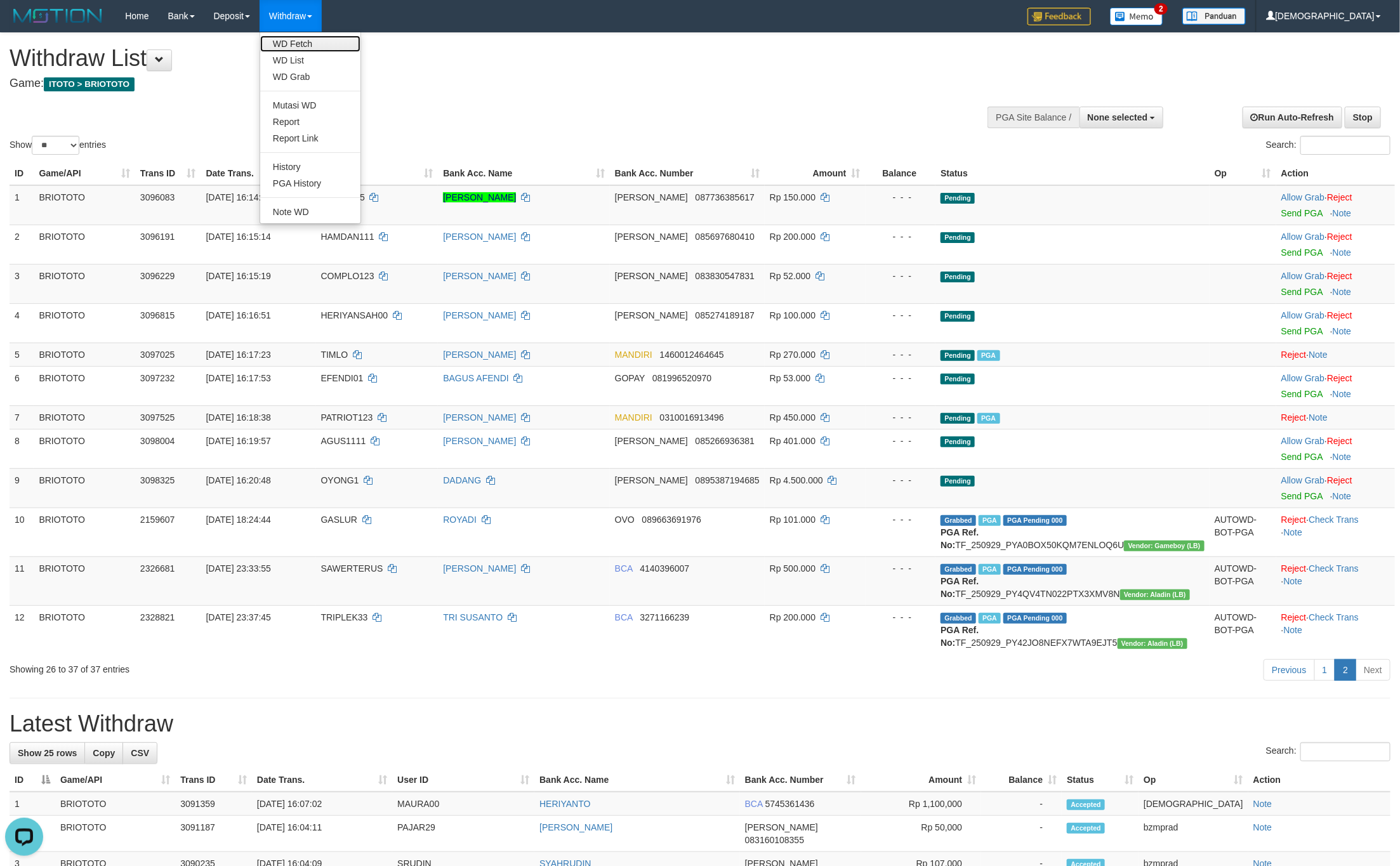
click at [309, 46] on link "WD Fetch" at bounding box center [310, 44] width 100 height 16
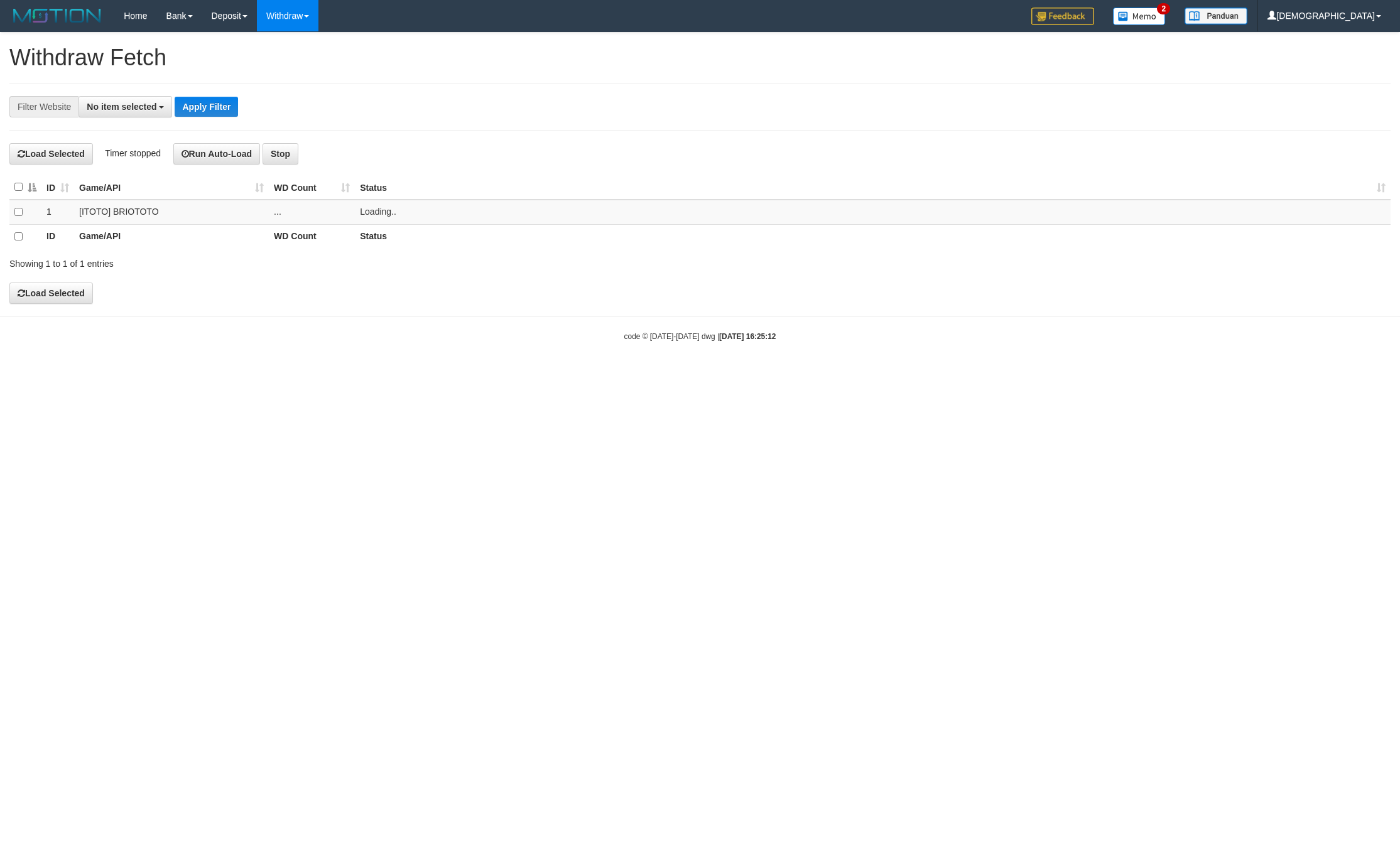
select select
click at [329, 213] on td "..." at bounding box center [312, 212] width 86 height 24
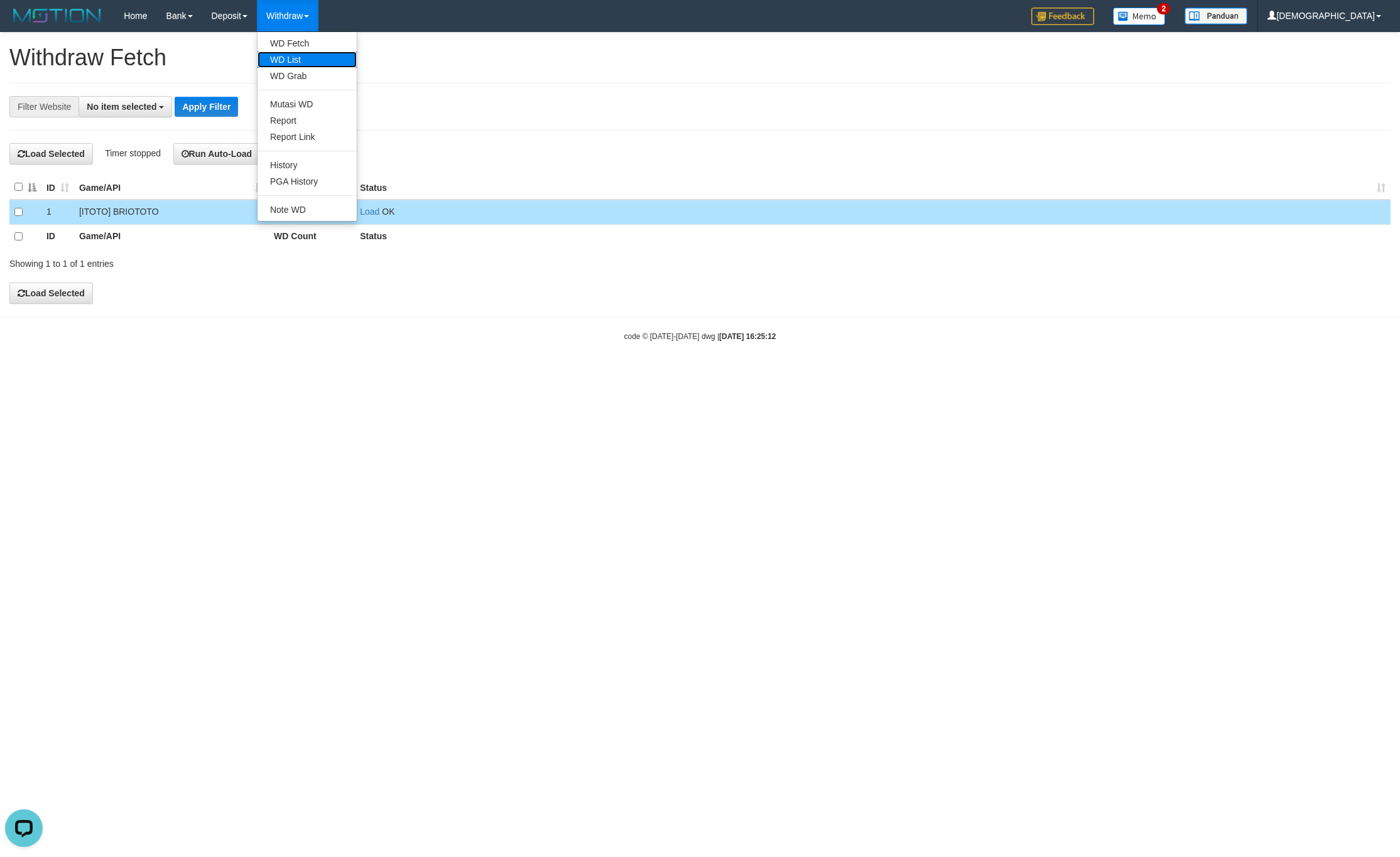
click at [315, 57] on link "WD List" at bounding box center [307, 60] width 99 height 16
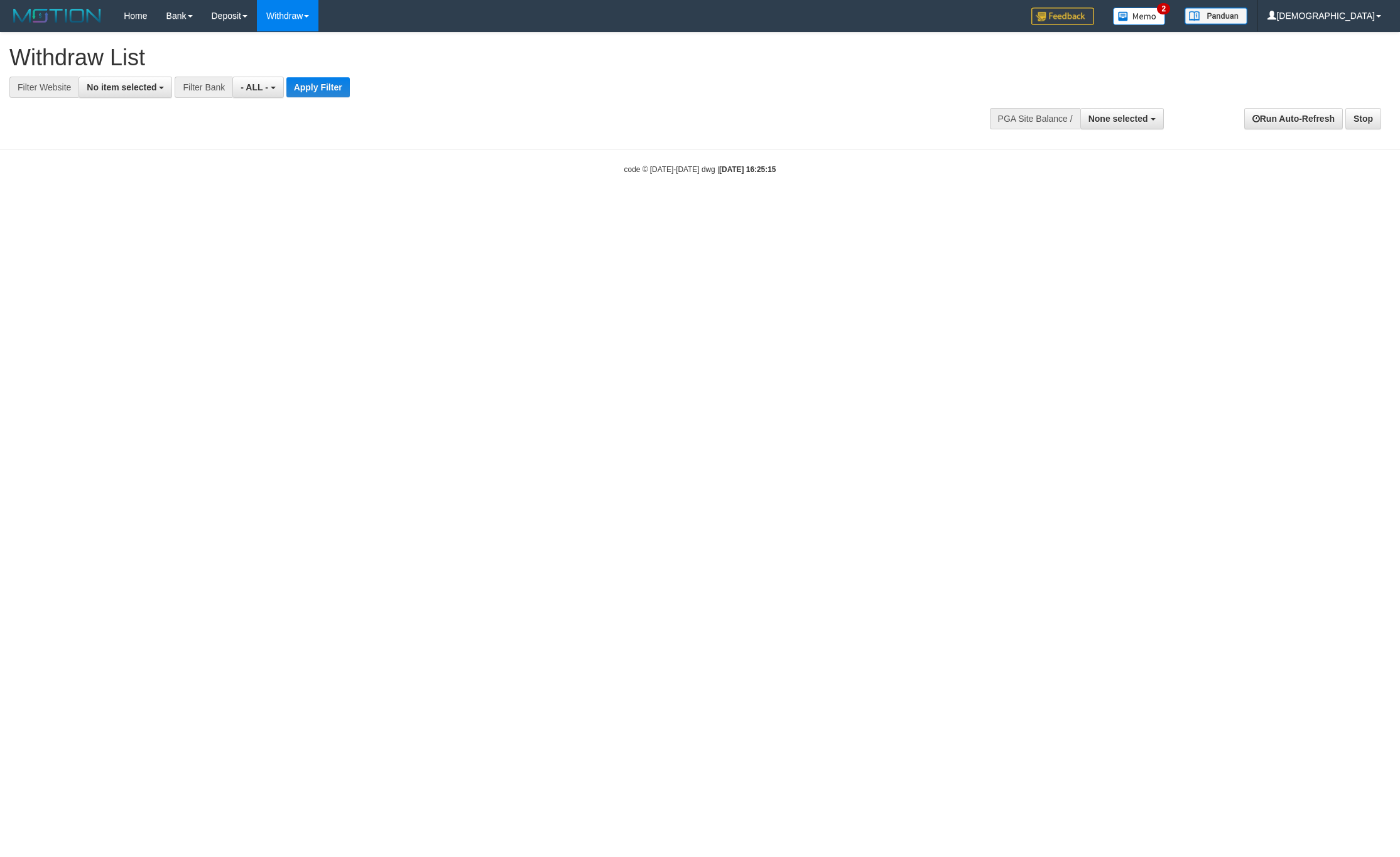
select select
click at [173, 85] on div "**********" at bounding box center [387, 87] width 775 height 21
click at [155, 94] on button "No item selected" at bounding box center [125, 87] width 93 height 21
click at [175, 153] on label "SELECT GAME" at bounding box center [127, 153] width 97 height 18
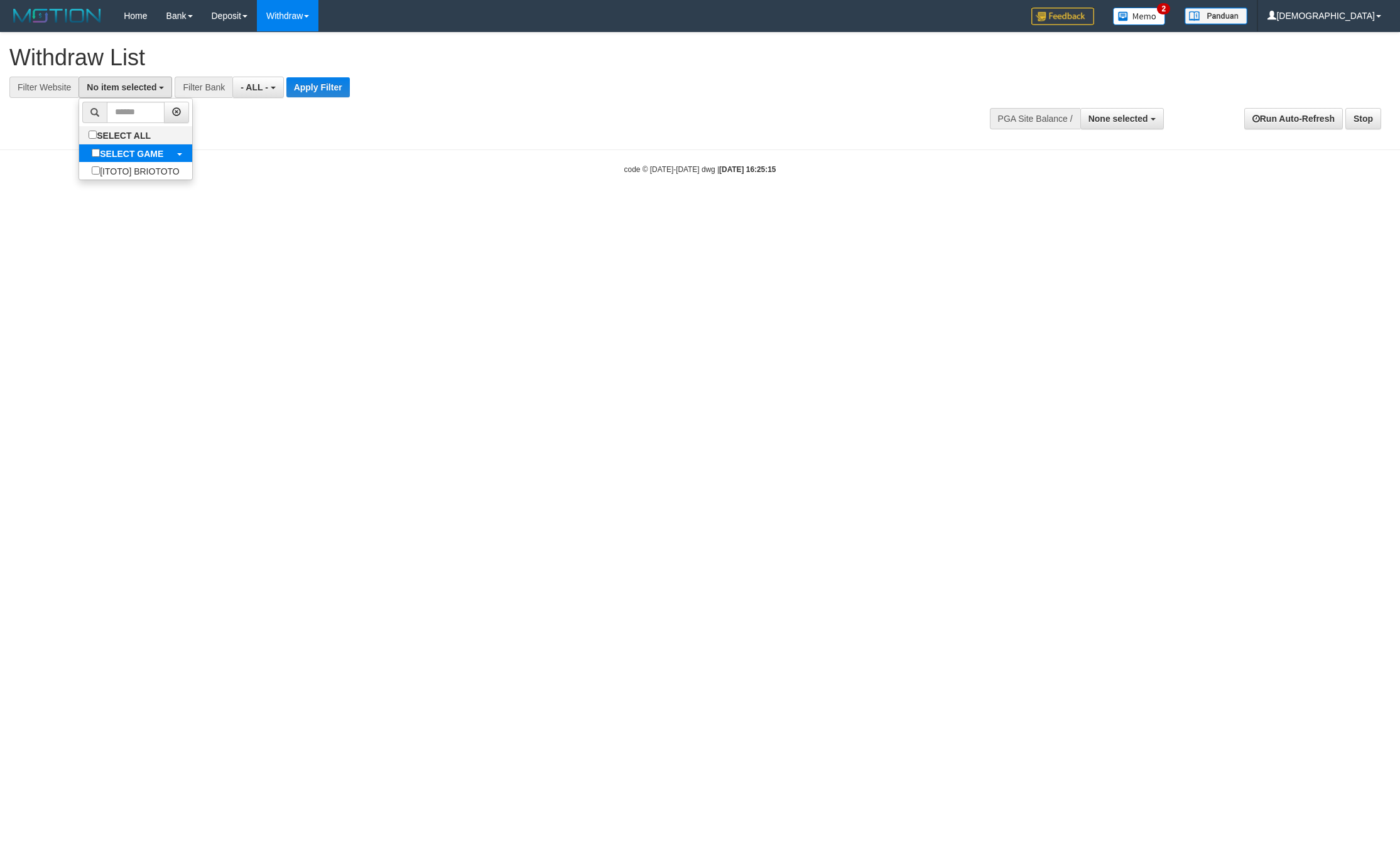
select select "****"
click at [355, 78] on button "Apply Filter" at bounding box center [329, 87] width 64 height 20
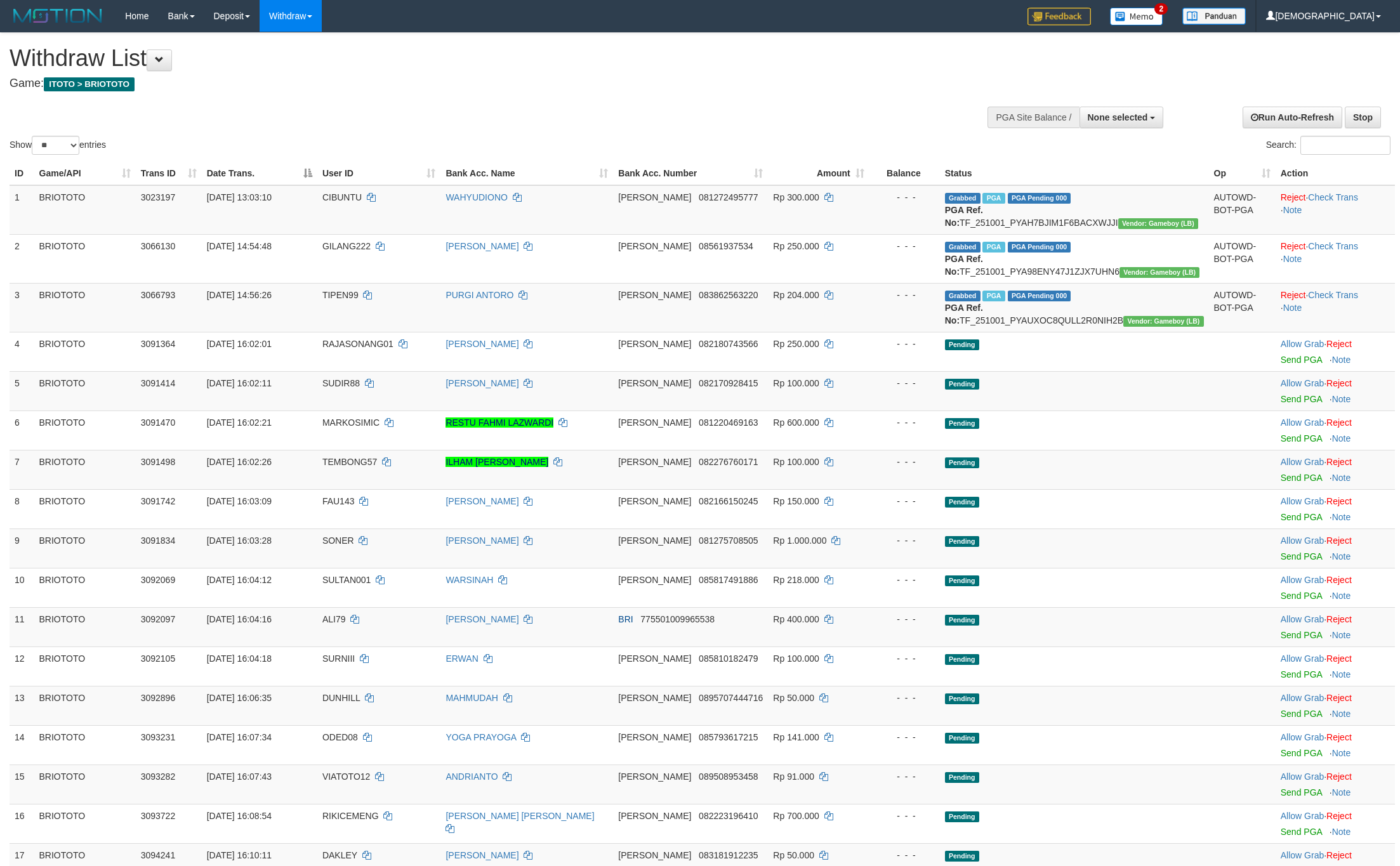
select select
select select "**"
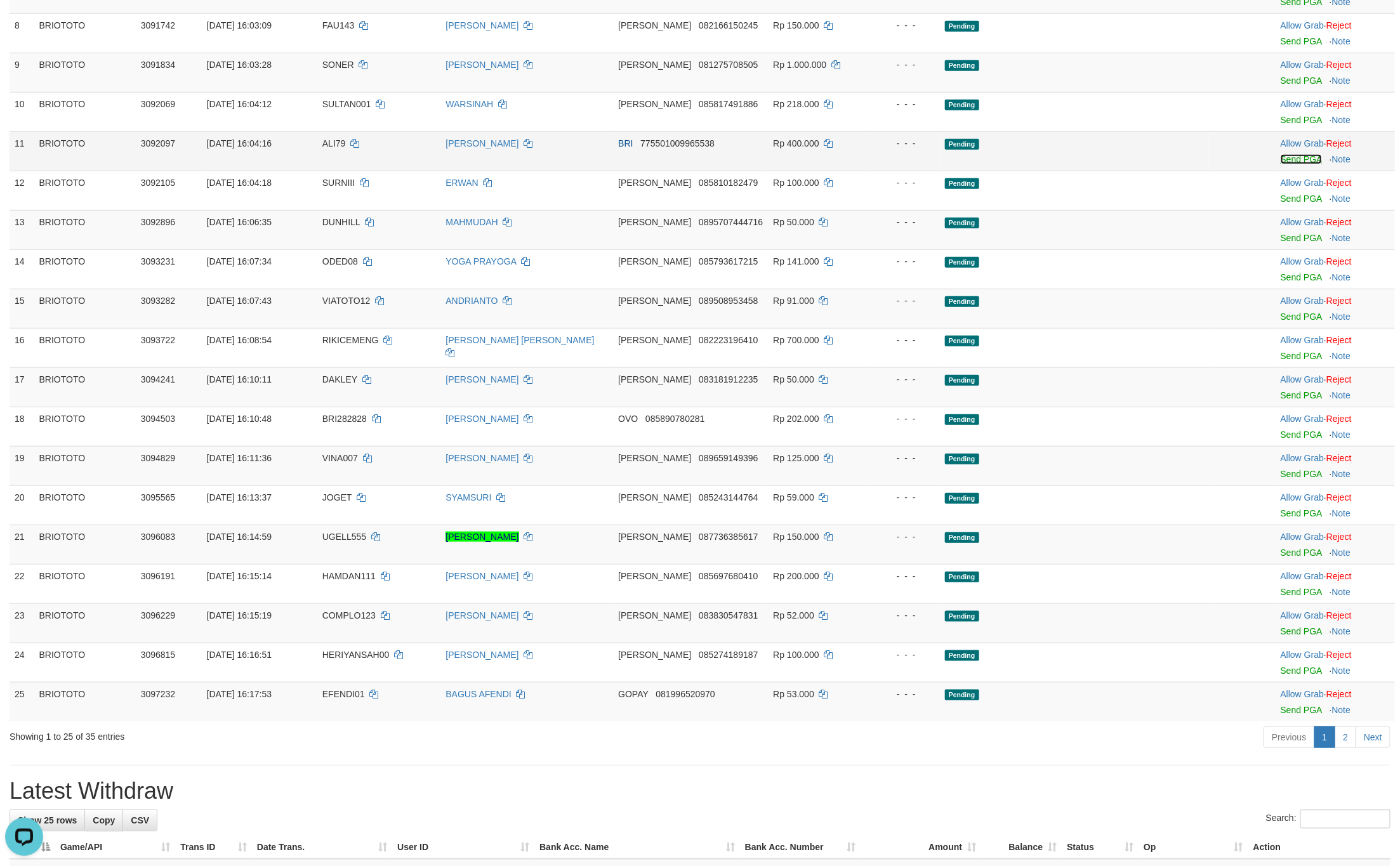
click at [1280, 165] on link "Send PGA" at bounding box center [1301, 159] width 41 height 10
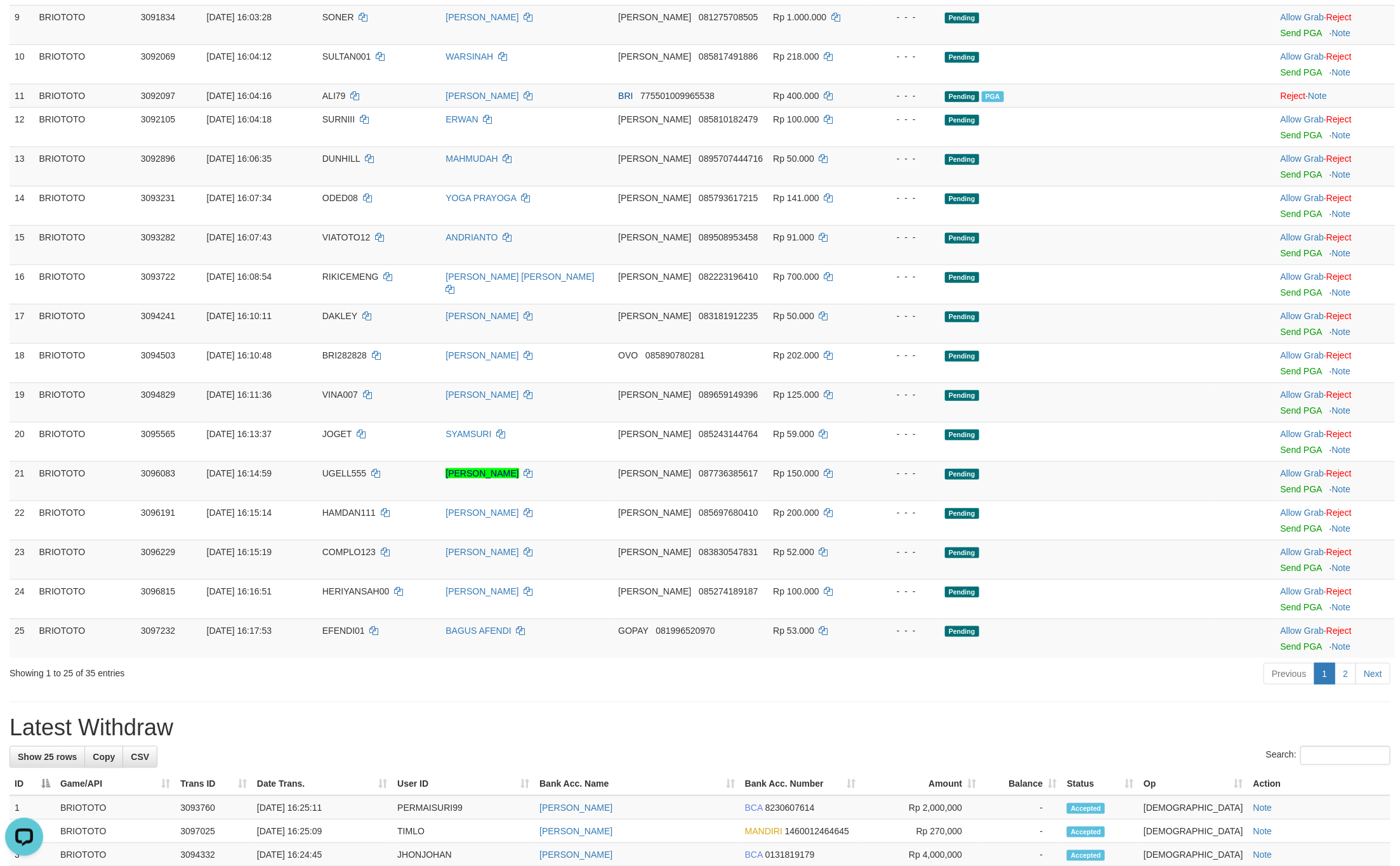
scroll to position [571, 0]
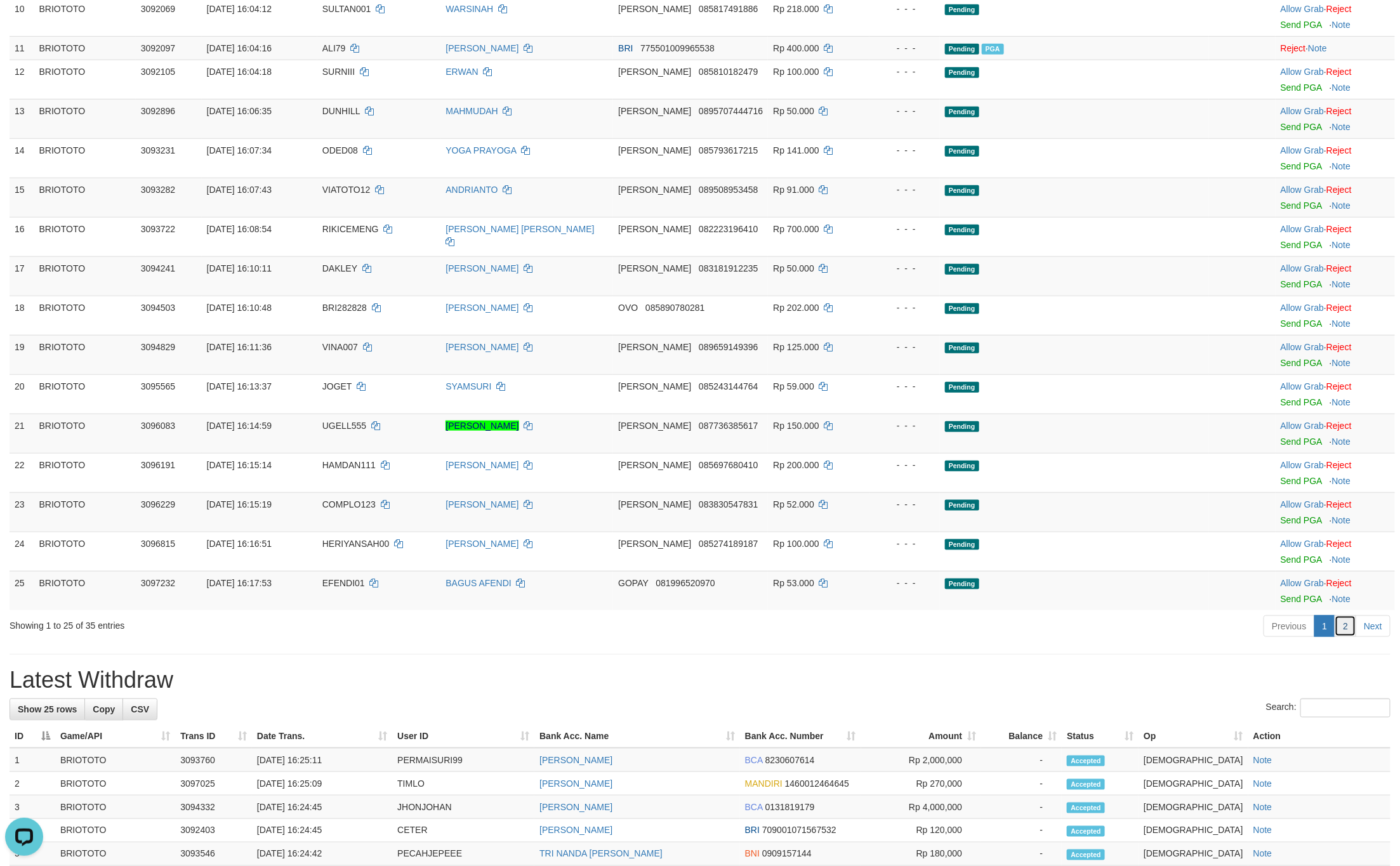
click at [1338, 637] on link "2" at bounding box center [1345, 626] width 22 height 22
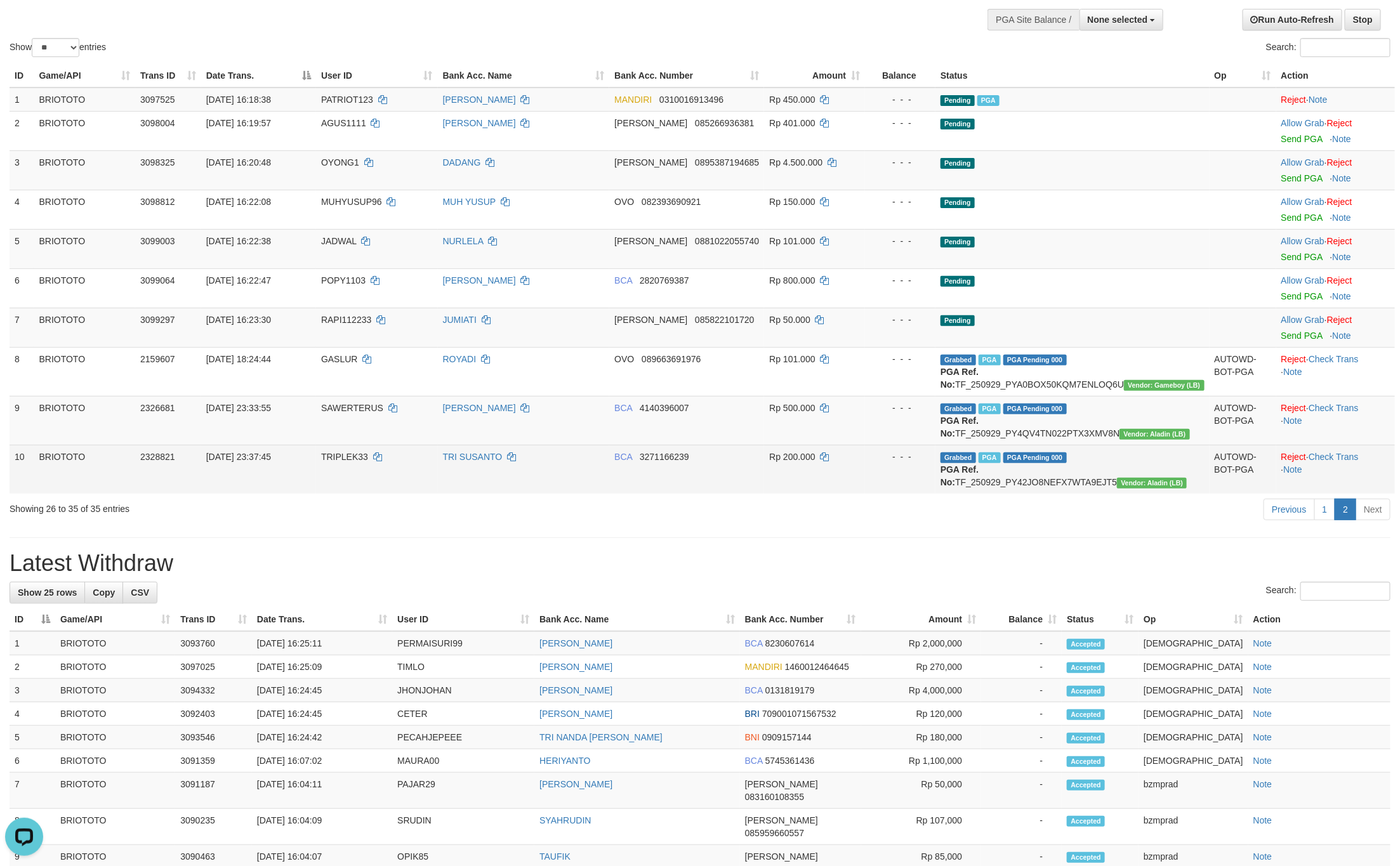
scroll to position [95, 0]
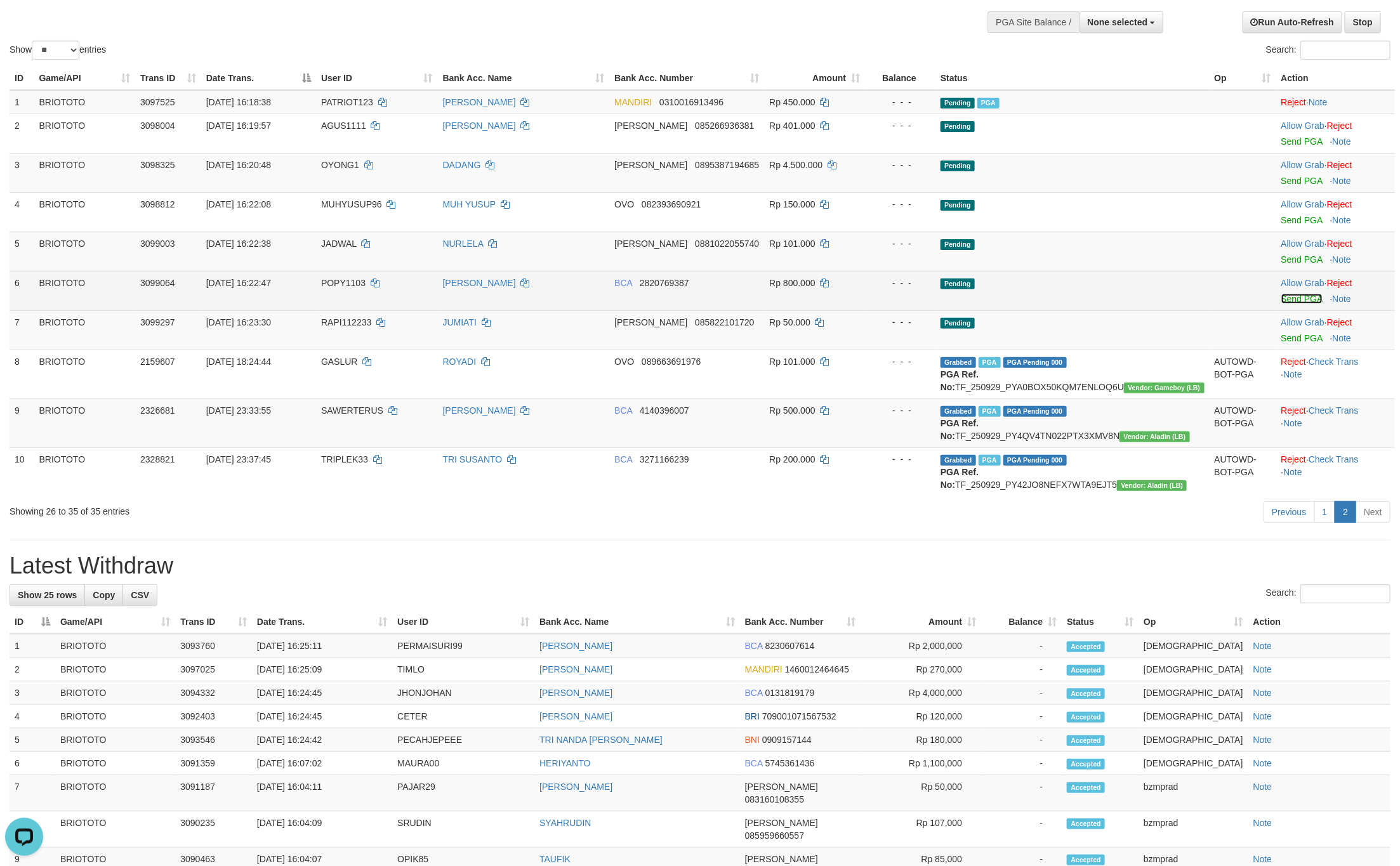
click at [1288, 295] on link "Send PGA" at bounding box center [1301, 299] width 41 height 10
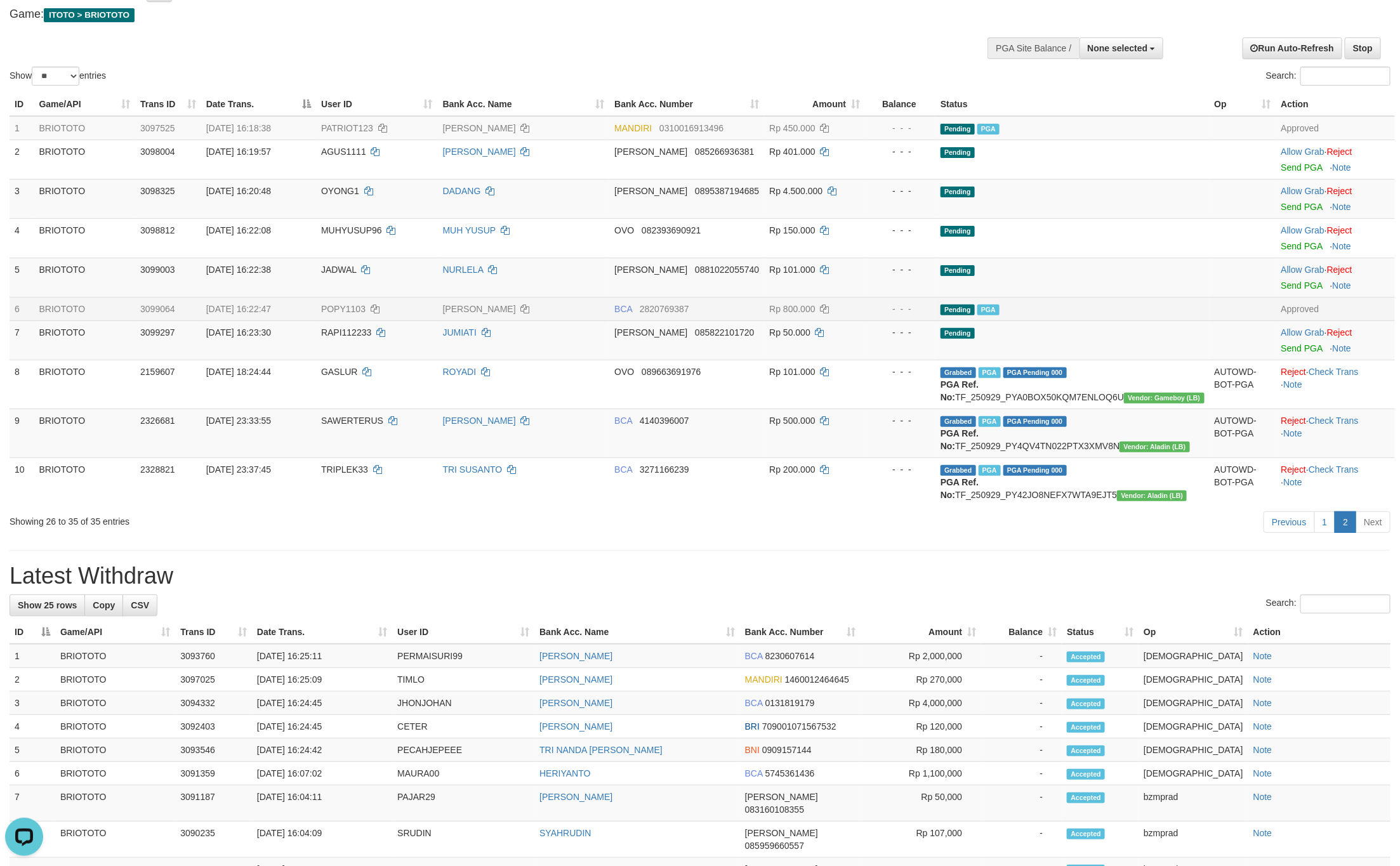
scroll to position [0, 0]
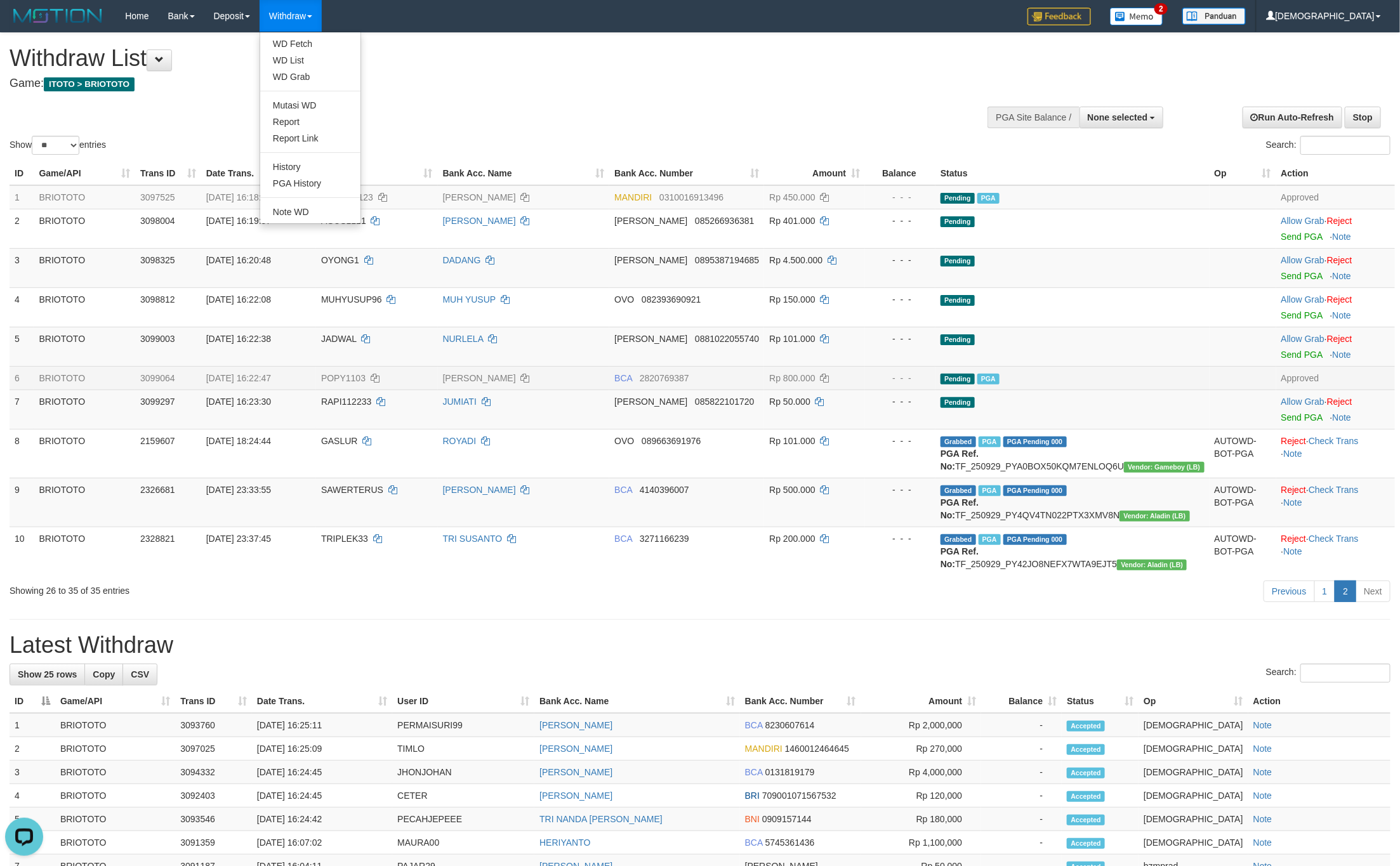
click at [314, 34] on ul "WD Fetch WD List WD Grab Mutasi WD Report Report Link History PGA History Note …" at bounding box center [310, 127] width 102 height 192
click at [318, 52] on link "WD List" at bounding box center [310, 61] width 100 height 16
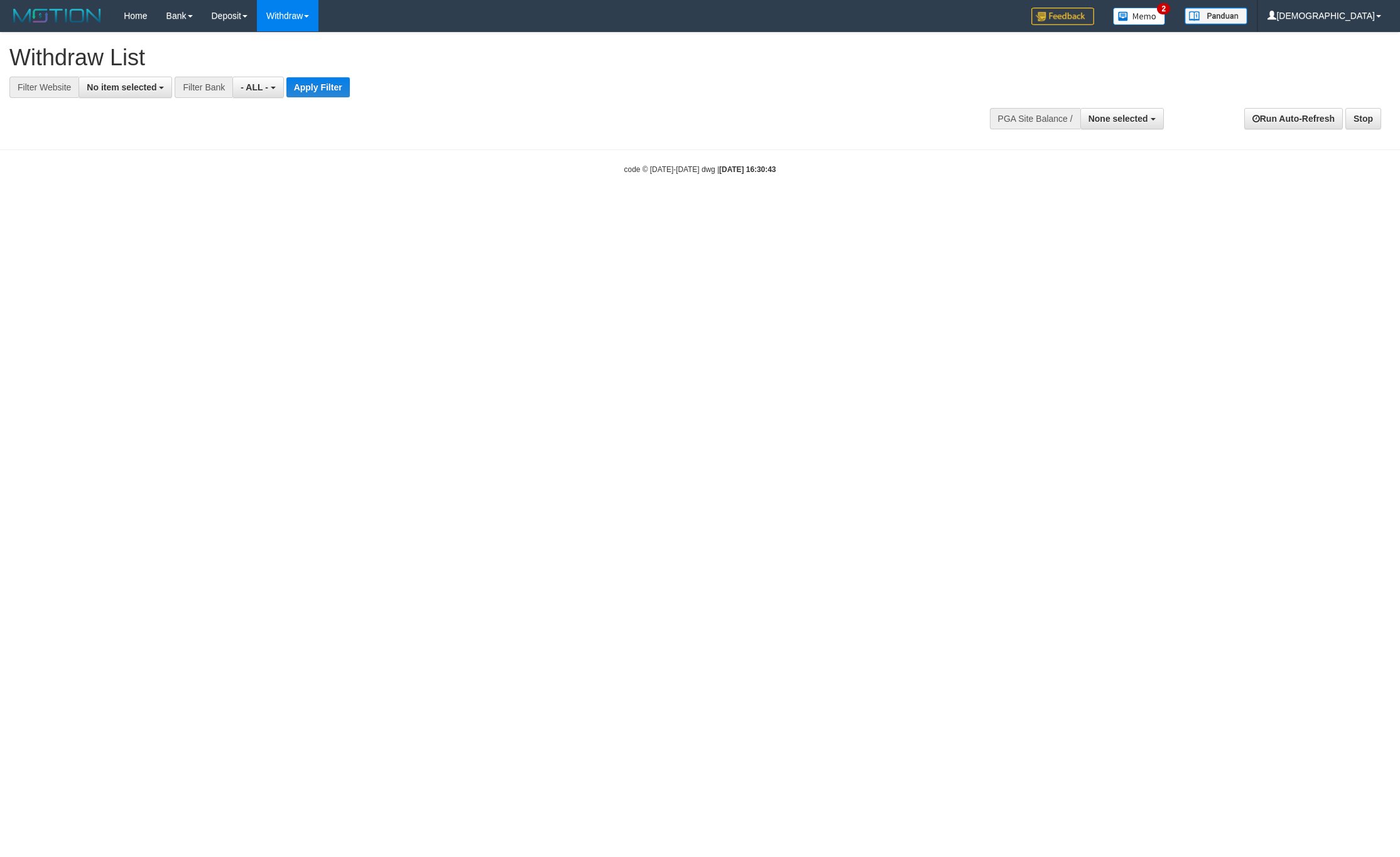
select select
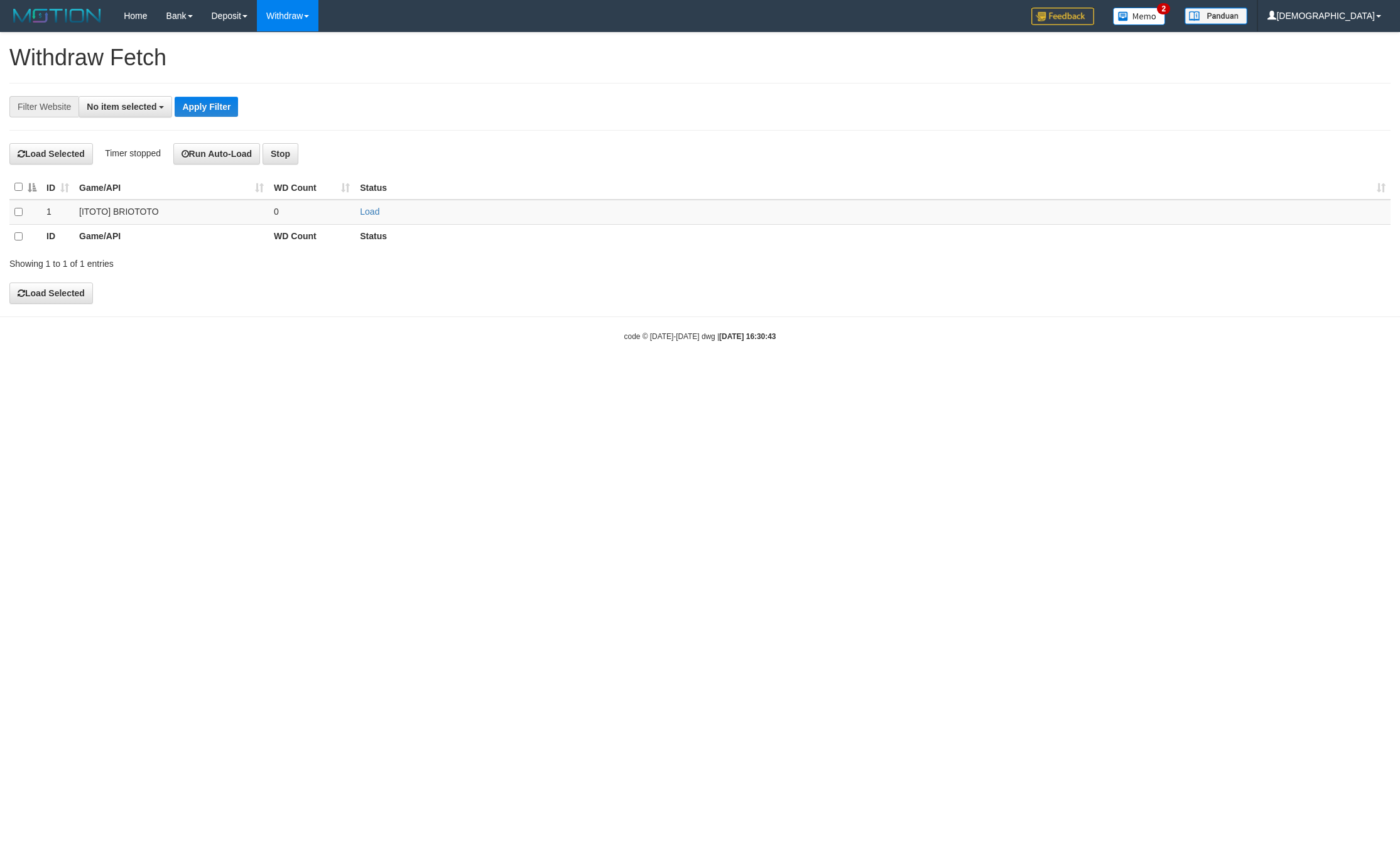
select select
click at [358, 217] on td "Load" at bounding box center [872, 212] width 1036 height 24
click at [358, 209] on td "Load" at bounding box center [872, 212] width 1036 height 24
click at [366, 209] on link "Load" at bounding box center [369, 212] width 19 height 10
click at [324, 207] on td "..." at bounding box center [312, 212] width 86 height 24
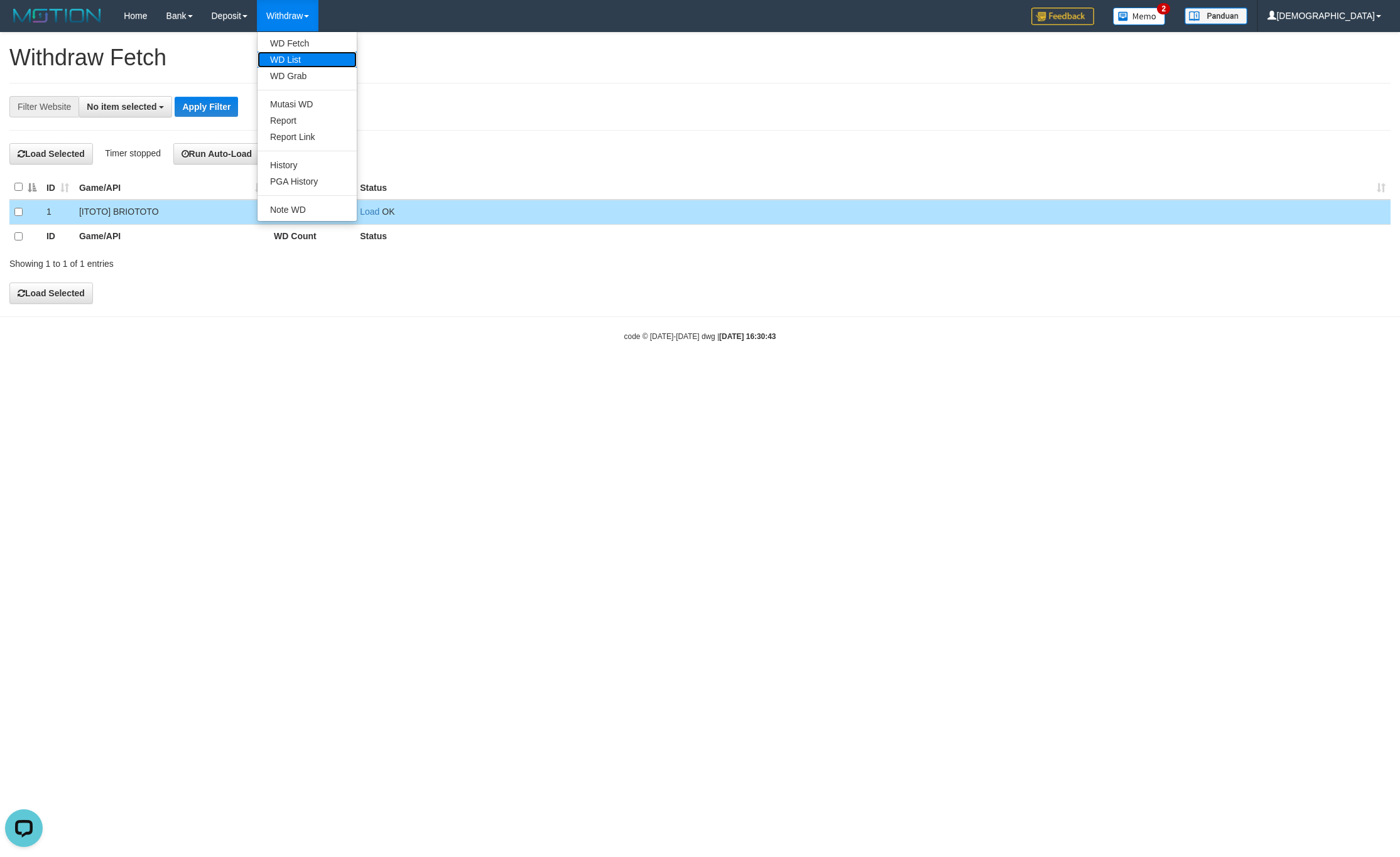
click at [296, 63] on link "WD List" at bounding box center [307, 60] width 99 height 16
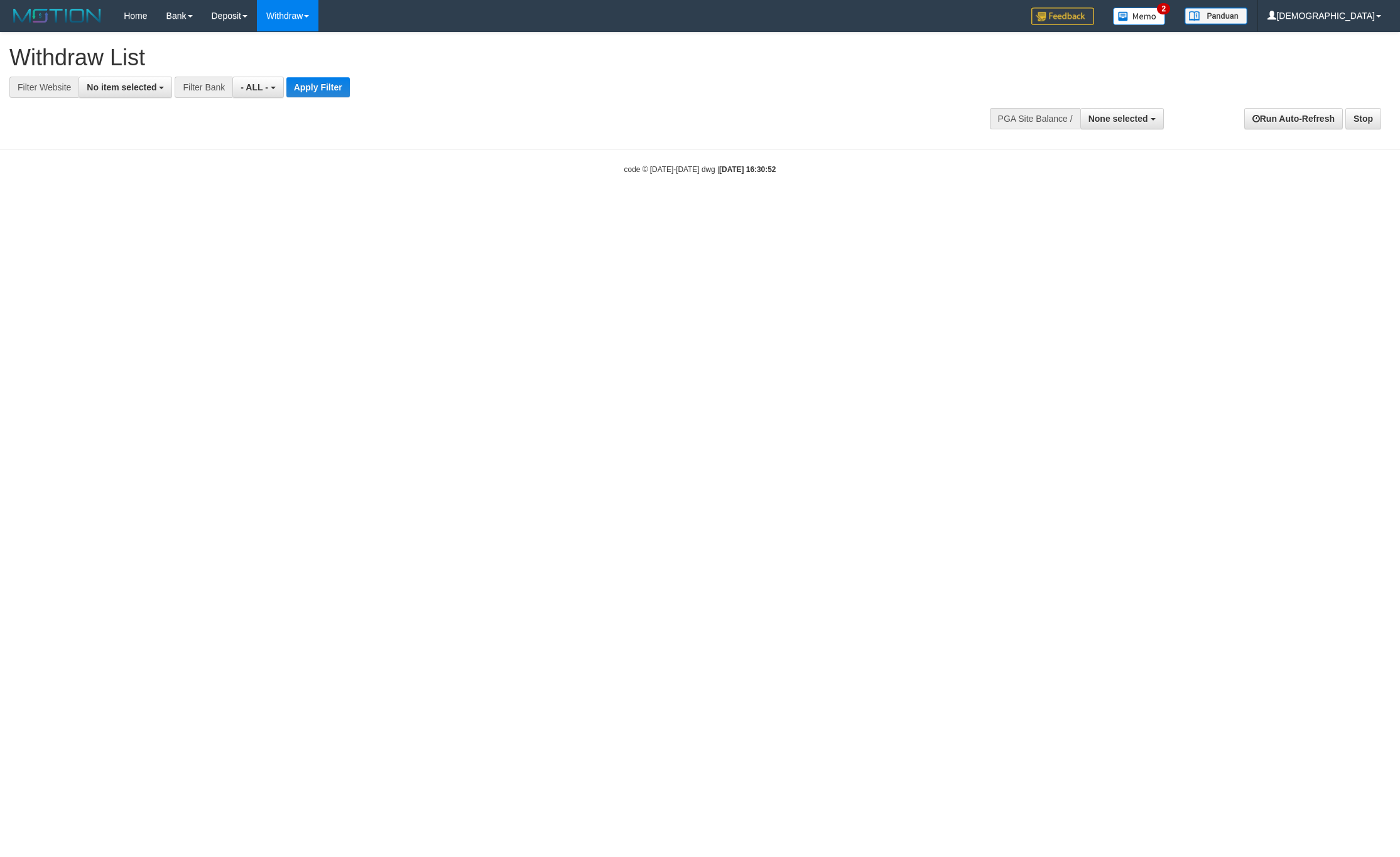
select select
click at [121, 95] on button "No item selected" at bounding box center [125, 87] width 93 height 21
click at [149, 156] on b "SELECT GAME" at bounding box center [132, 154] width 64 height 10
select select "****"
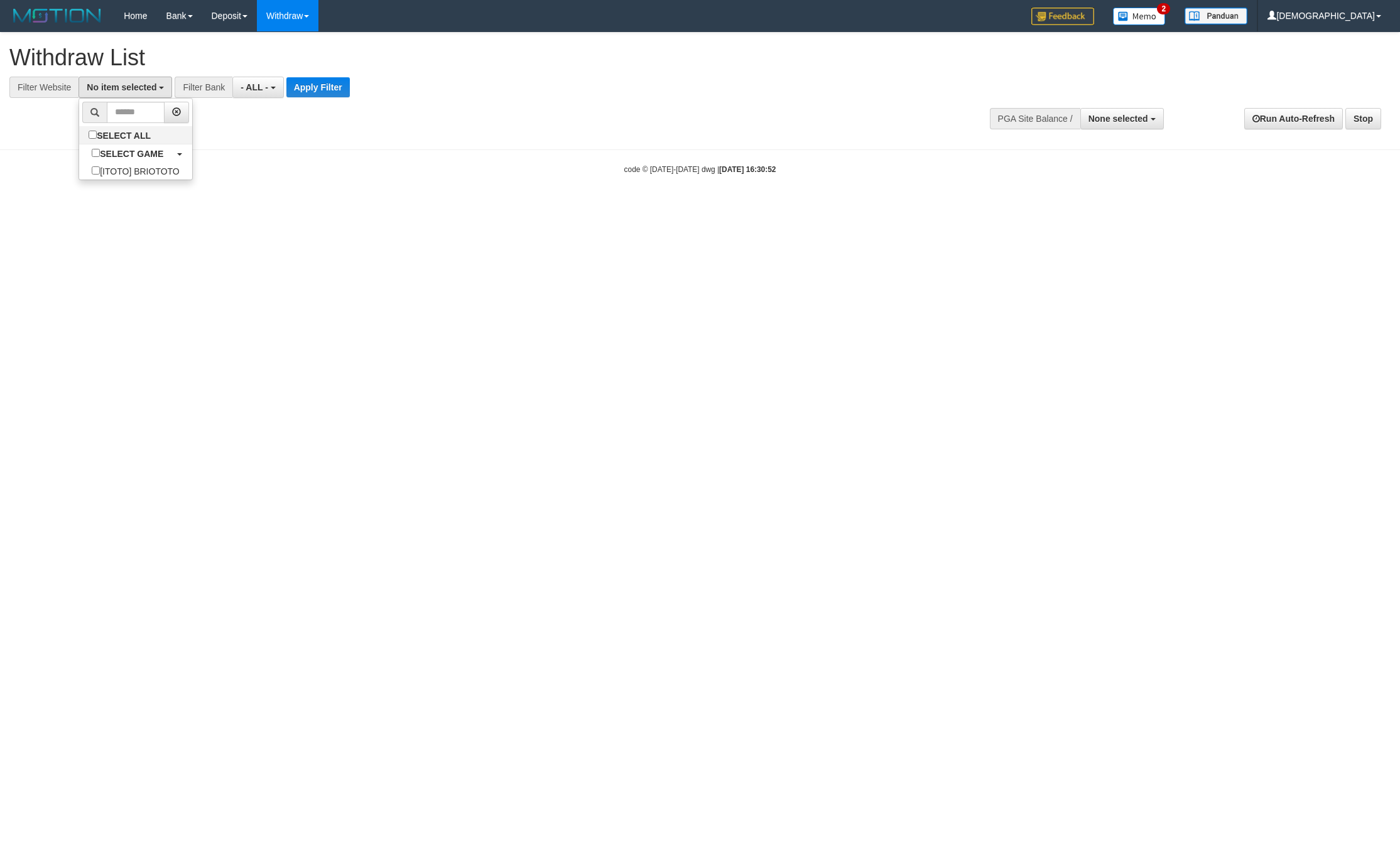
scroll to position [11, 0]
click at [319, 91] on button "Apply Filter" at bounding box center [329, 87] width 64 height 20
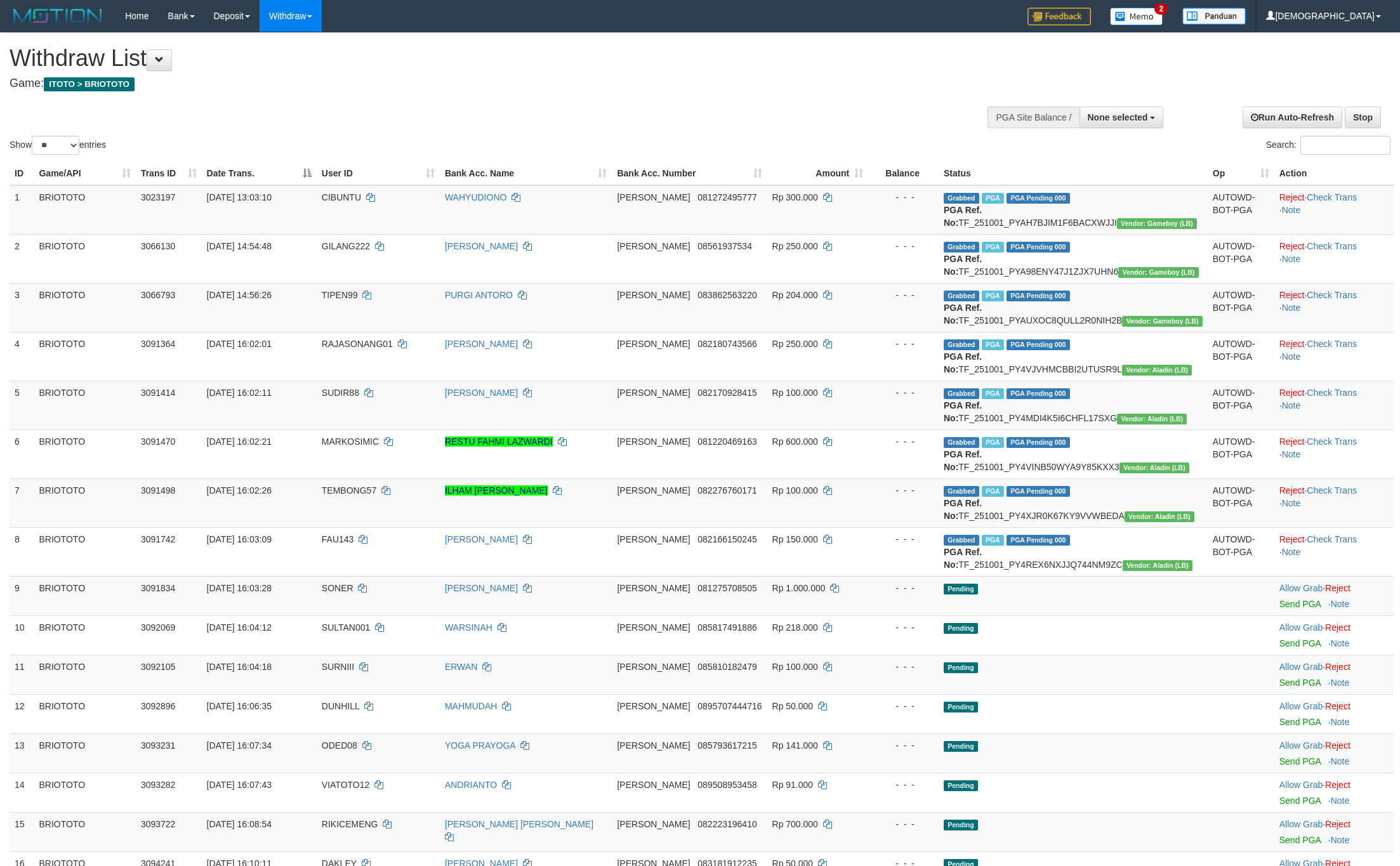
select select
select select "**"
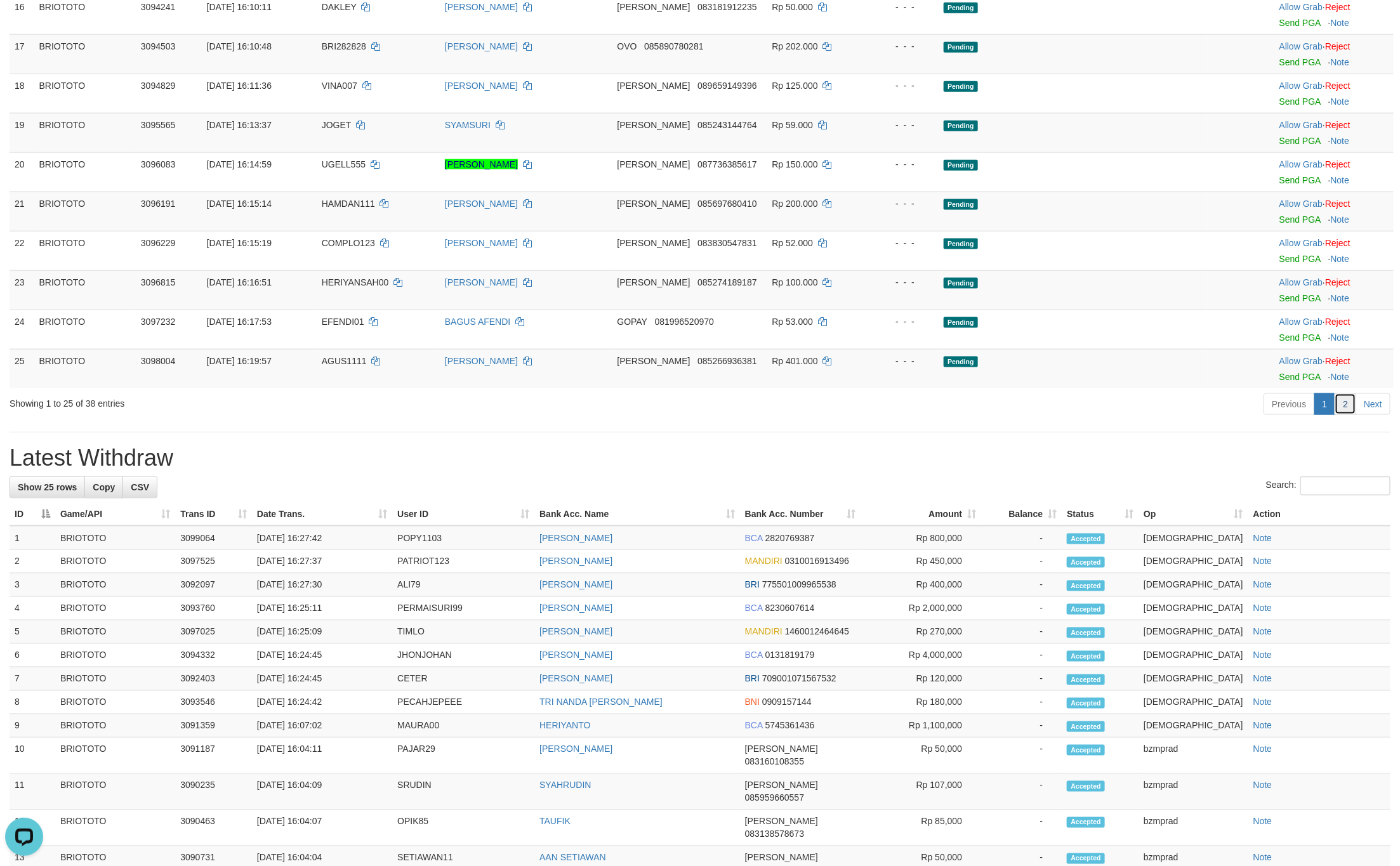
click at [1342, 415] on link "2" at bounding box center [1345, 404] width 22 height 22
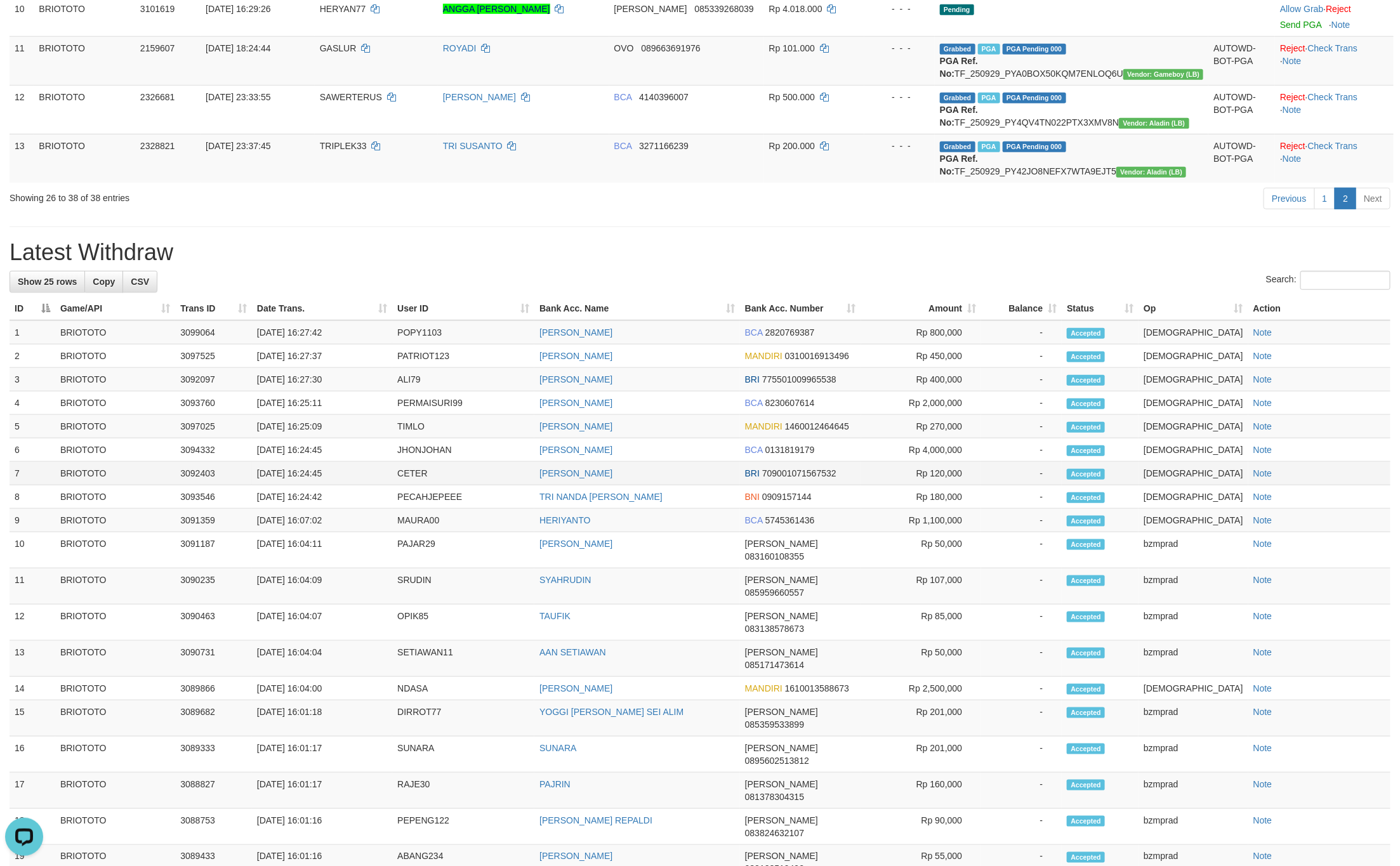
scroll to position [485, 0]
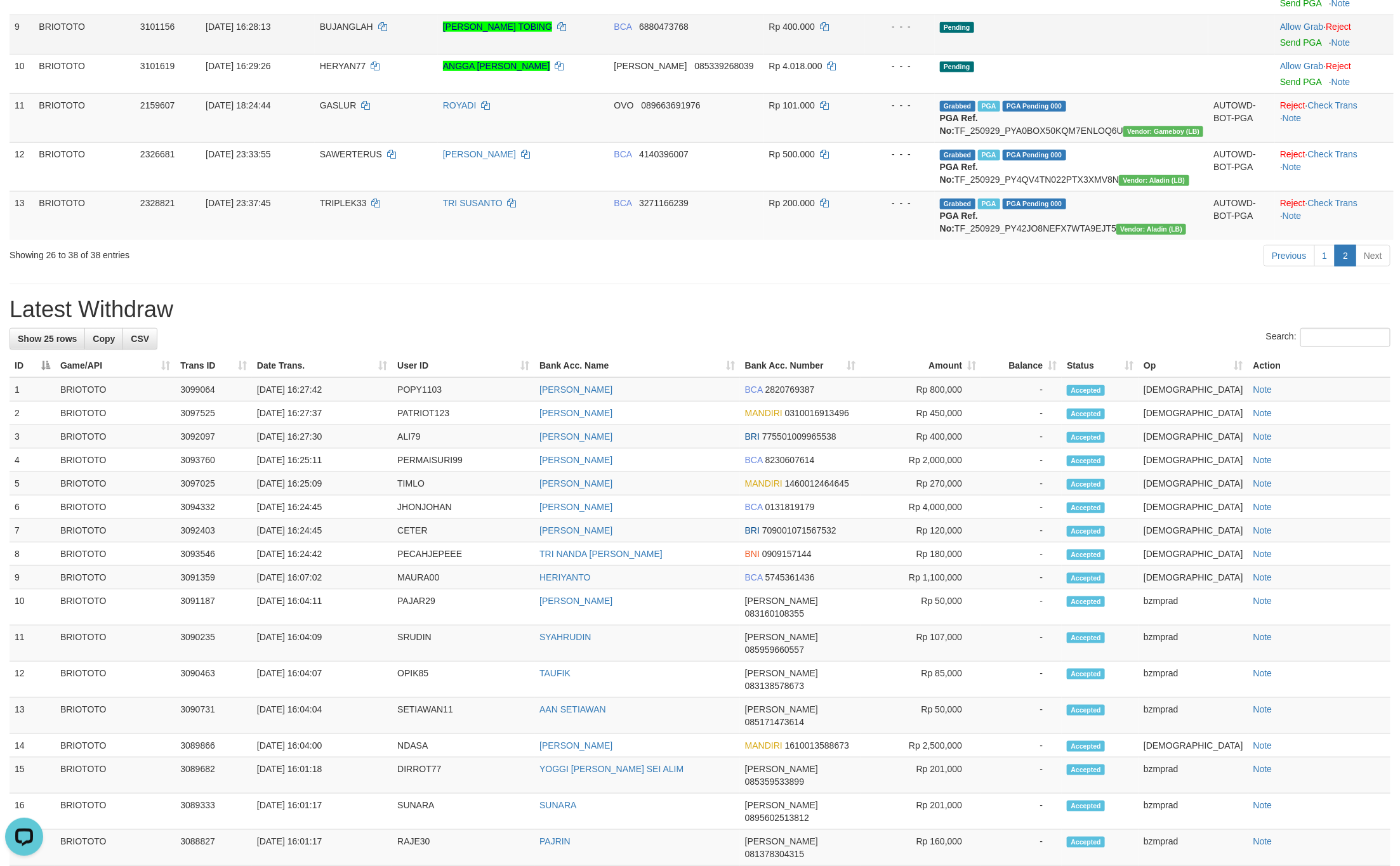
click at [1260, 44] on td at bounding box center [1241, 34] width 67 height 40
click at [1280, 42] on link "Send PGA" at bounding box center [1300, 43] width 41 height 10
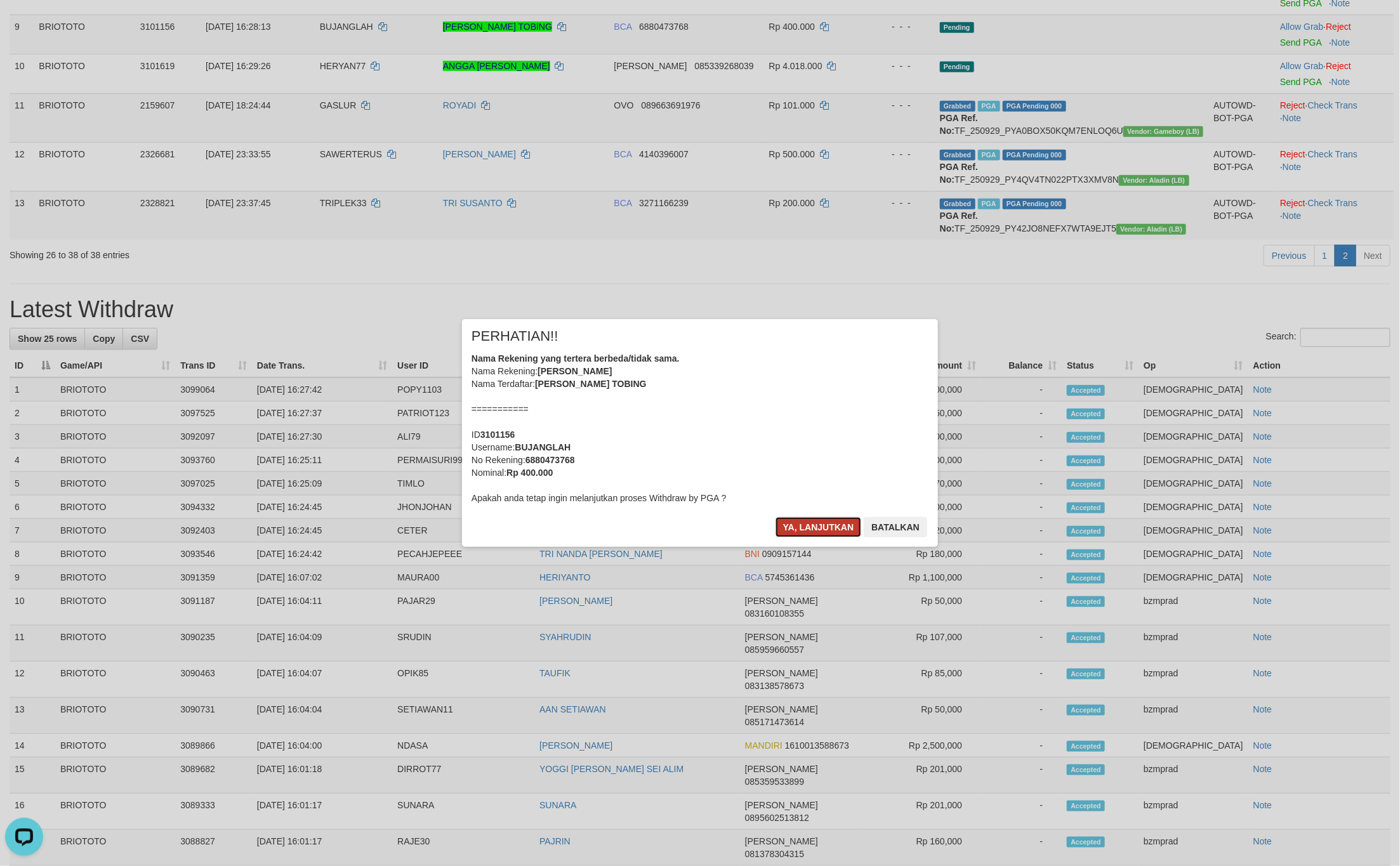
click at [814, 518] on button "Ya, lanjutkan" at bounding box center [818, 527] width 86 height 20
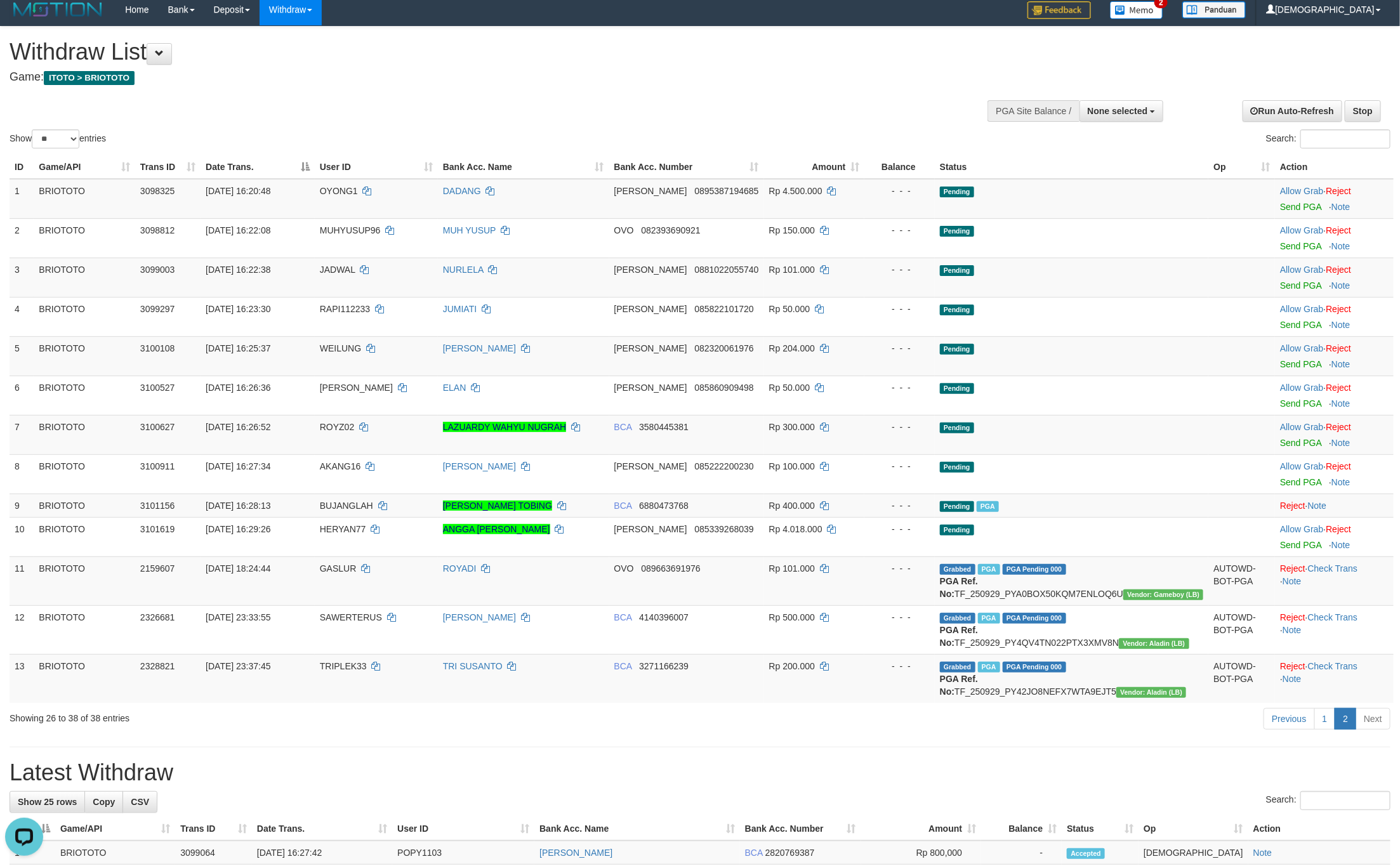
scroll to position [0, 0]
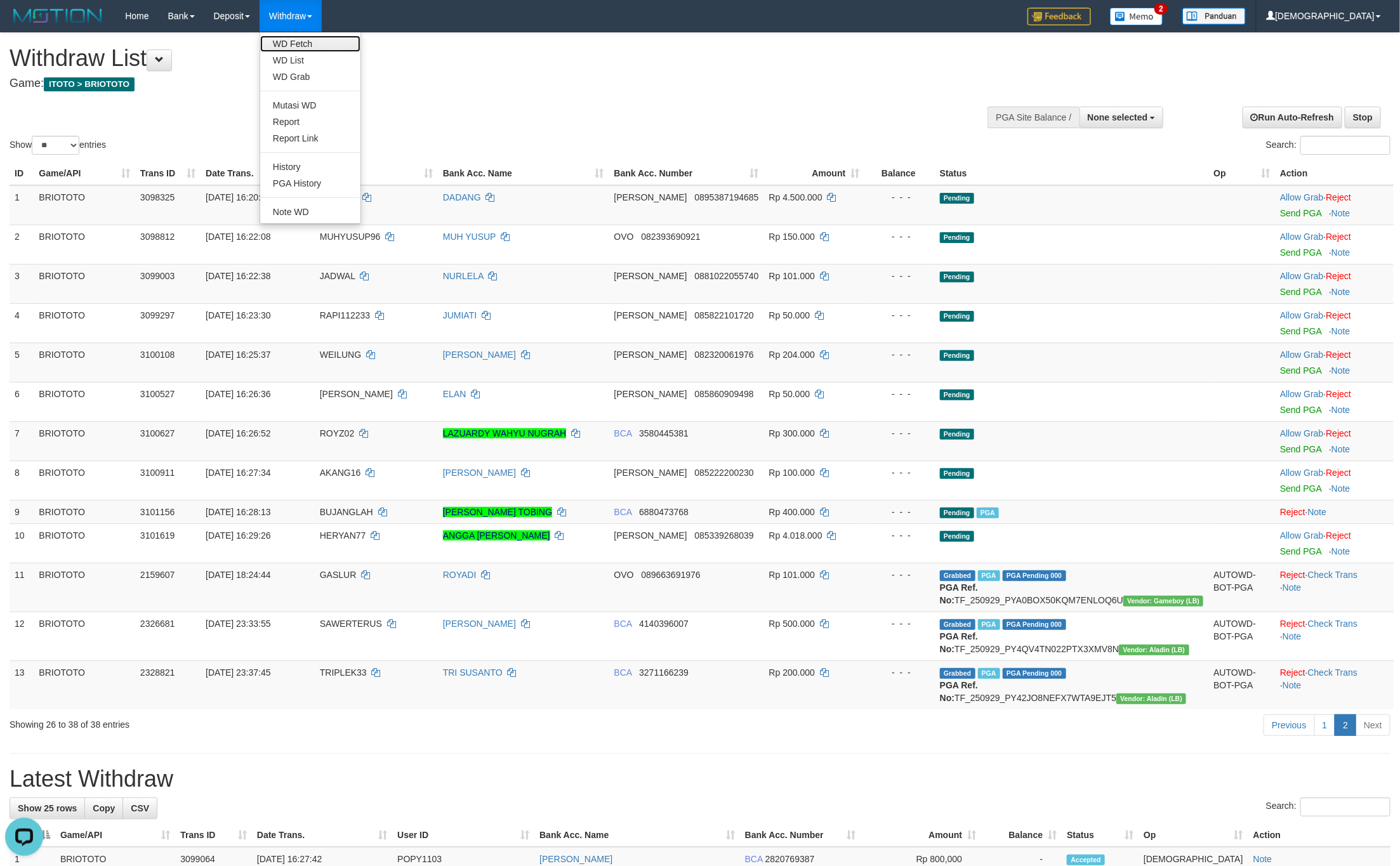
drag, startPoint x: 286, startPoint y: 40, endPoint x: 313, endPoint y: 101, distance: 66.7
click at [286, 40] on link "WD Fetch" at bounding box center [310, 44] width 100 height 16
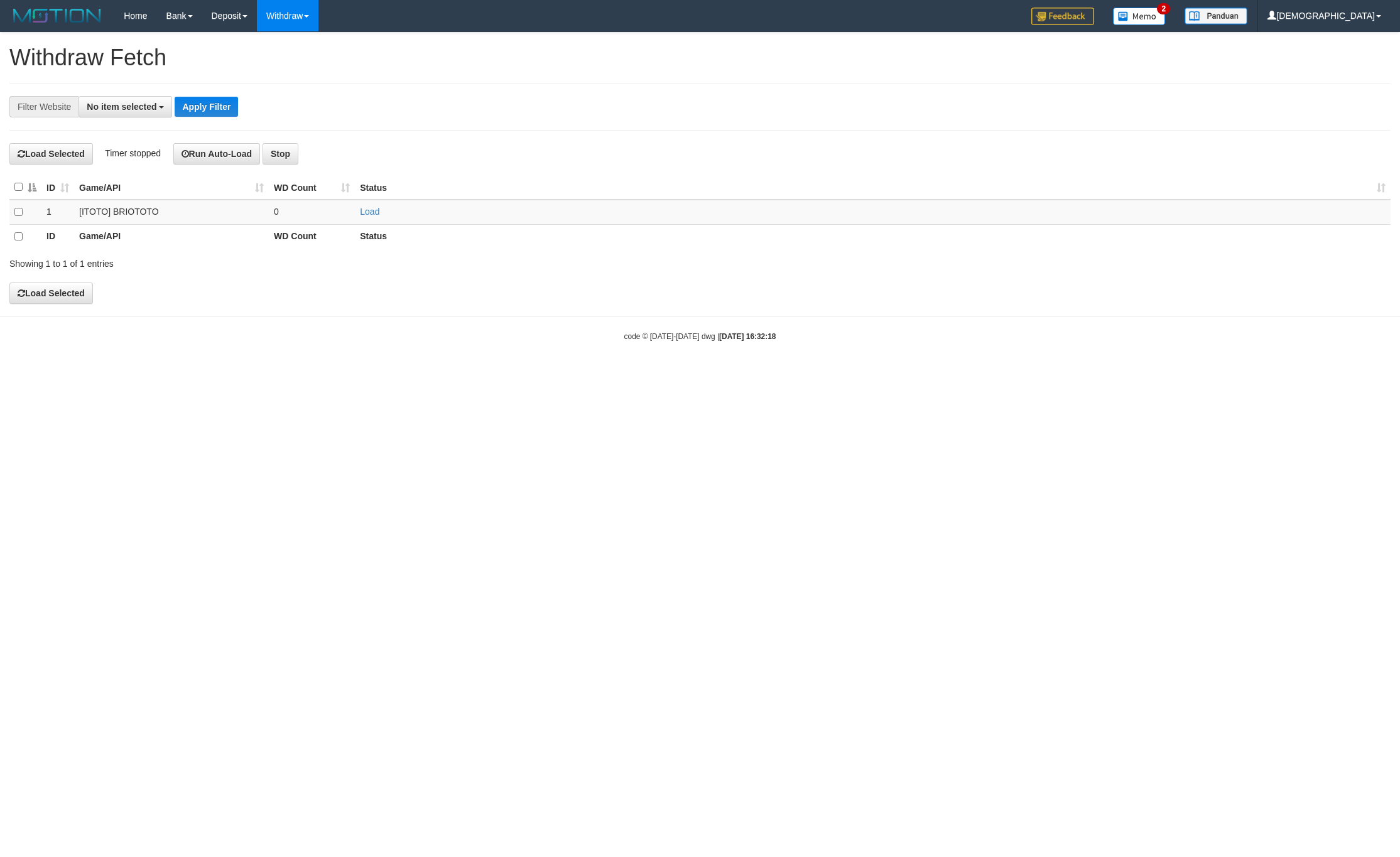
select select
click at [381, 209] on td "Load" at bounding box center [872, 212] width 1036 height 24
click at [375, 212] on link "Load" at bounding box center [369, 212] width 19 height 10
click at [296, 209] on td "..." at bounding box center [312, 212] width 86 height 24
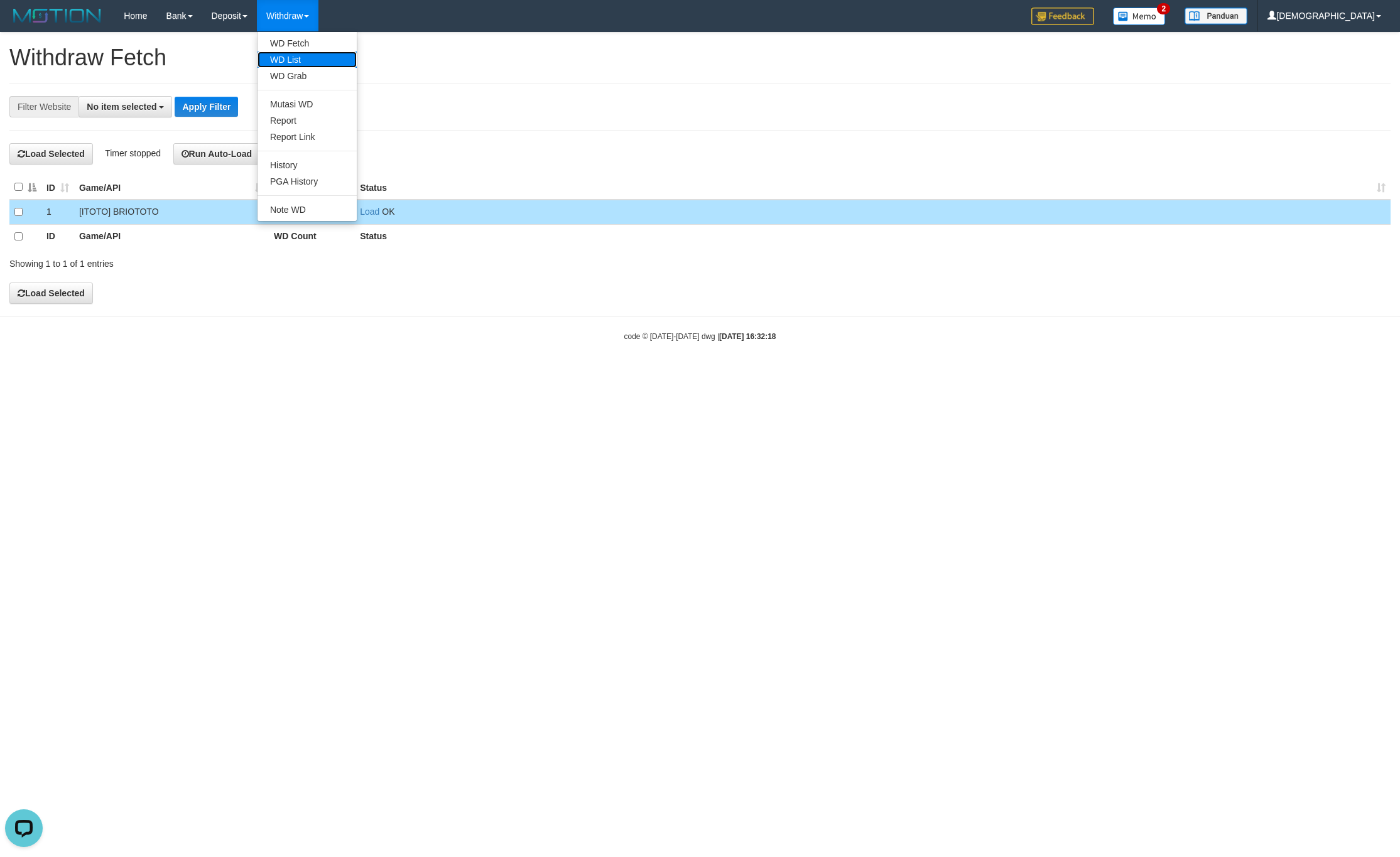
click at [294, 53] on link "WD List" at bounding box center [307, 60] width 99 height 16
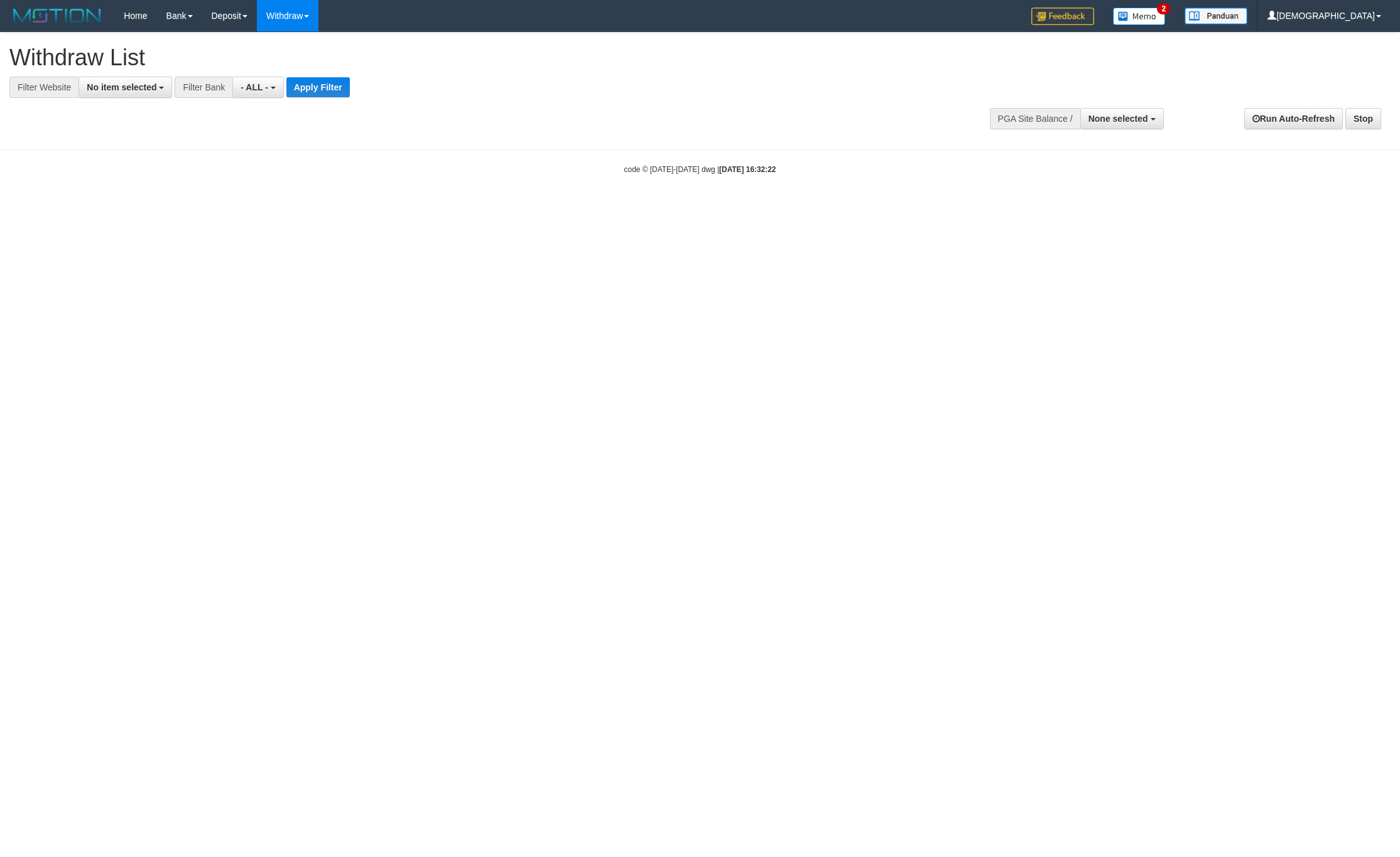
select select
click at [159, 93] on button "No item selected" at bounding box center [125, 87] width 93 height 21
click at [121, 151] on b "SELECT GAME" at bounding box center [132, 154] width 64 height 10
select select "****"
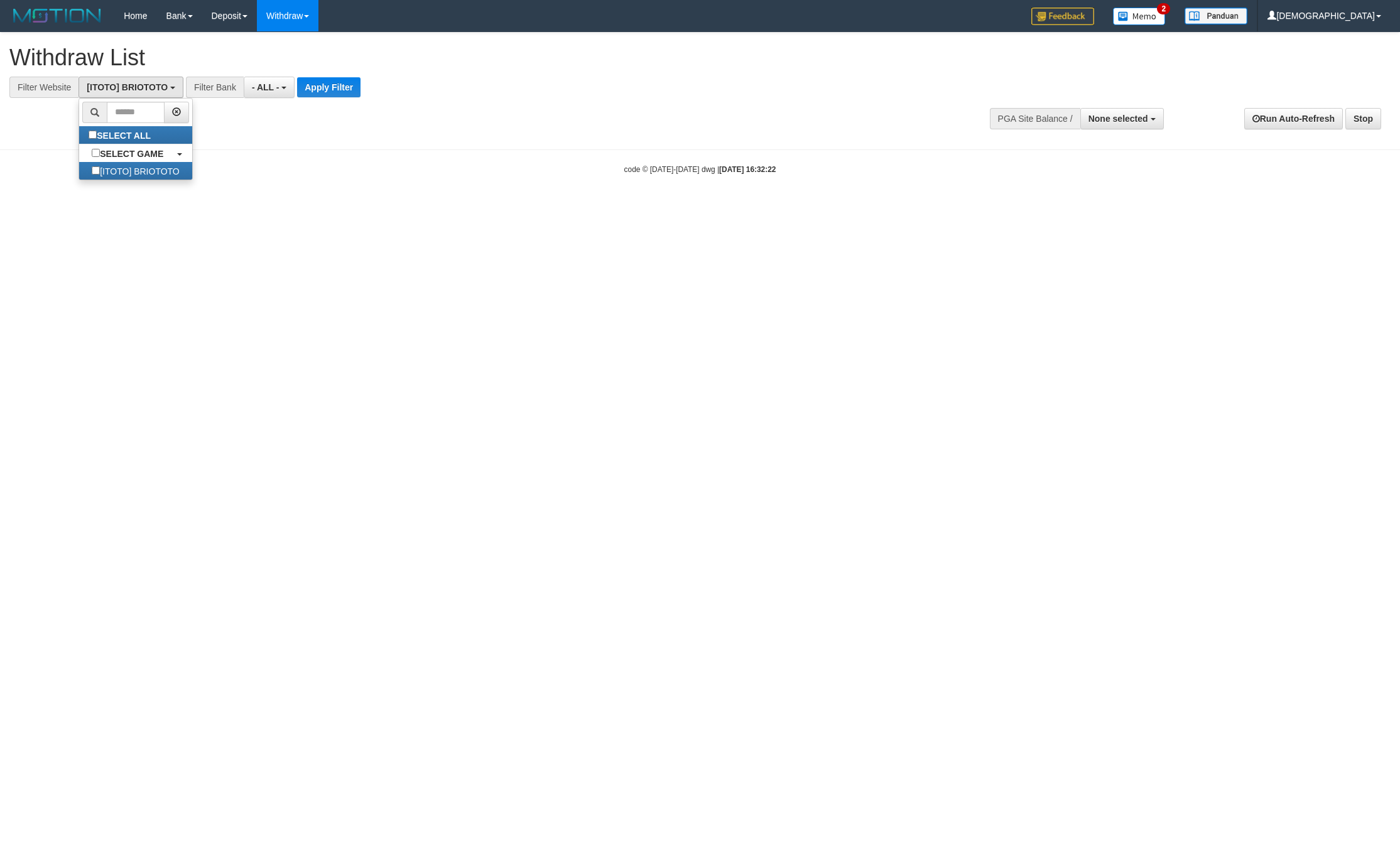
scroll to position [11, 0]
click at [309, 90] on button "Apply Filter" at bounding box center [329, 87] width 64 height 20
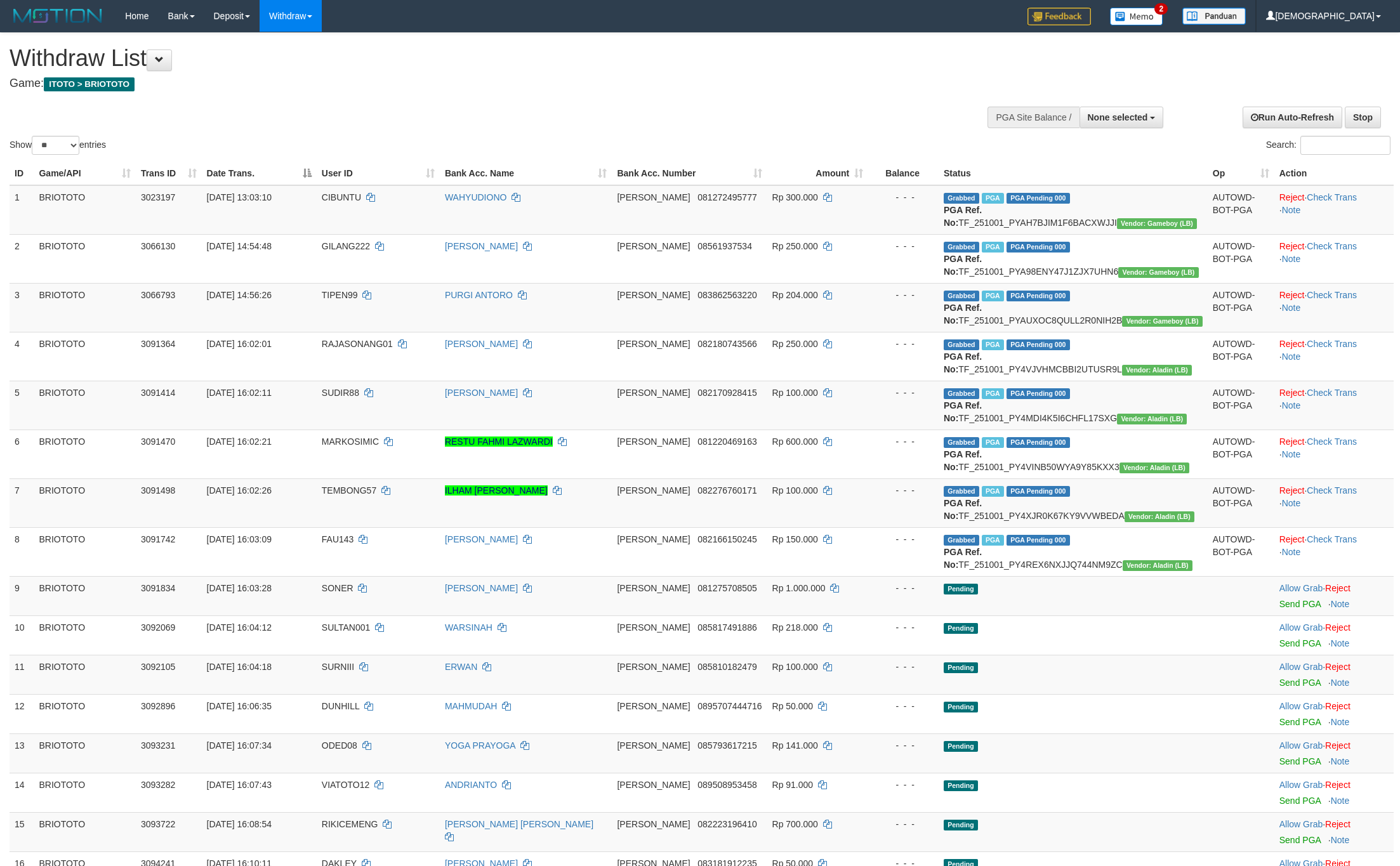
select select
select select "**"
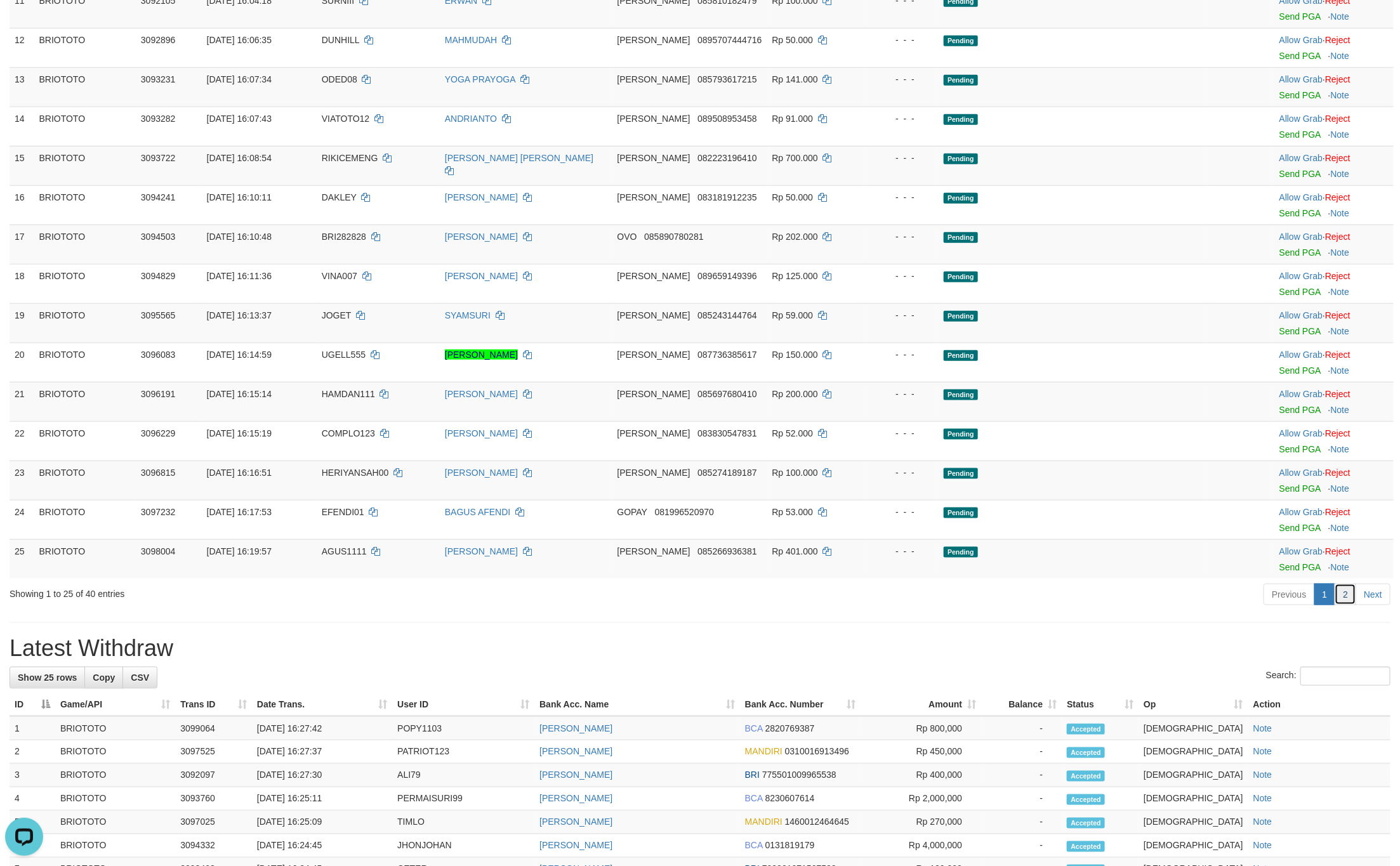
click at [1341, 605] on link "2" at bounding box center [1345, 595] width 22 height 22
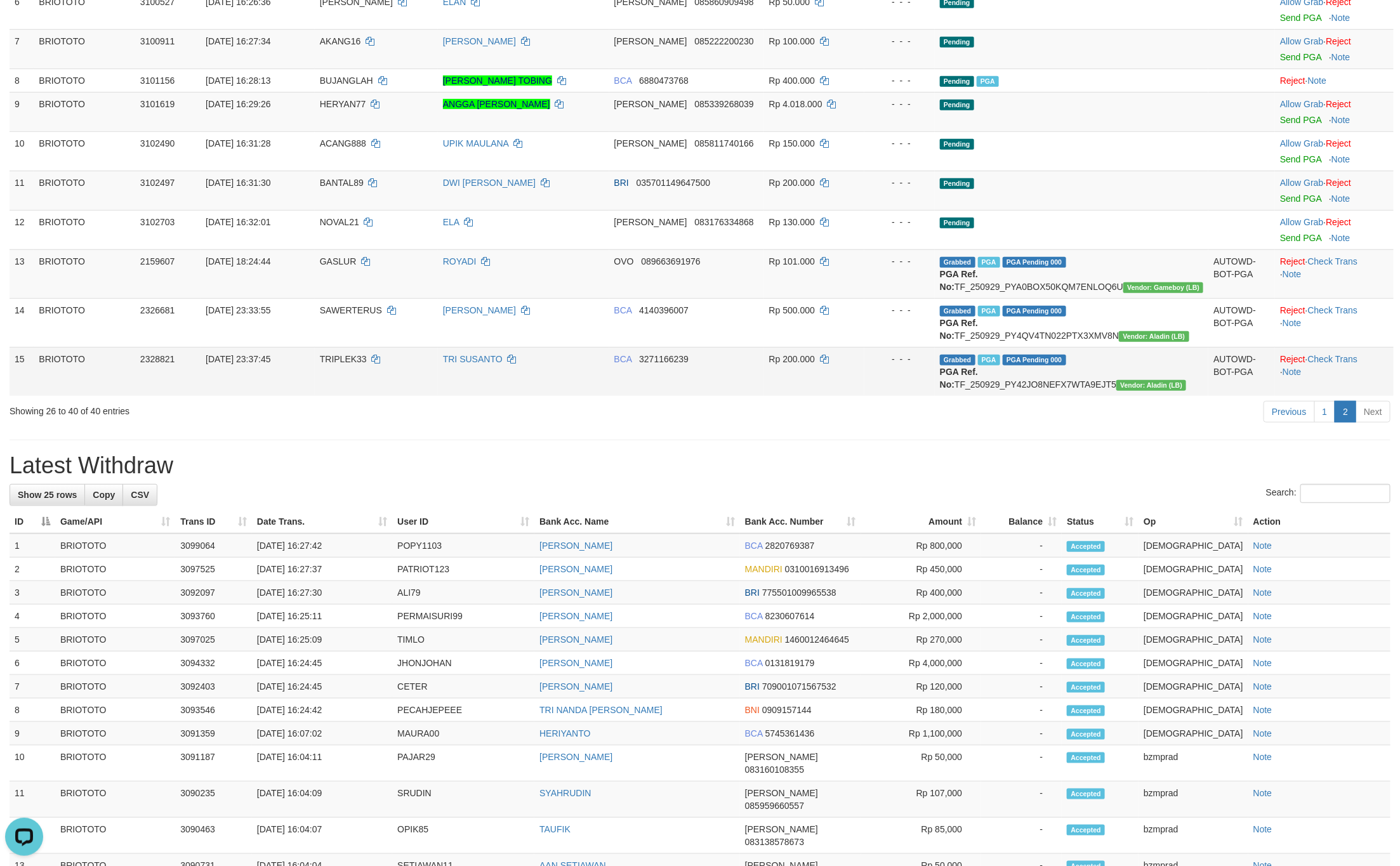
scroll to position [381, 0]
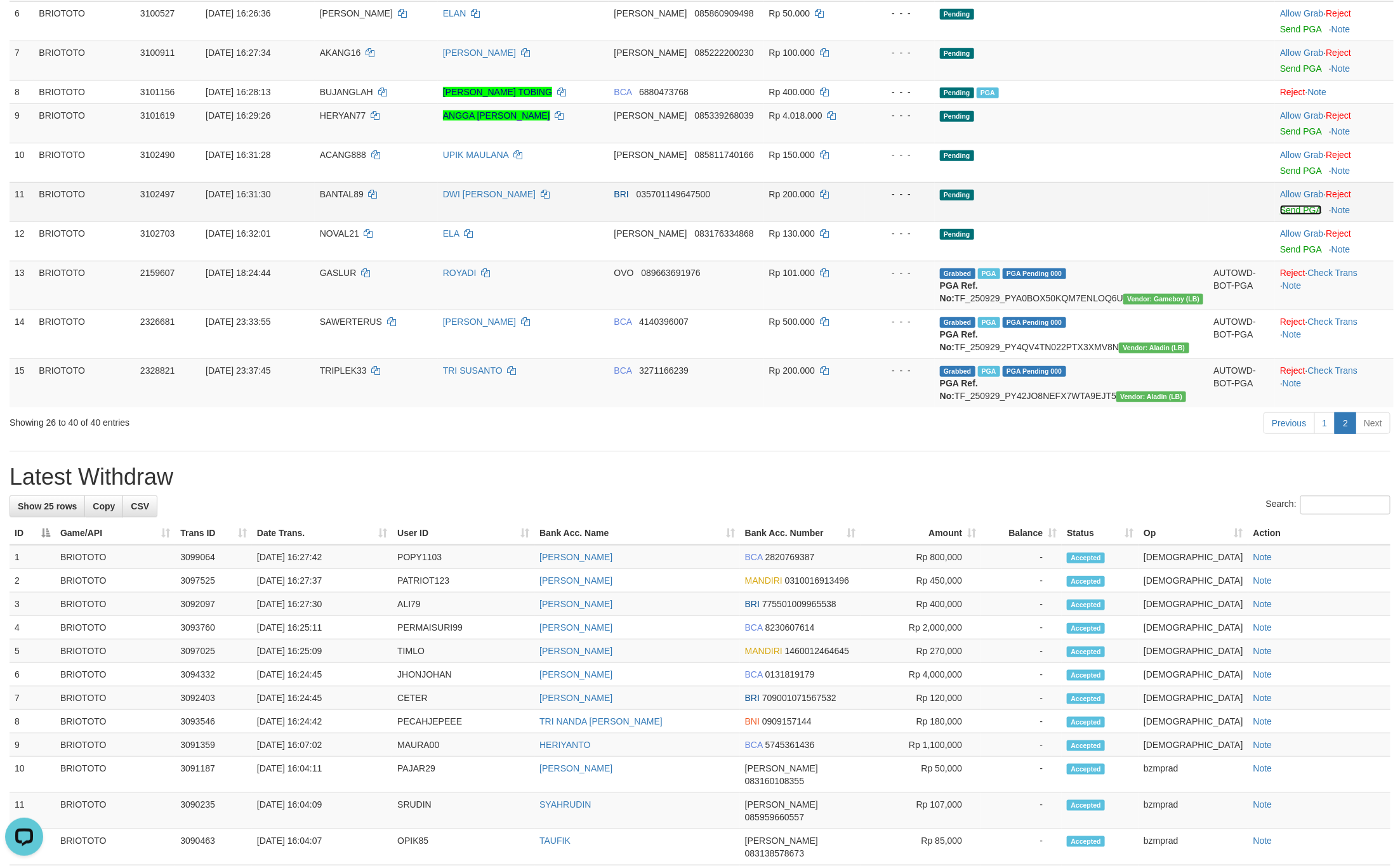
click at [1280, 213] on link "Send PGA" at bounding box center [1300, 210] width 41 height 10
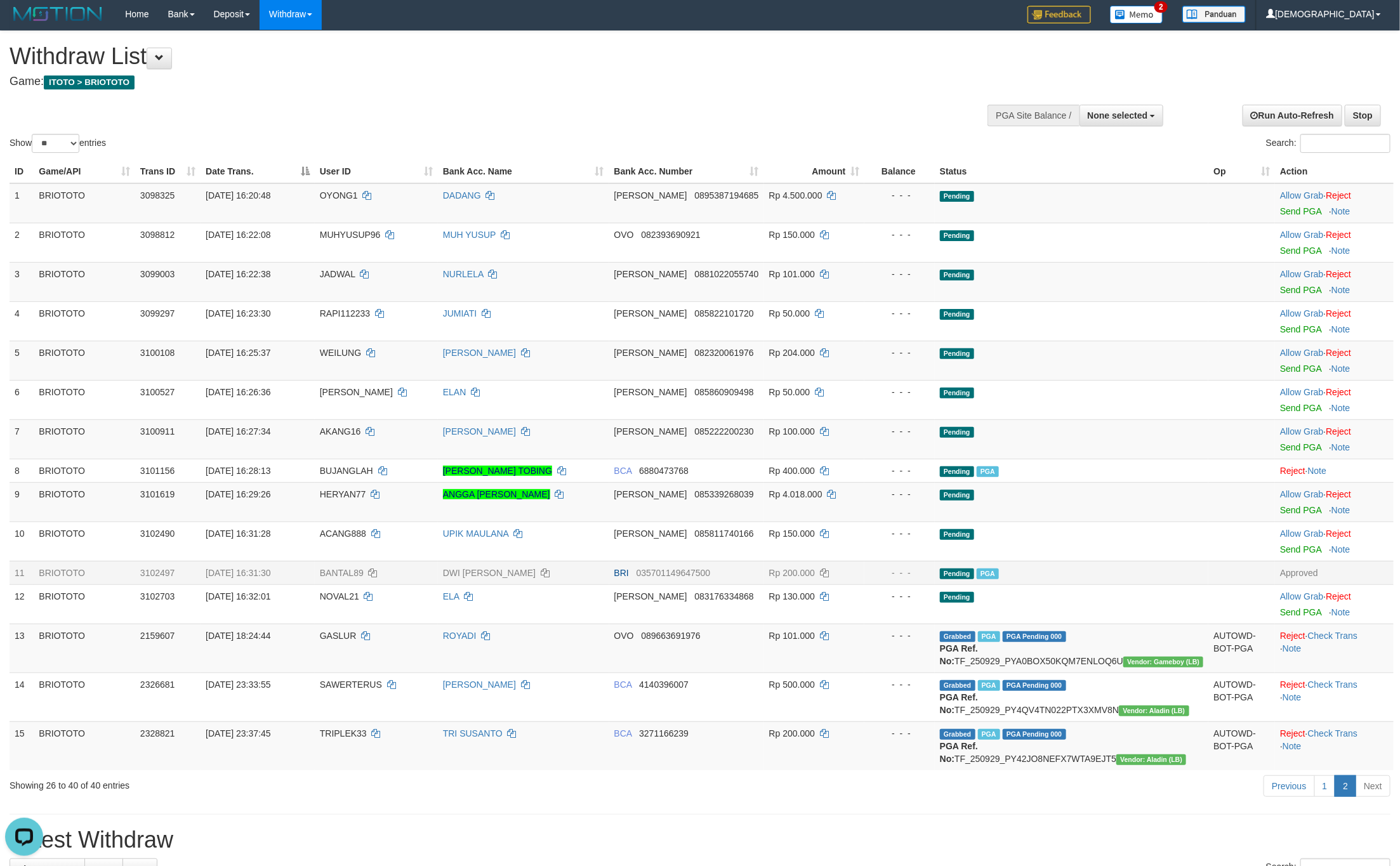
scroll to position [0, 0]
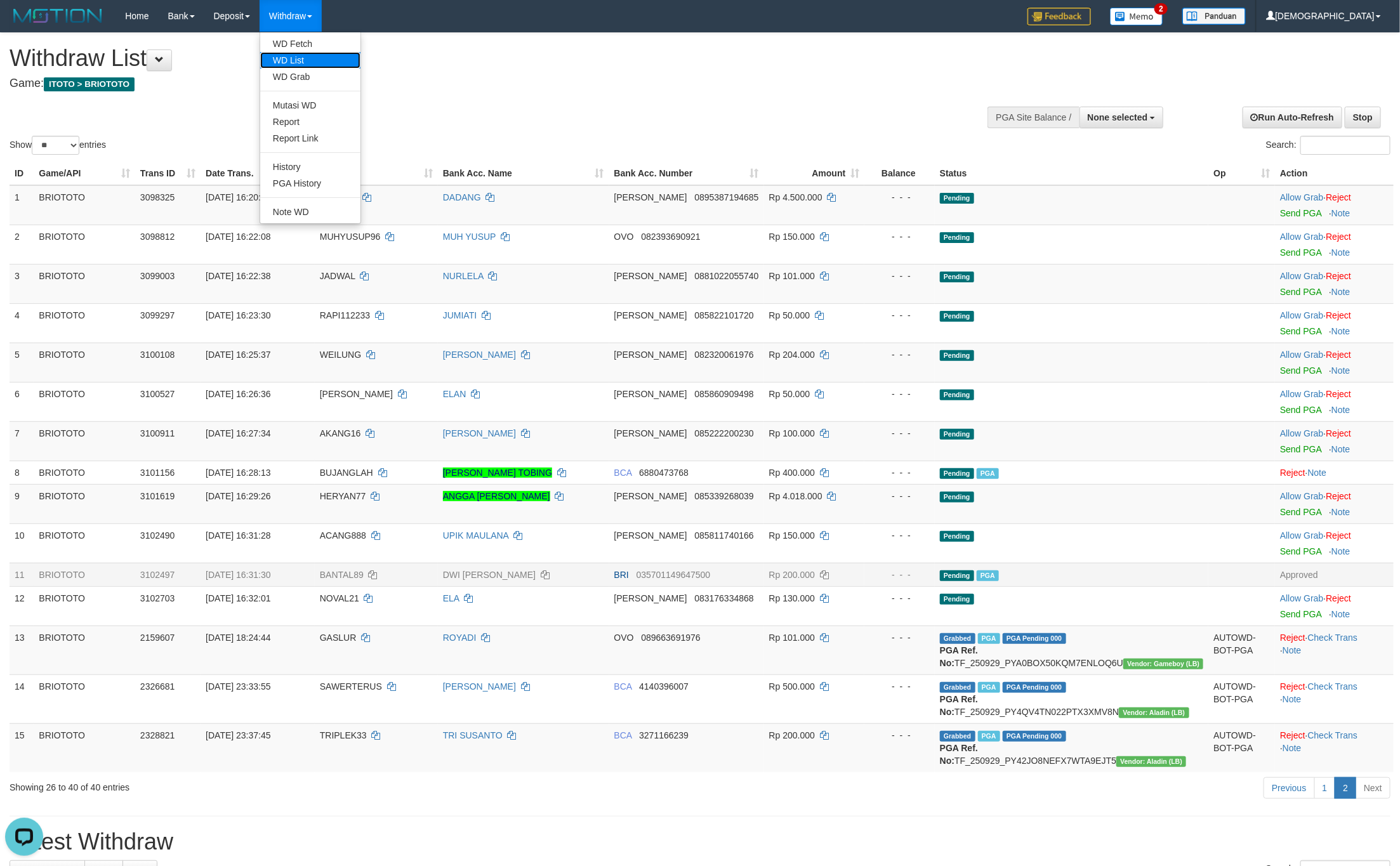
click at [299, 53] on link "WD List" at bounding box center [310, 61] width 100 height 16
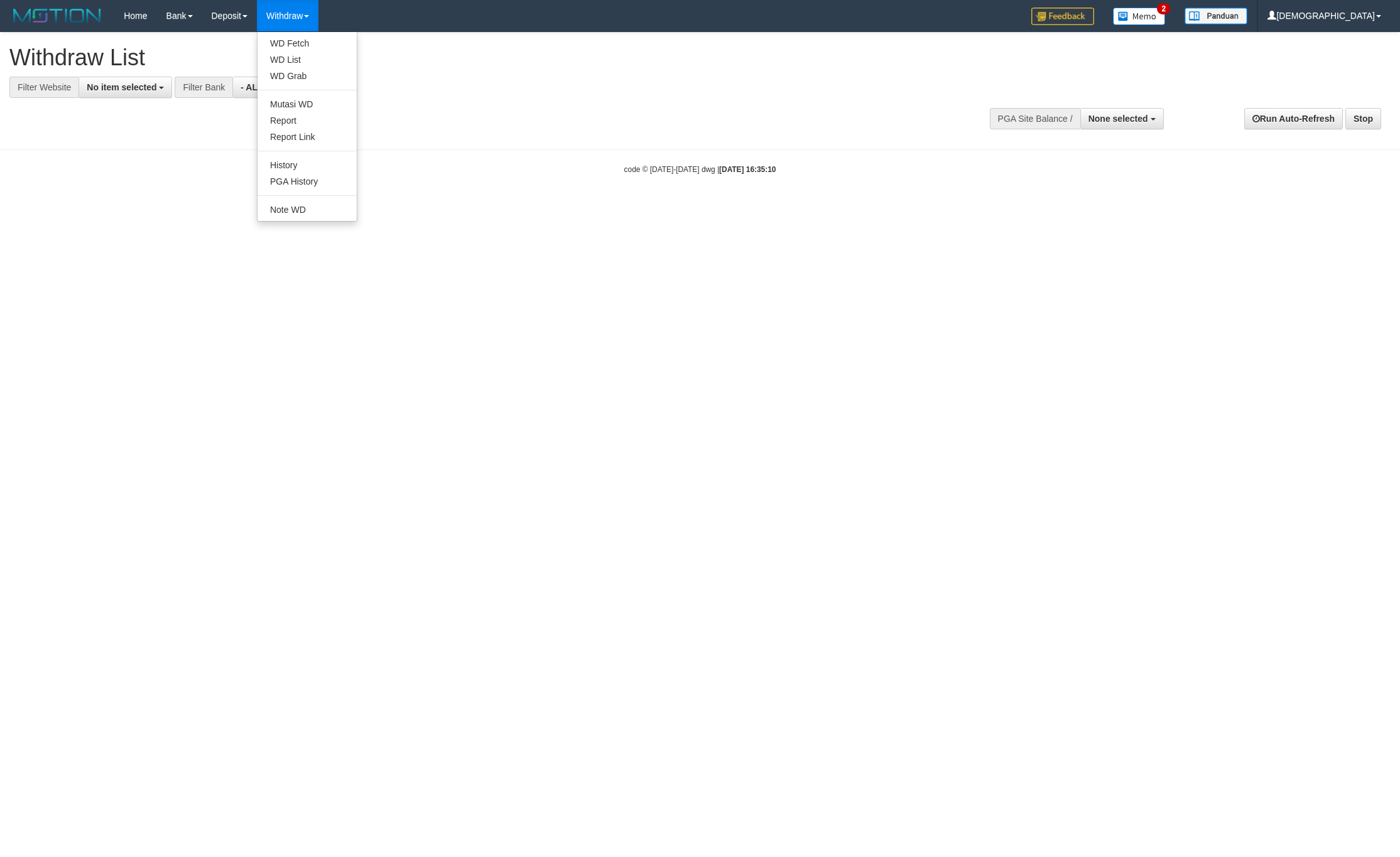
select select
click at [301, 38] on link "WD Fetch" at bounding box center [307, 44] width 99 height 16
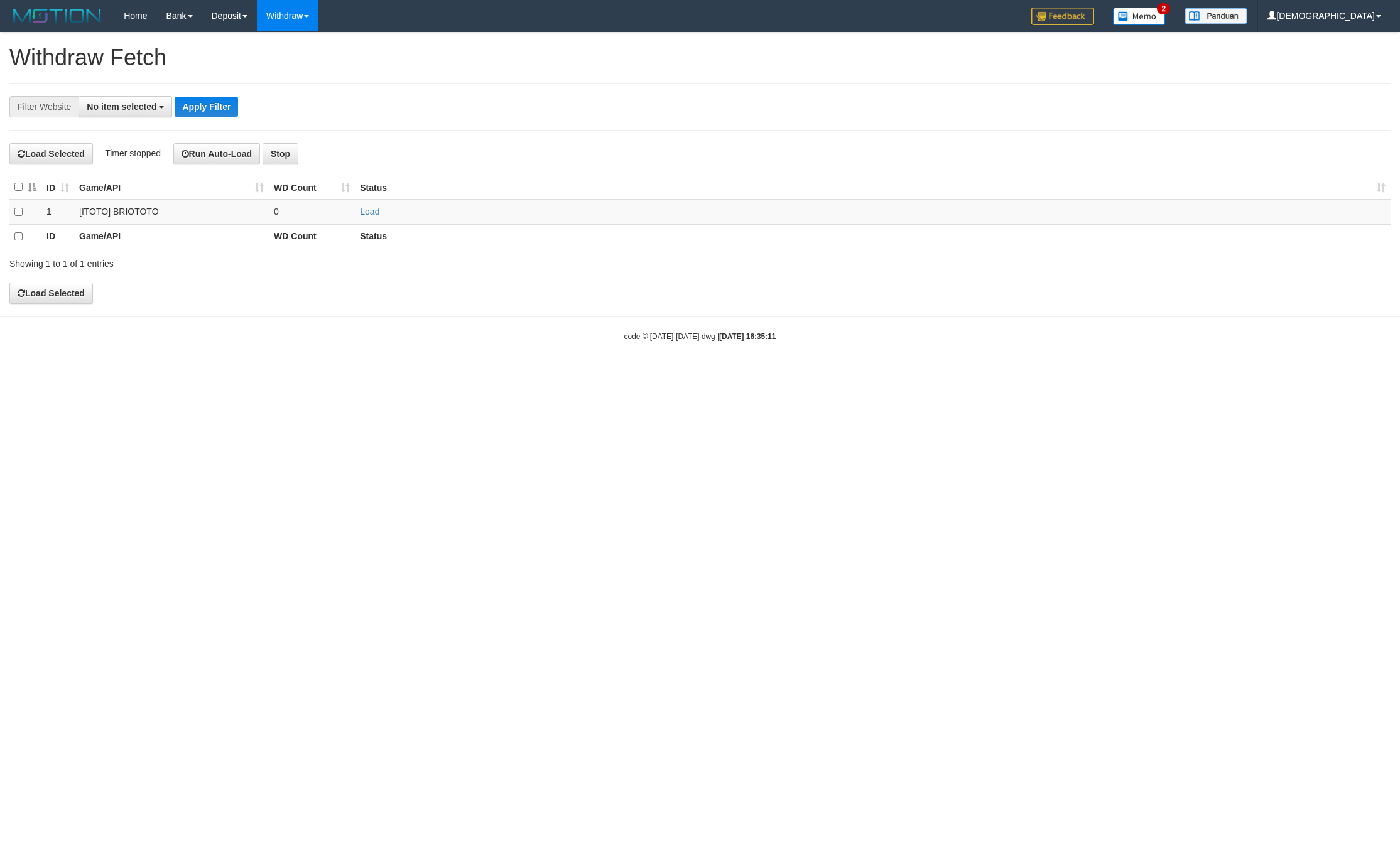
select select
click at [357, 215] on td "Load" at bounding box center [872, 212] width 1036 height 24
click at [364, 213] on link "Load" at bounding box center [369, 212] width 19 height 10
drag, startPoint x: 319, startPoint y: 221, endPoint x: 346, endPoint y: 83, distance: 140.6
click at [318, 221] on td "..." at bounding box center [312, 212] width 86 height 24
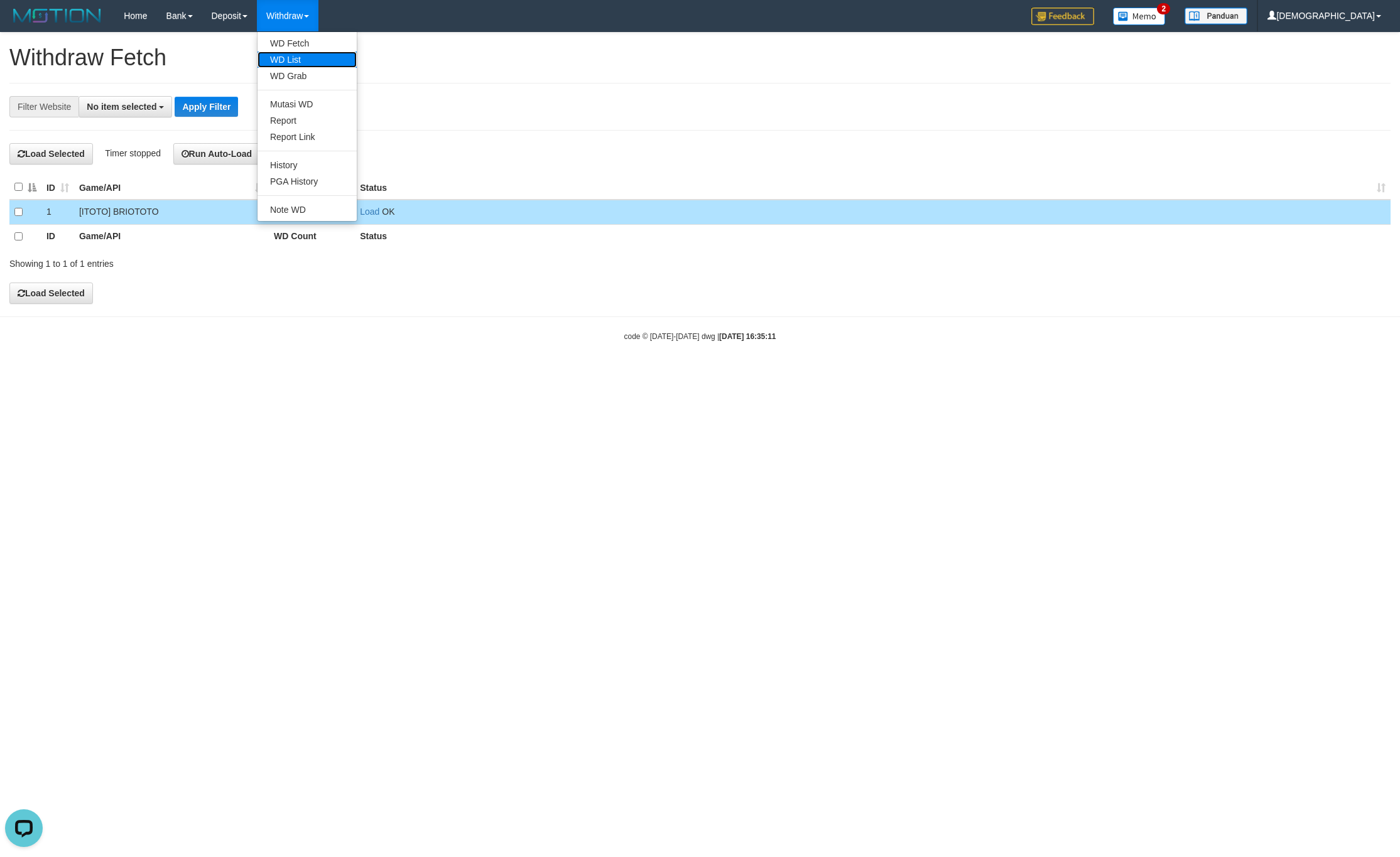
click at [295, 52] on link "WD List" at bounding box center [307, 60] width 99 height 16
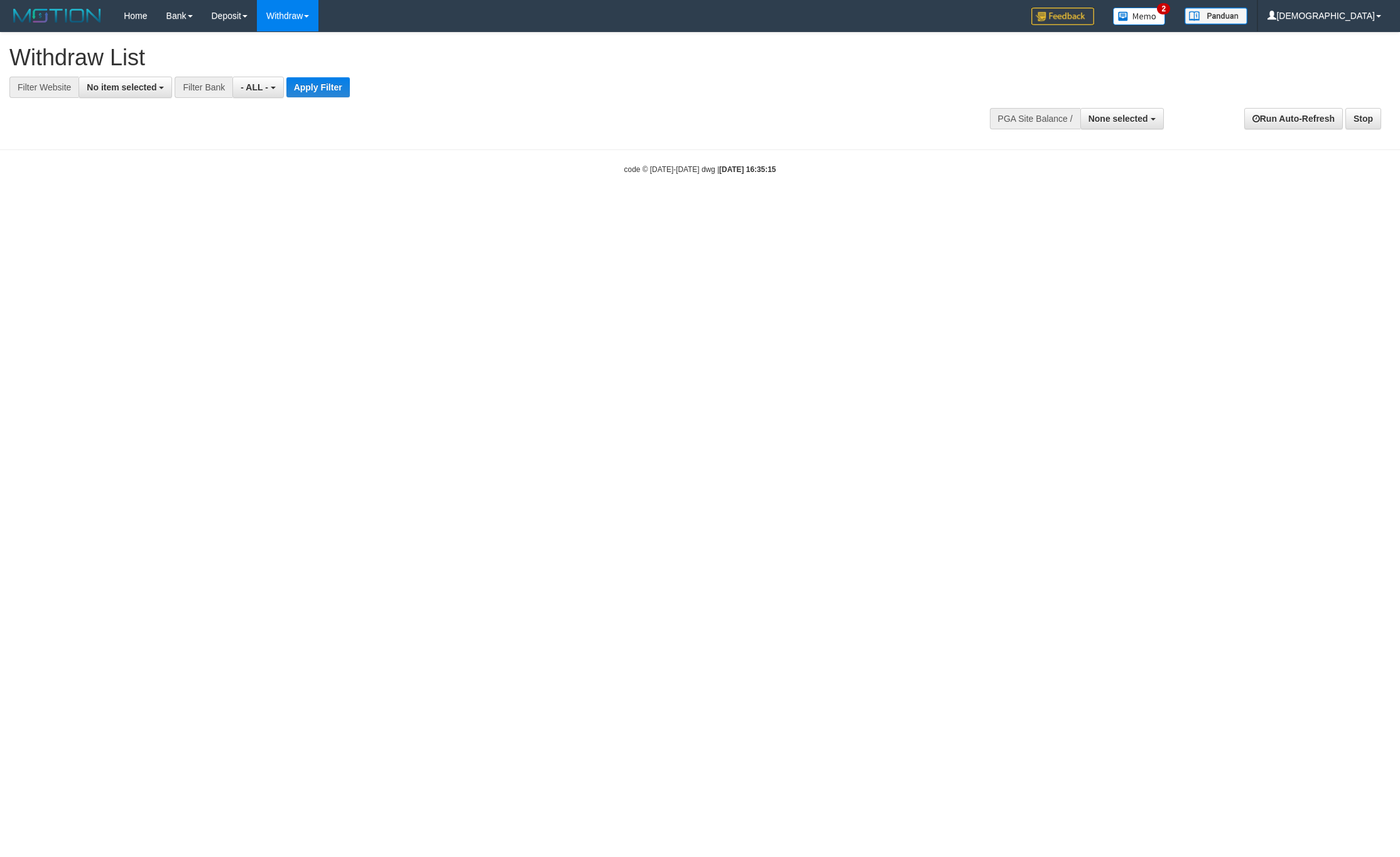
select select
click at [138, 87] on span "No item selected" at bounding box center [121, 87] width 70 height 10
click at [145, 142] on label "SELECT ALL" at bounding box center [121, 135] width 84 height 18
select select "****"
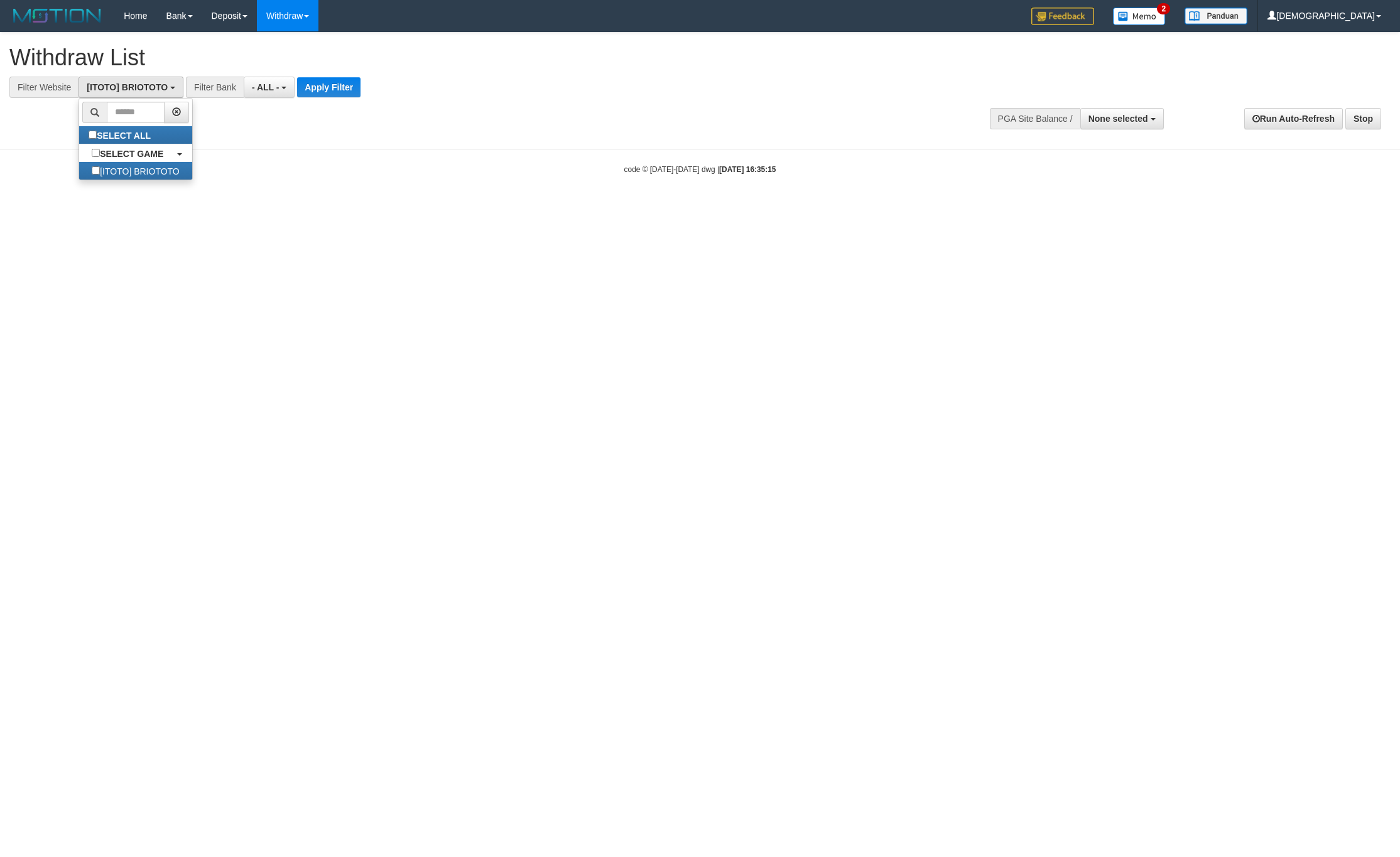
scroll to position [11, 0]
click at [371, 73] on div "**********" at bounding box center [470, 65] width 921 height 65
click at [349, 85] on button "Apply Filter" at bounding box center [329, 87] width 64 height 20
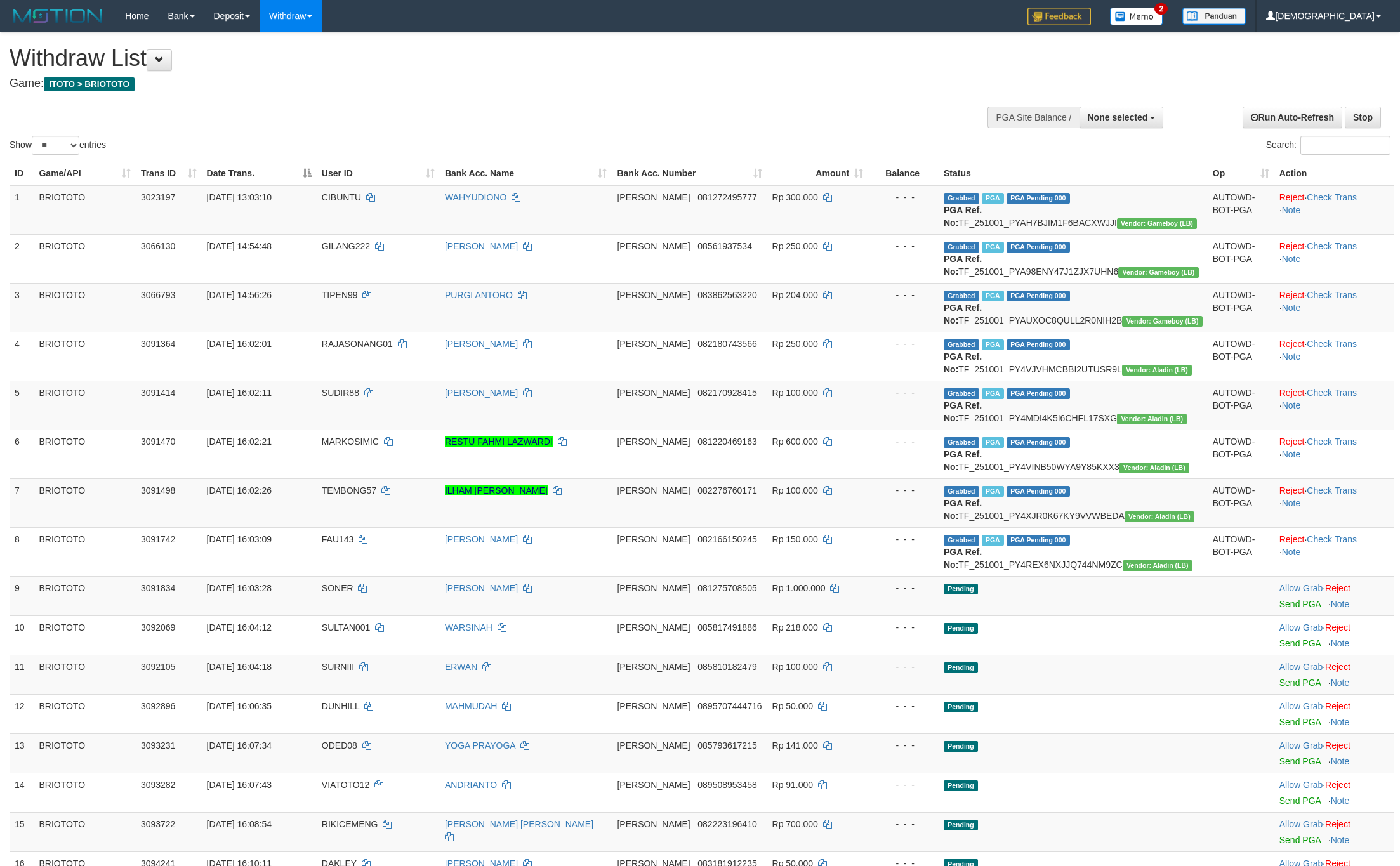
select select
select select "**"
drag, startPoint x: 890, startPoint y: 311, endPoint x: 890, endPoint y: 322, distance: 11.0
click at [869, 322] on td "Rp 204.000" at bounding box center [818, 307] width 102 height 49
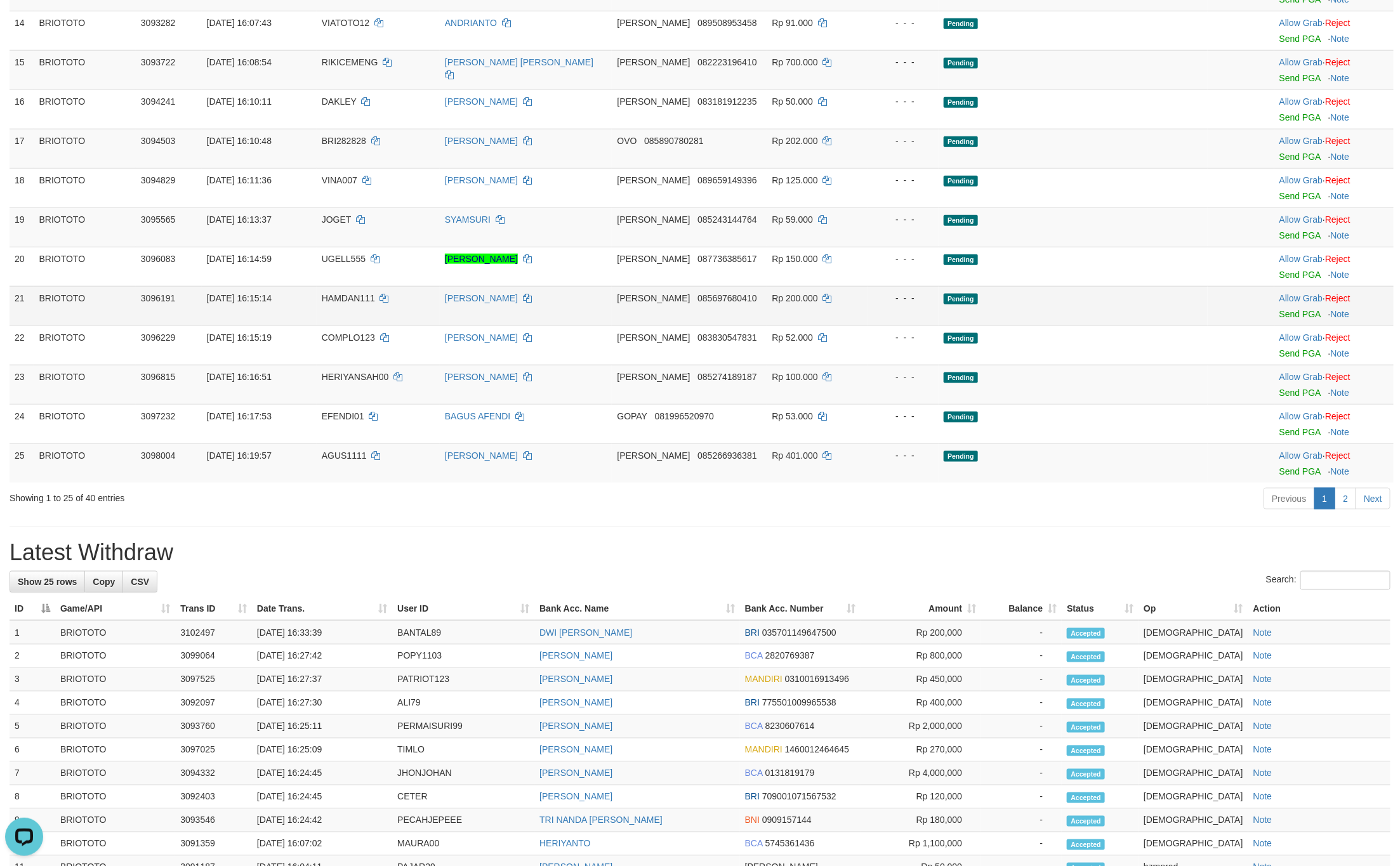
scroll to position [983, 0]
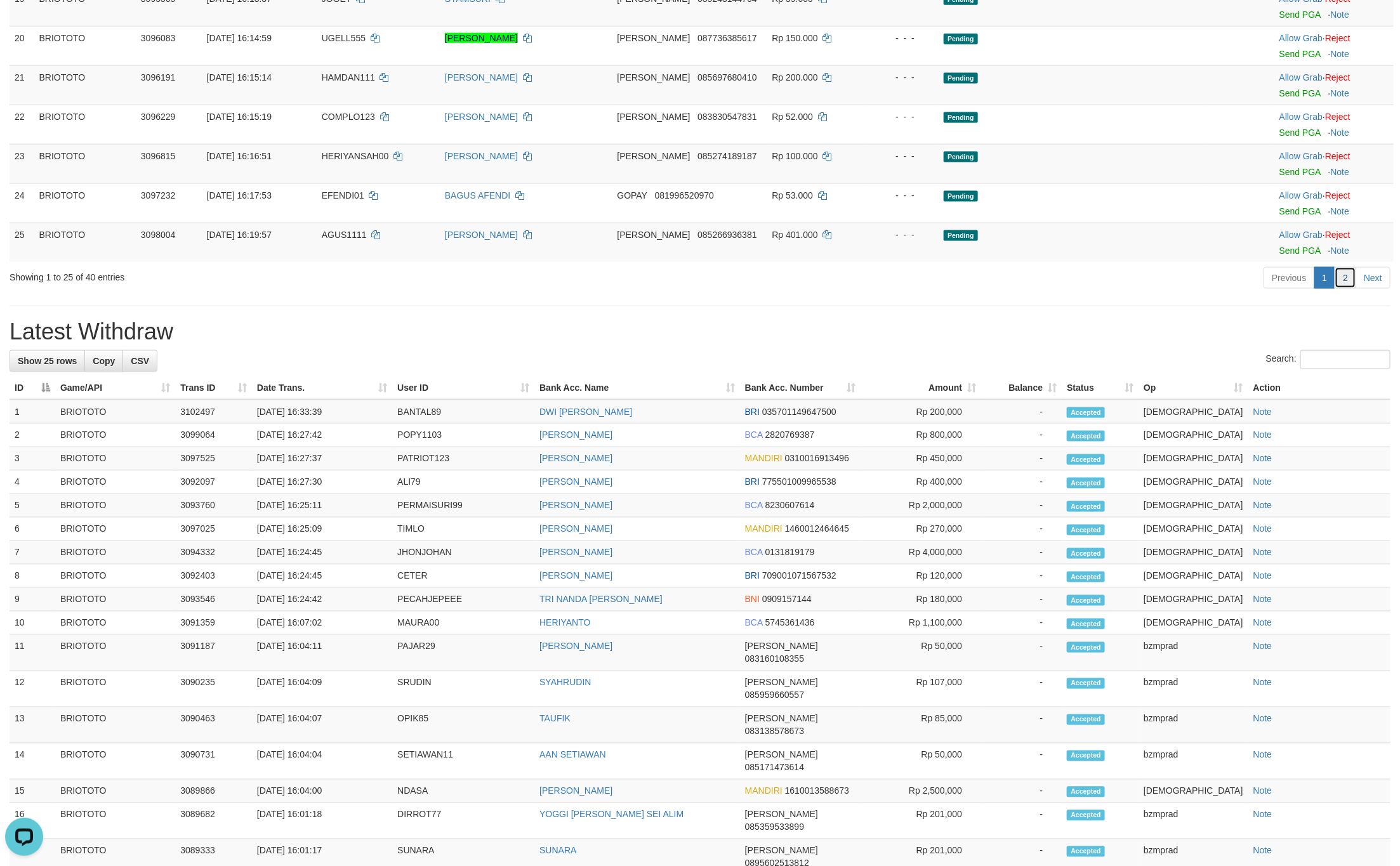
click at [1354, 289] on link "2" at bounding box center [1345, 277] width 22 height 22
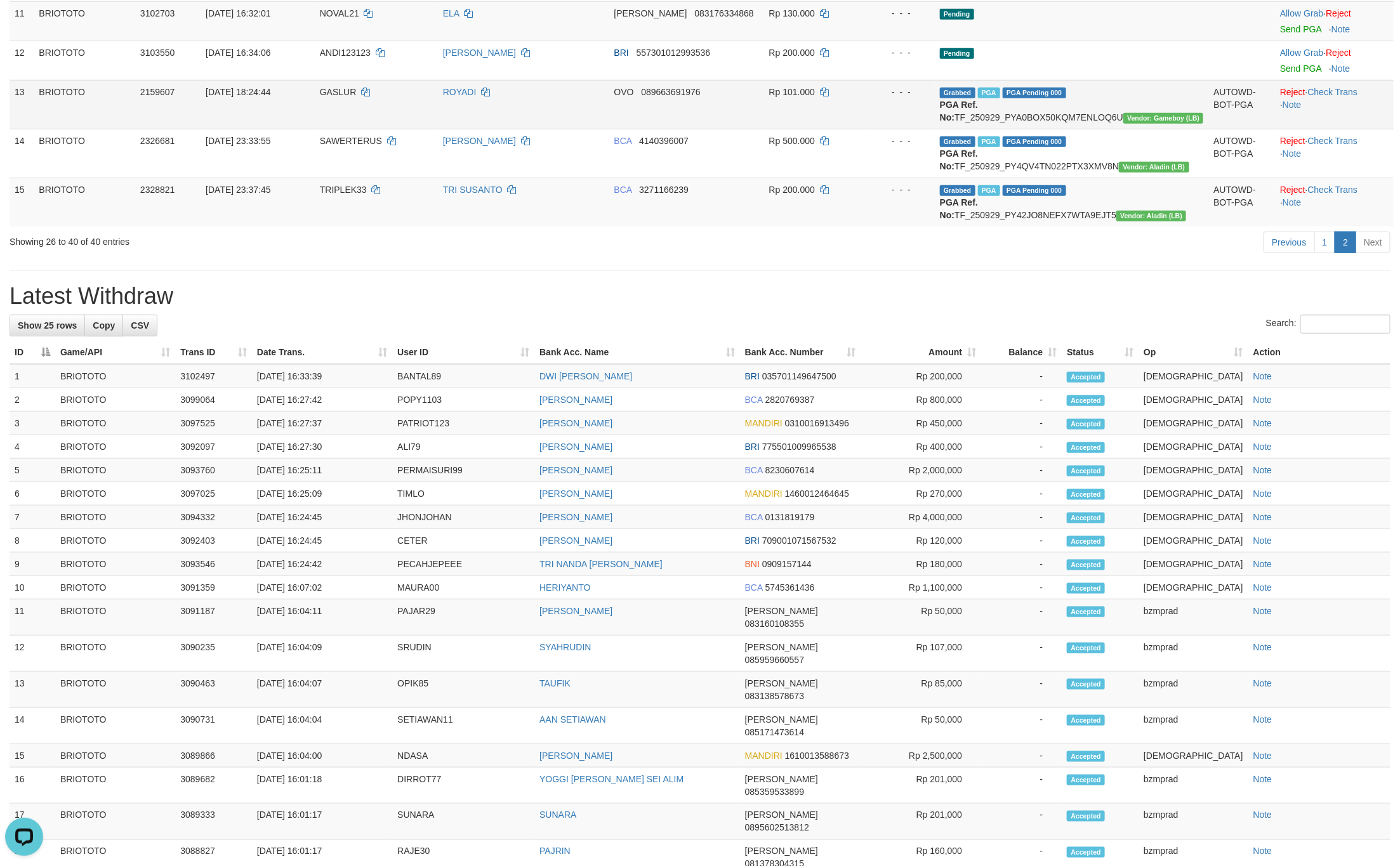
scroll to position [492, 0]
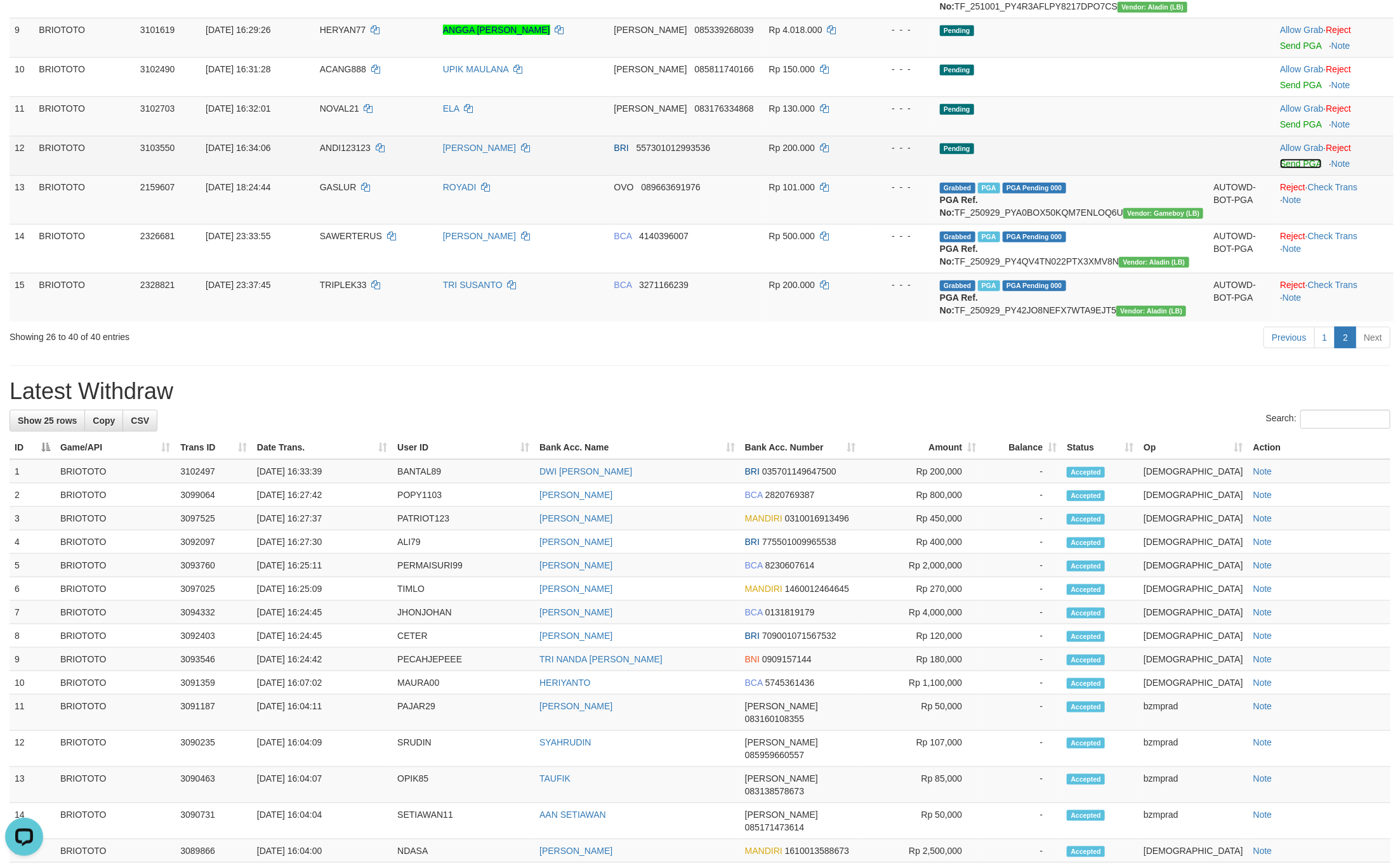
click at [1280, 169] on link "Send PGA" at bounding box center [1300, 164] width 41 height 10
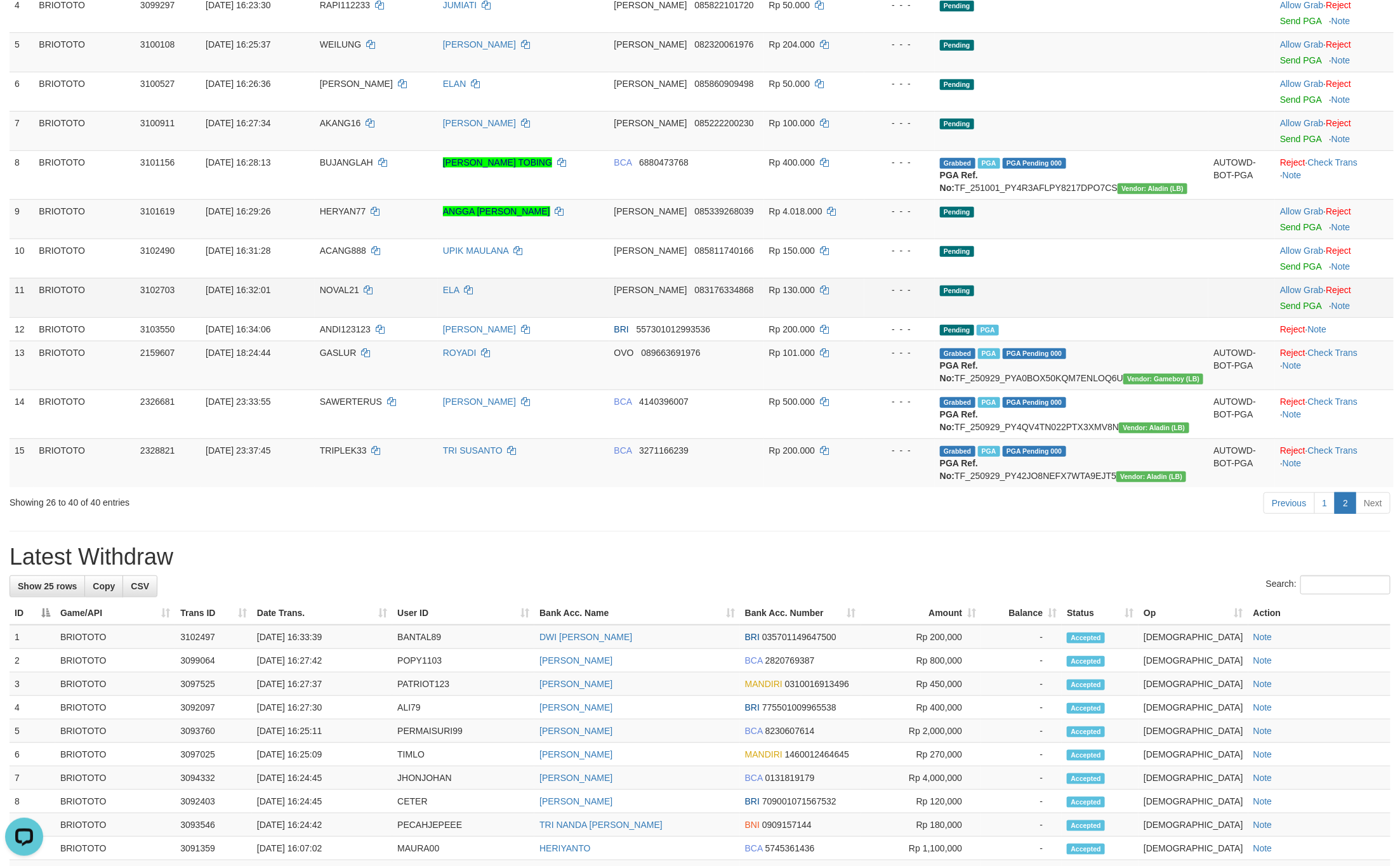
scroll to position [301, 0]
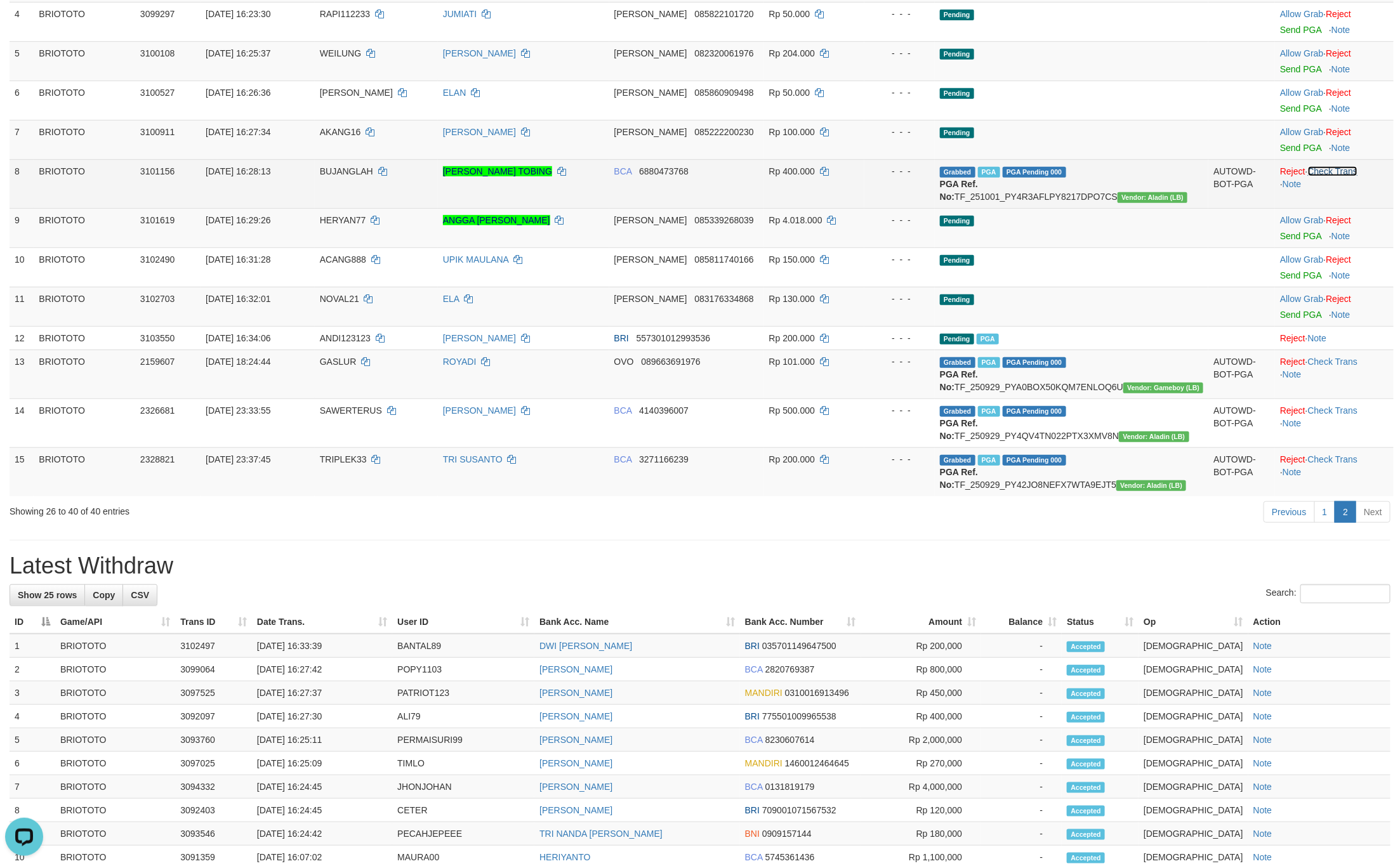
click at [1333, 173] on link "Check Trans" at bounding box center [1333, 171] width 50 height 10
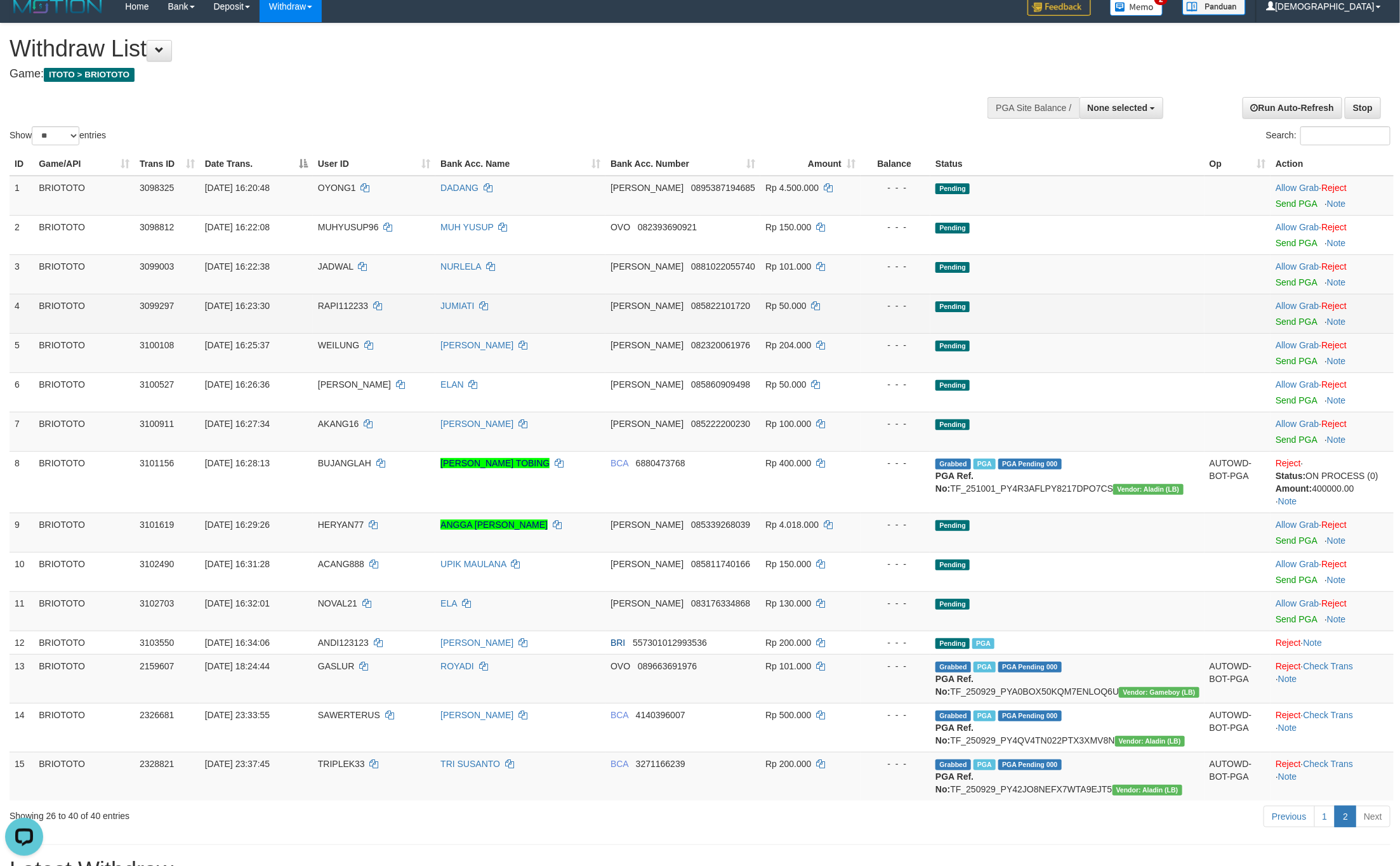
scroll to position [0, 0]
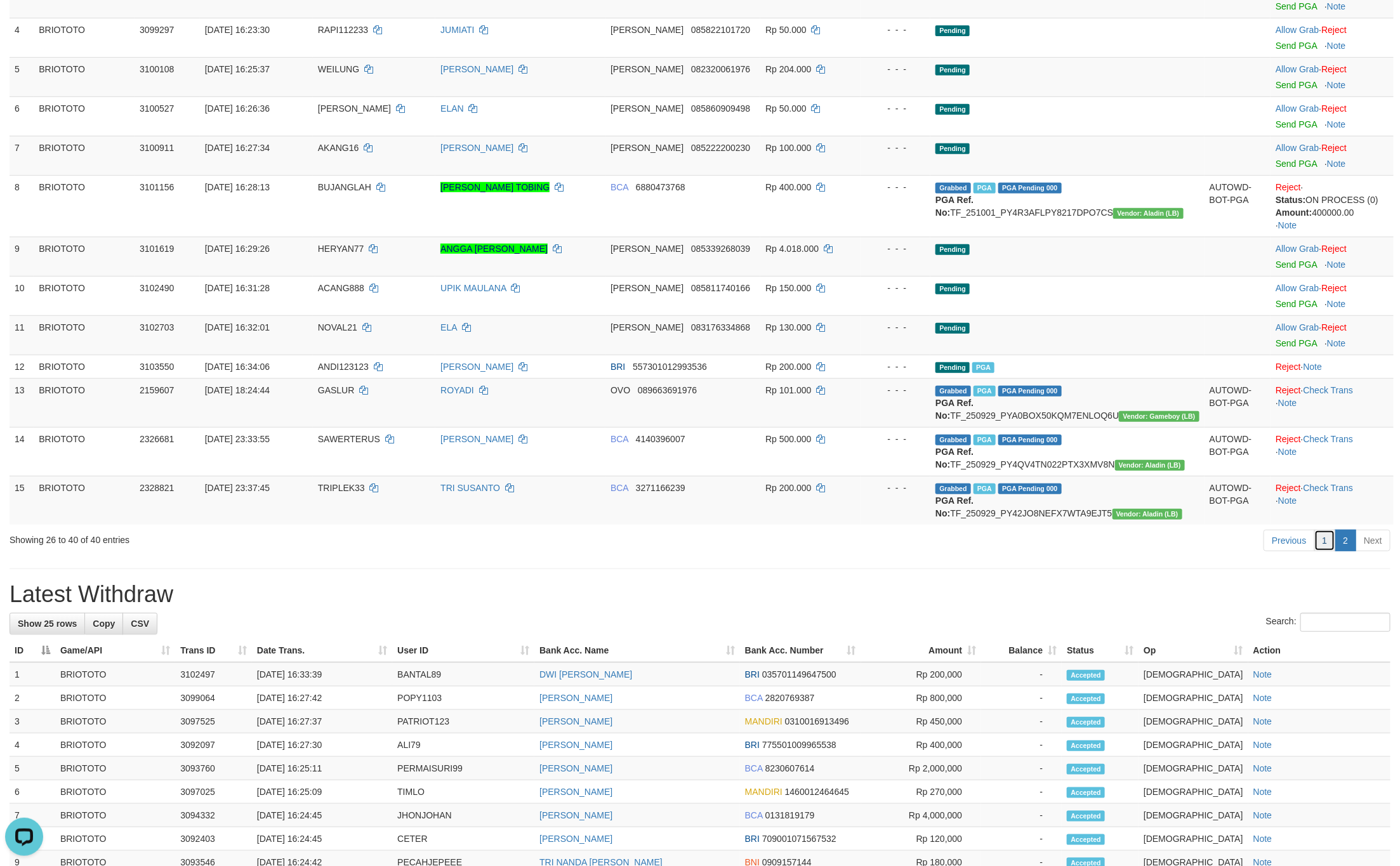
drag, startPoint x: 1317, startPoint y: 583, endPoint x: 1327, endPoint y: 583, distance: 10.0
click at [1317, 551] on link "1" at bounding box center [1324, 541] width 22 height 22
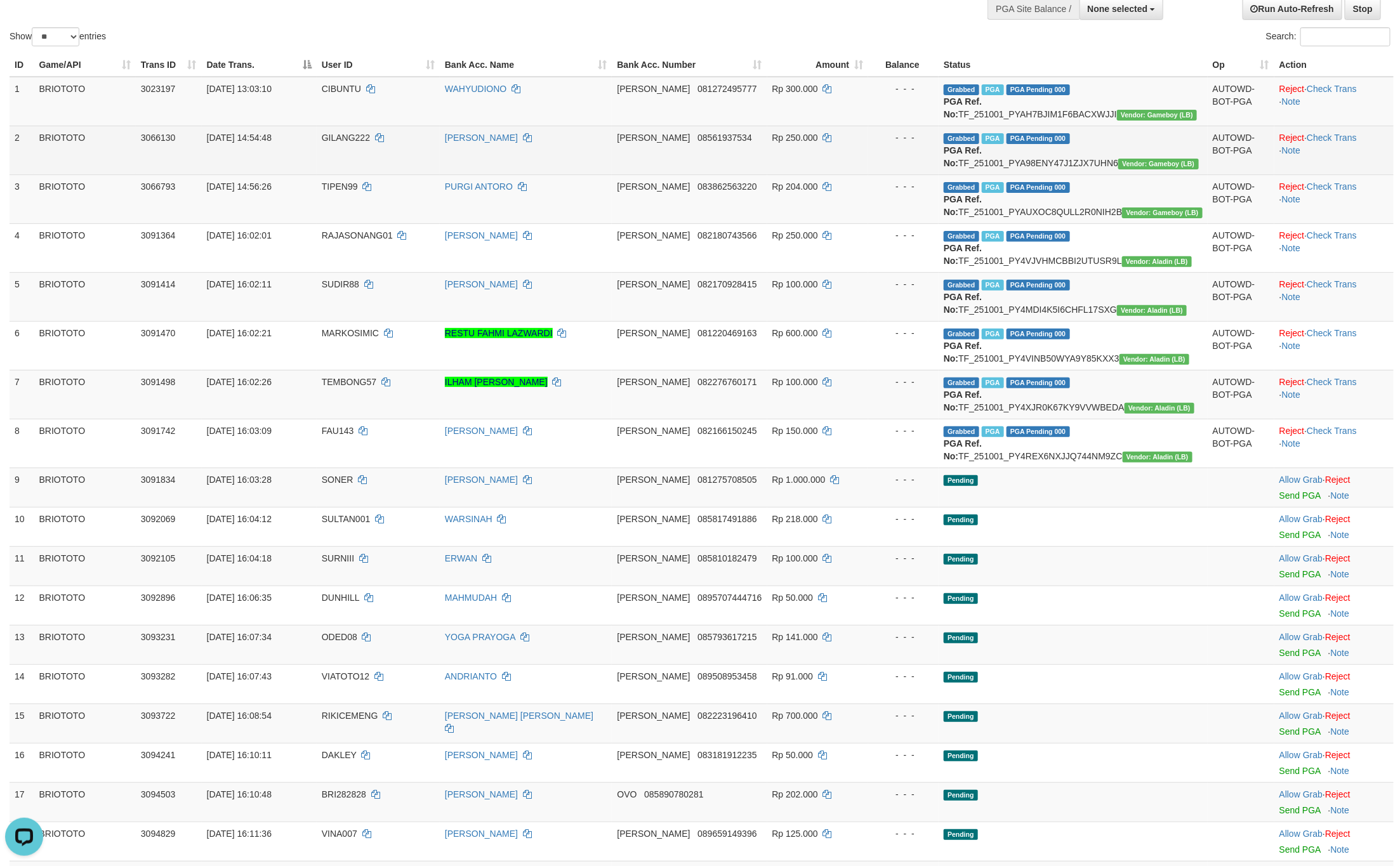
scroll to position [79, 0]
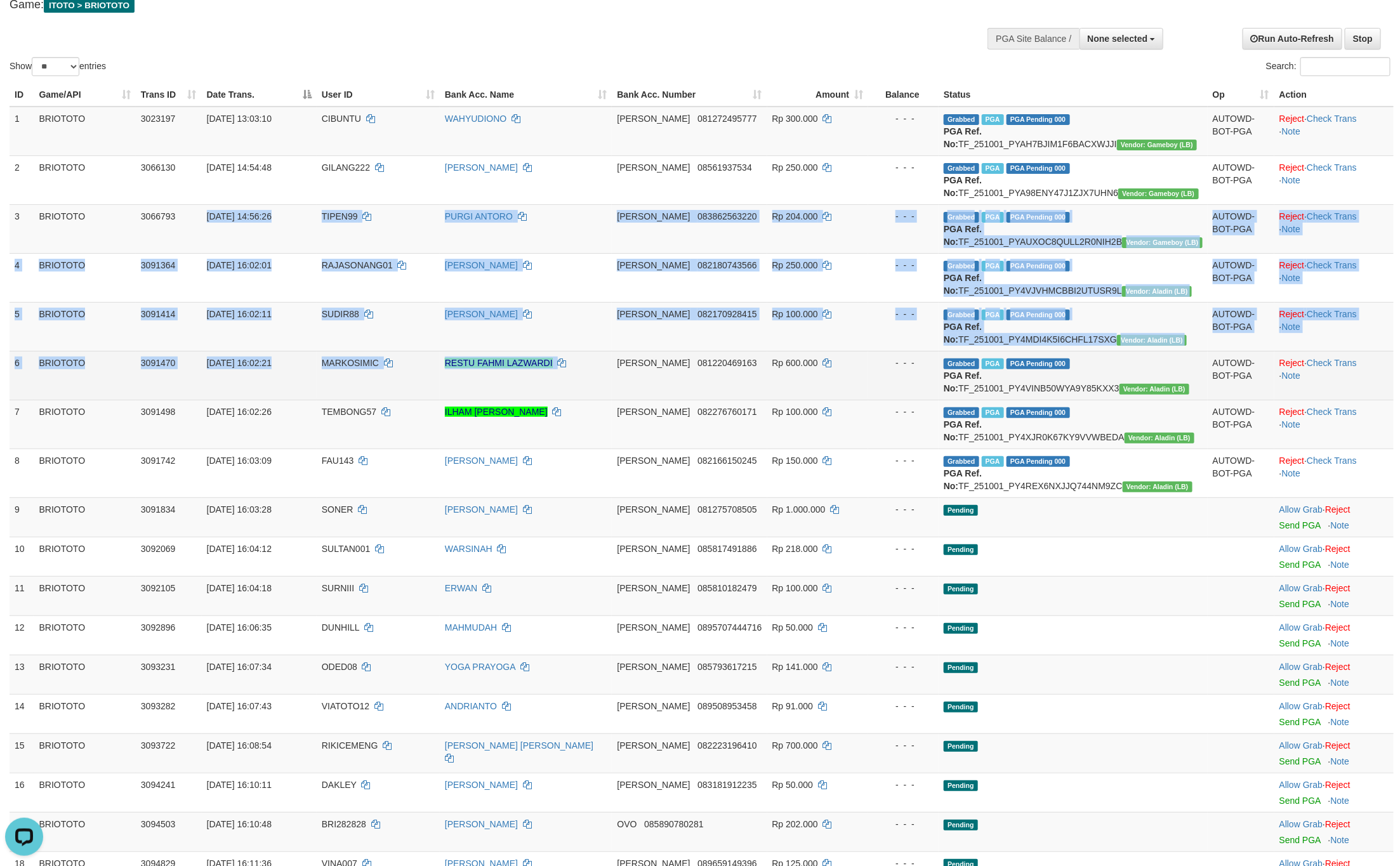
drag, startPoint x: 206, startPoint y: 288, endPoint x: 600, endPoint y: 447, distance: 424.9
click at [600, 447] on tbody "1 BRIOTOTO 3023197 01/10/2025 13:03:10 CIBUNTU WAHYUDIONO DANA 081272495777 Rp …" at bounding box center [701, 636] width 1384 height 1060
click at [612, 400] on td "RESTU FAHMI LAZWARDI" at bounding box center [526, 375] width 173 height 49
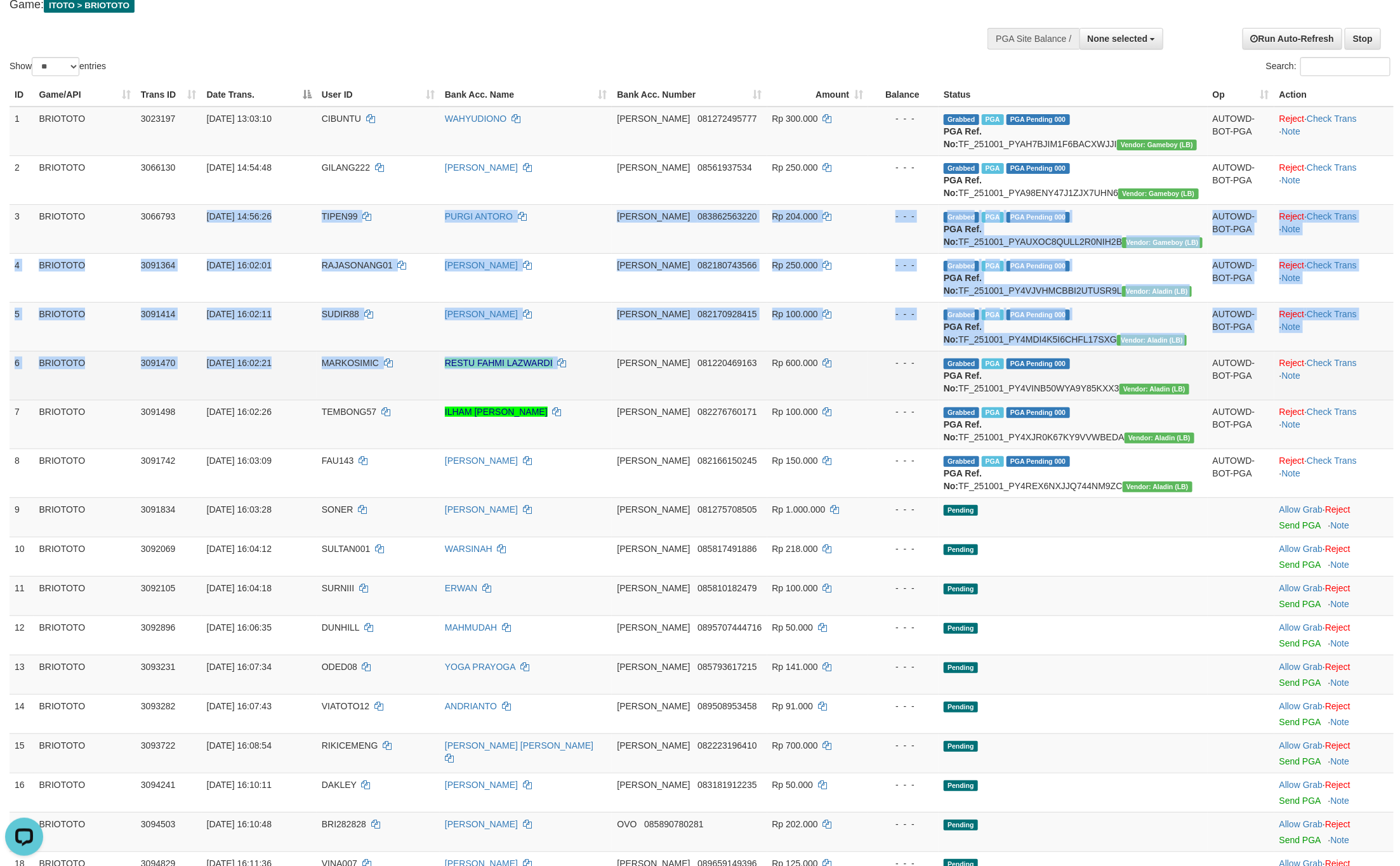
click at [612, 400] on td "RESTU FAHMI LAZWARDI" at bounding box center [526, 375] width 173 height 49
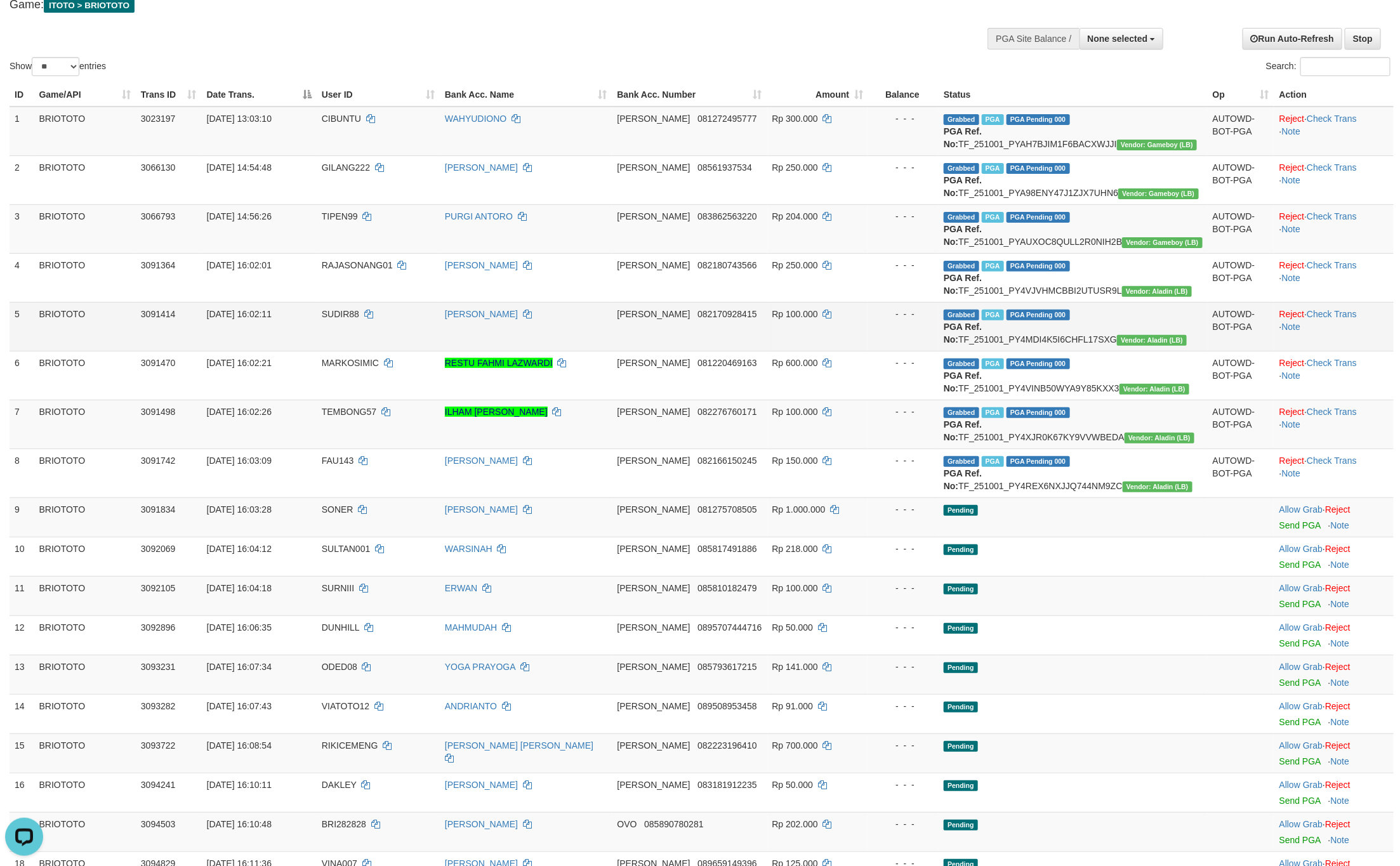
click at [612, 351] on td "ARNANDA SYAPUTRA" at bounding box center [526, 326] width 173 height 49
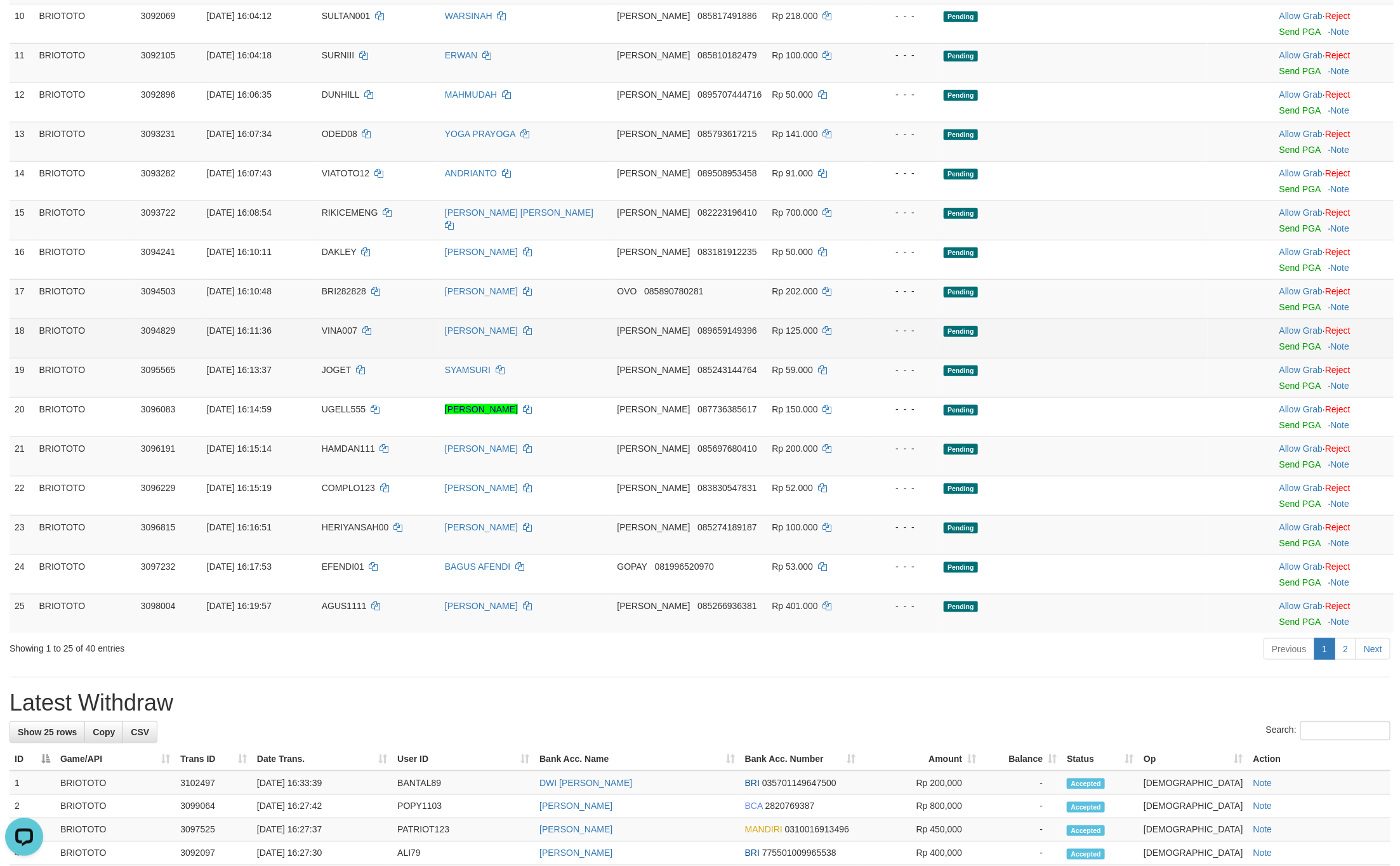
scroll to position [936, 0]
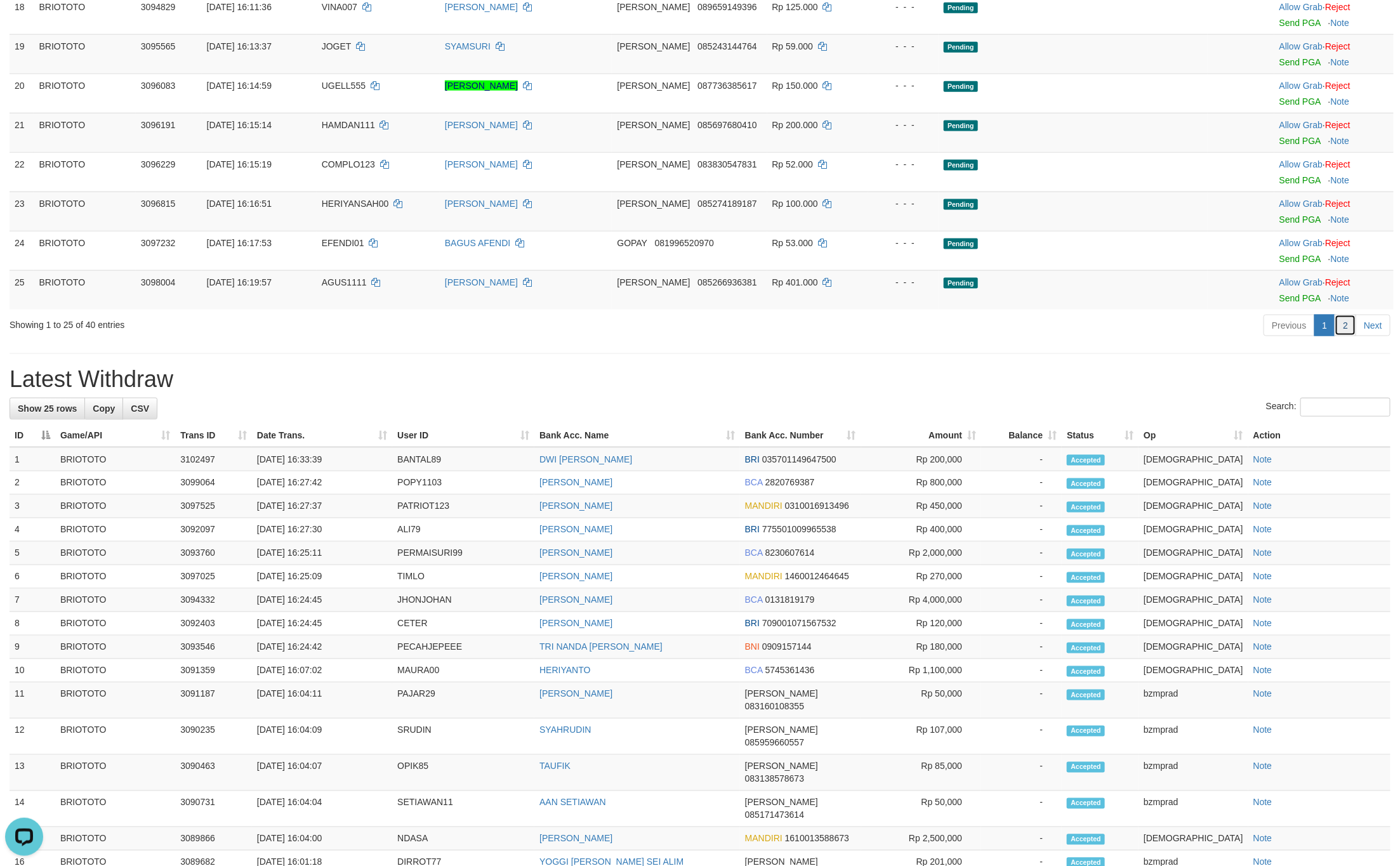
click at [1344, 337] on link "2" at bounding box center [1345, 325] width 22 height 22
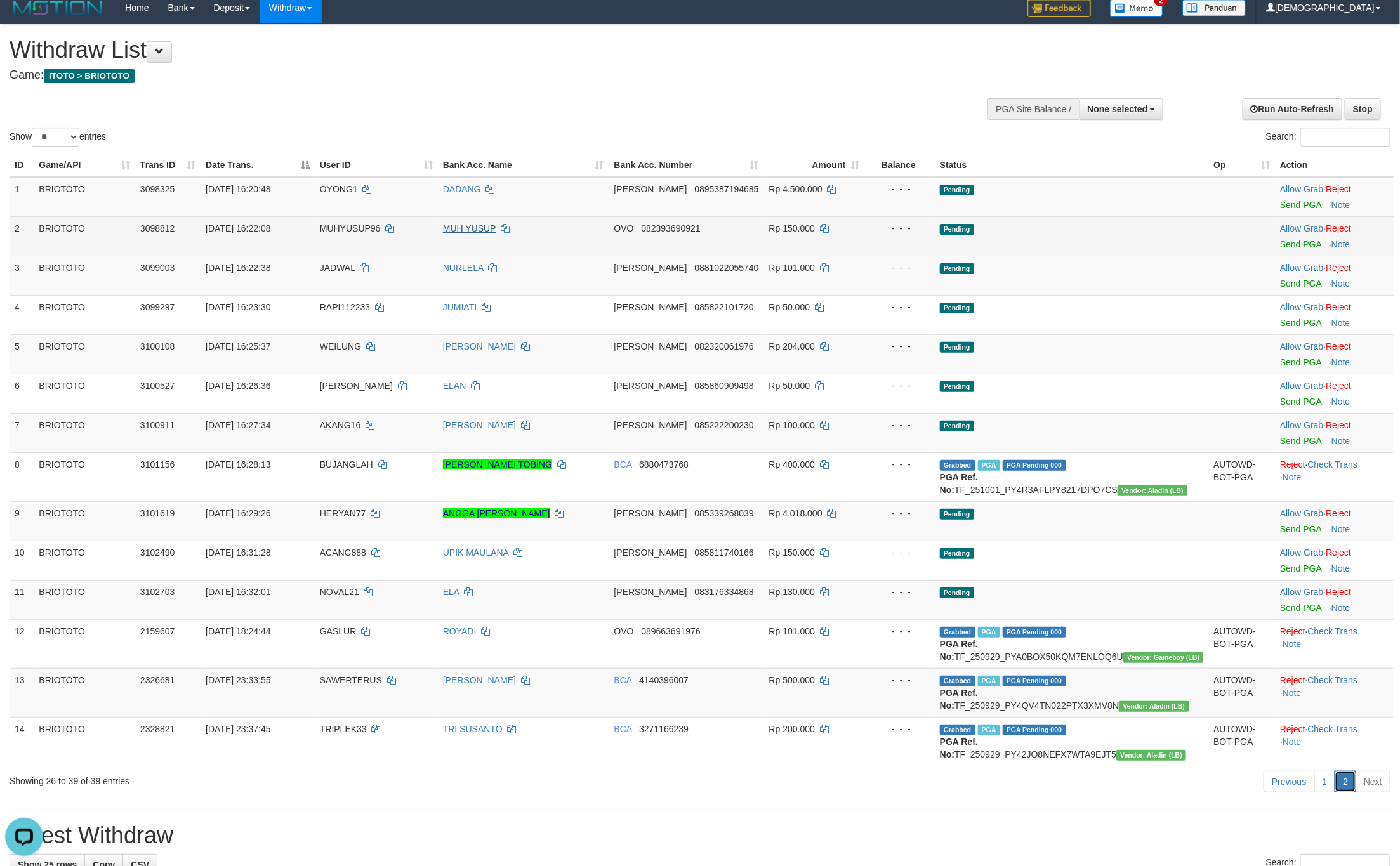
scroll to position [0, 0]
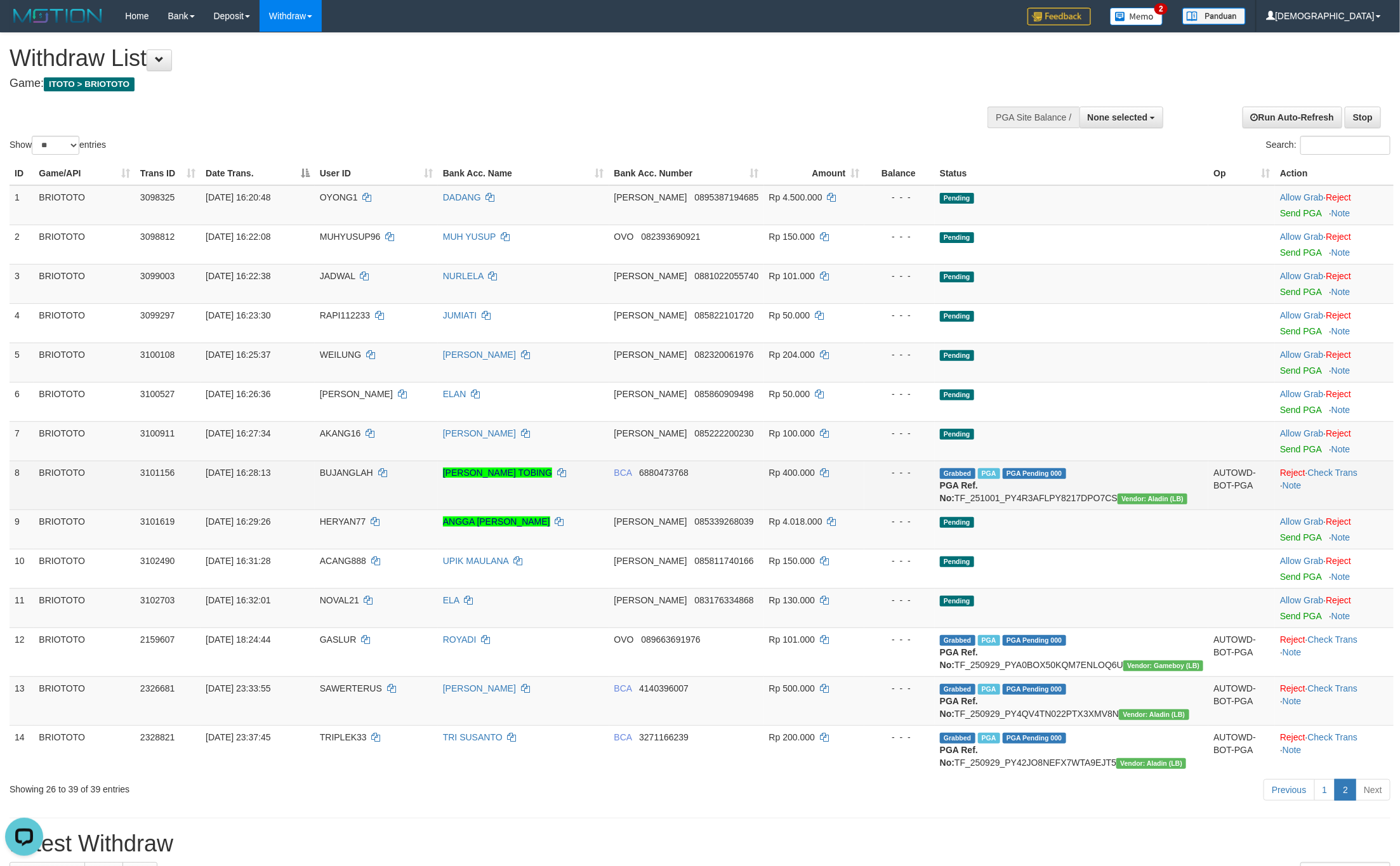
click at [865, 482] on td "Rp 400.000" at bounding box center [814, 485] width 101 height 49
click at [817, 479] on td "Rp 400.000" at bounding box center [814, 485] width 101 height 49
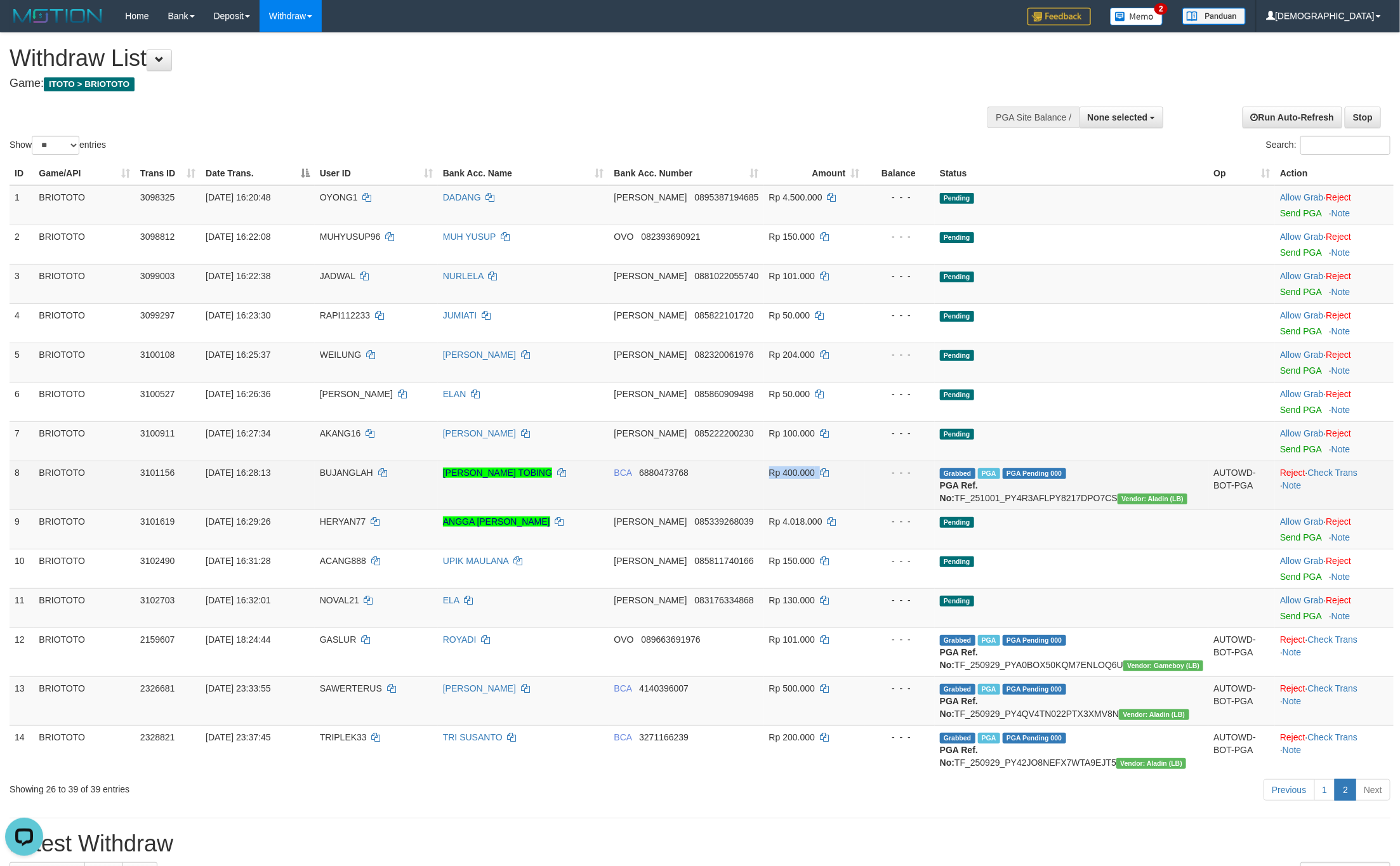
click at [817, 479] on td "Rp 400.000" at bounding box center [814, 485] width 101 height 49
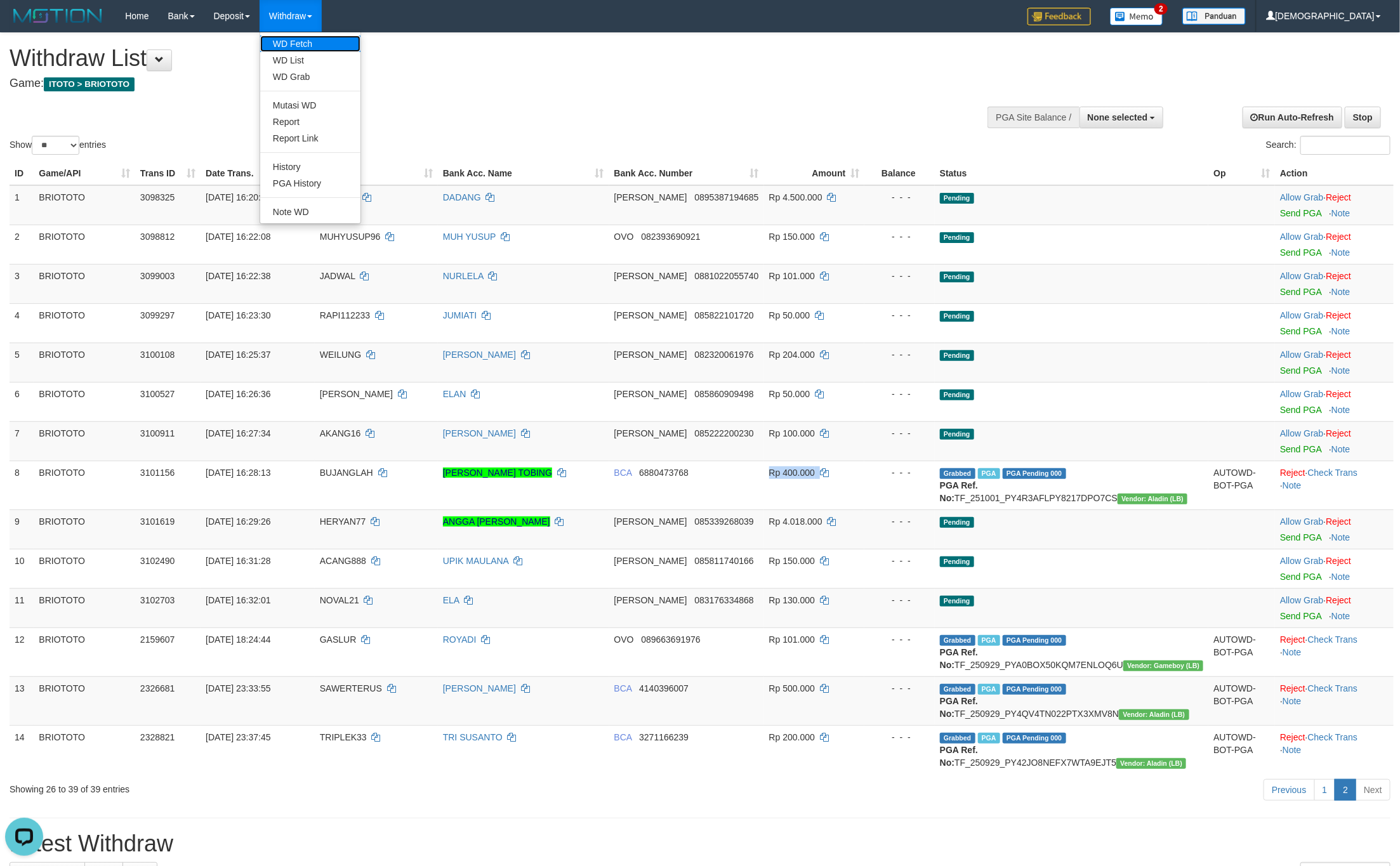
click at [295, 46] on link "WD Fetch" at bounding box center [310, 44] width 100 height 16
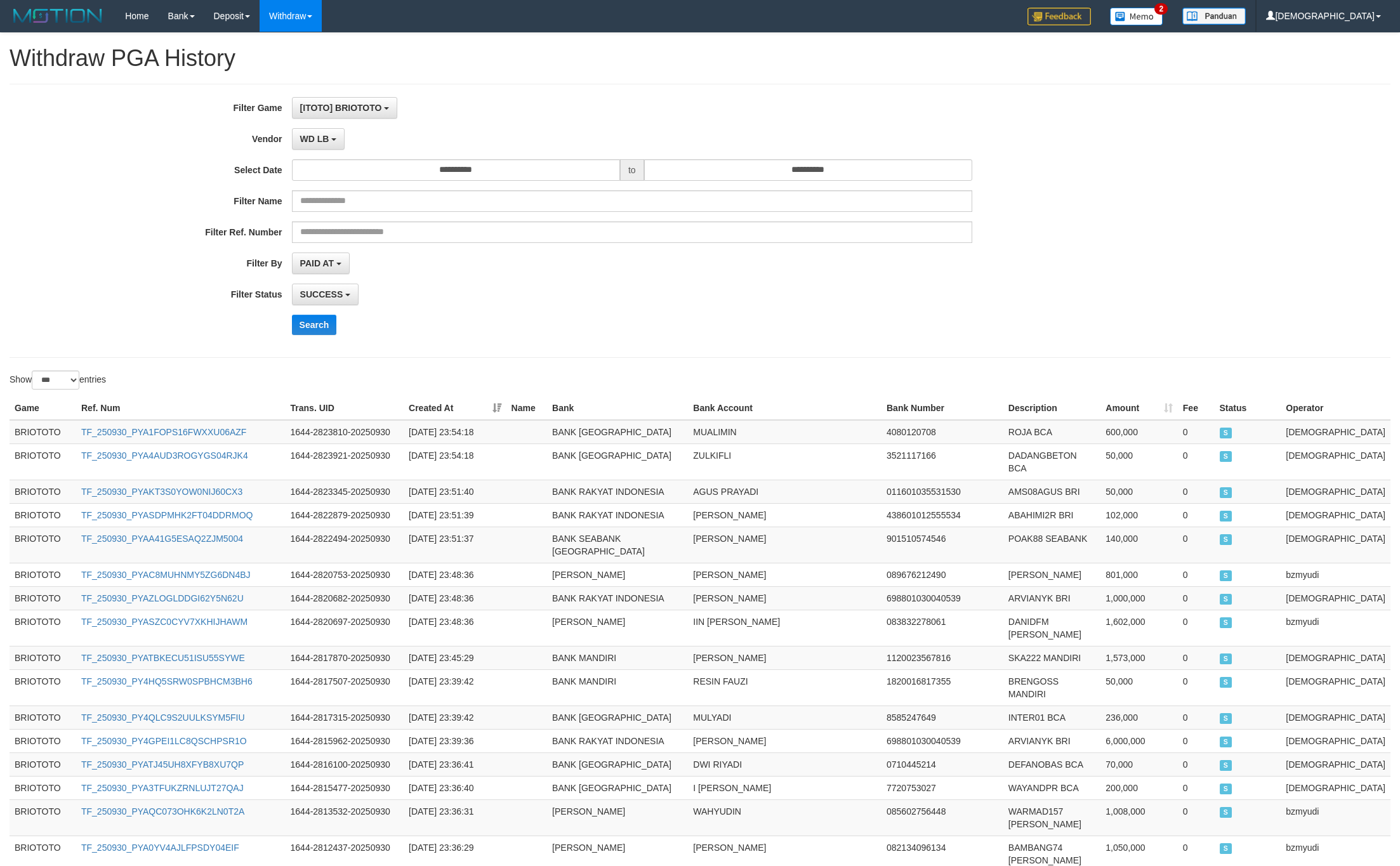
select select "**********"
select select "***"
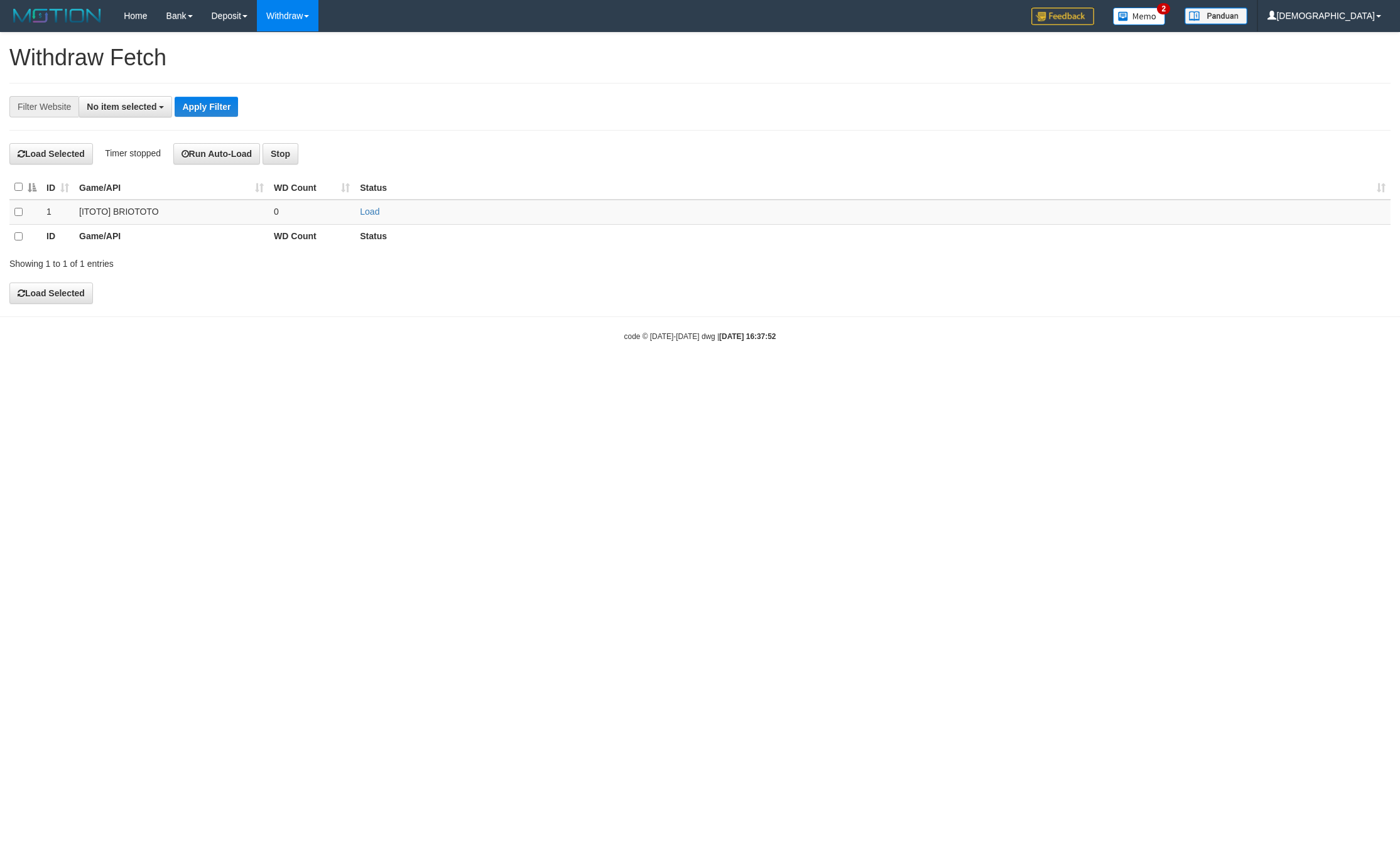
select select
click at [374, 217] on link "Load" at bounding box center [369, 212] width 19 height 10
click at [304, 207] on td "..." at bounding box center [312, 212] width 86 height 24
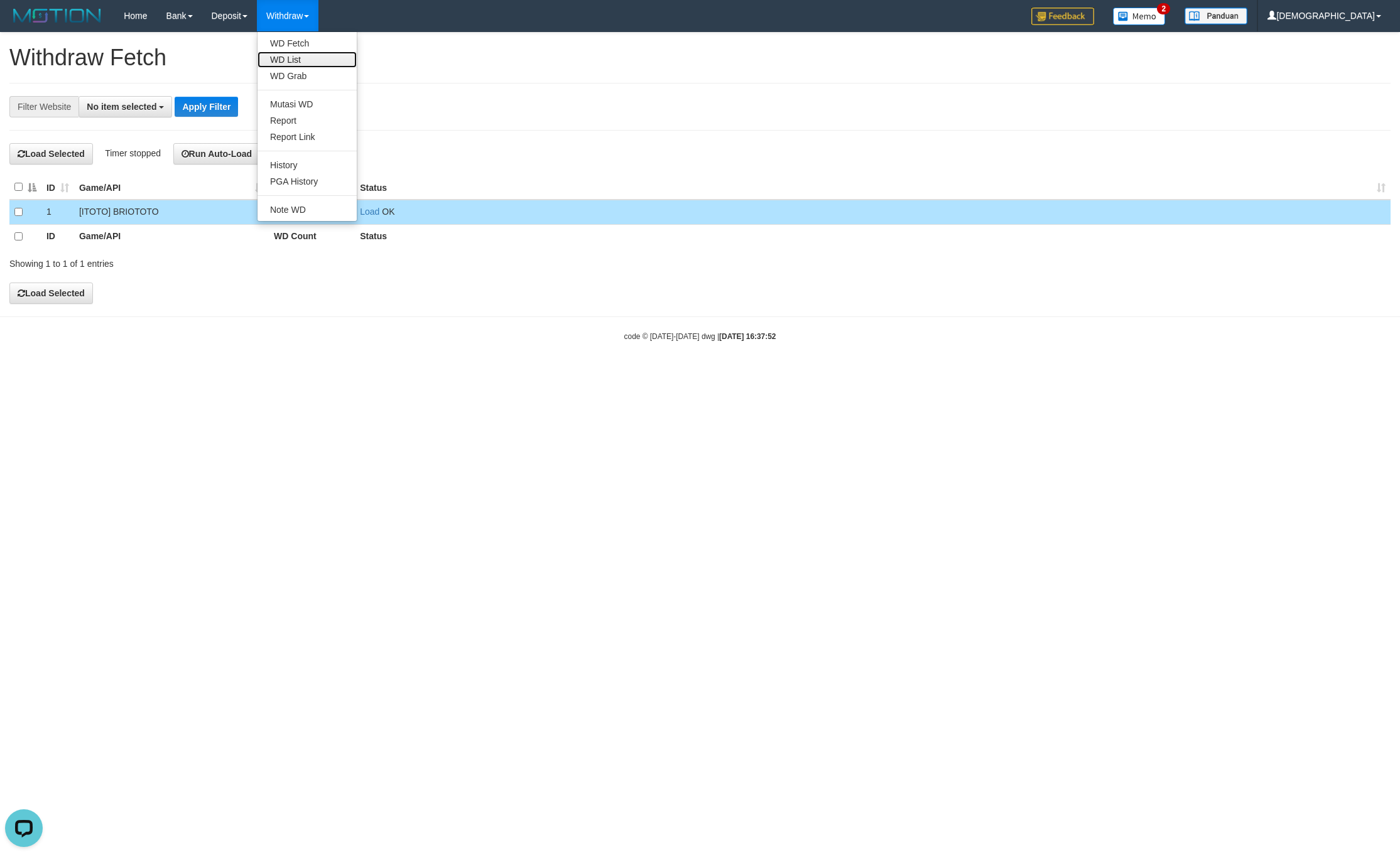
click at [312, 64] on link "WD List" at bounding box center [307, 60] width 99 height 16
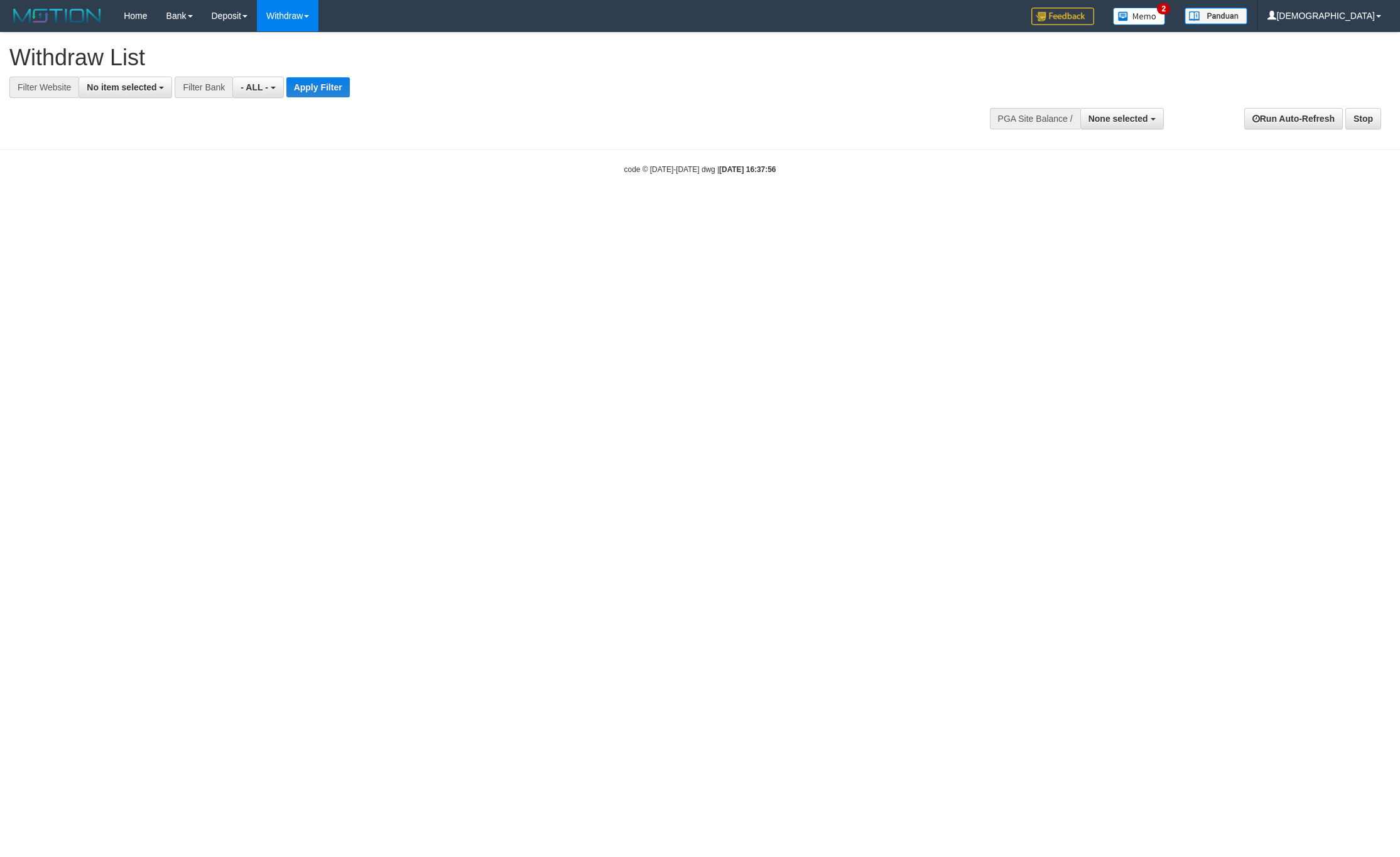
select select
click at [98, 85] on span "No item selected" at bounding box center [121, 87] width 70 height 10
click at [167, 149] on label "SELECT GAME" at bounding box center [127, 153] width 97 height 18
select select "****"
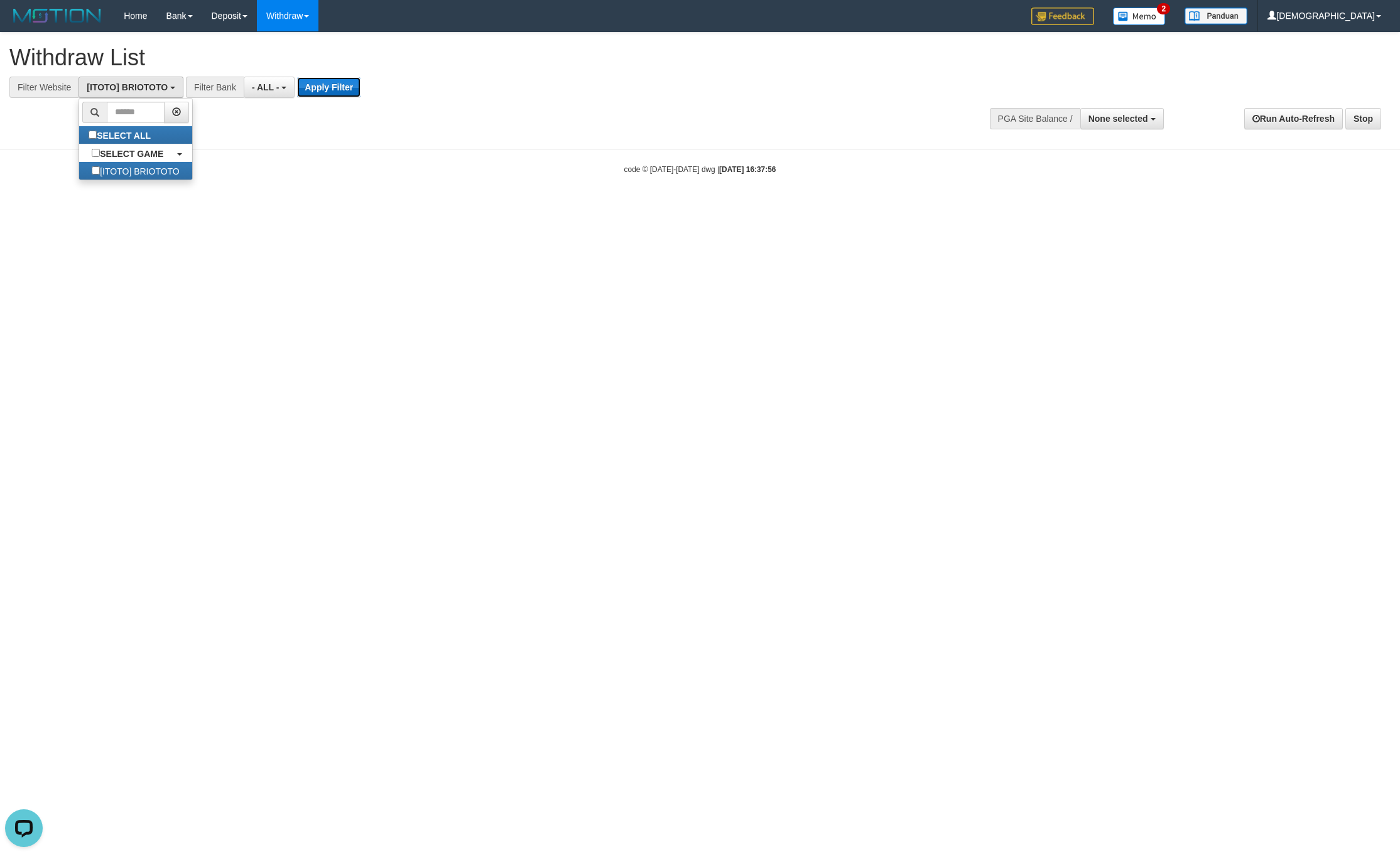
click at [332, 89] on button "Apply Filter" at bounding box center [329, 87] width 64 height 20
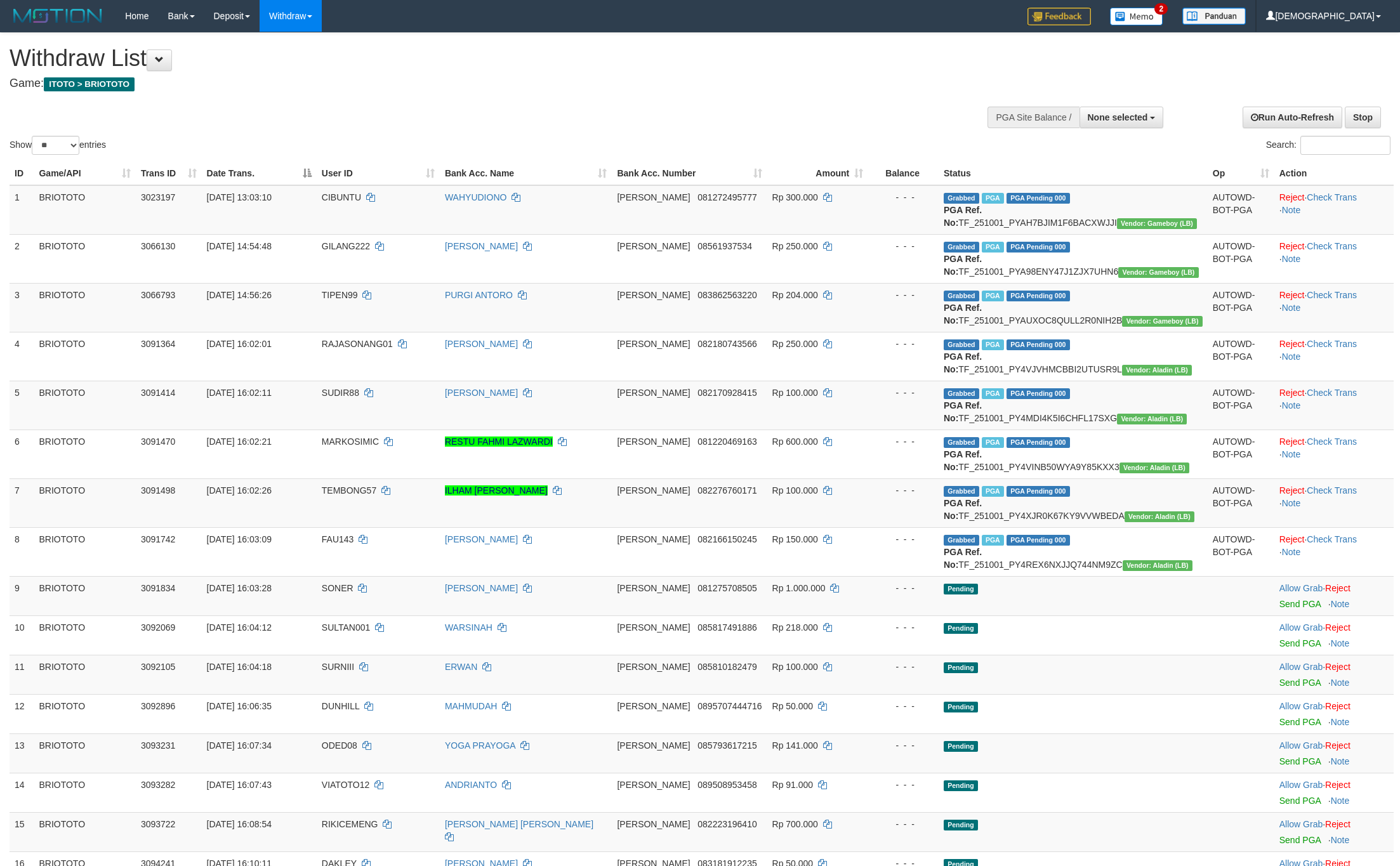
select select
select select "**"
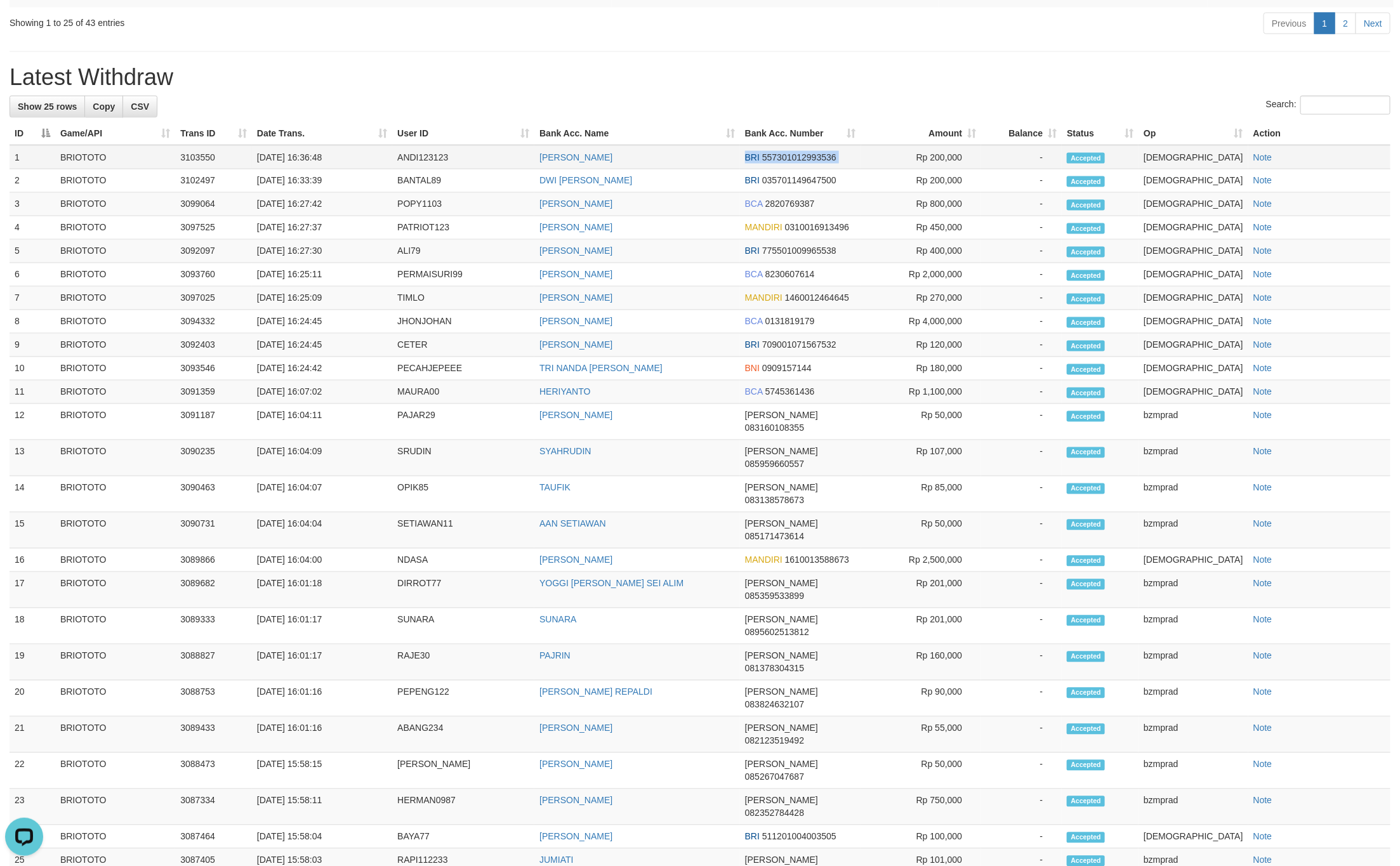
drag, startPoint x: 746, startPoint y: 259, endPoint x: 985, endPoint y: 260, distance: 239.0
click at [894, 170] on tr "1 BRIOTOTO 3103550 [DATE] 16:36:48 ANDI123123 ANDI ISWANDI BRI 557301012993536 …" at bounding box center [700, 157] width 1381 height 24
drag, startPoint x: 1120, startPoint y: 265, endPoint x: 1159, endPoint y: 265, distance: 39.0
click at [1159, 170] on tr "1 BRIOTOTO 3103550 [DATE] 16:36:48 ANDI123123 ANDI ISWANDI BRI 557301012993536 …" at bounding box center [700, 157] width 1381 height 24
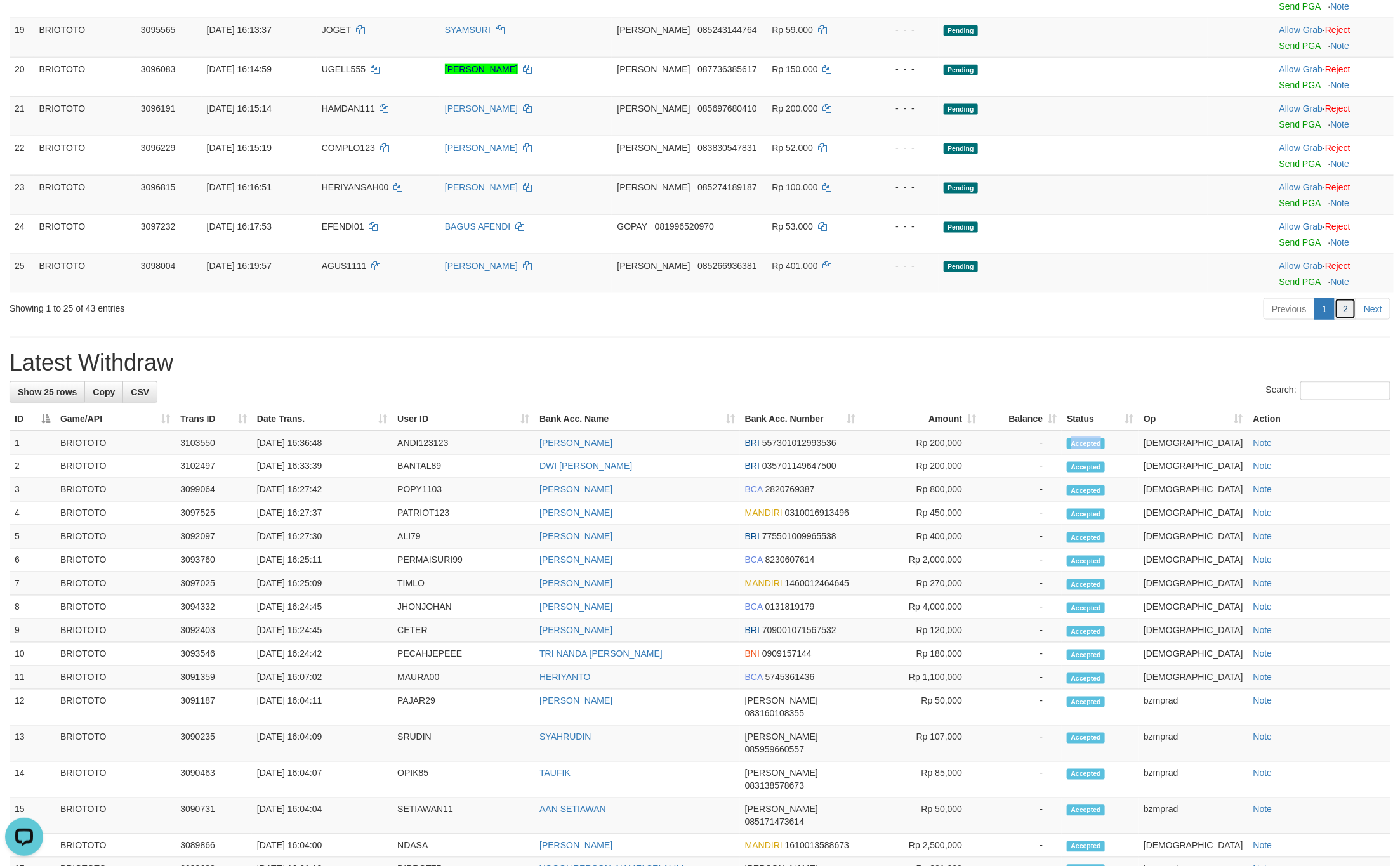
click at [1345, 320] on link "2" at bounding box center [1345, 309] width 22 height 22
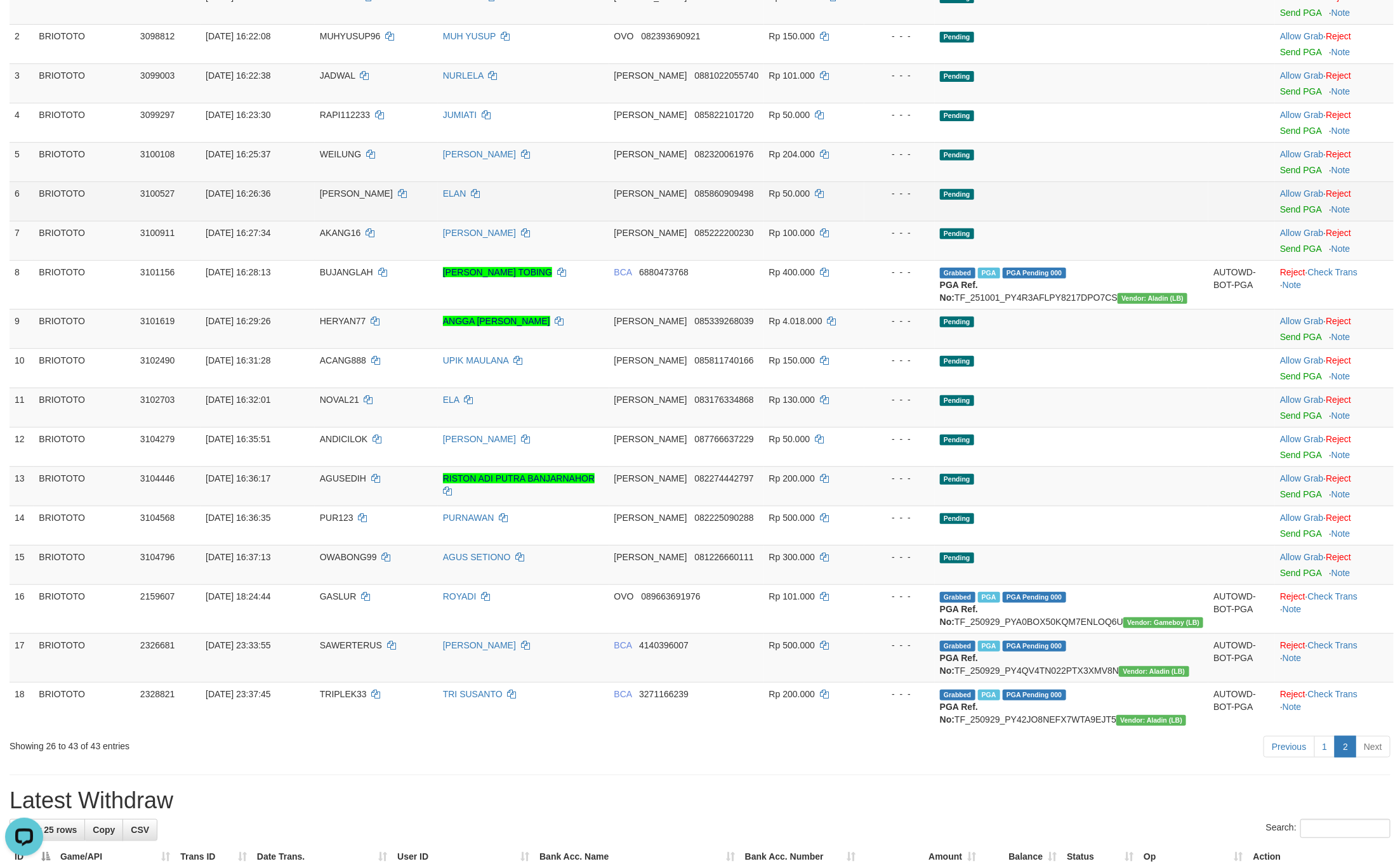
scroll to position [191, 0]
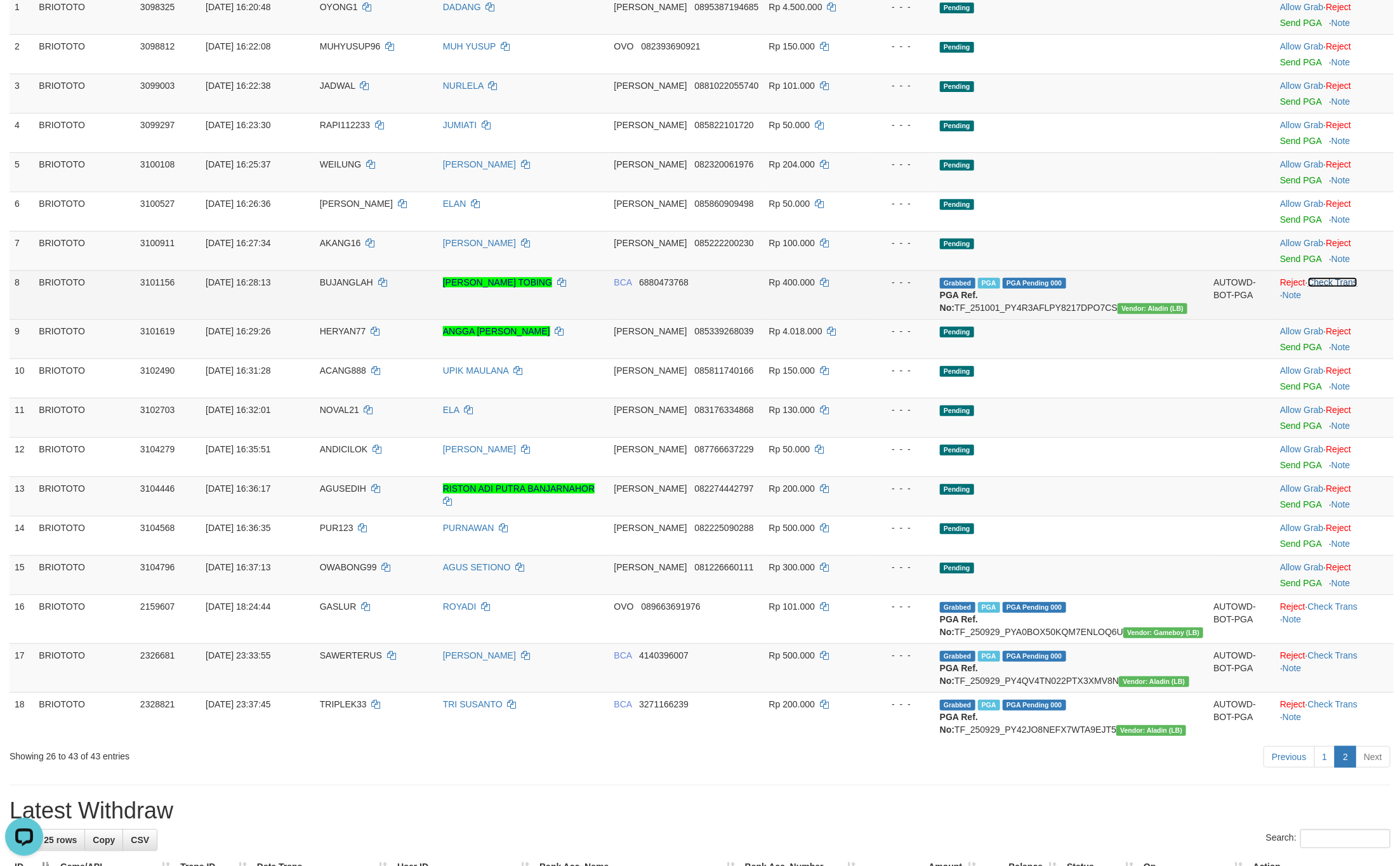
click at [1338, 287] on link "Check Trans" at bounding box center [1333, 283] width 50 height 10
drag, startPoint x: 1329, startPoint y: 829, endPoint x: 1333, endPoint y: 820, distance: 9.8
click at [1329, 829] on div "**********" at bounding box center [700, 767] width 1400 height 1848
click at [1333, 768] on link "1" at bounding box center [1324, 757] width 22 height 22
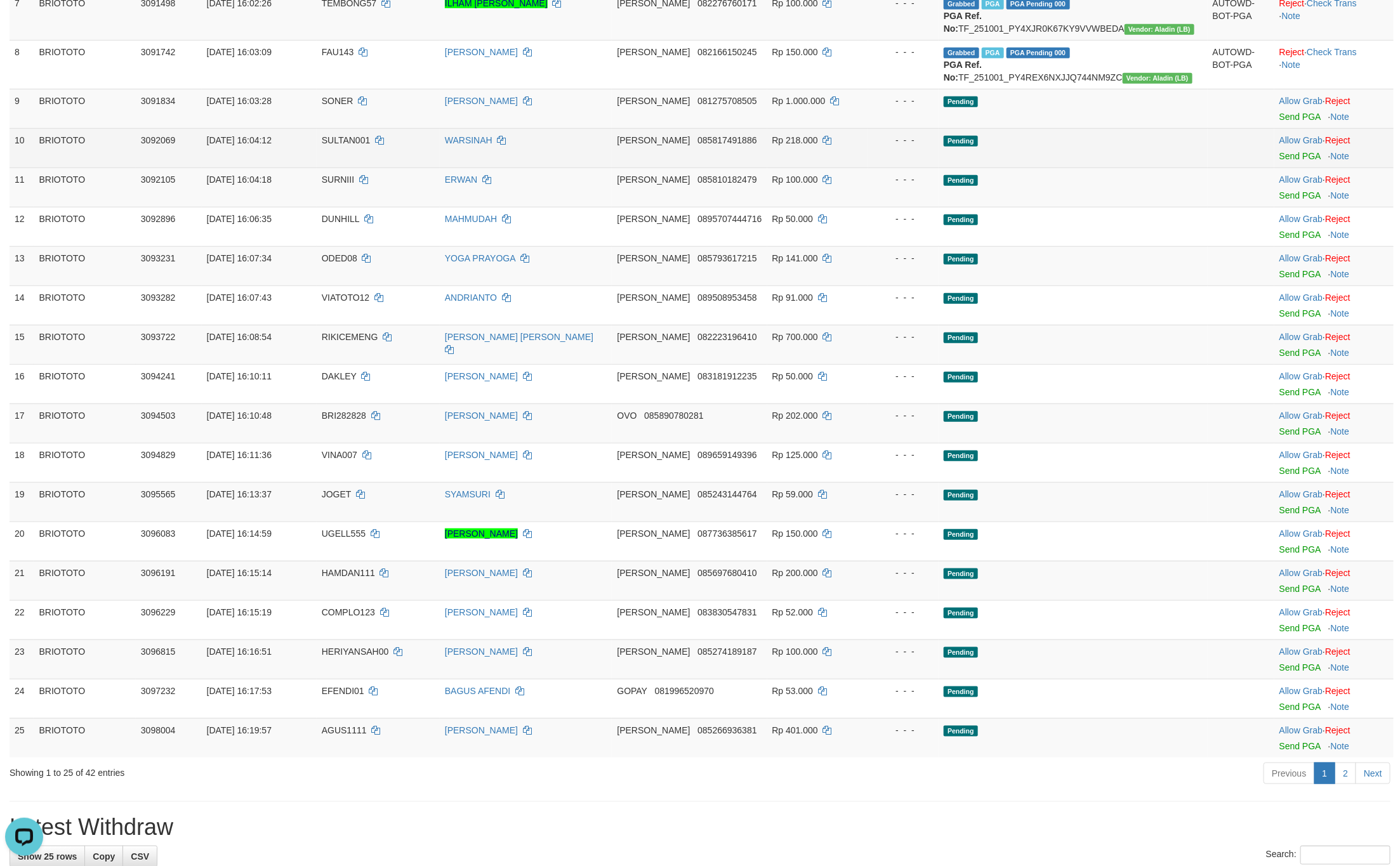
scroll to position [269, 0]
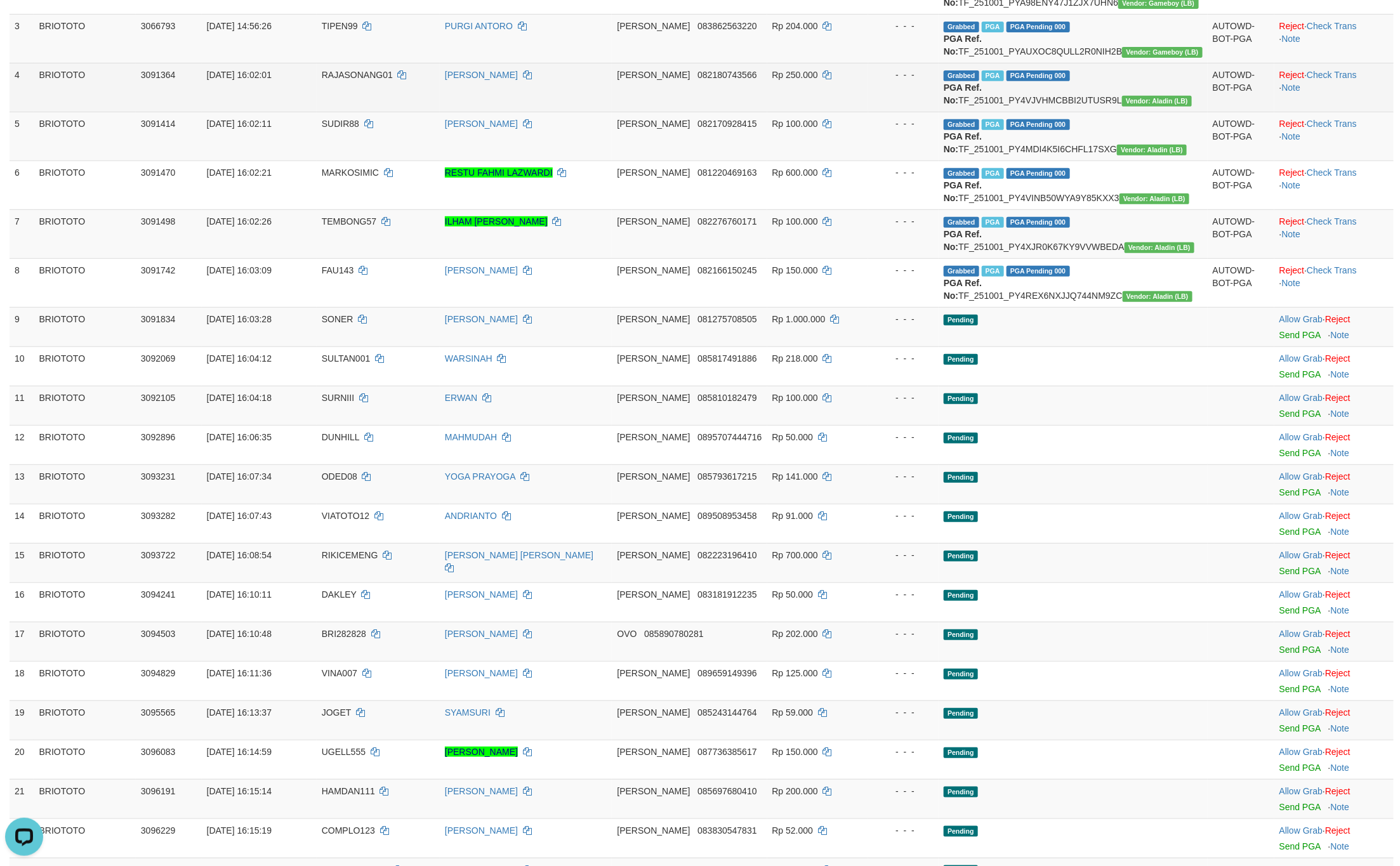
drag, startPoint x: 633, startPoint y: 144, endPoint x: 630, endPoint y: 153, distance: 9.5
click at [612, 111] on td "[PERSON_NAME]" at bounding box center [526, 87] width 173 height 49
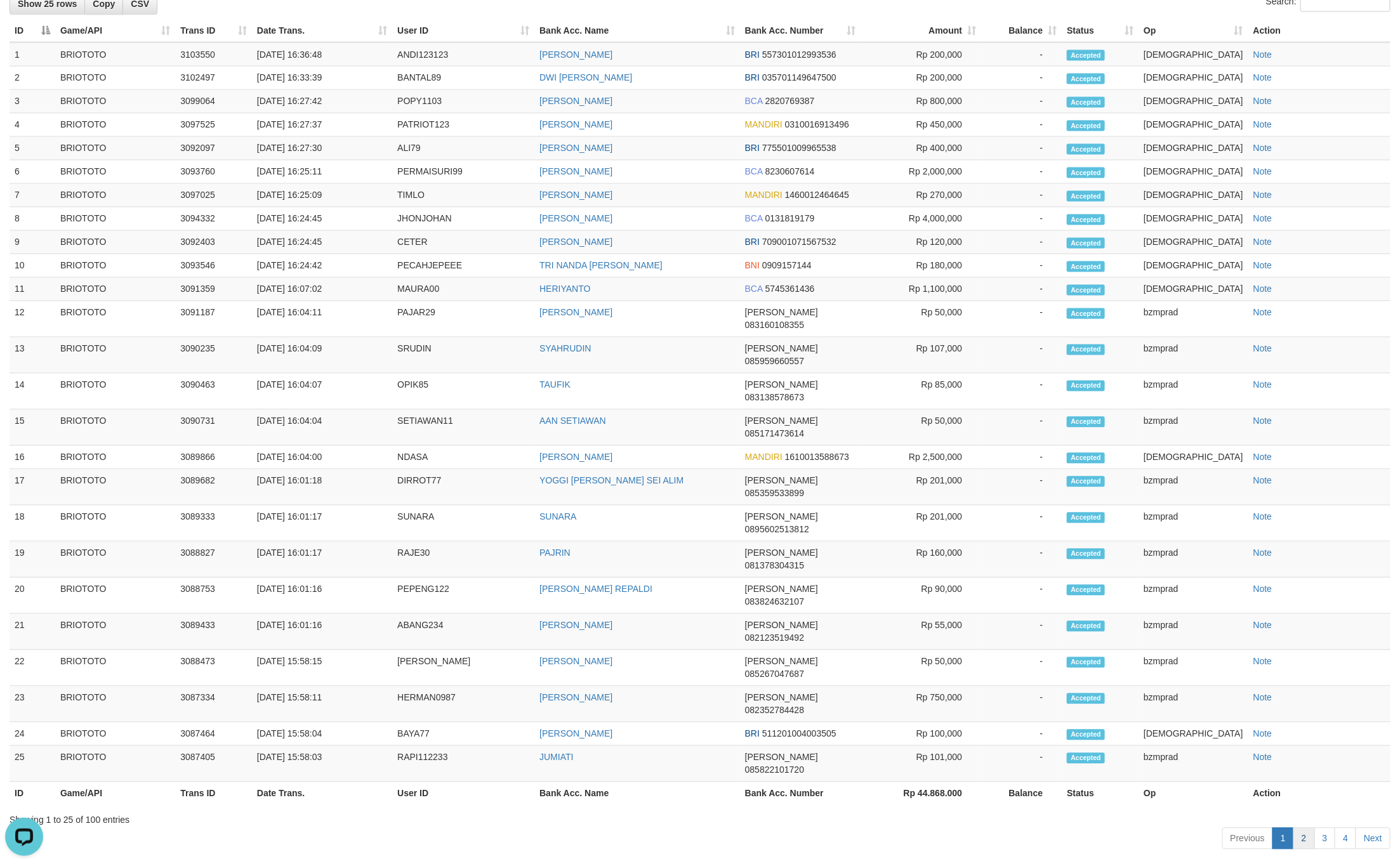
scroll to position [1363, 0]
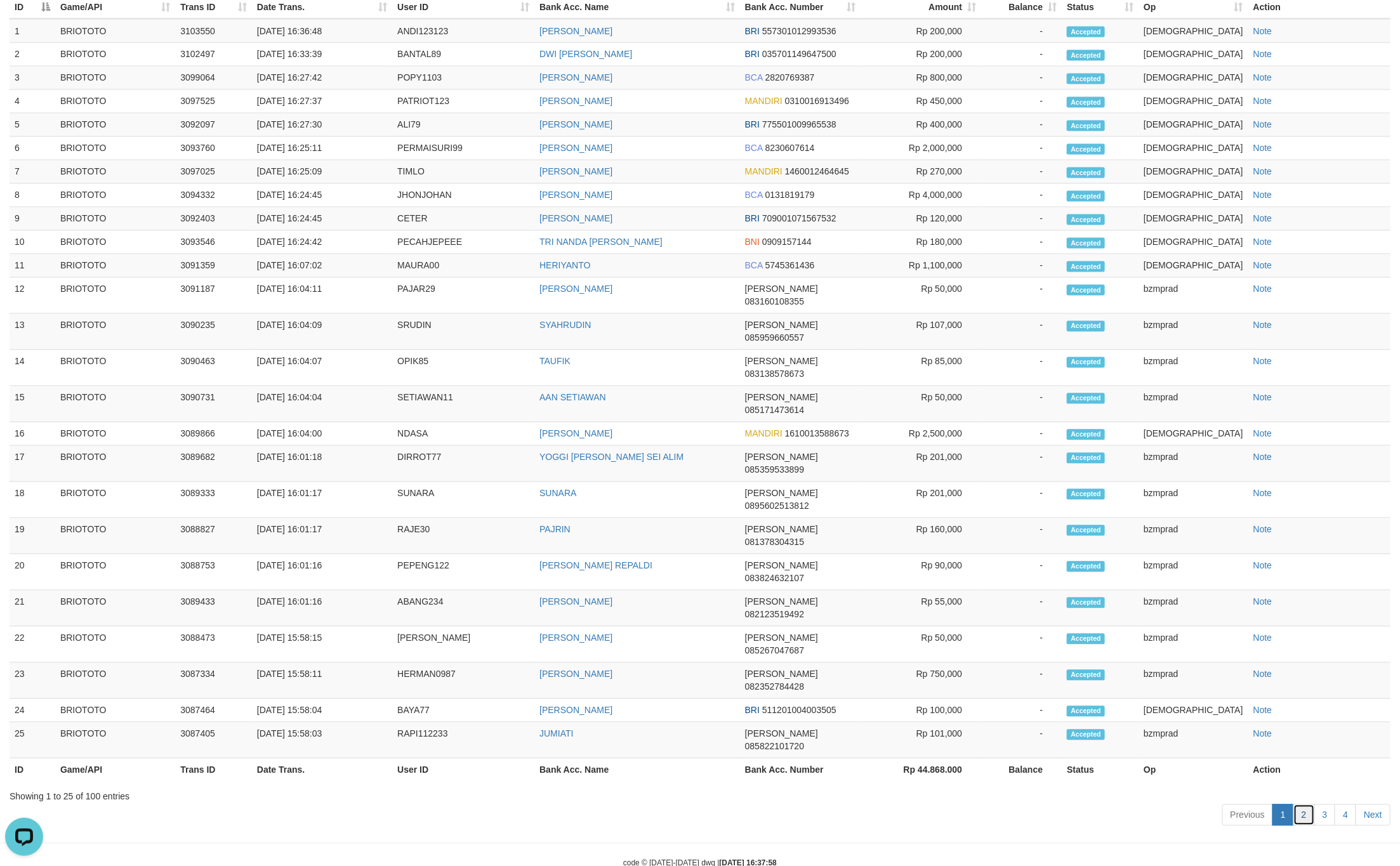
click at [1289, 805] on ul "Previous 1 2 3 4 Next" at bounding box center [1306, 815] width 168 height 22
click at [1308, 805] on link "2" at bounding box center [1304, 815] width 22 height 22
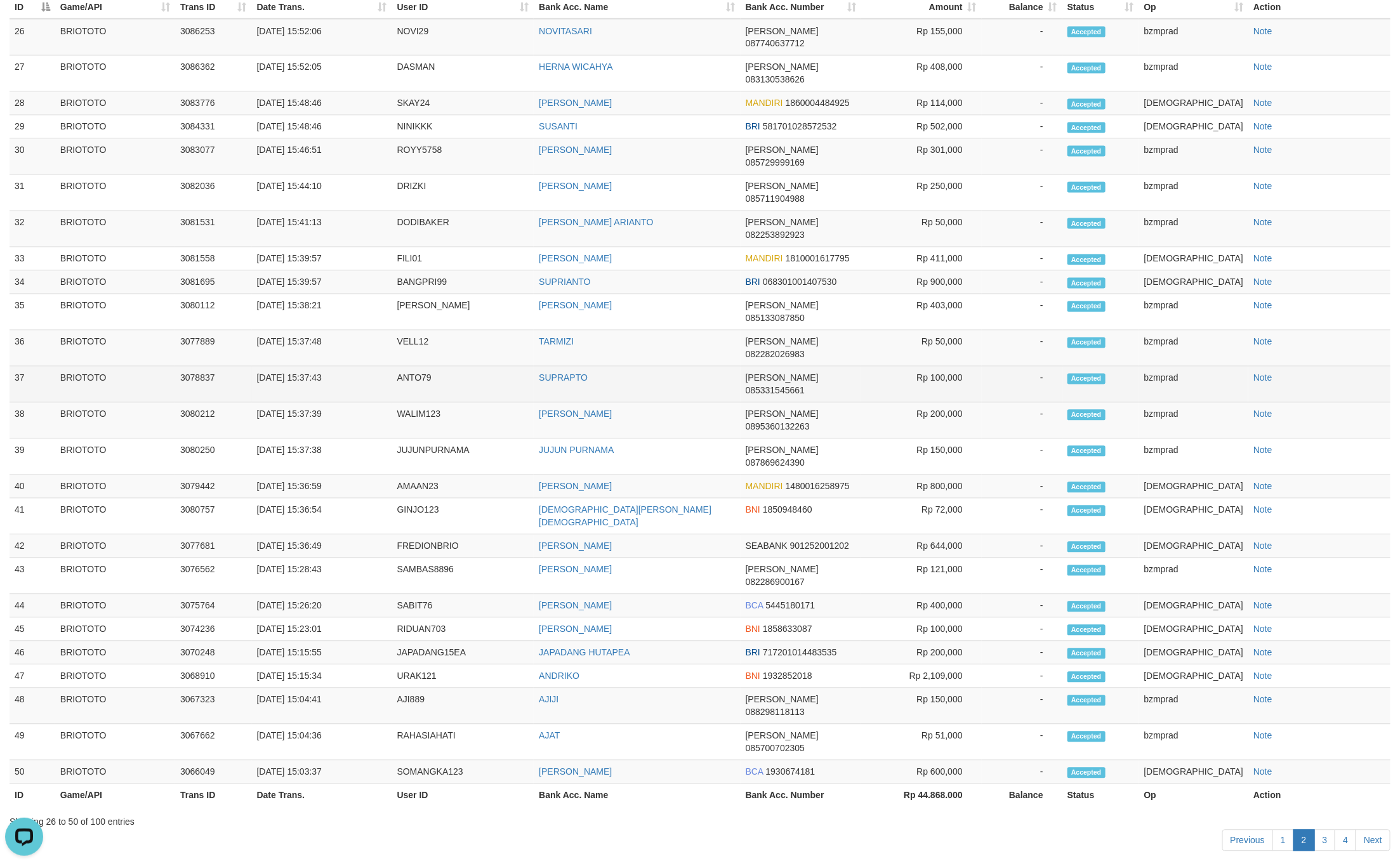
click at [613, 403] on td "SUPRAPTO" at bounding box center [637, 384] width 206 height 36
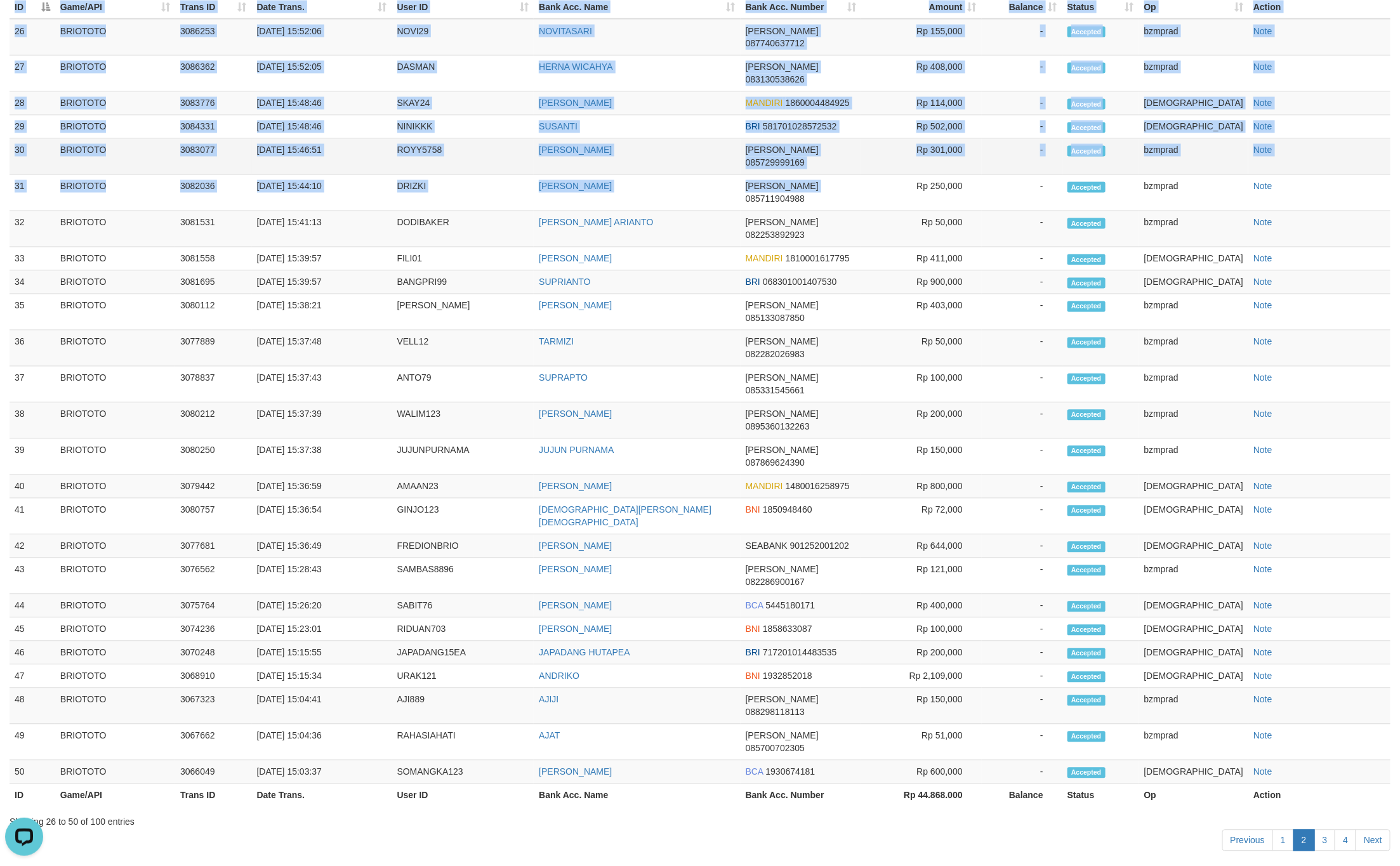
drag, startPoint x: 6, startPoint y: 141, endPoint x: 548, endPoint y: 245, distance: 551.9
click at [352, 115] on td "[DATE] 15:48:46" at bounding box center [322, 103] width 141 height 23
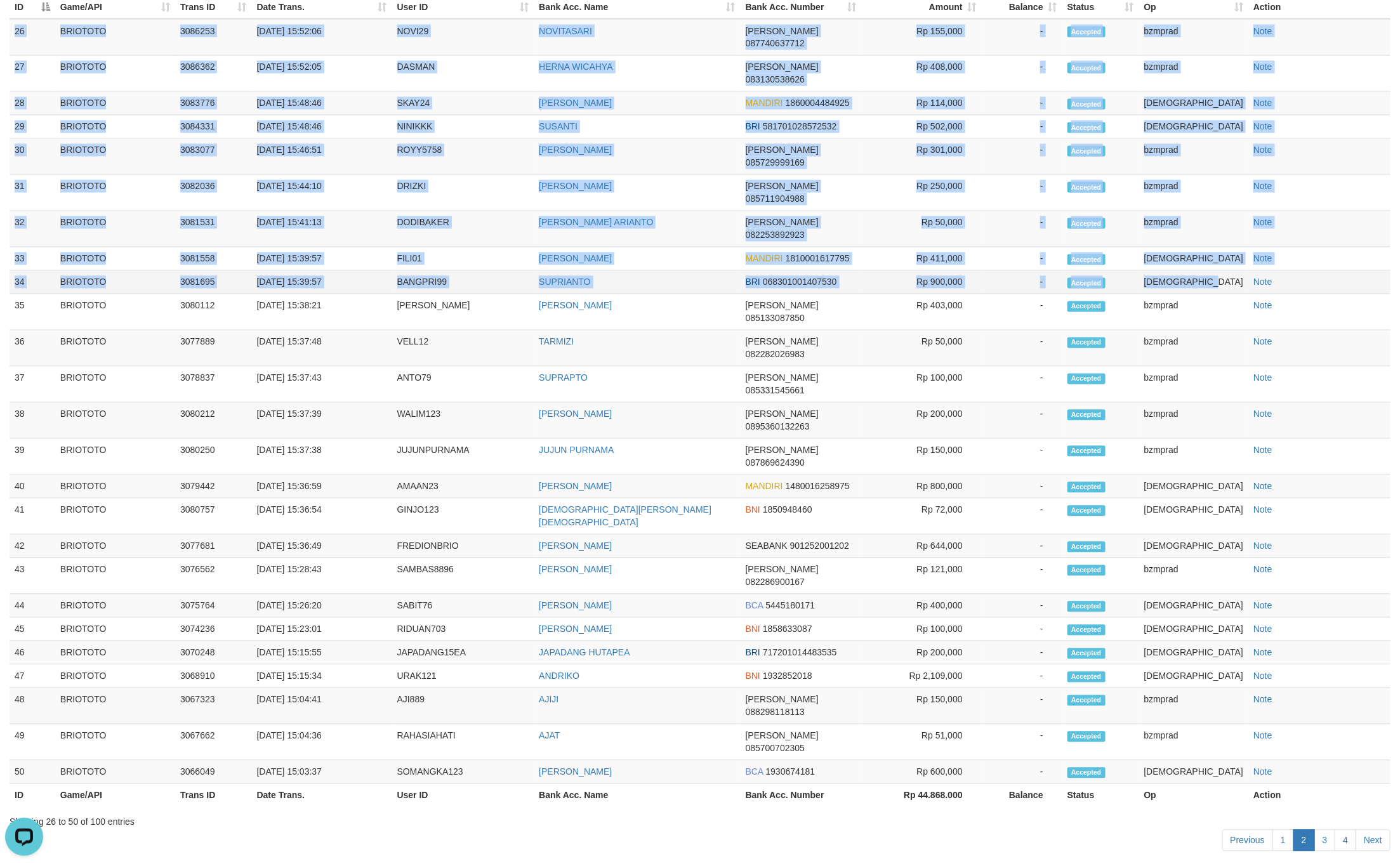
drag, startPoint x: 15, startPoint y: 137, endPoint x: 1223, endPoint y: 333, distance: 1223.8
click at [1223, 333] on tbody "26 BRIOTOTO 3086253 [DATE] 15:52:06 NOVI29 [GEOGRAPHIC_DATA] [PERSON_NAME] 0877…" at bounding box center [700, 401] width 1381 height 765
copy tbody "26 BRIOTOTO 3086253 [DATE] 15:52:06 NOVI29 NOVITASARI [PERSON_NAME] 08774063771…"
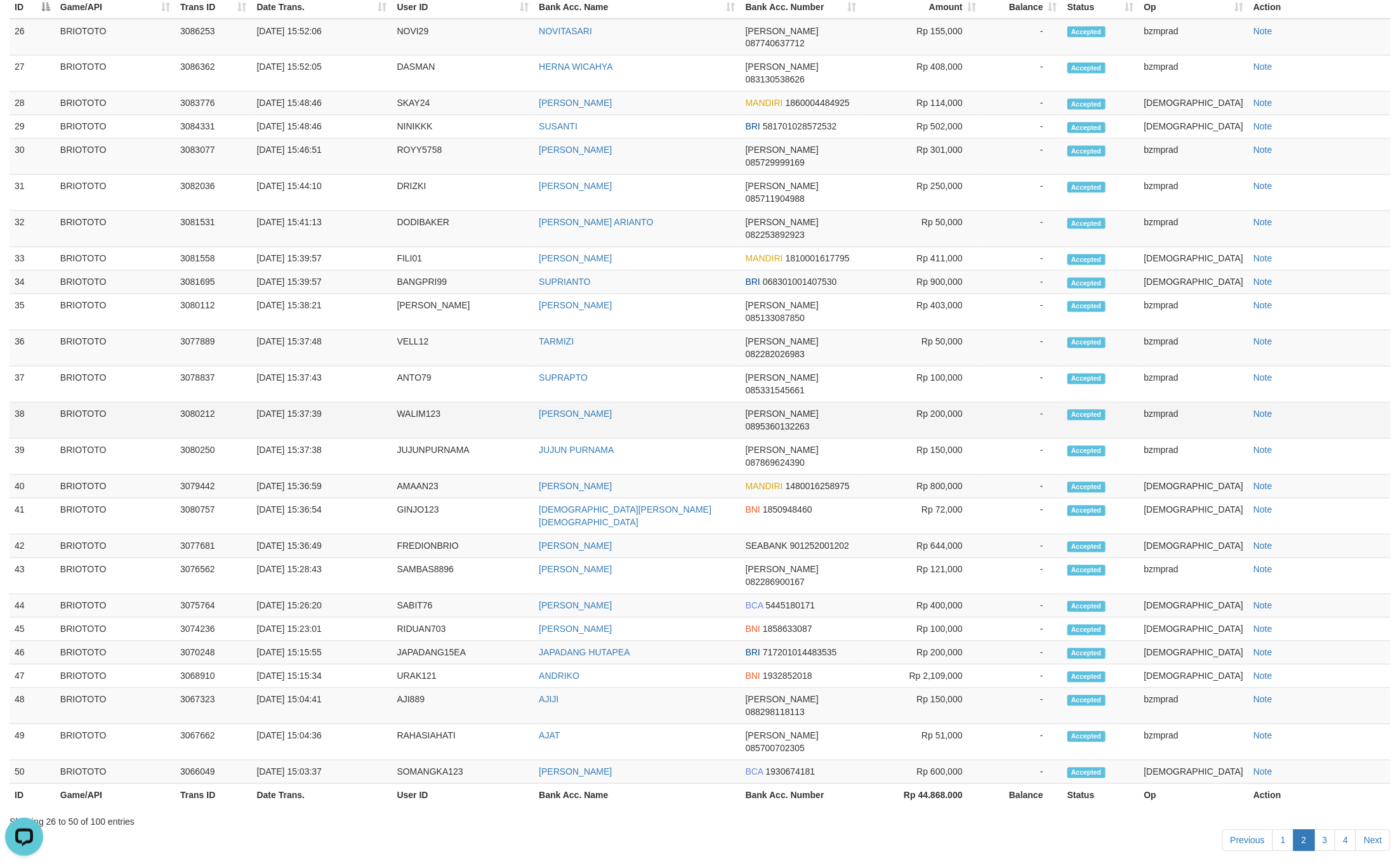
drag, startPoint x: 23, startPoint y: 363, endPoint x: 122, endPoint y: 425, distance: 116.8
click at [23, 331] on td "35" at bounding box center [32, 313] width 46 height 36
drag, startPoint x: 1281, startPoint y: 771, endPoint x: 1144, endPoint y: 740, distance: 140.5
click at [1280, 830] on link "1" at bounding box center [1283, 841] width 22 height 22
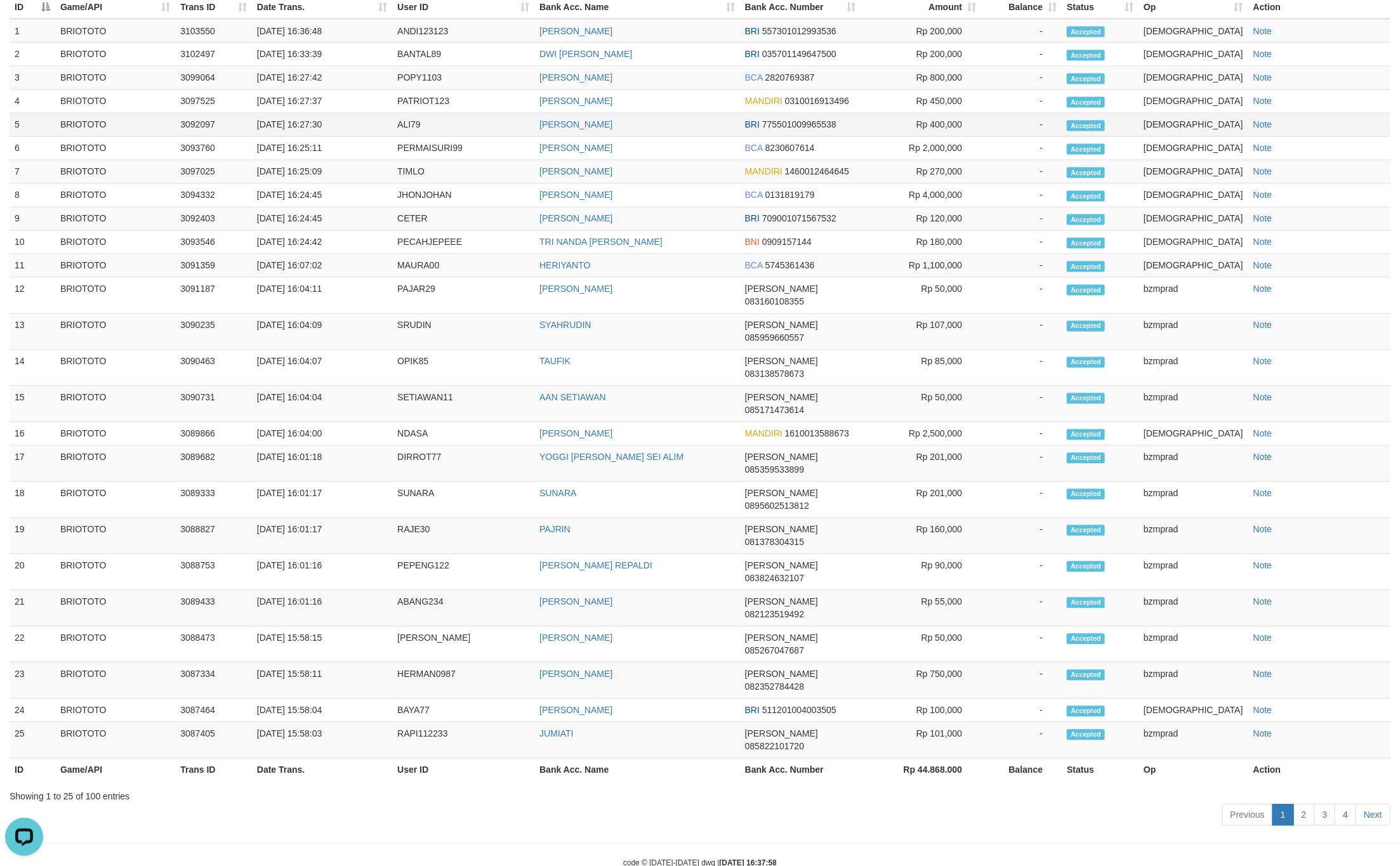
drag, startPoint x: 8, startPoint y: 129, endPoint x: 341, endPoint y: 224, distance: 346.3
click at [29, 43] on td "1" at bounding box center [32, 31] width 46 height 24
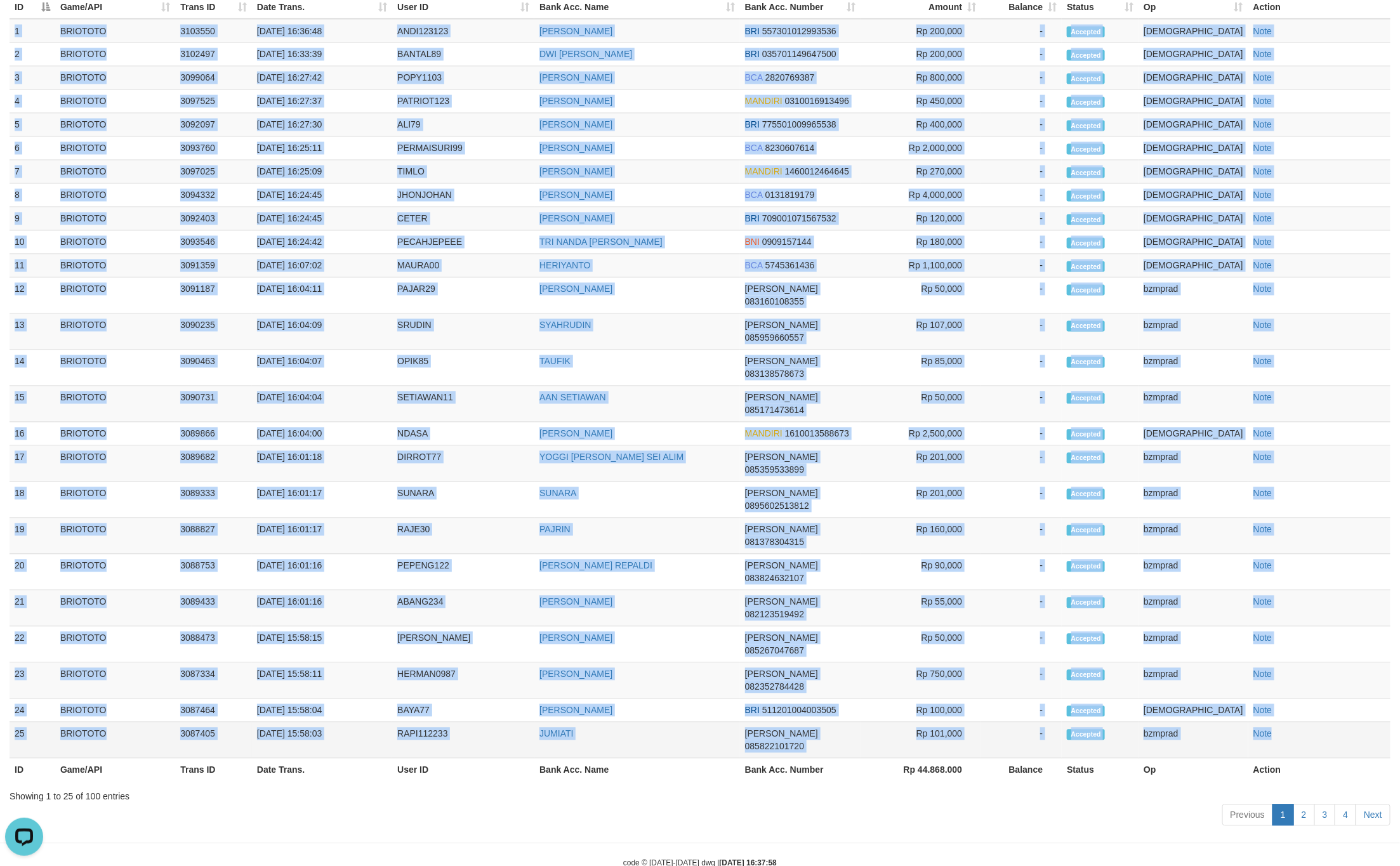
drag, startPoint x: 16, startPoint y: 140, endPoint x: 1309, endPoint y: 704, distance: 1410.7
click at [1309, 704] on tbody "1 BRIOTOTO 3103550 [DATE] 16:36:48 ANDI123123 ANDI ISWANDI BRI 557301012993536 …" at bounding box center [700, 388] width 1381 height 740
copy tbody "1 BRIOTOTO 3103550 [DATE] 16:36:48 ANDI123123 ANDI ISWANDI BRI 557301012993536 …"
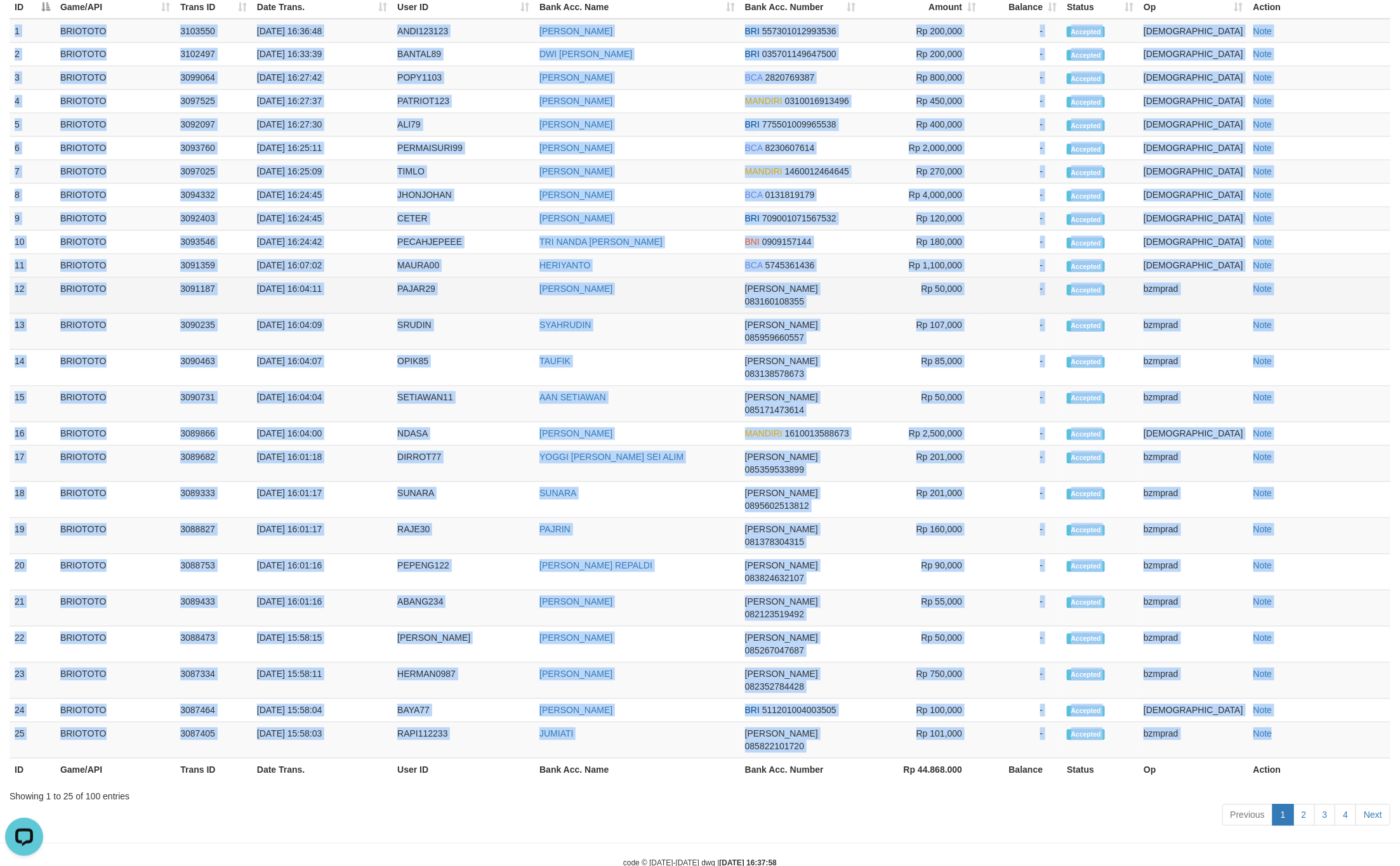
click at [27, 314] on td "12" at bounding box center [32, 296] width 46 height 36
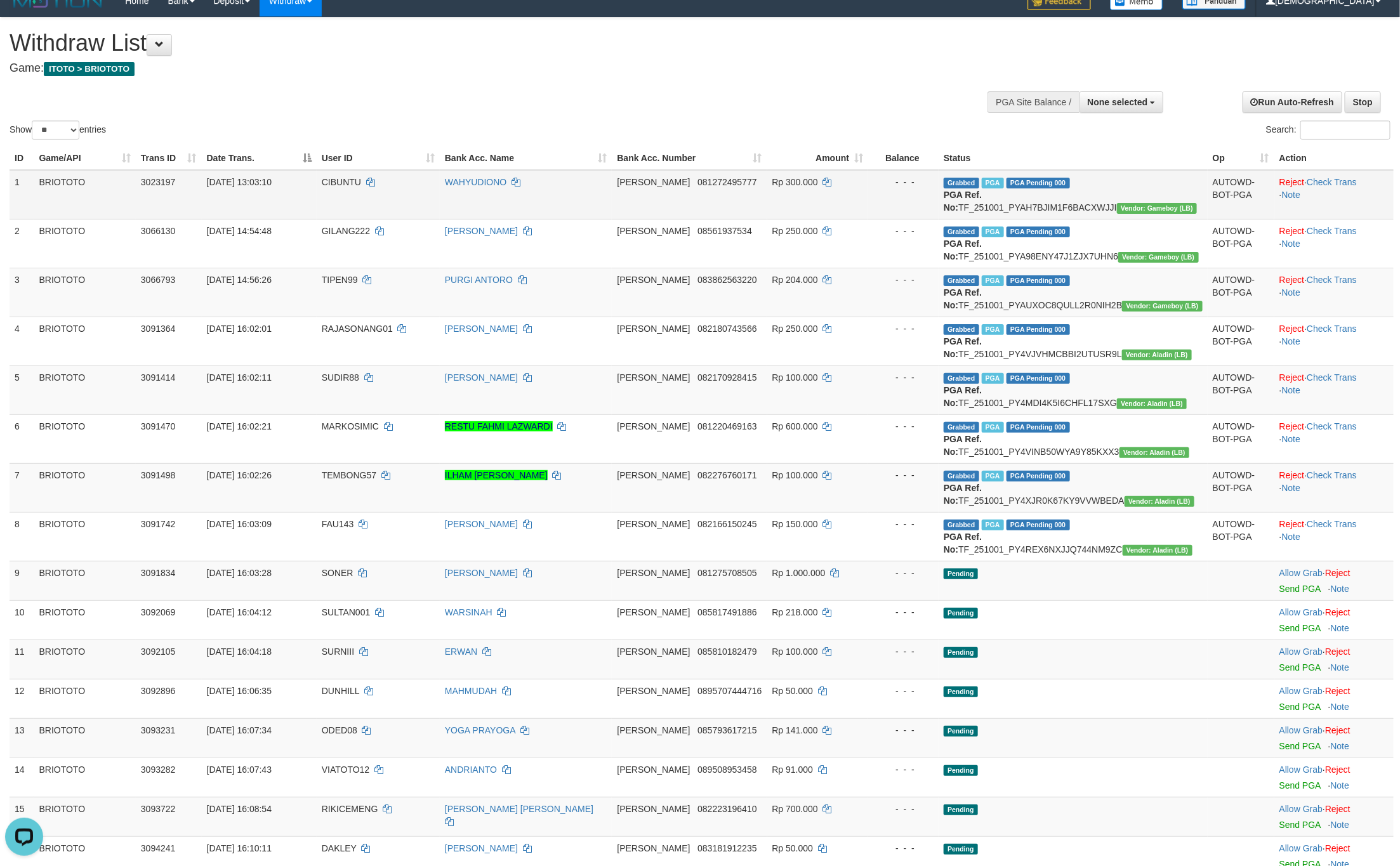
scroll to position [0, 0]
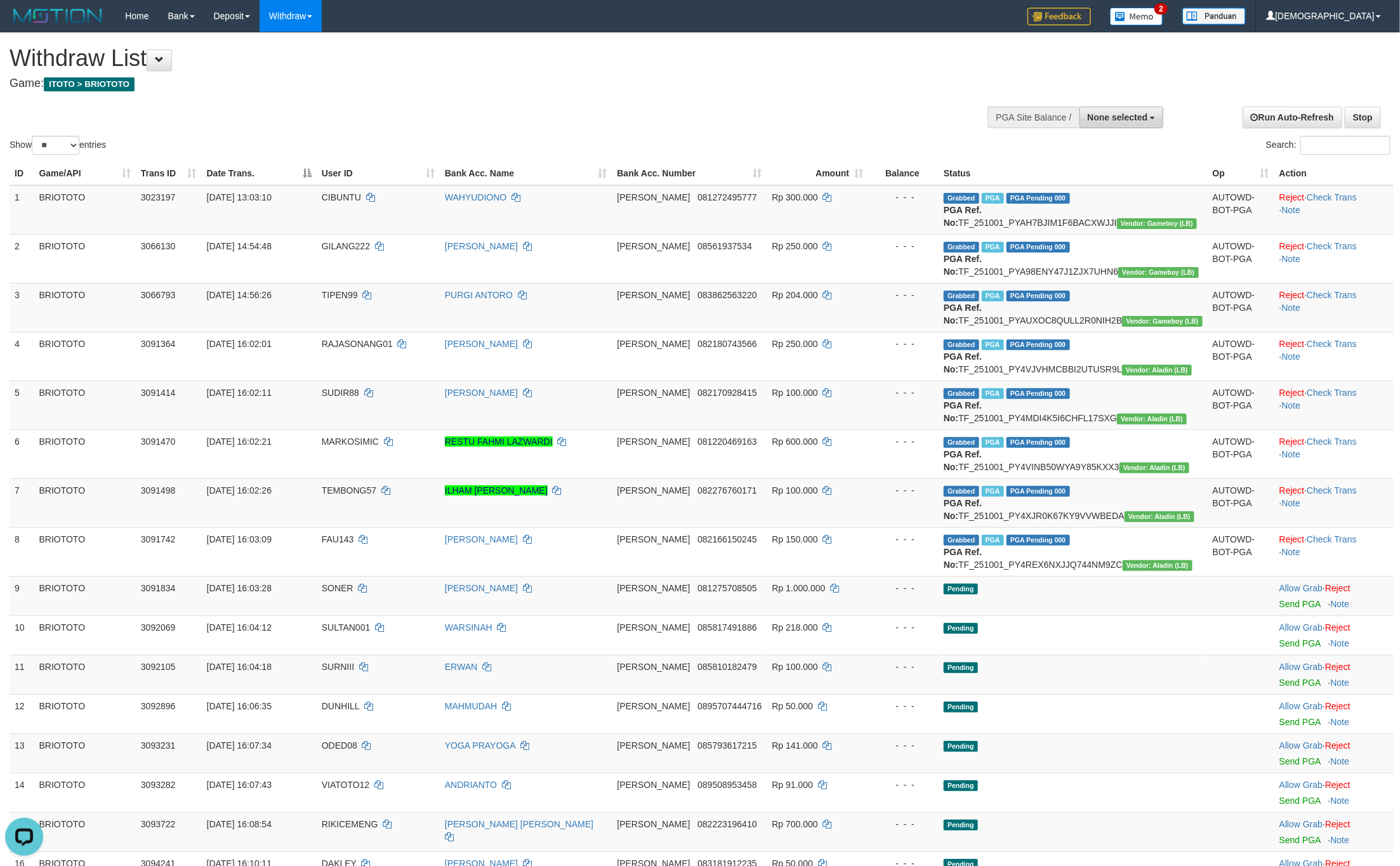
click at [1152, 124] on button "None selected" at bounding box center [1121, 117] width 85 height 22
click at [1141, 160] on link "SELECT GAME" at bounding box center [1104, 165] width 119 height 16
click at [1135, 179] on label "[ITOTO] BRIOTOTO" at bounding box center [1104, 182] width 119 height 16
select select "****"
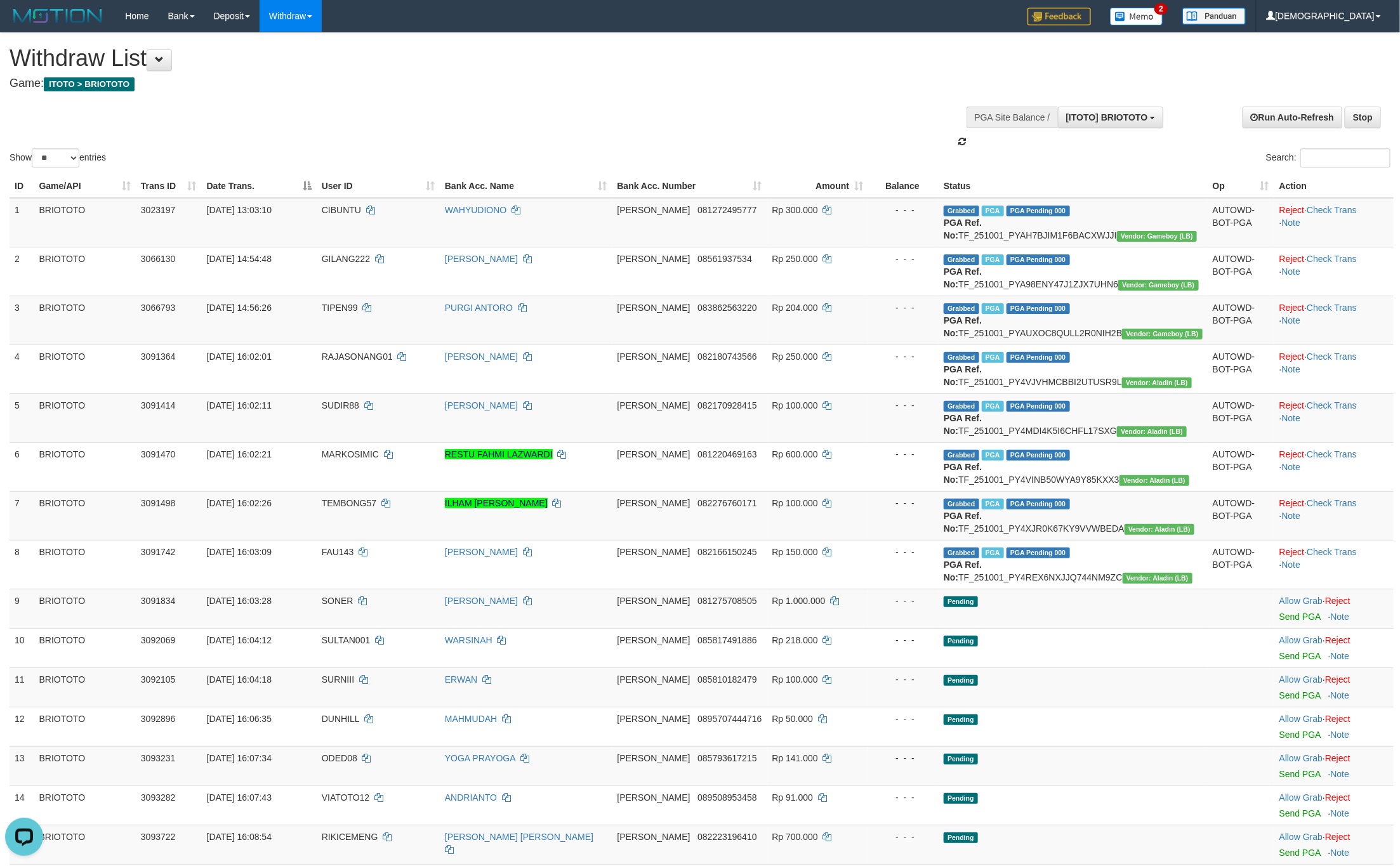
scroll to position [11, 0]
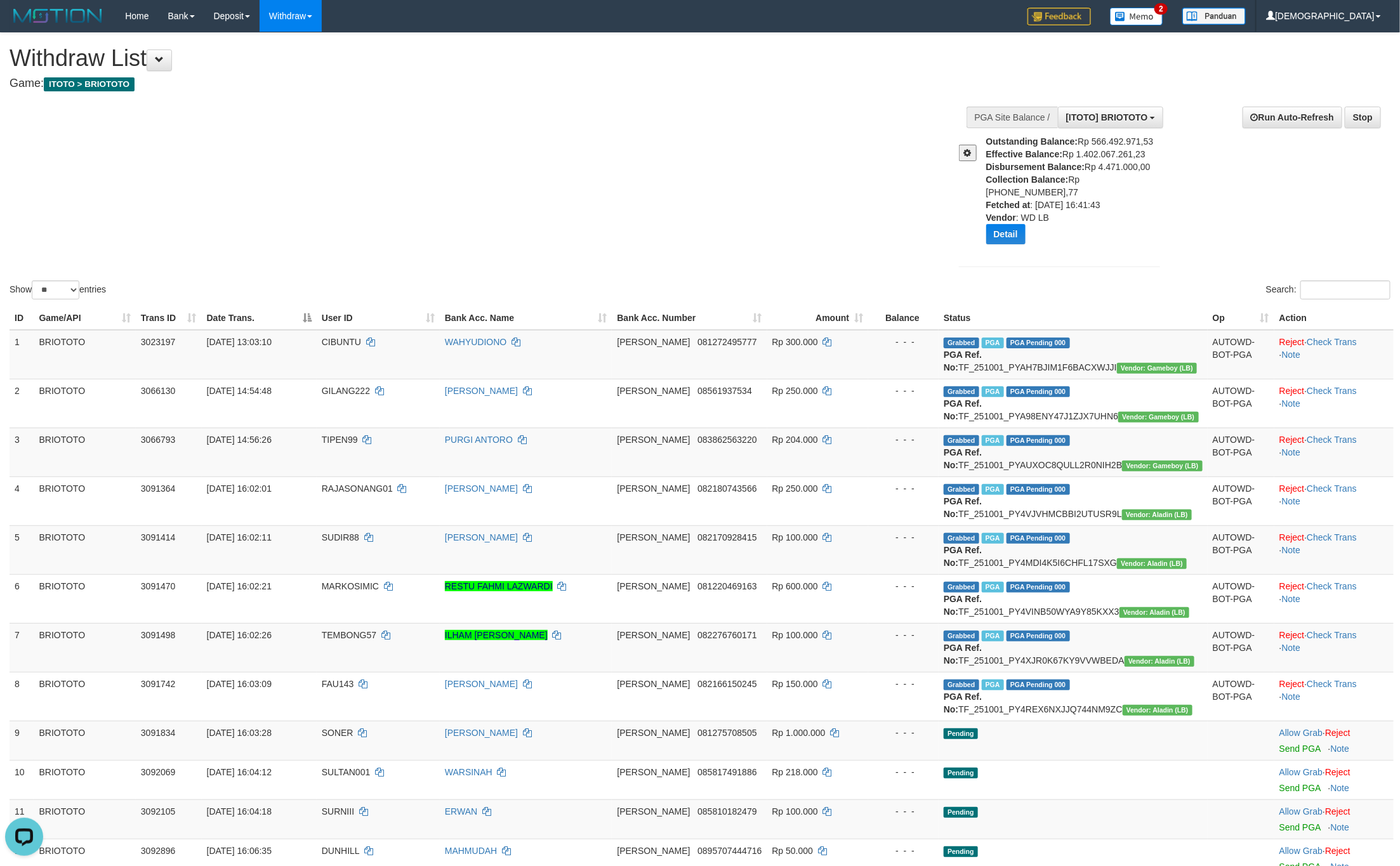
click at [960, 144] on div at bounding box center [967, 148] width 37 height 26
click at [968, 149] on span at bounding box center [968, 153] width 7 height 9
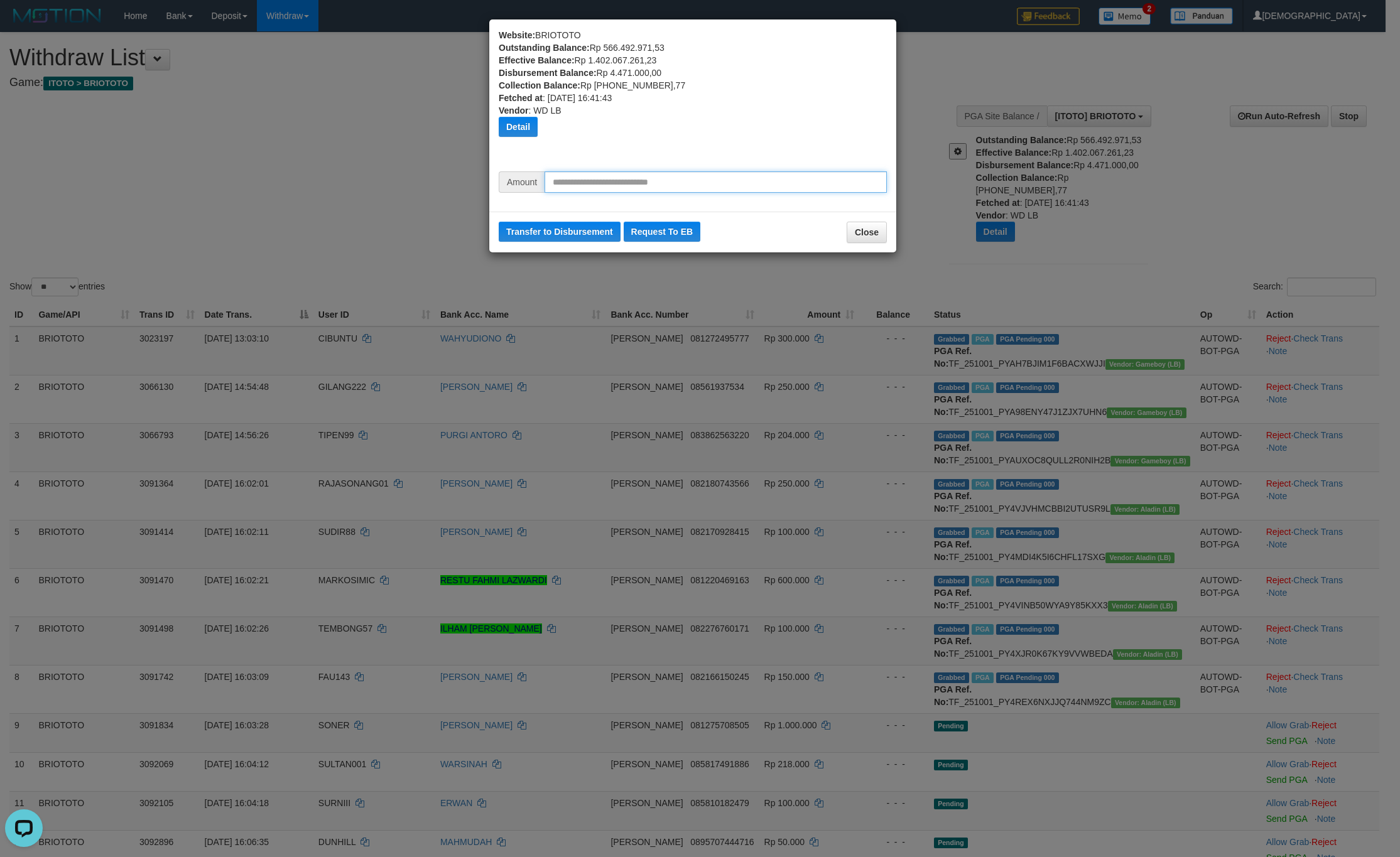
click at [796, 186] on input "text" at bounding box center [716, 182] width 342 height 21
drag, startPoint x: 566, startPoint y: 184, endPoint x: 583, endPoint y: 184, distance: 17.0
click at [583, 184] on input "*********" at bounding box center [716, 182] width 342 height 21
click at [585, 222] on button "Transfer to Disbursement" at bounding box center [560, 232] width 122 height 20
click at [566, 179] on input "*********" at bounding box center [716, 182] width 342 height 21
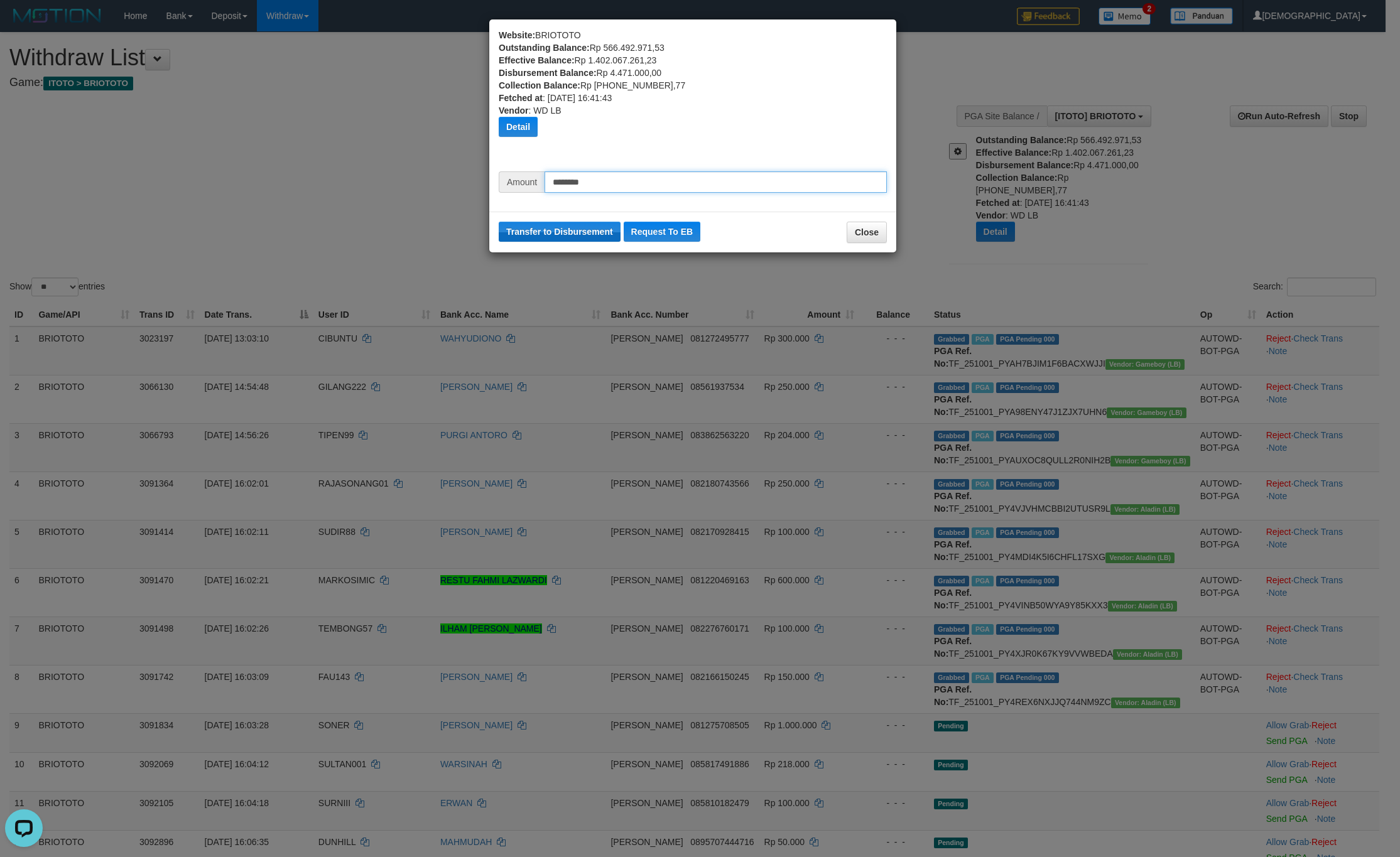
type input "********"
click at [584, 222] on button "Transfer to Disbursement" at bounding box center [560, 232] width 122 height 20
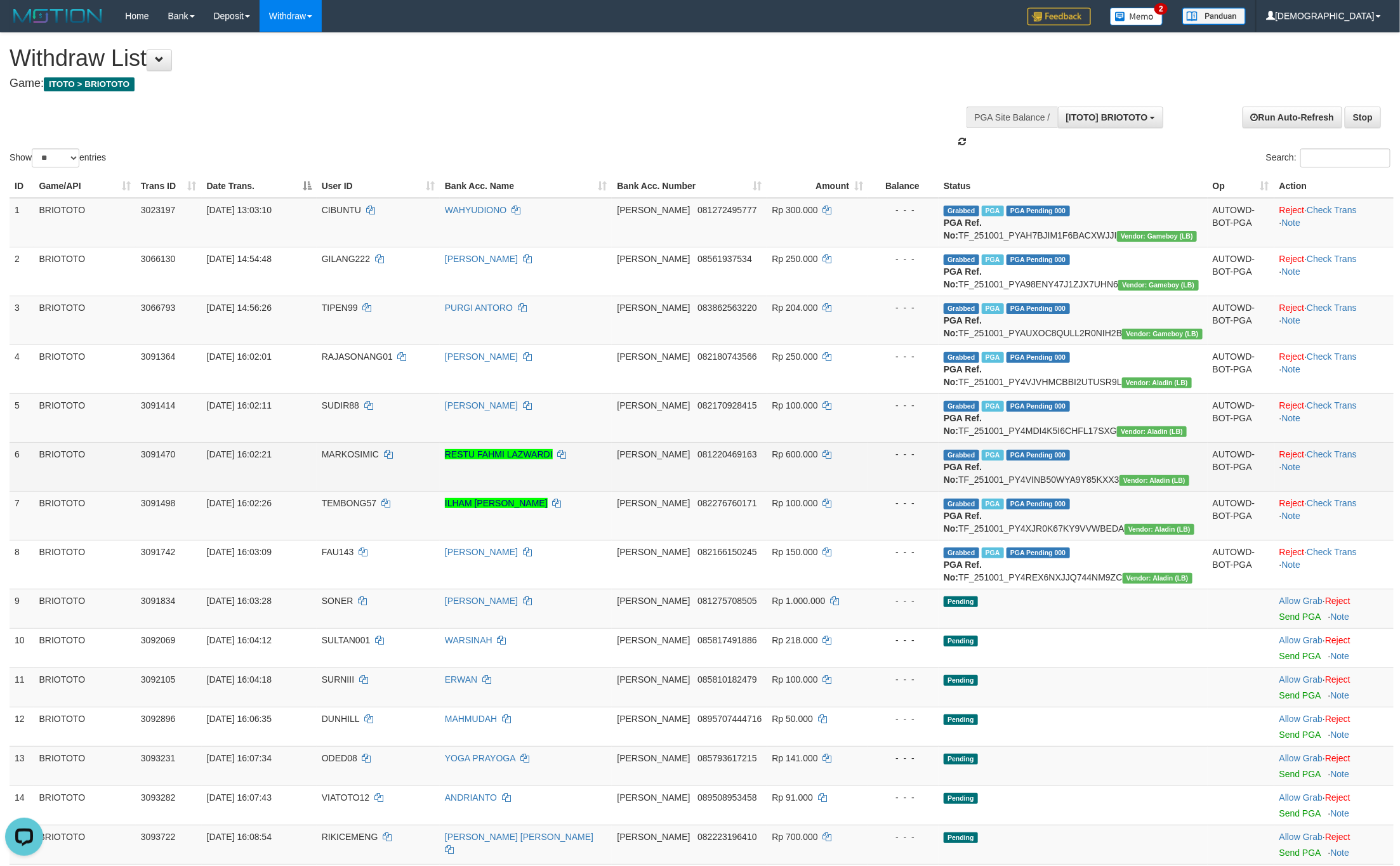
click at [919, 491] on td "- - -" at bounding box center [903, 466] width 70 height 49
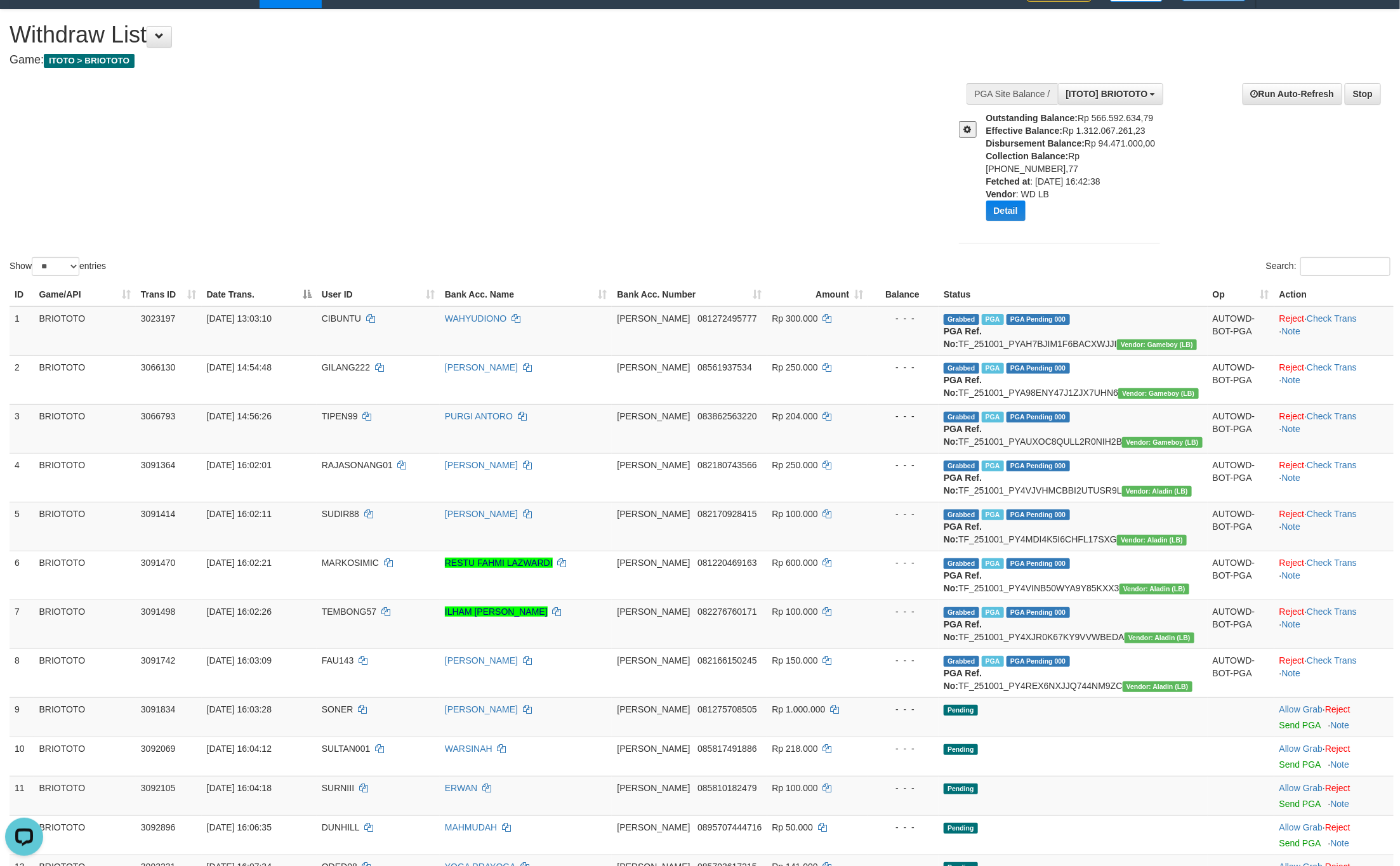
scroll to position [0, 0]
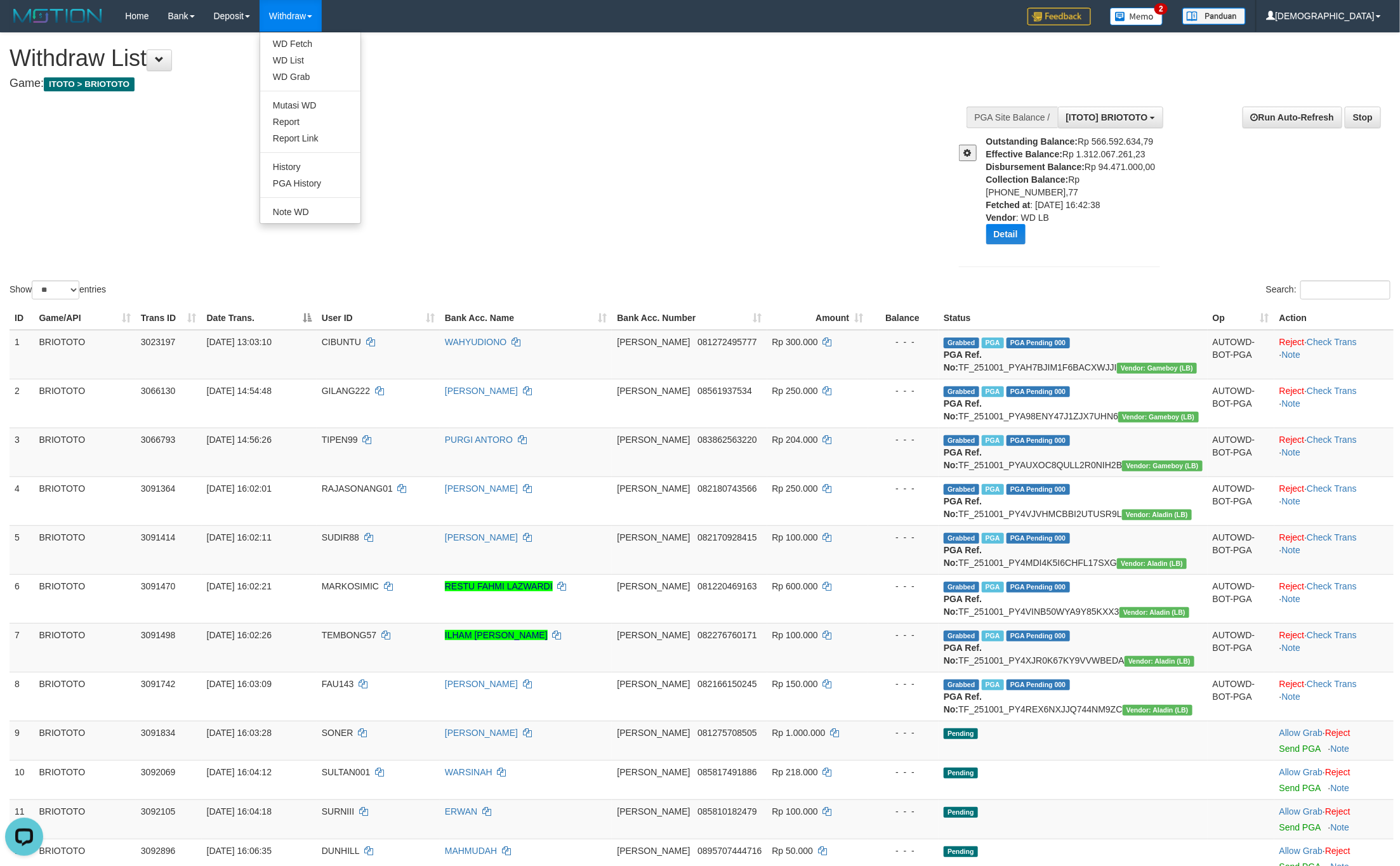
click at [293, 29] on link "Withdraw" at bounding box center [290, 16] width 62 height 31
click at [299, 40] on link "WD Fetch" at bounding box center [310, 44] width 100 height 16
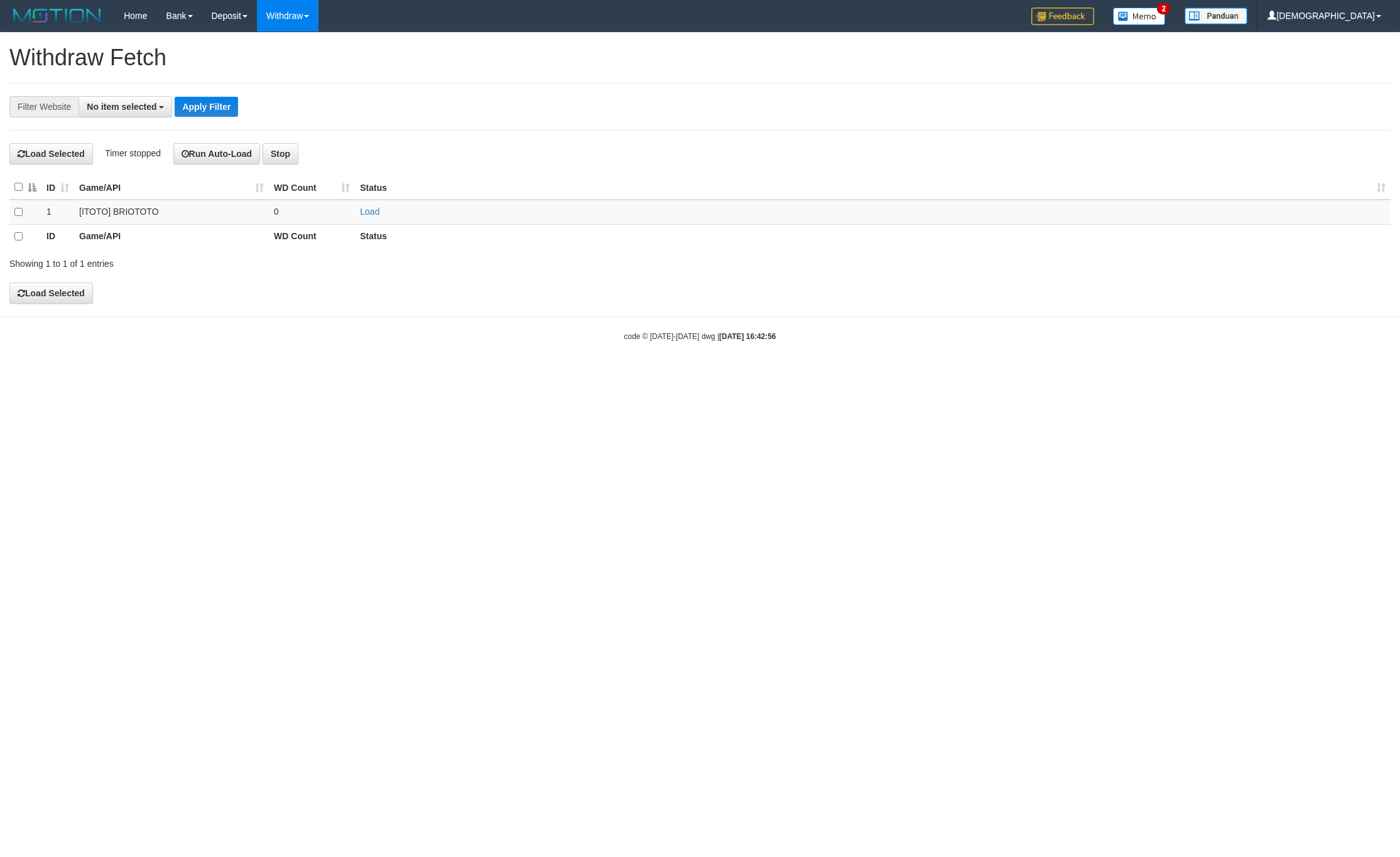
select select
drag, startPoint x: 0, startPoint y: 0, endPoint x: 368, endPoint y: 209, distance: 423.2
click at [351, 209] on td "0" at bounding box center [312, 212] width 86 height 24
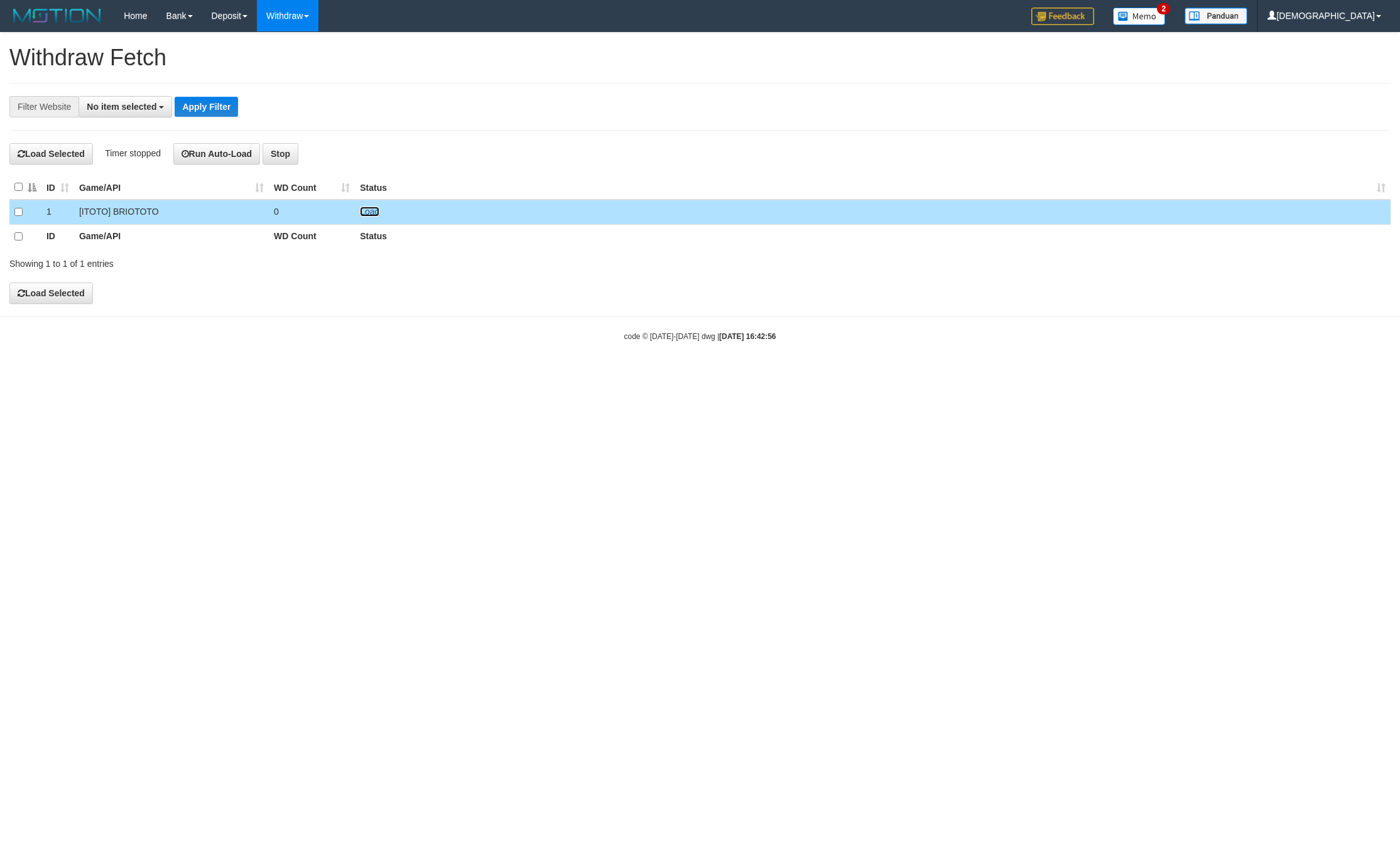
click at [368, 209] on link "Load" at bounding box center [369, 212] width 19 height 10
click at [304, 223] on td "..." at bounding box center [312, 212] width 86 height 24
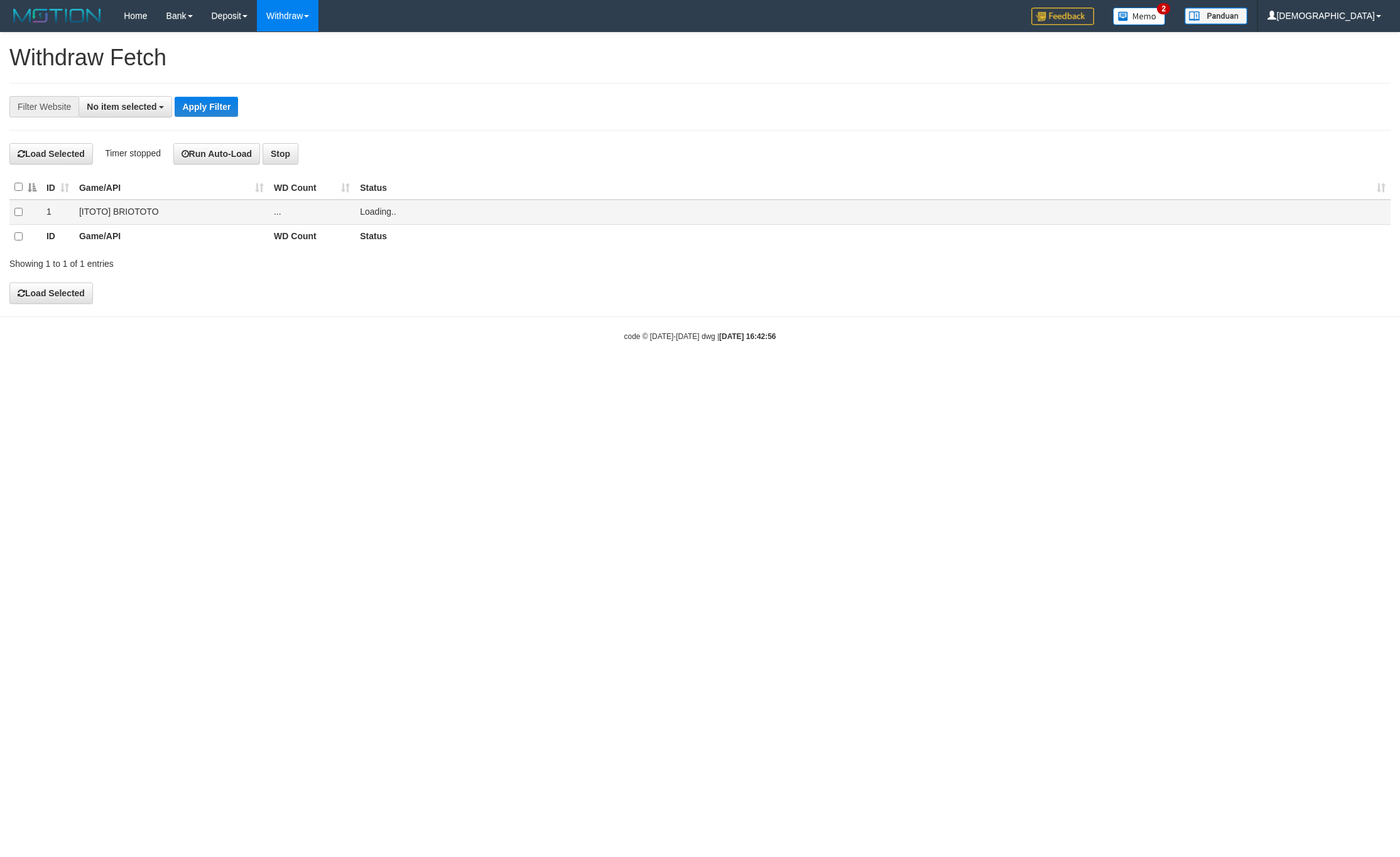
drag, startPoint x: 253, startPoint y: 223, endPoint x: 255, endPoint y: 215, distance: 8.2
click at [252, 223] on td "[ITOTO] BRIOTOTO" at bounding box center [171, 212] width 195 height 24
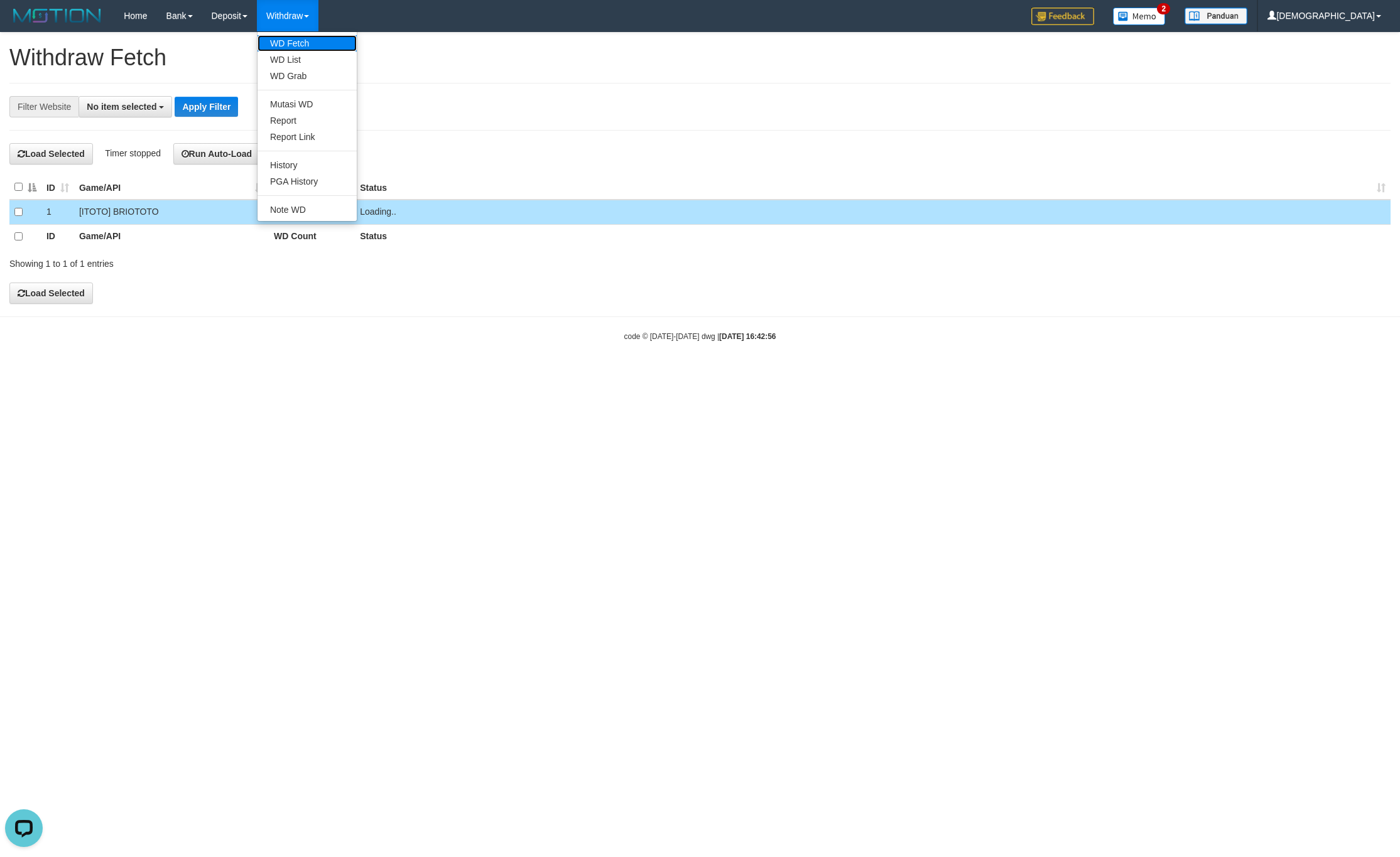
click at [306, 44] on link "WD Fetch" at bounding box center [307, 44] width 99 height 16
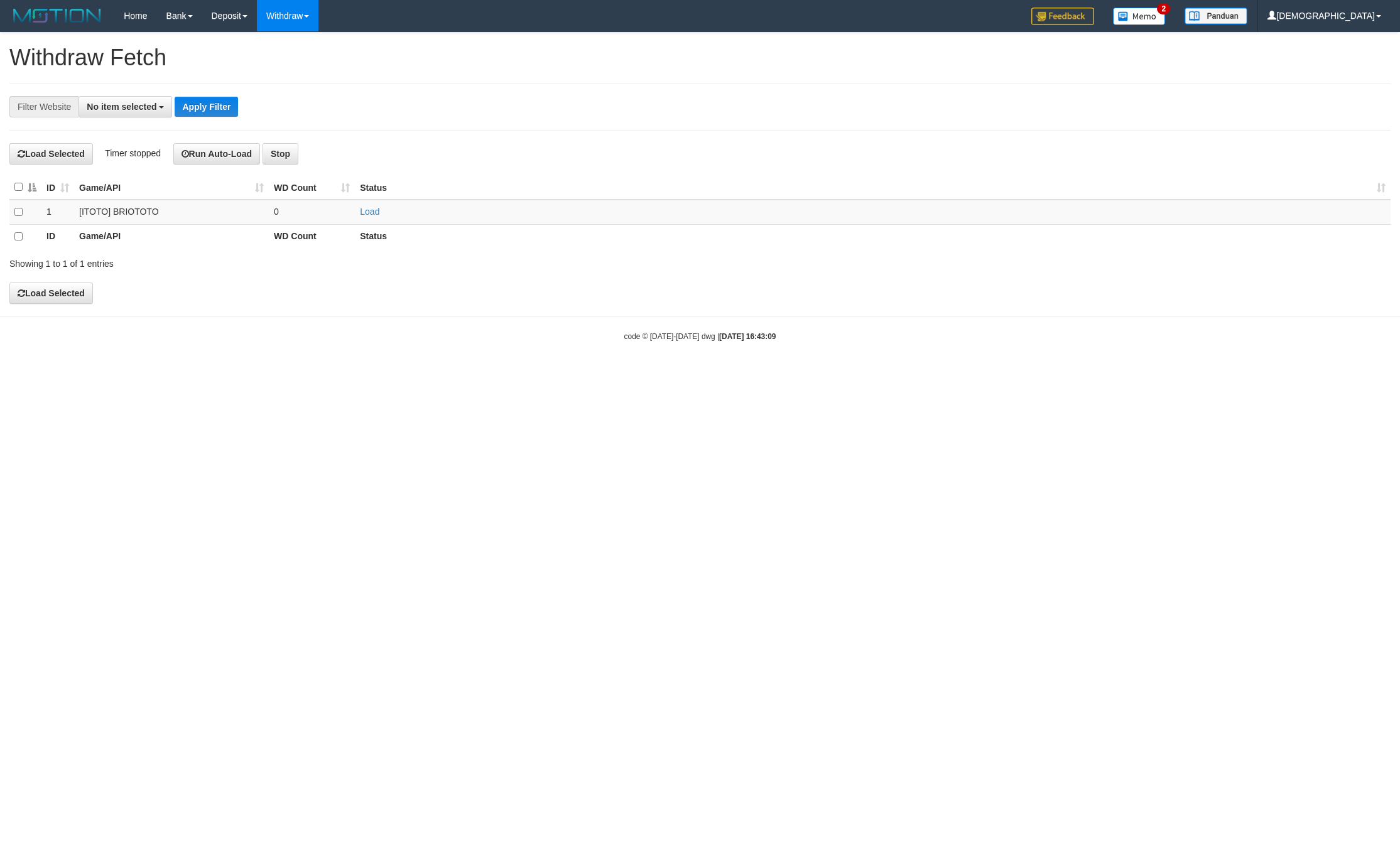
select select
click at [381, 217] on td "Load" at bounding box center [872, 212] width 1036 height 24
click at [381, 215] on td "Load" at bounding box center [872, 212] width 1036 height 24
click at [379, 215] on link "Load" at bounding box center [369, 212] width 19 height 10
click at [313, 208] on td "..." at bounding box center [312, 212] width 86 height 24
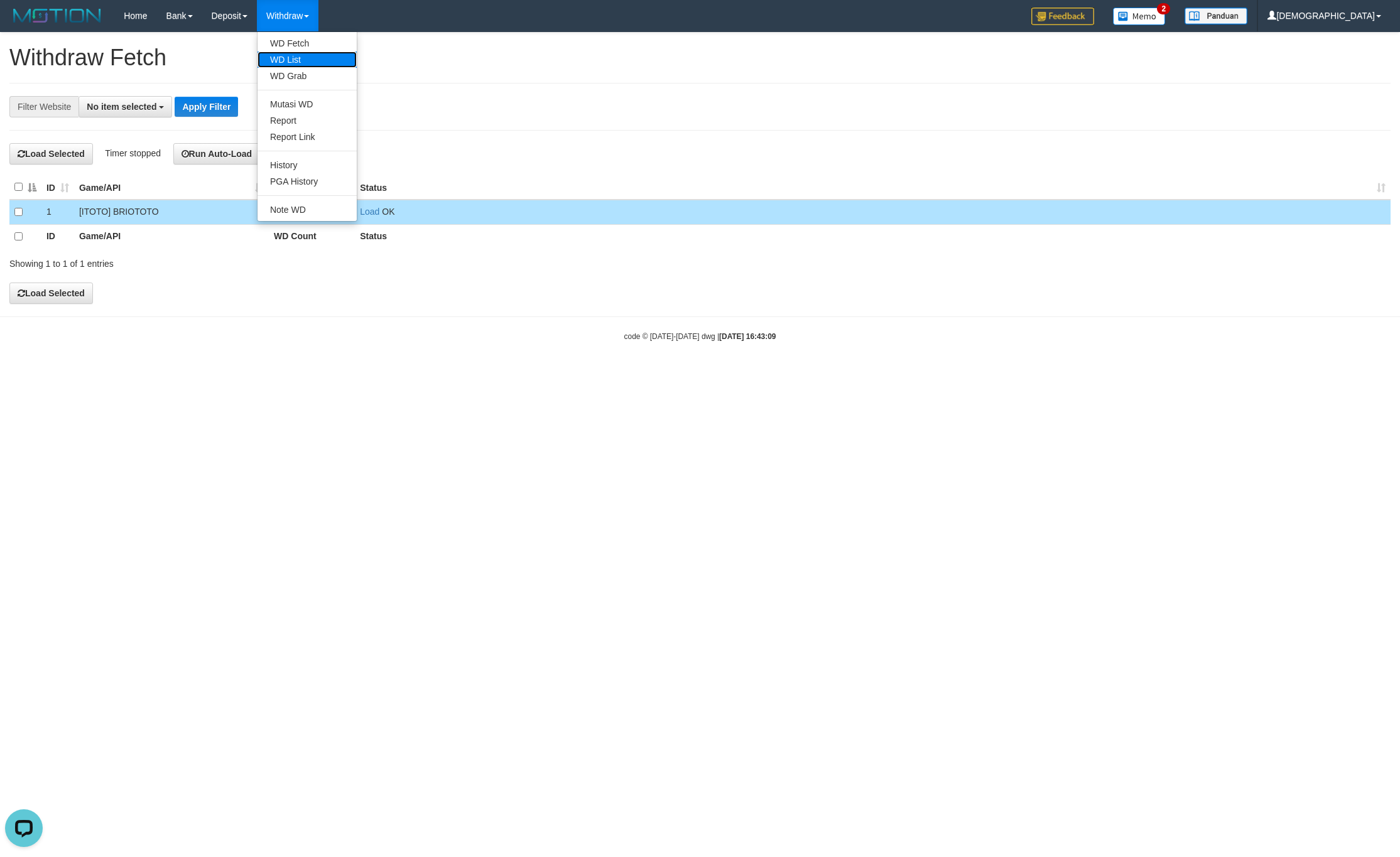
click at [301, 53] on link "WD List" at bounding box center [307, 60] width 99 height 16
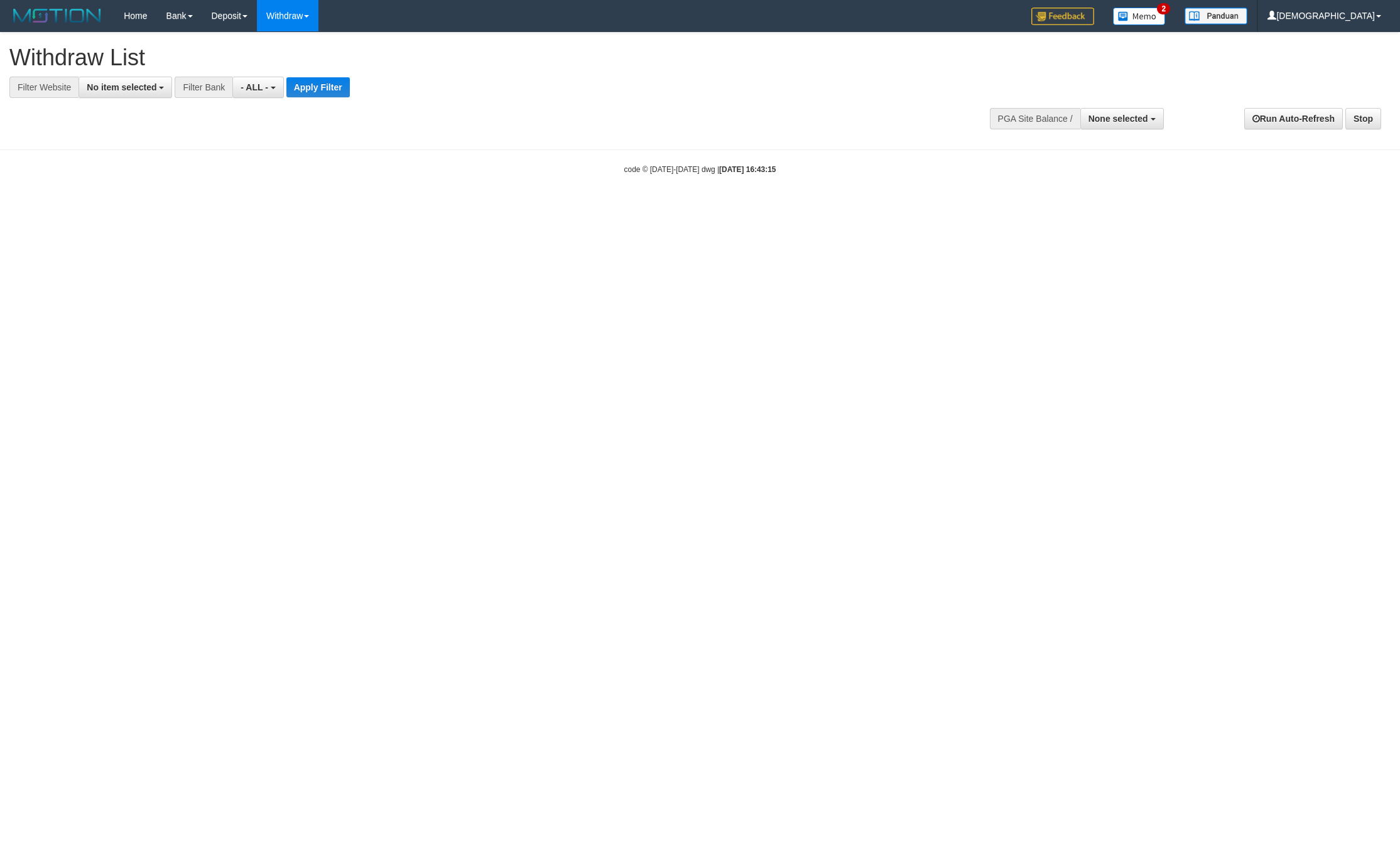
select select
click at [115, 90] on span "No item selected" at bounding box center [121, 87] width 70 height 10
click at [135, 168] on label "[ITOTO] BRIOTOTO" at bounding box center [135, 171] width 113 height 18
select select "****"
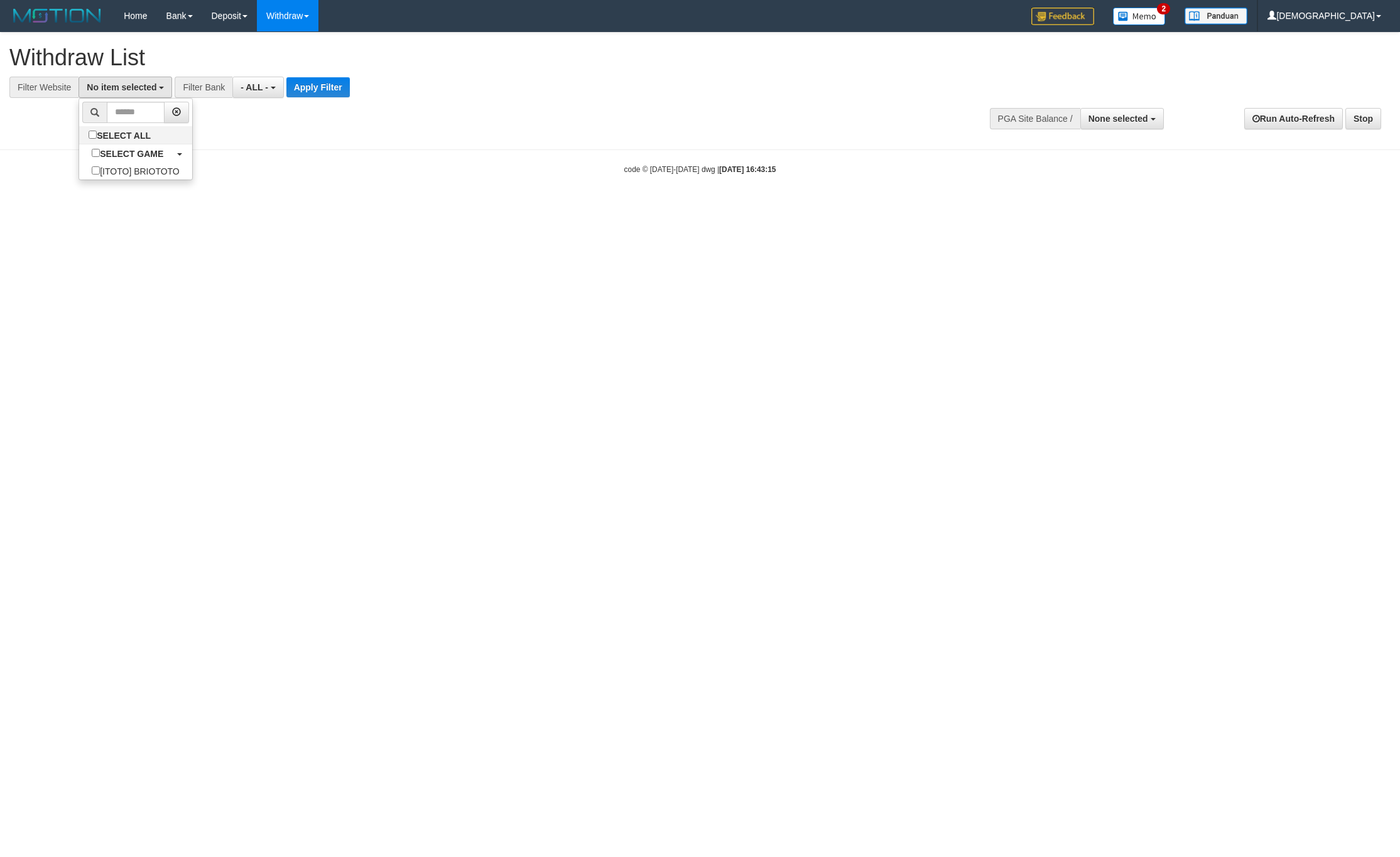
scroll to position [11, 0]
click at [306, 94] on button "Apply Filter" at bounding box center [329, 87] width 64 height 20
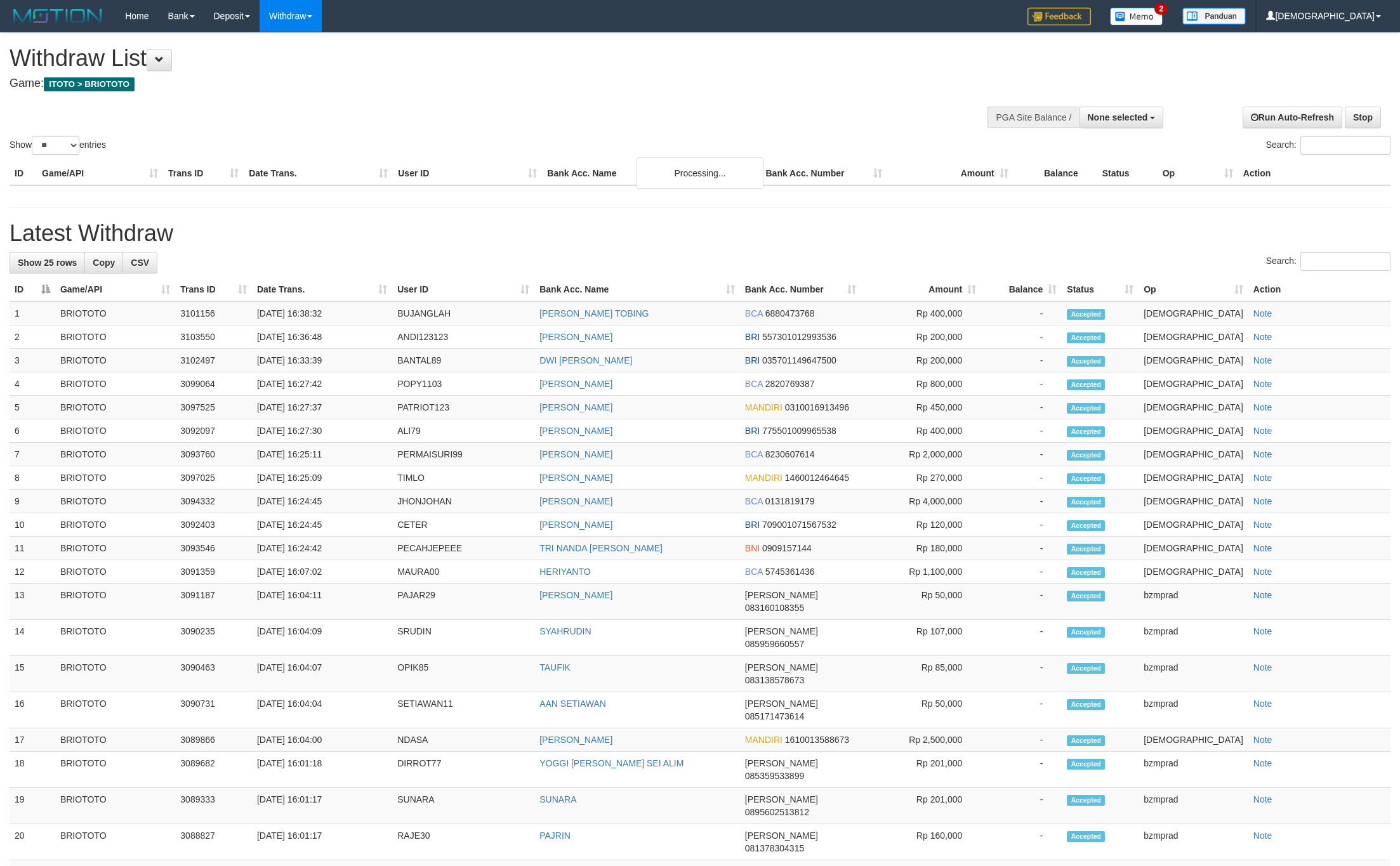
select select
select select "**"
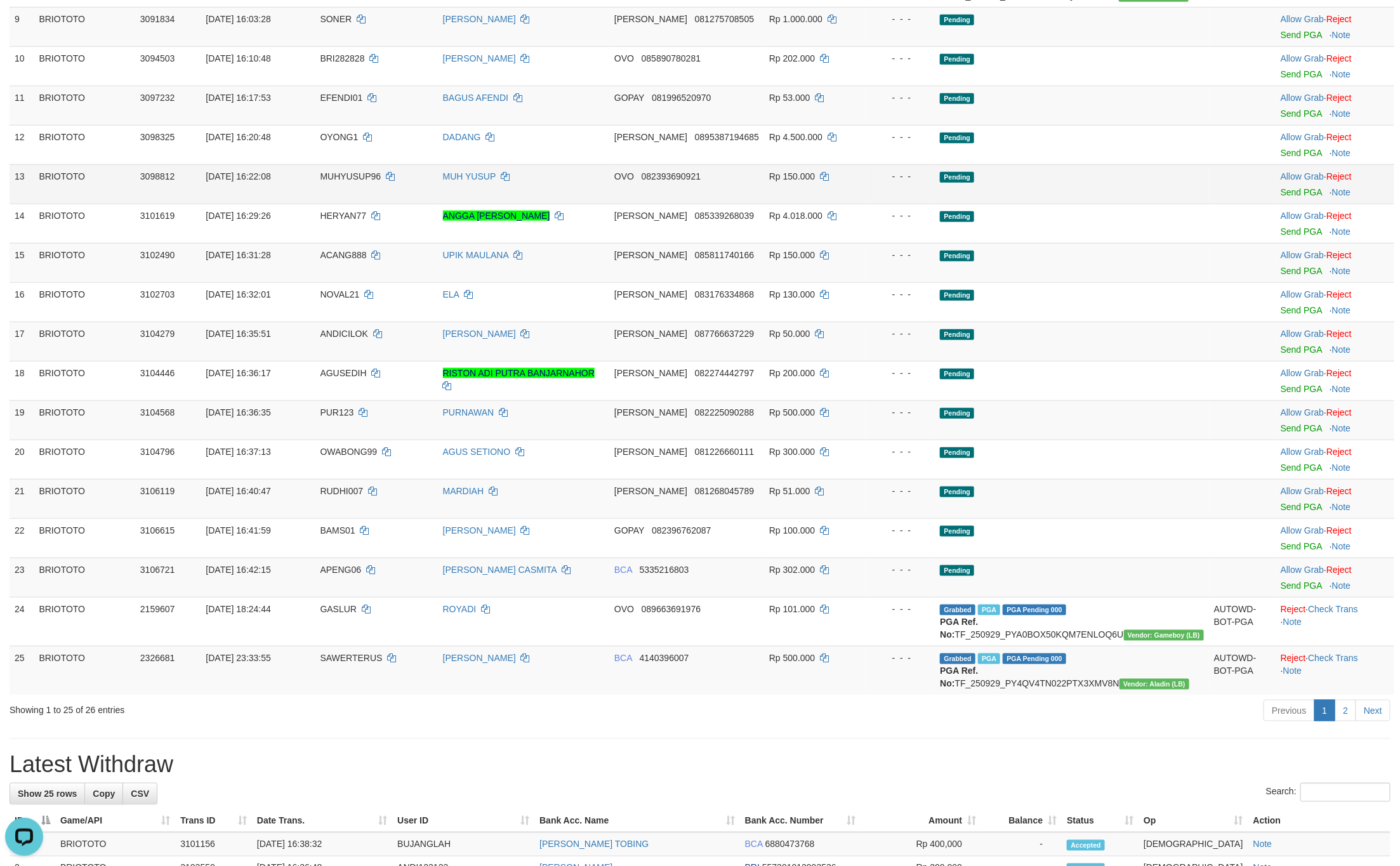
scroll to position [571, 0]
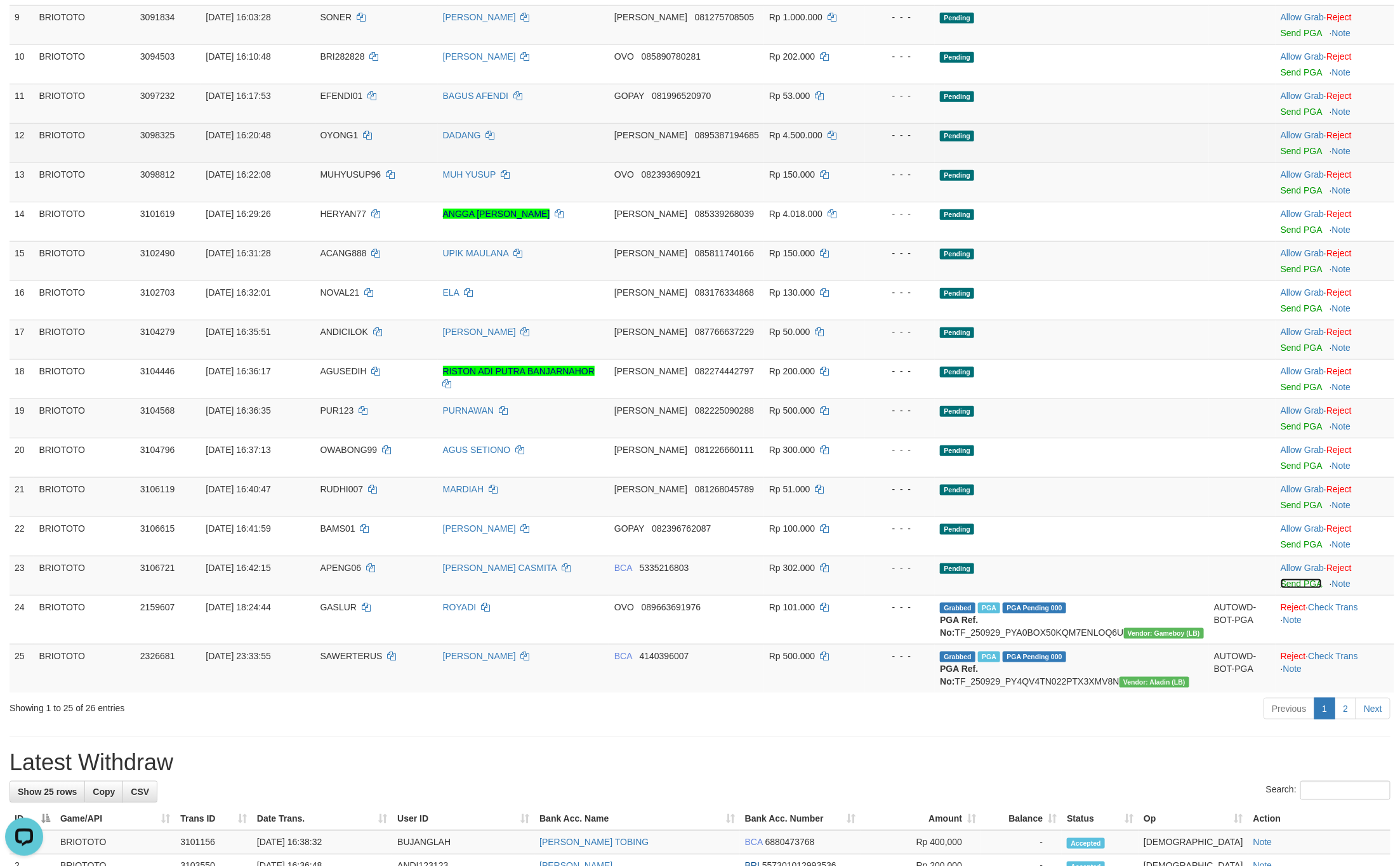
drag, startPoint x: 1291, startPoint y: 686, endPoint x: 773, endPoint y: 231, distance: 689.5
click at [1291, 589] on link "Send PGA" at bounding box center [1301, 584] width 41 height 10
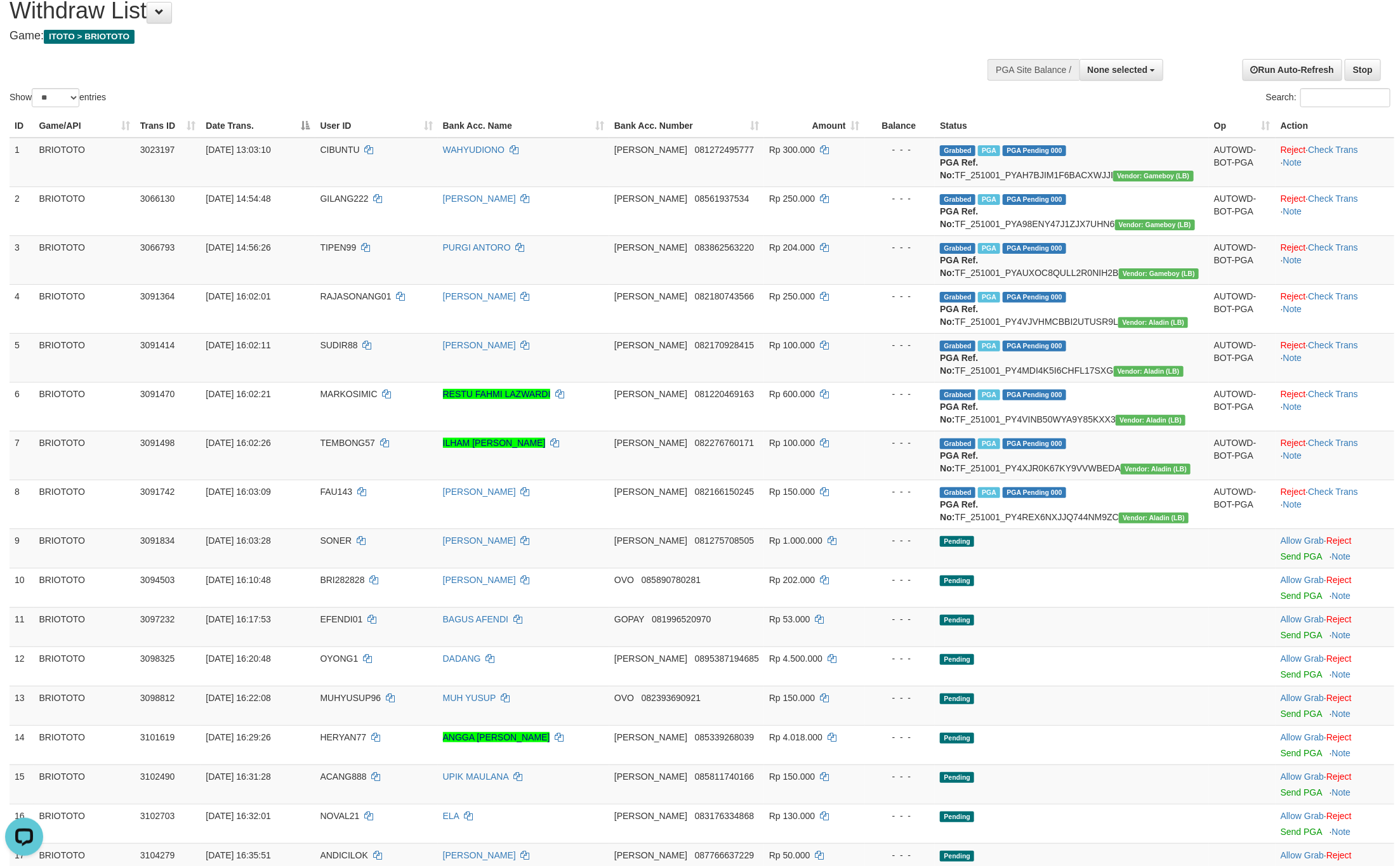
scroll to position [0, 0]
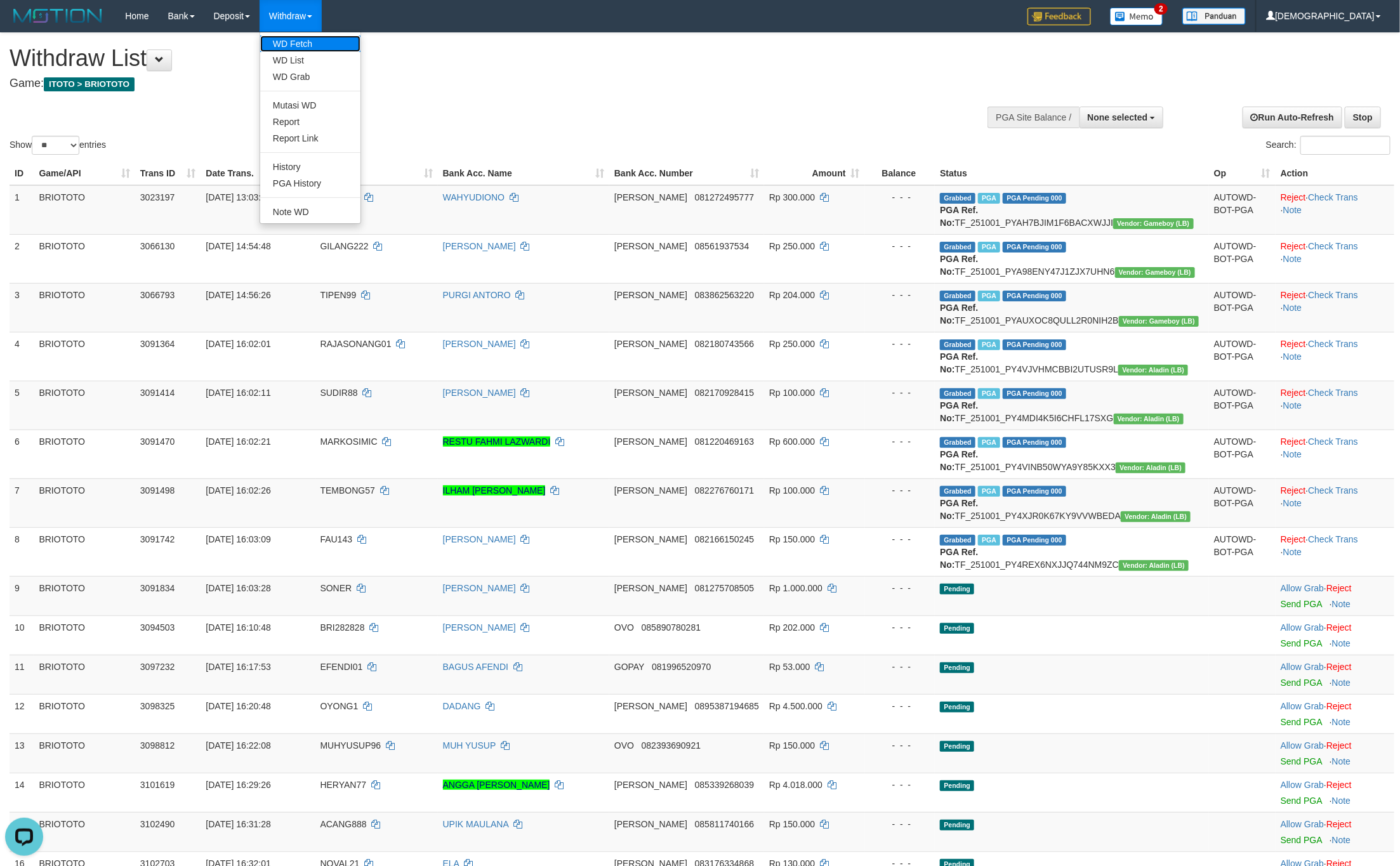
click at [292, 48] on link "WD Fetch" at bounding box center [310, 44] width 100 height 16
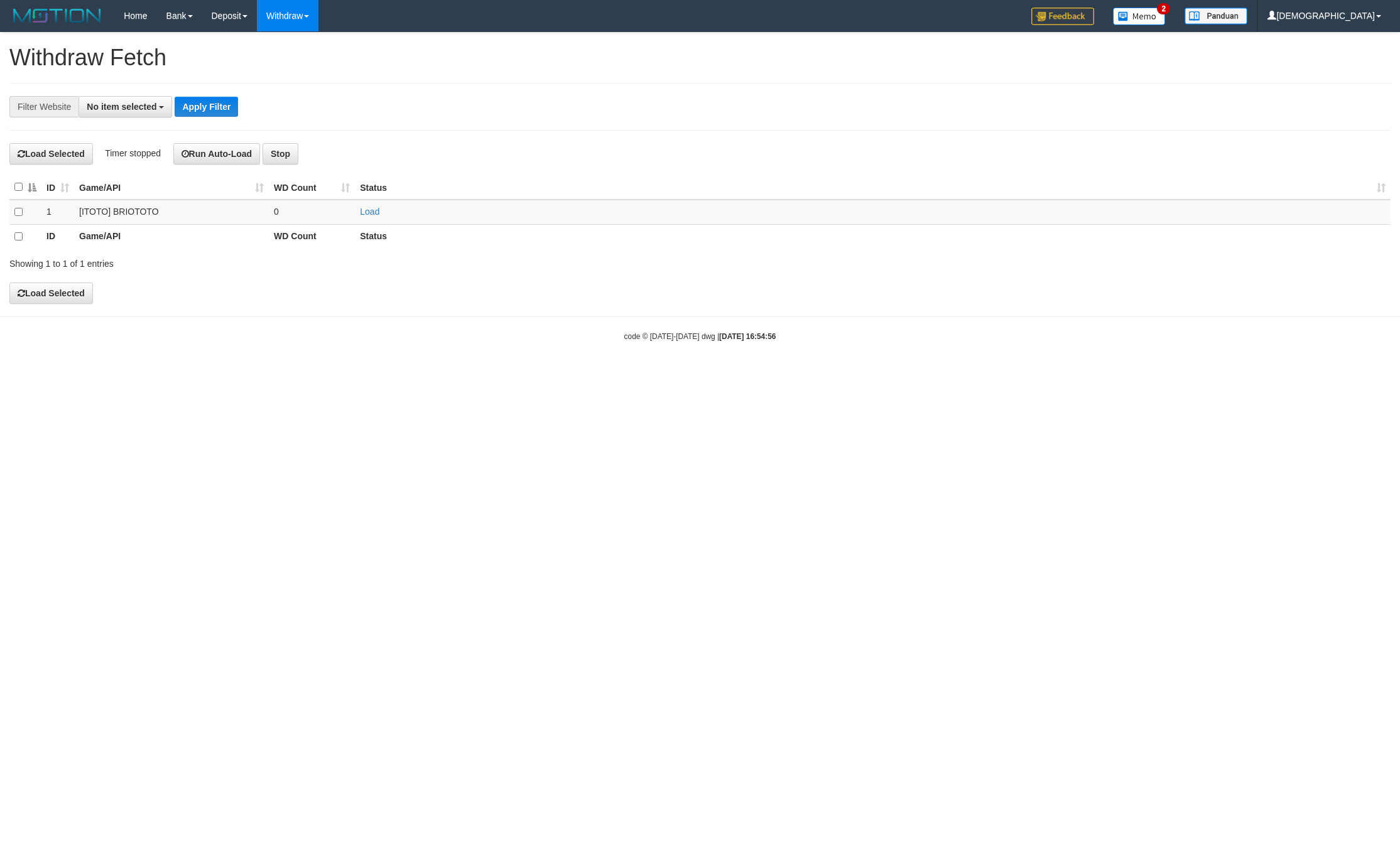
select select
click at [366, 213] on link "Load" at bounding box center [369, 212] width 19 height 10
click at [308, 222] on td "0" at bounding box center [312, 212] width 86 height 24
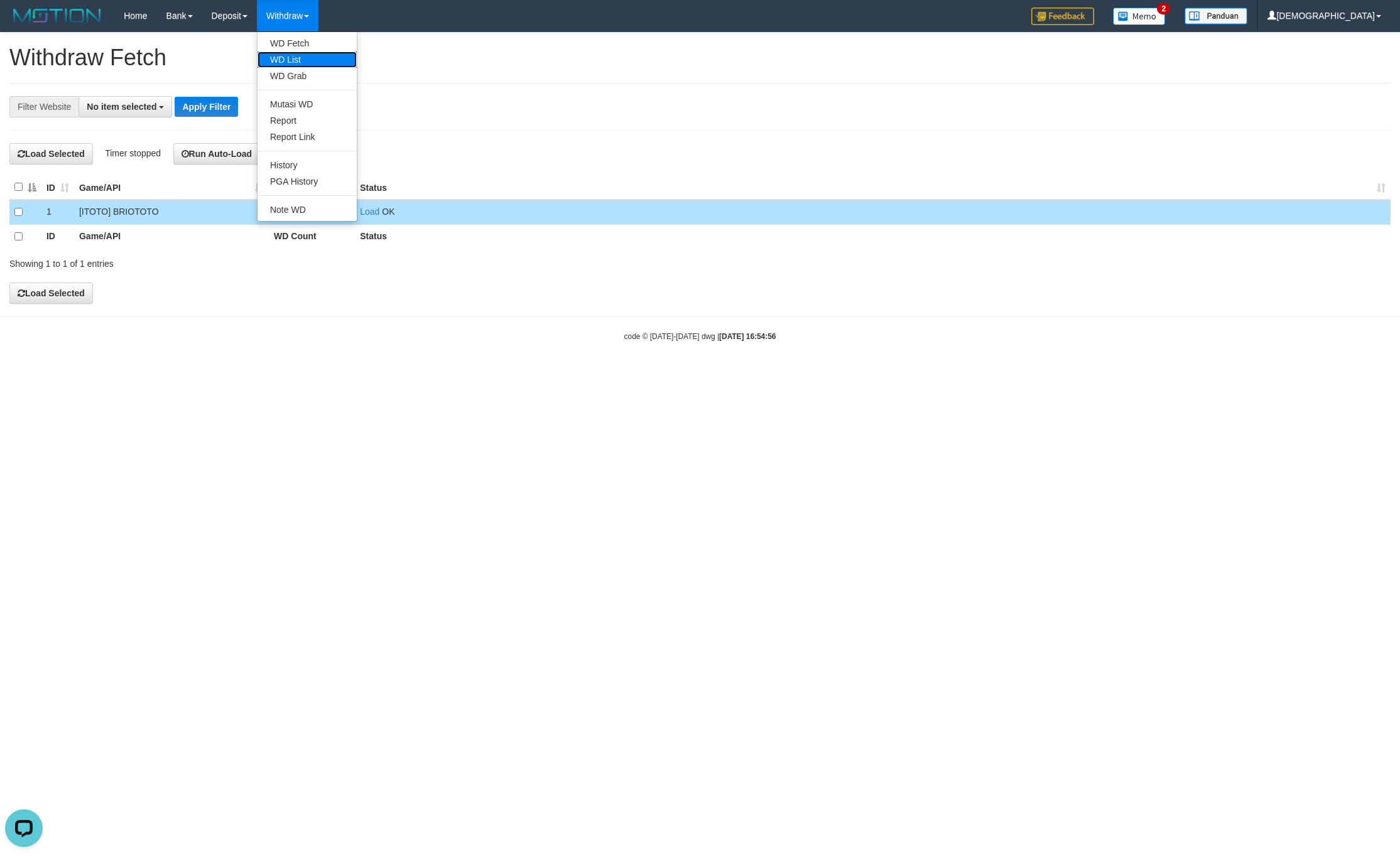
click at [289, 62] on link "WD List" at bounding box center [307, 60] width 99 height 16
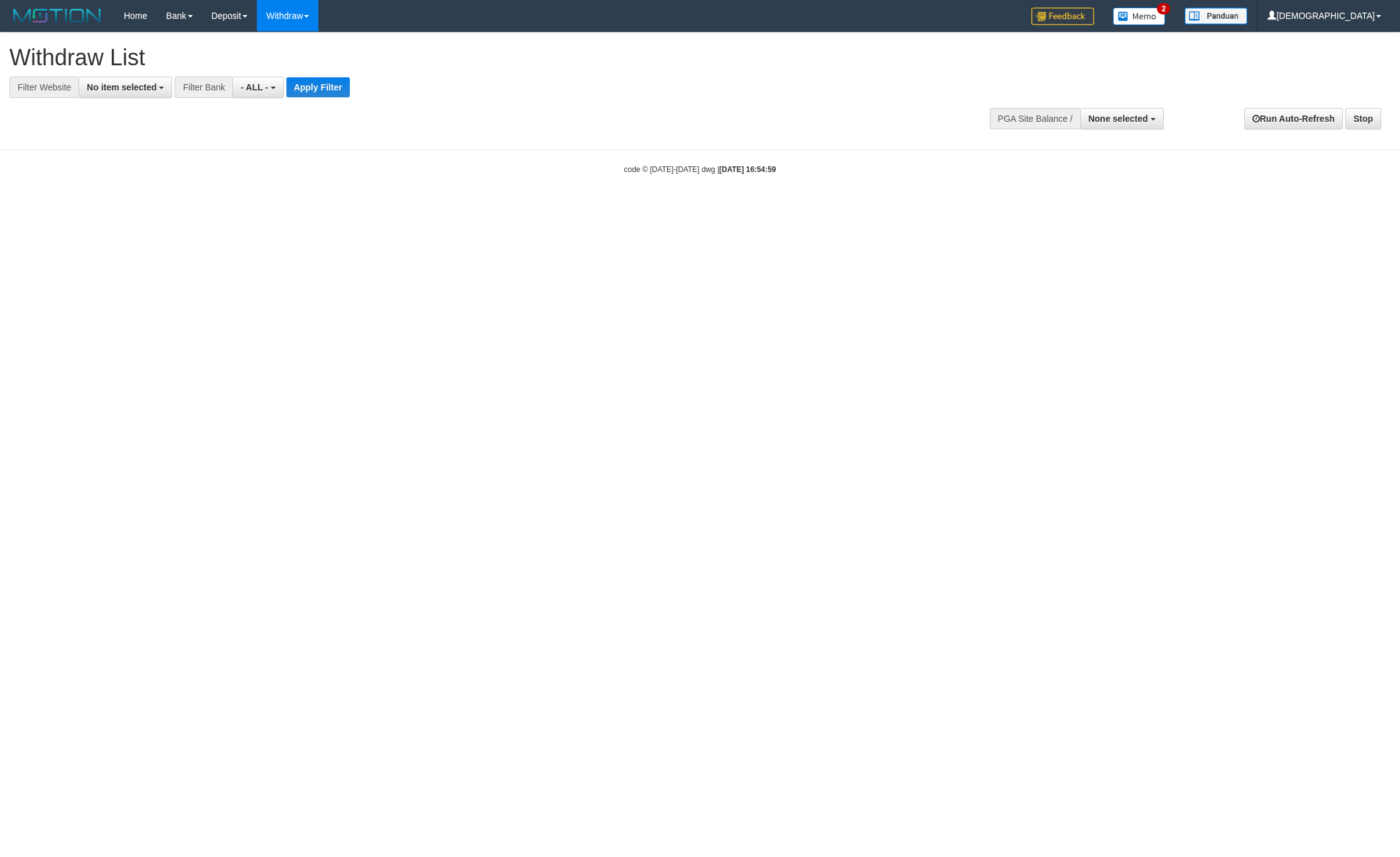
select select
click at [144, 85] on span "No item selected" at bounding box center [121, 87] width 70 height 10
click at [144, 173] on label "[ITOTO] BRIOTOTO" at bounding box center [135, 171] width 113 height 18
select select "****"
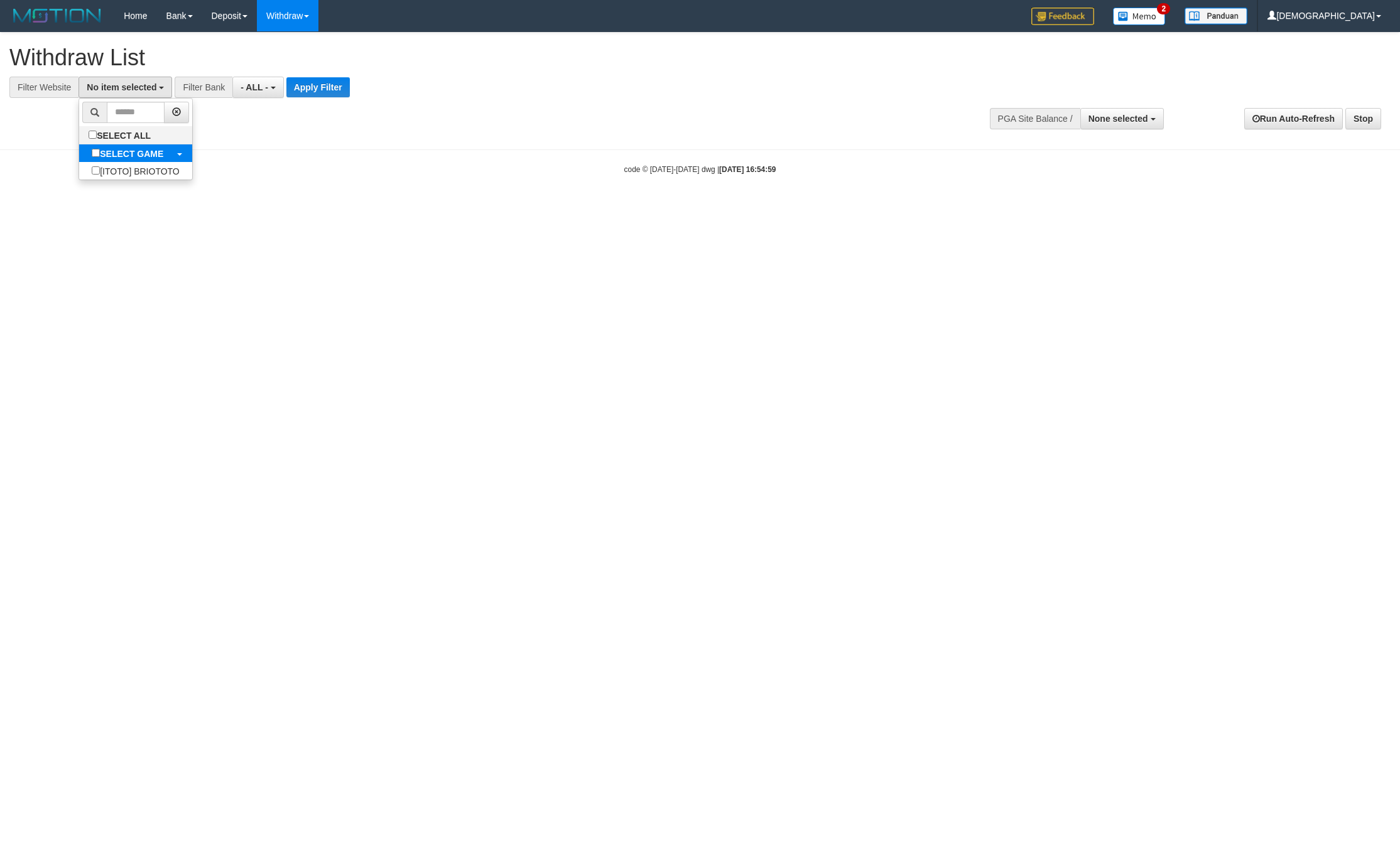
scroll to position [11, 0]
drag, startPoint x: 317, startPoint y: 111, endPoint x: 338, endPoint y: 100, distance: 23.7
click at [317, 110] on div "**********" at bounding box center [700, 84] width 1400 height 104
click at [338, 100] on div "**********" at bounding box center [700, 84] width 1400 height 104
click at [339, 81] on button "Apply Filter" at bounding box center [329, 87] width 64 height 20
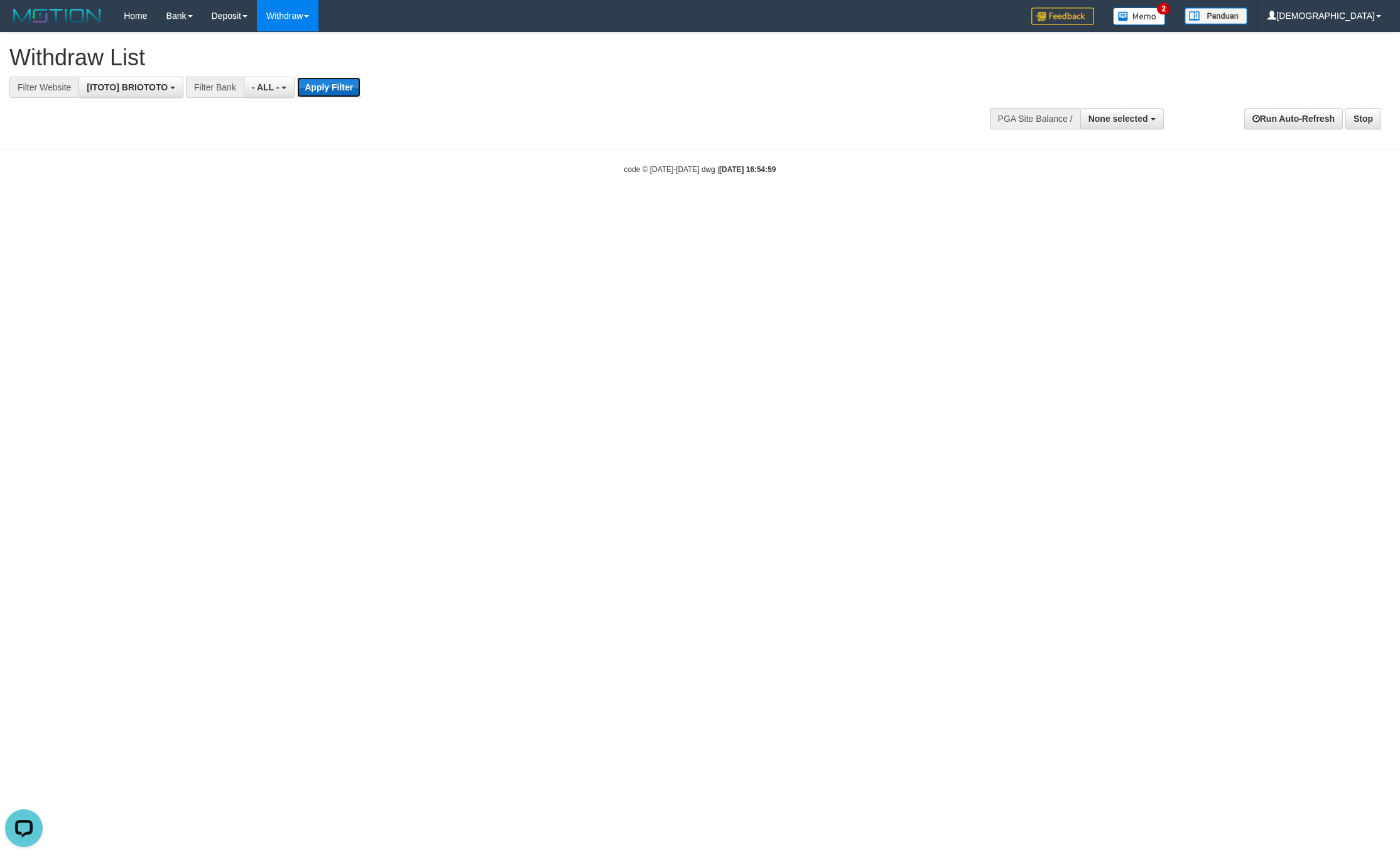
scroll to position [0, 0]
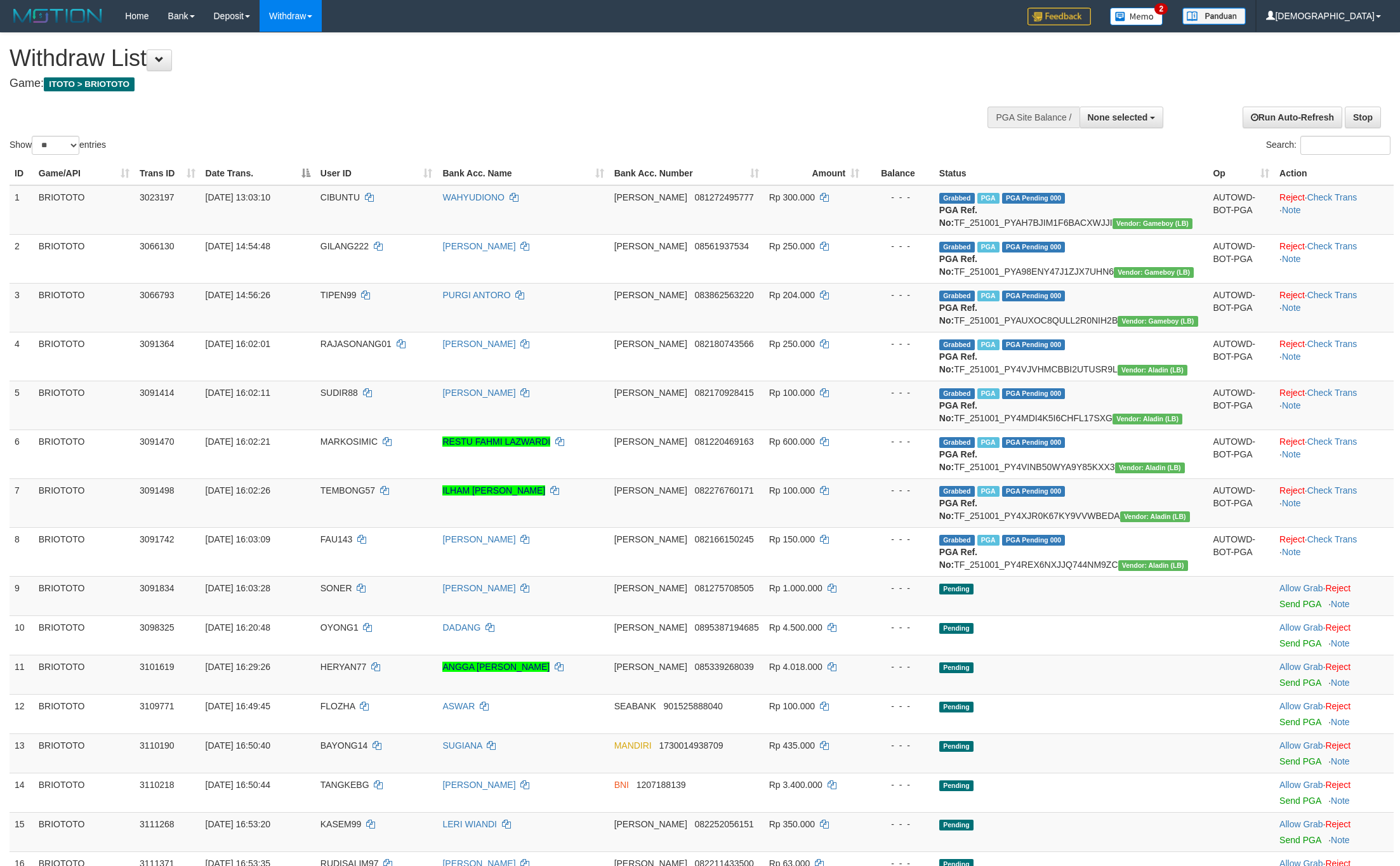
select select
select select "**"
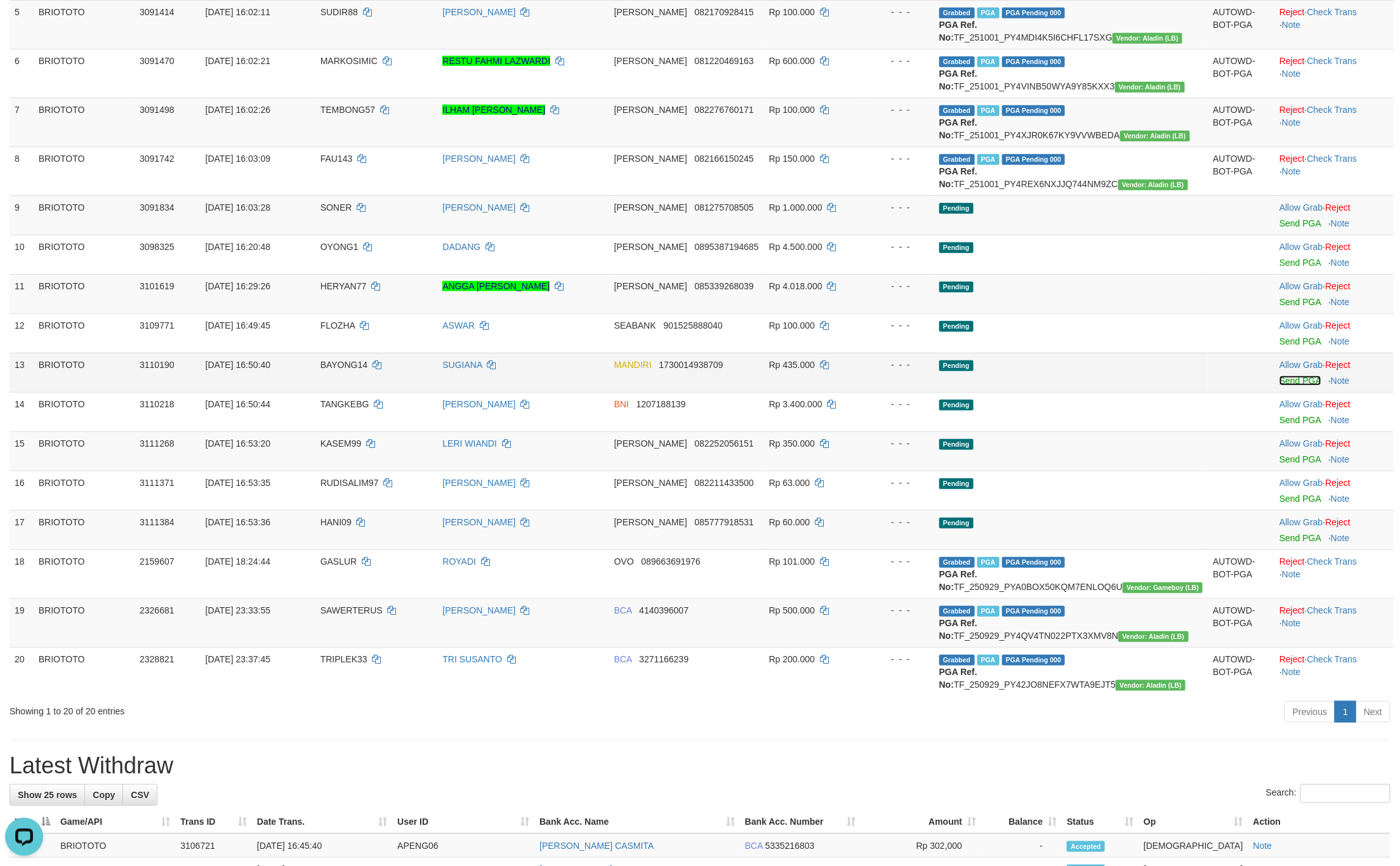
click at [1310, 386] on span "Send PGA" at bounding box center [1334, 378] width 109 height 15
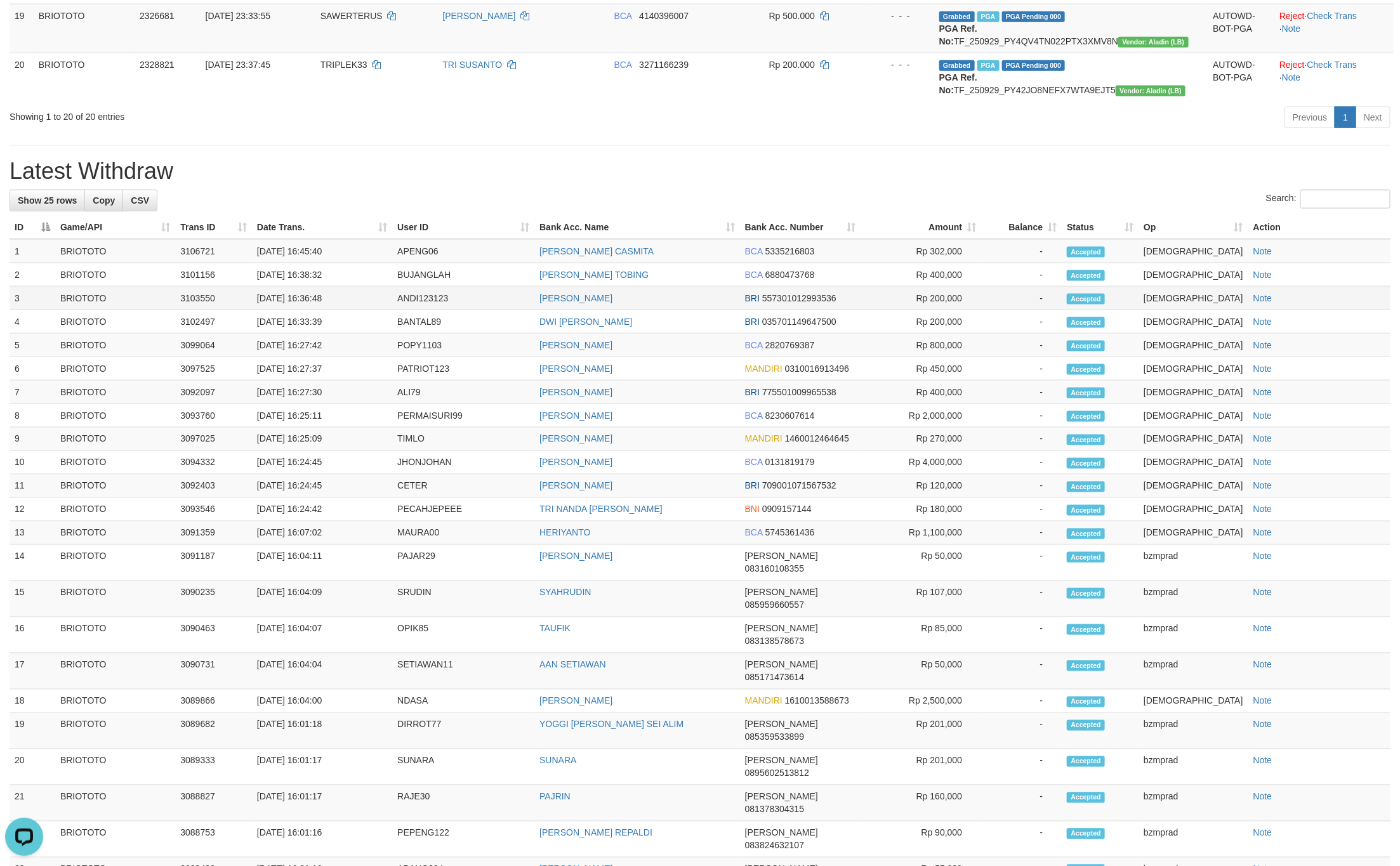
scroll to position [663, 0]
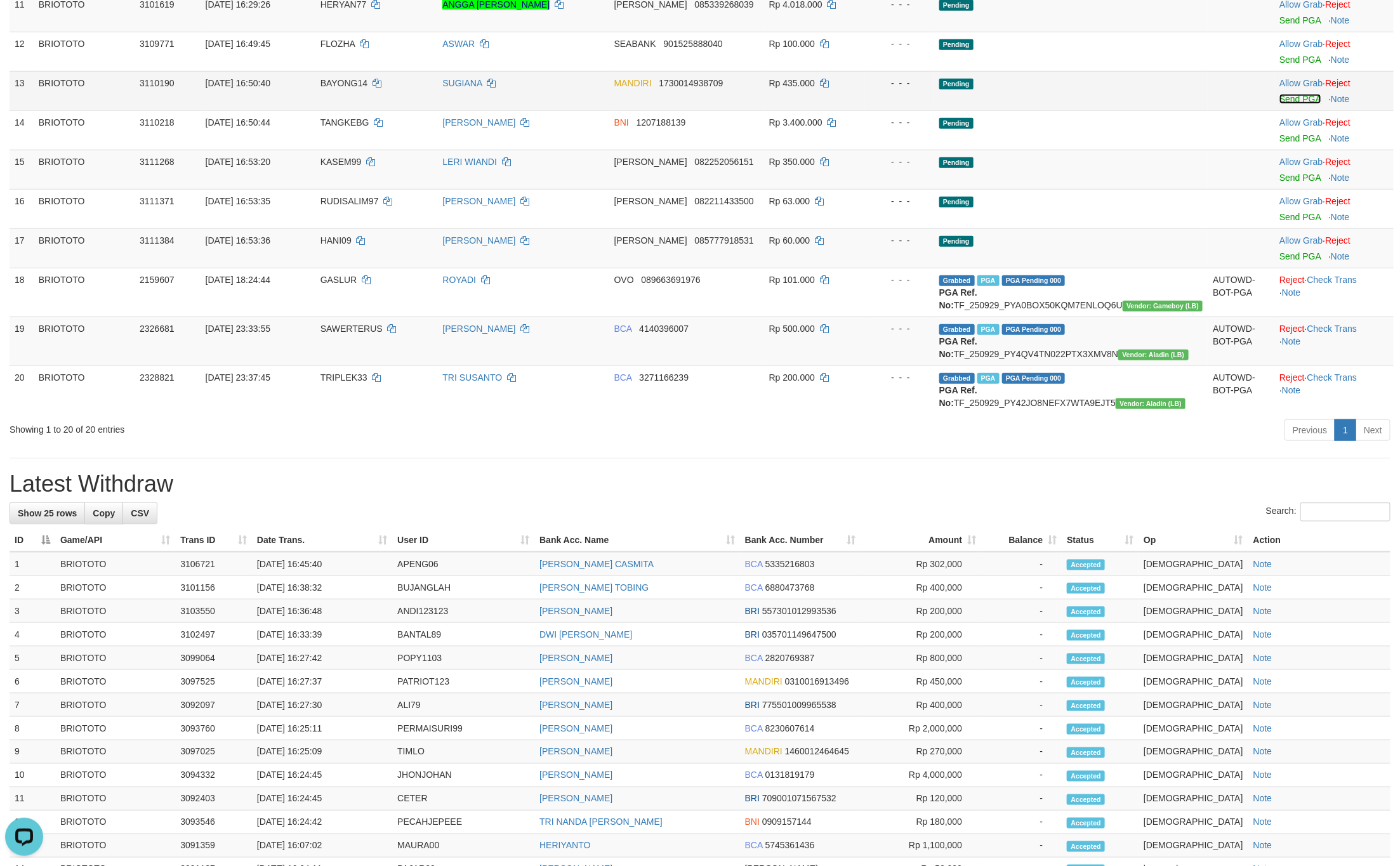
click at [1296, 104] on link "Send PGA" at bounding box center [1300, 99] width 41 height 10
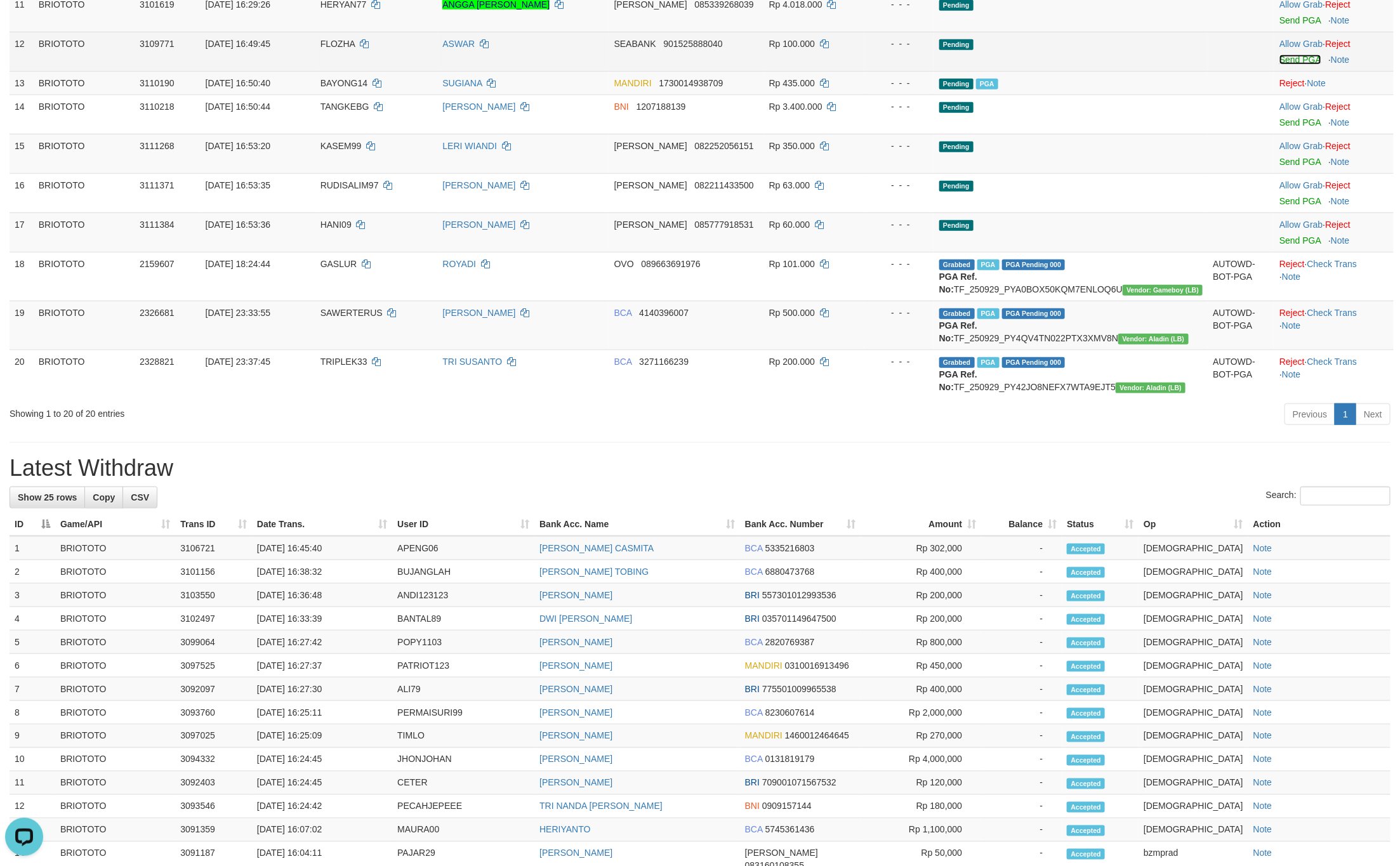
click at [1284, 65] on link "Send PGA" at bounding box center [1300, 60] width 41 height 10
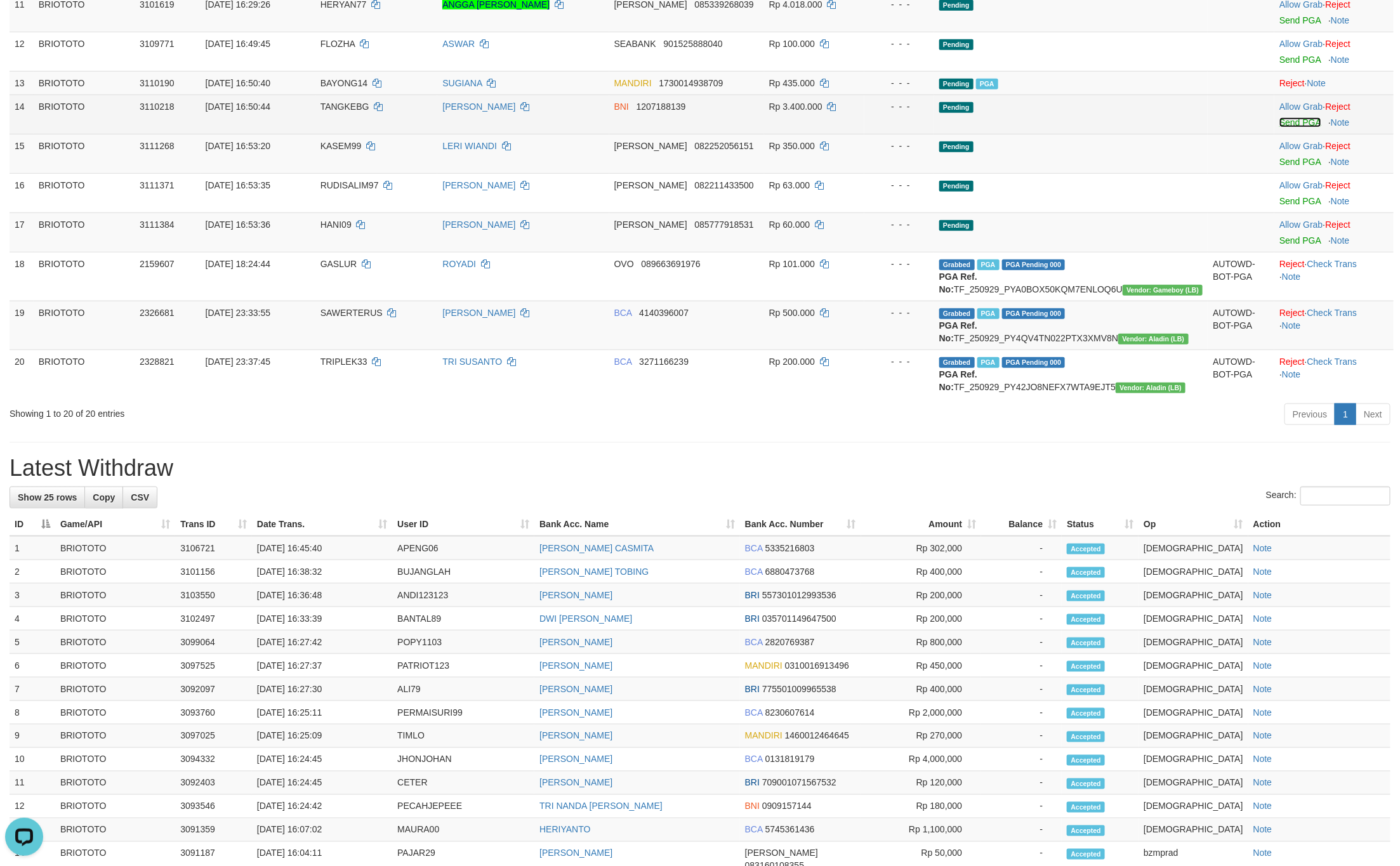
click at [1280, 128] on link "Send PGA" at bounding box center [1300, 123] width 41 height 10
